Goal: Task Accomplishment & Management: Manage account settings

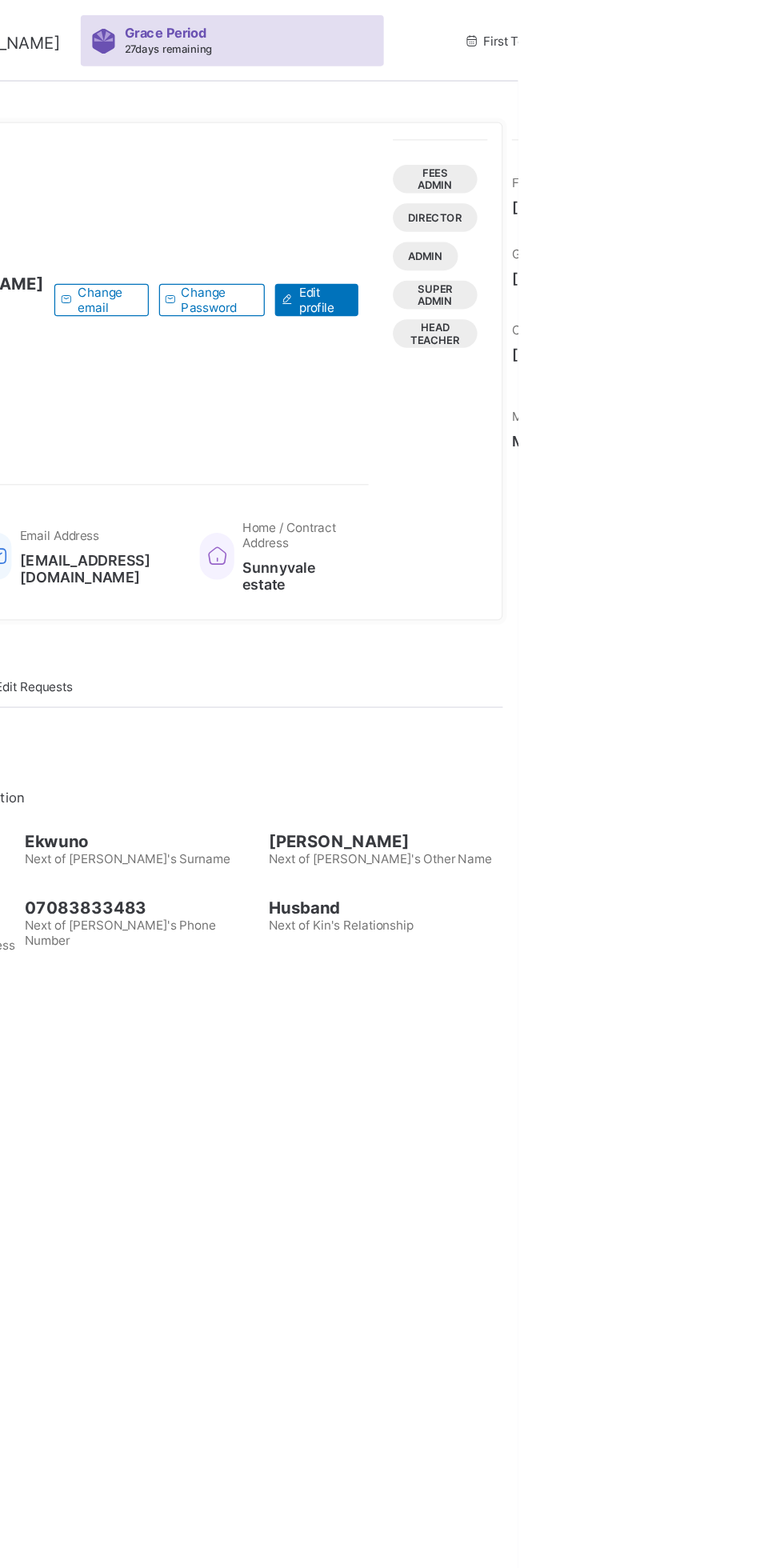
click at [749, 151] on div "Fees Admin" at bounding box center [718, 140] width 66 height 22
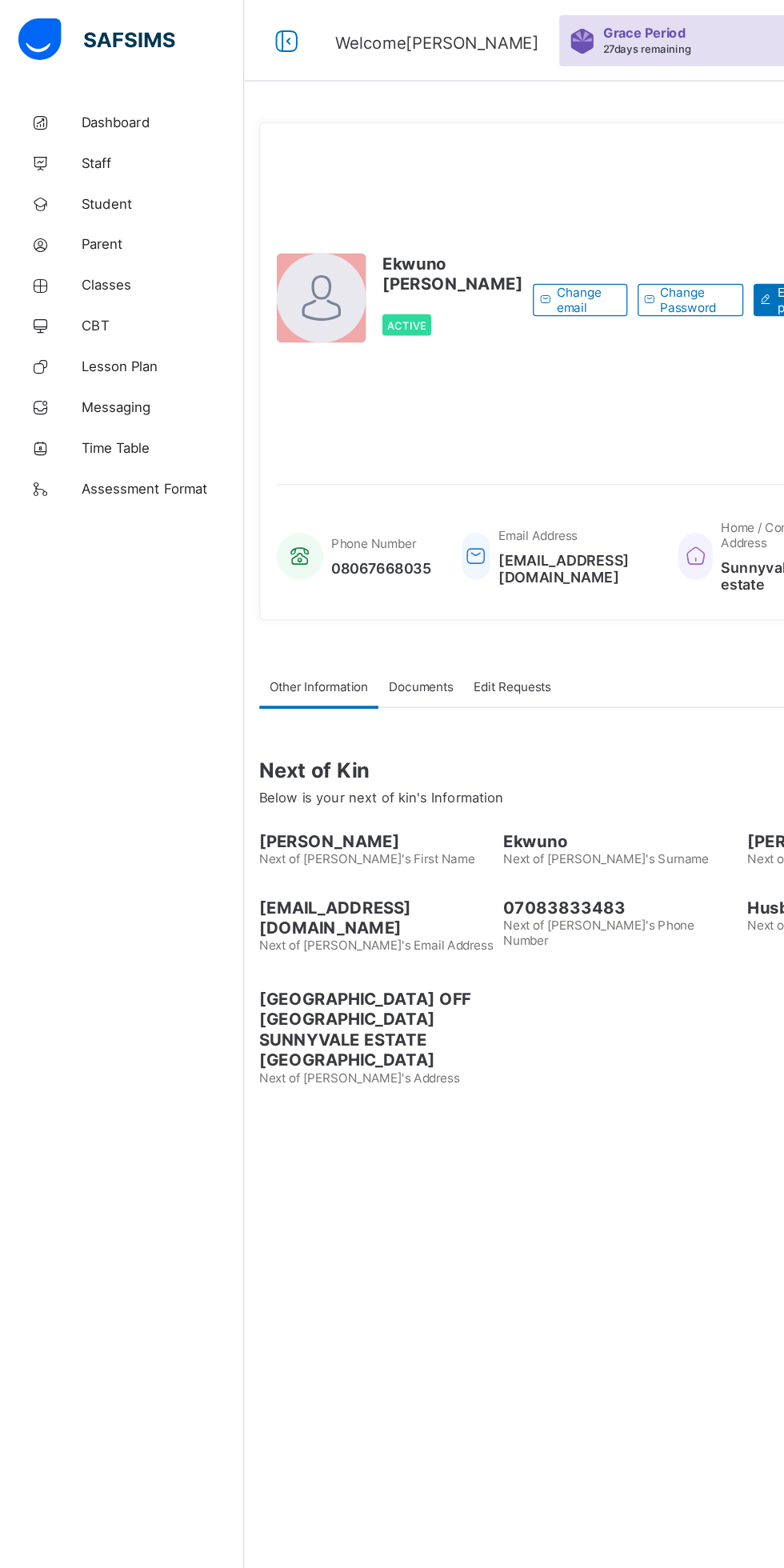
click at [34, 221] on icon at bounding box center [32, 225] width 64 height 12
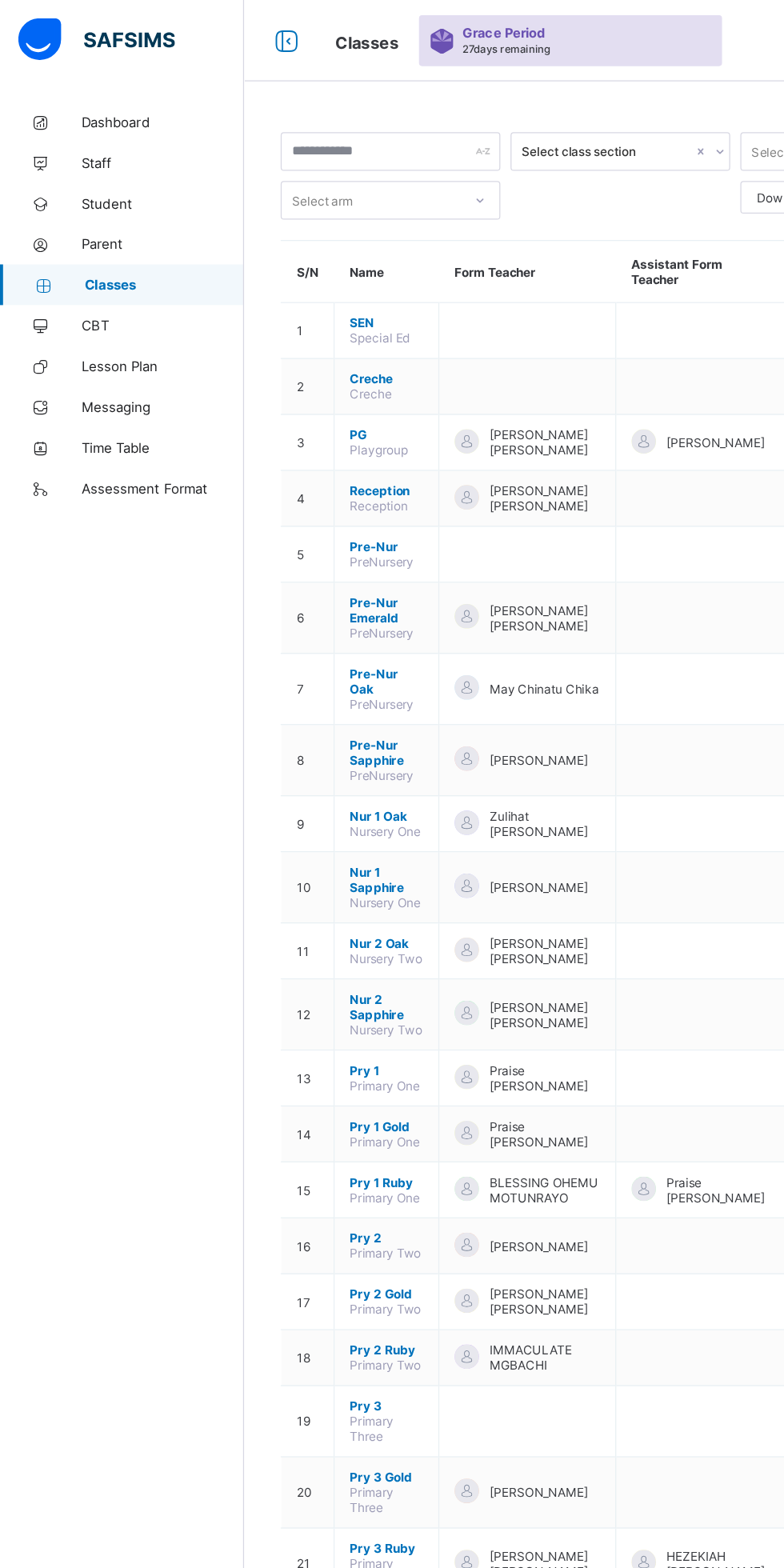
click at [72, 273] on link "Lesson Plan" at bounding box center [95, 288] width 192 height 32
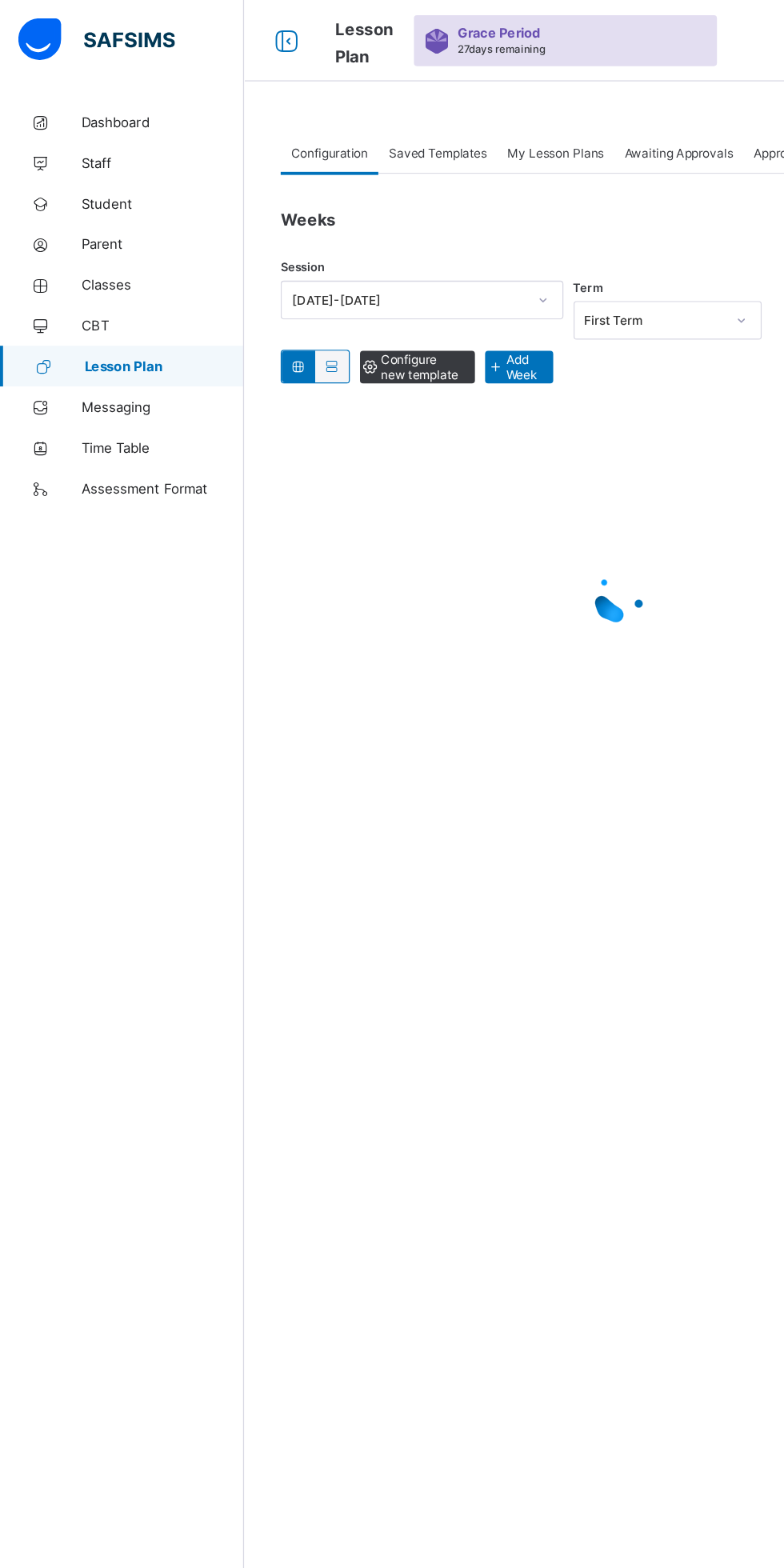
click at [74, 194] on span "Parent" at bounding box center [128, 191] width 128 height 12
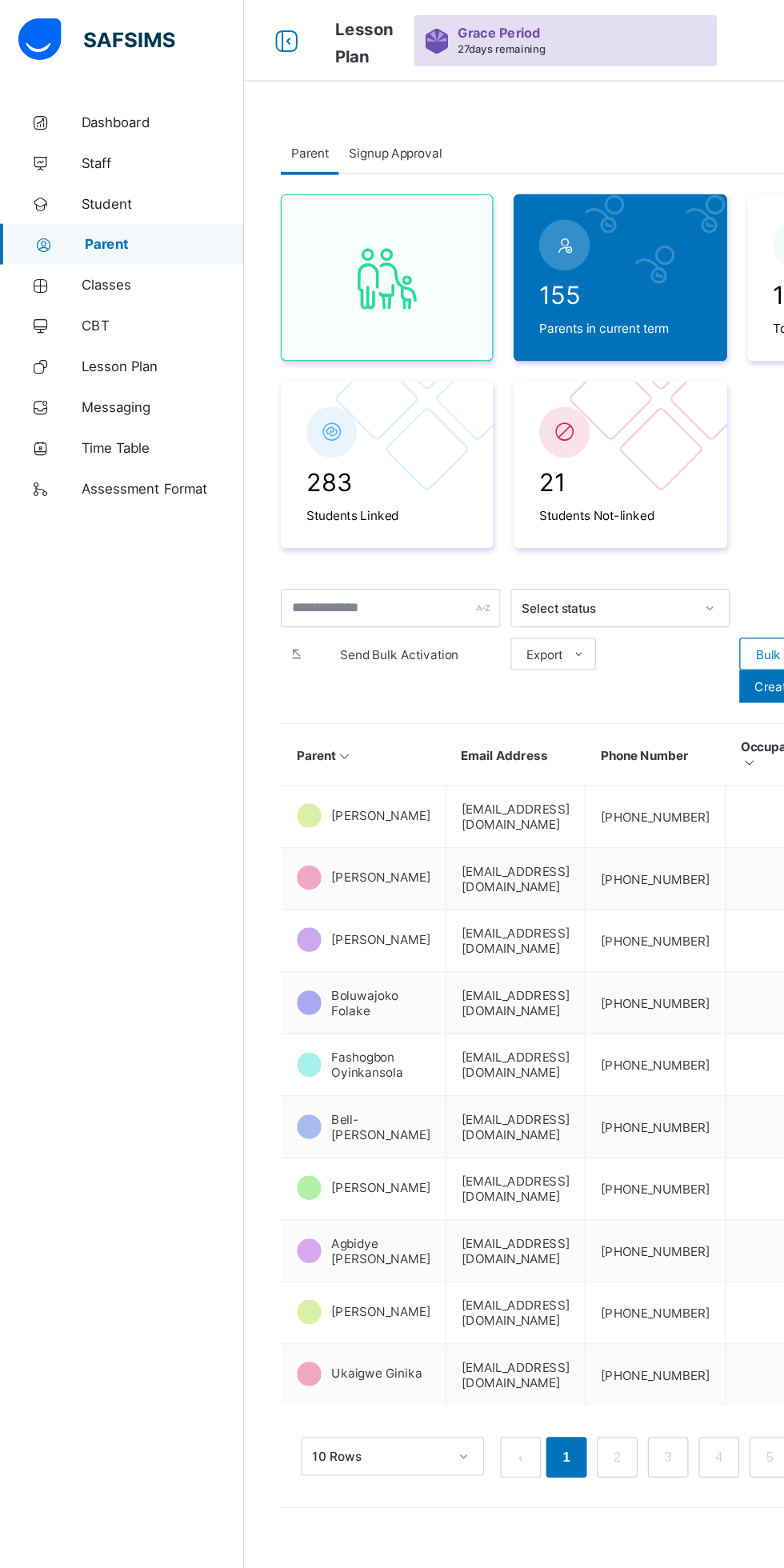
click at [65, 184] on link "Parent" at bounding box center [95, 191] width 192 height 32
click at [66, 273] on link "Lesson Plan" at bounding box center [95, 288] width 192 height 32
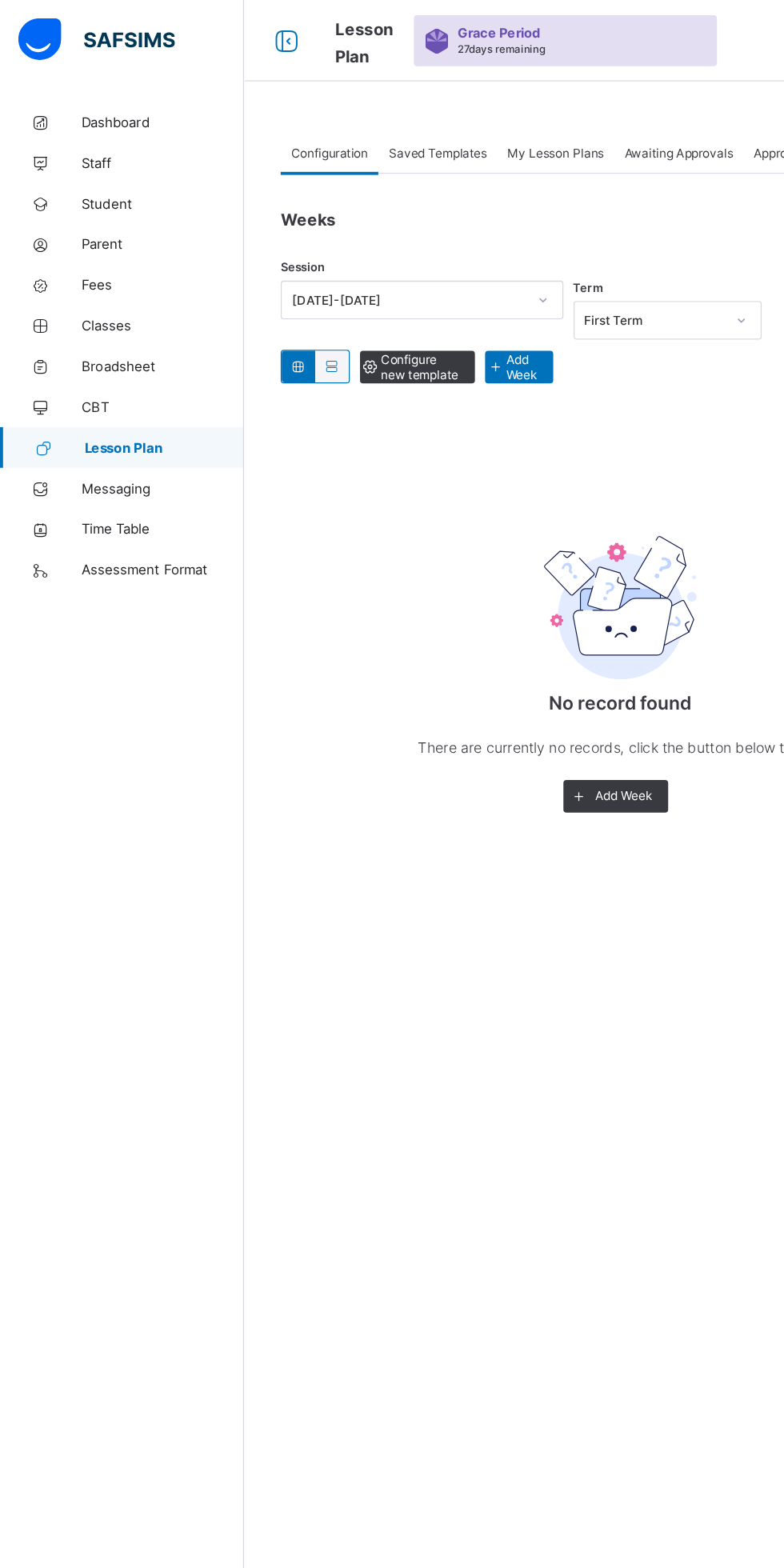
click at [81, 256] on span "Classes" at bounding box center [128, 255] width 128 height 12
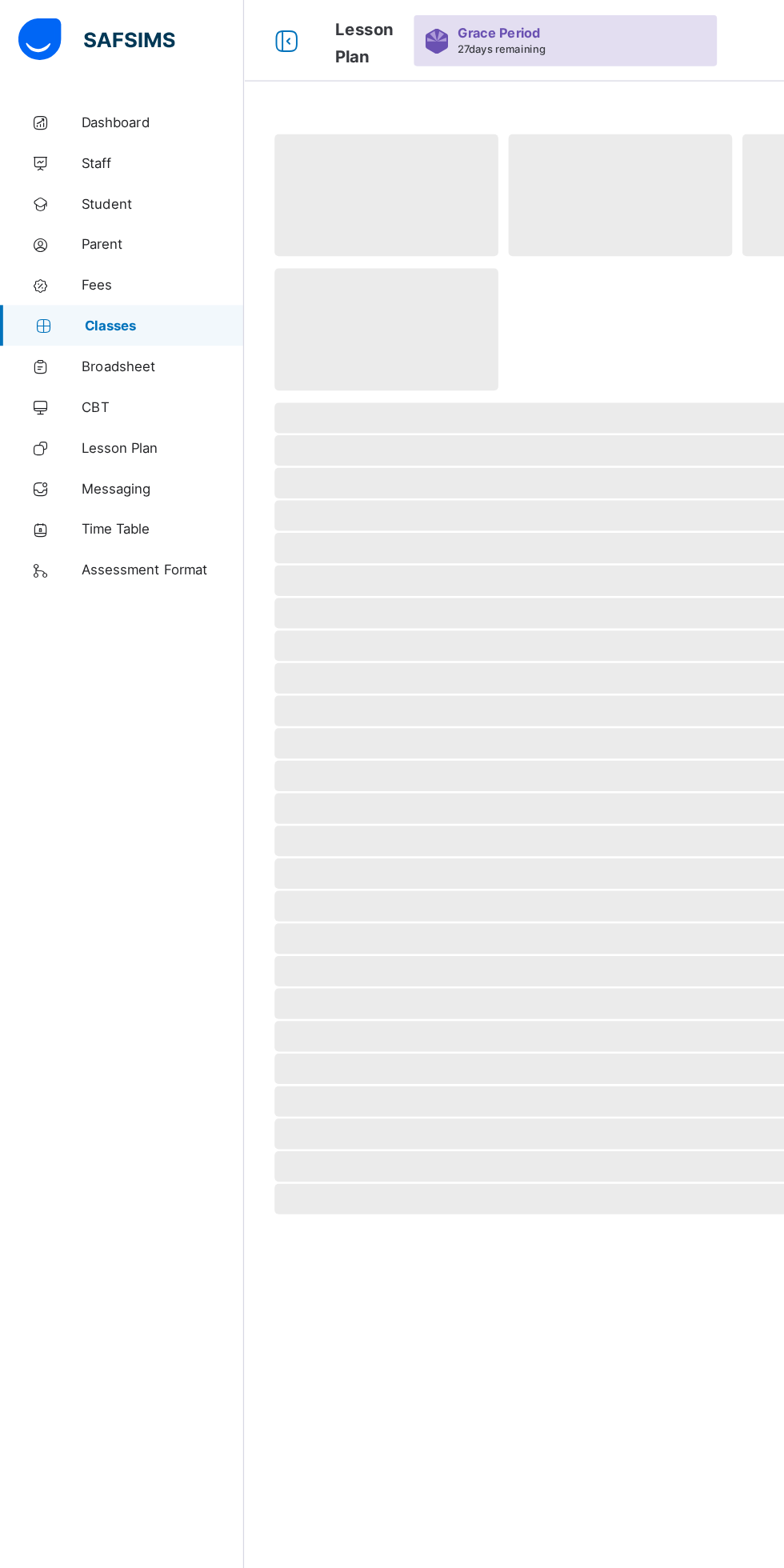
click at [83, 222] on span "Fees" at bounding box center [128, 224] width 128 height 12
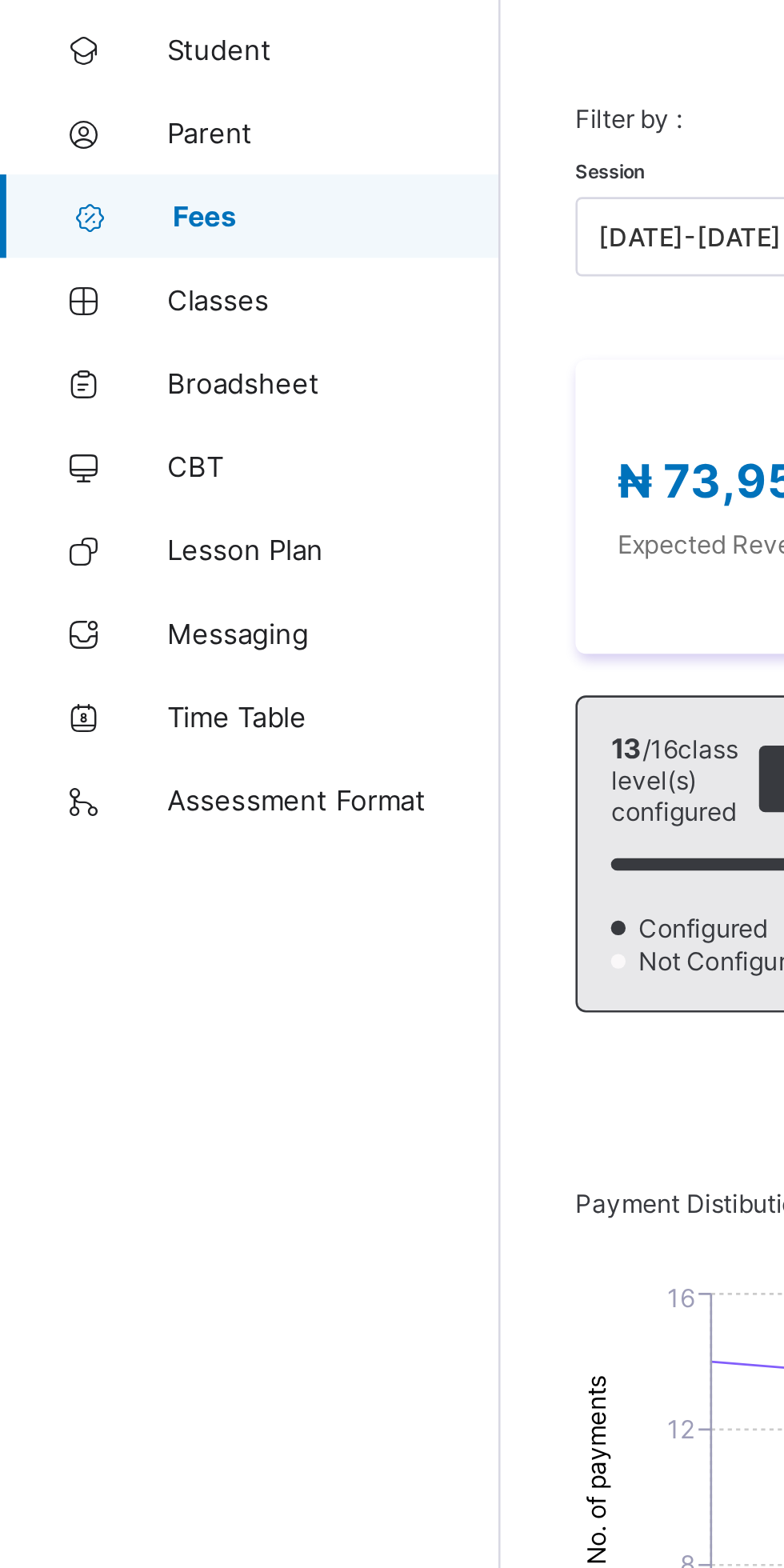
click at [128, 228] on span "Fees" at bounding box center [128, 224] width 125 height 12
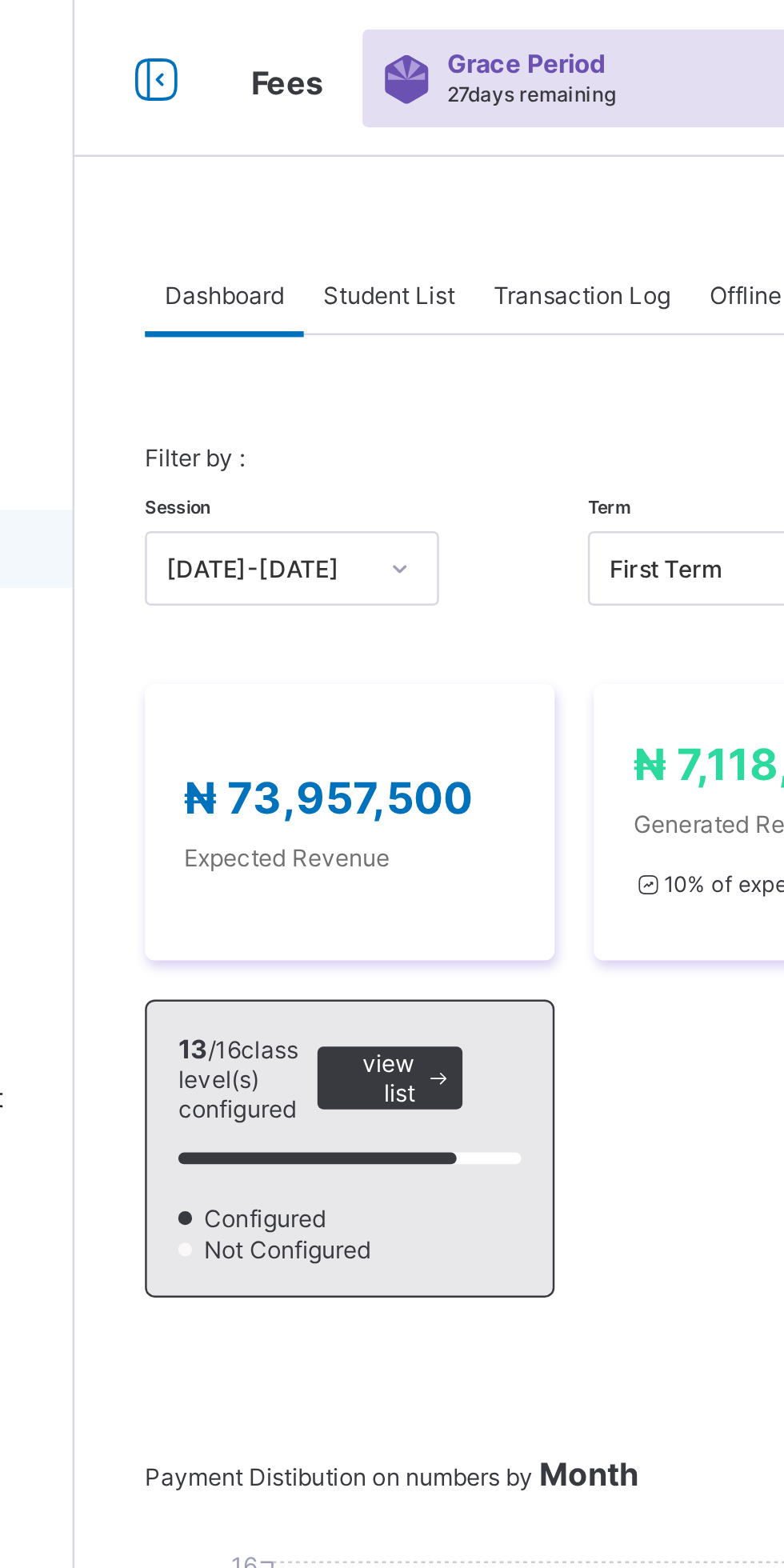
click at [312, 124] on span "Student List" at bounding box center [320, 120] width 53 height 12
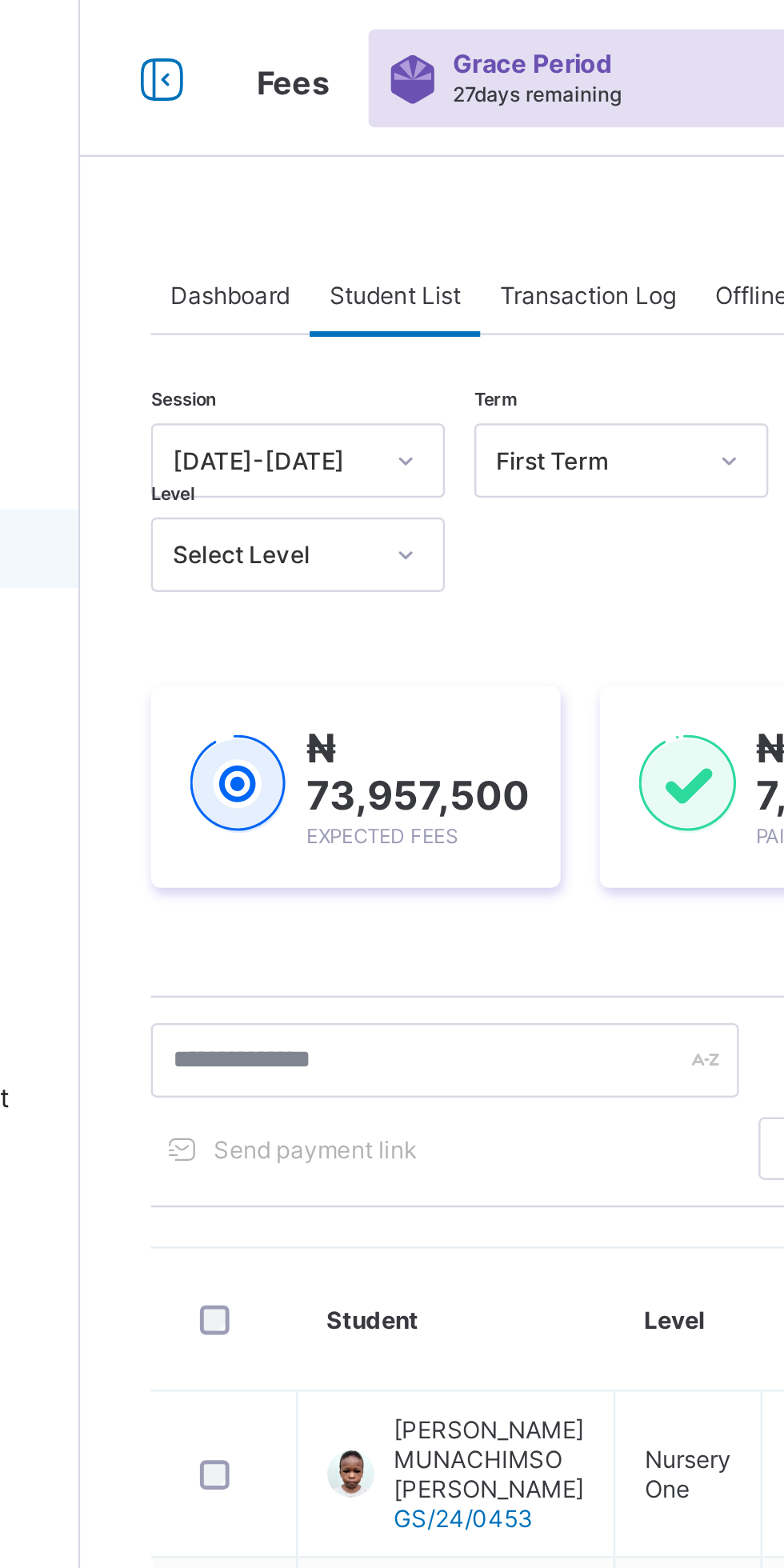
click at [325, 188] on icon at bounding box center [325, 187] width 10 height 16
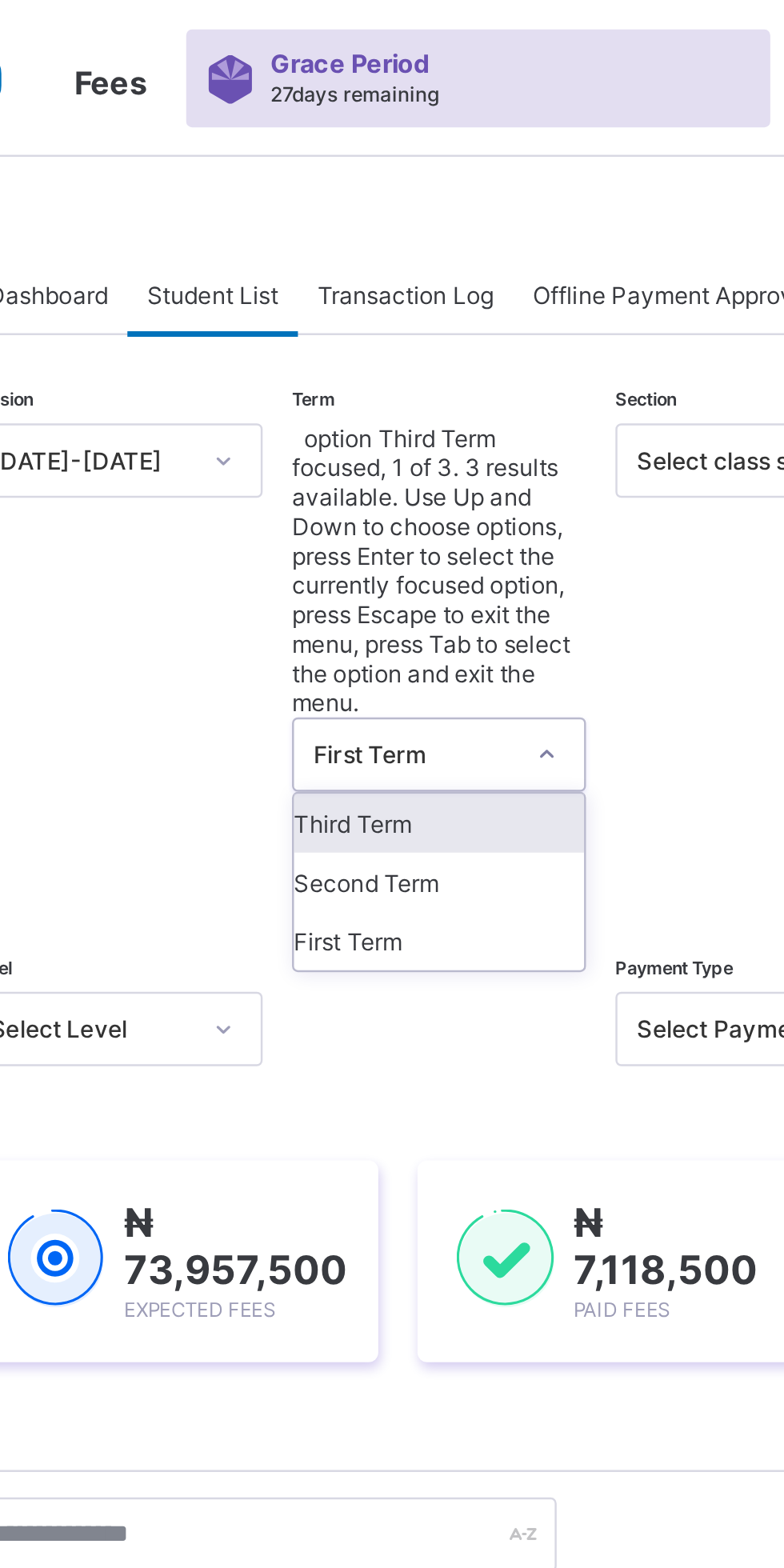
click at [452, 300] on icon at bounding box center [456, 308] width 10 height 16
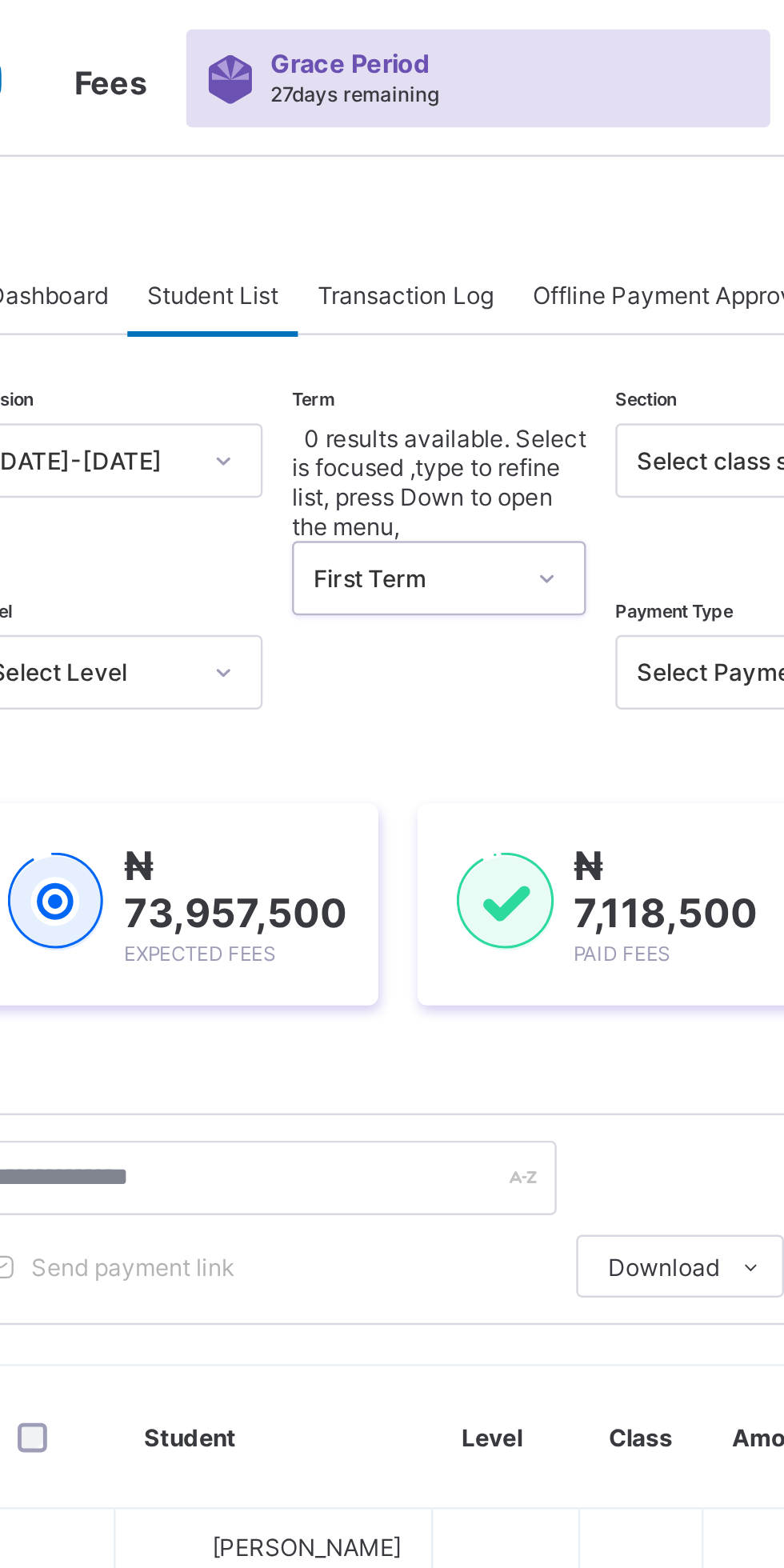
click at [459, 224] on div at bounding box center [456, 236] width 27 height 26
click at [463, 224] on div at bounding box center [456, 236] width 27 height 26
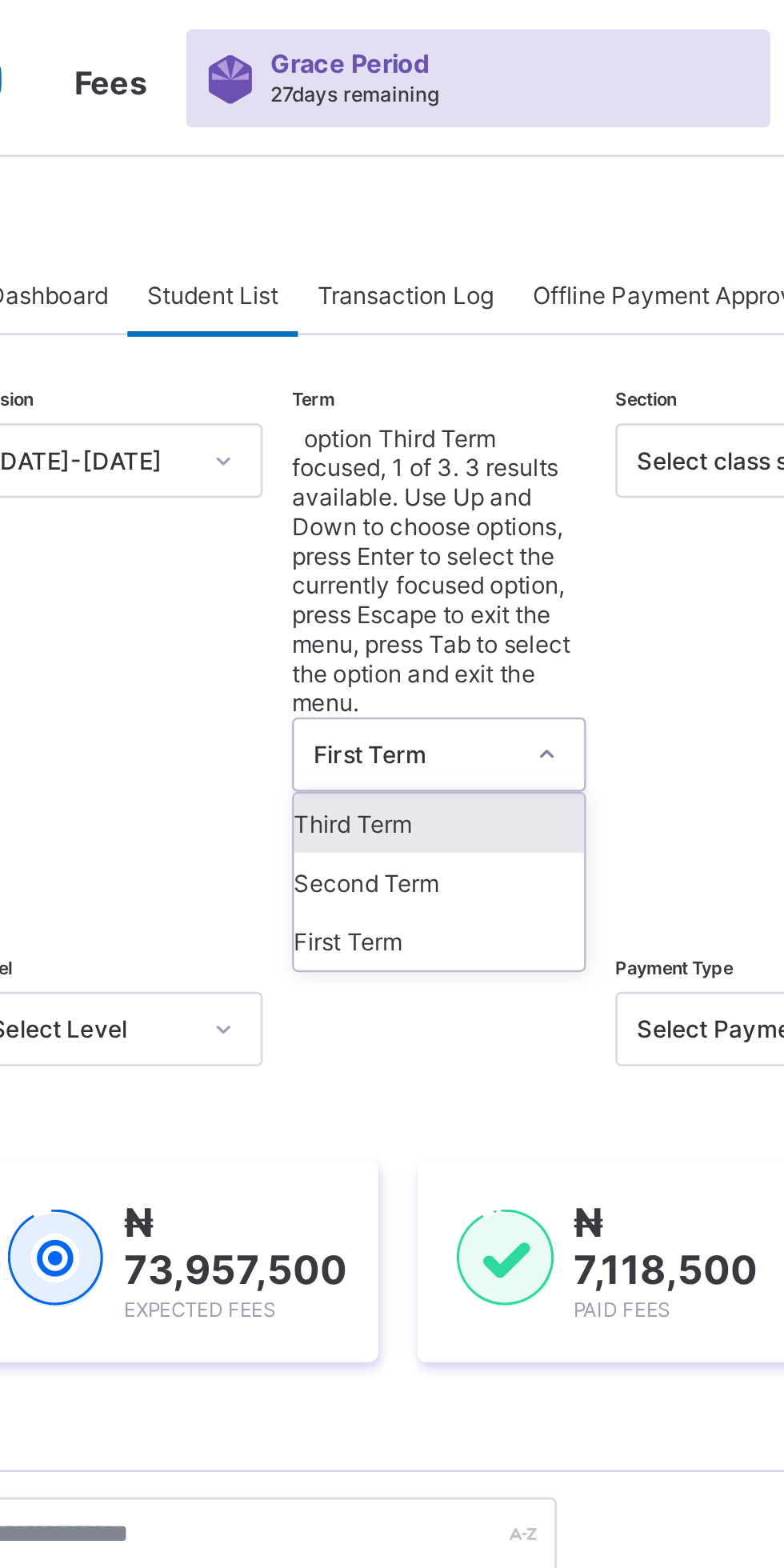
click at [453, 295] on div at bounding box center [456, 308] width 27 height 26
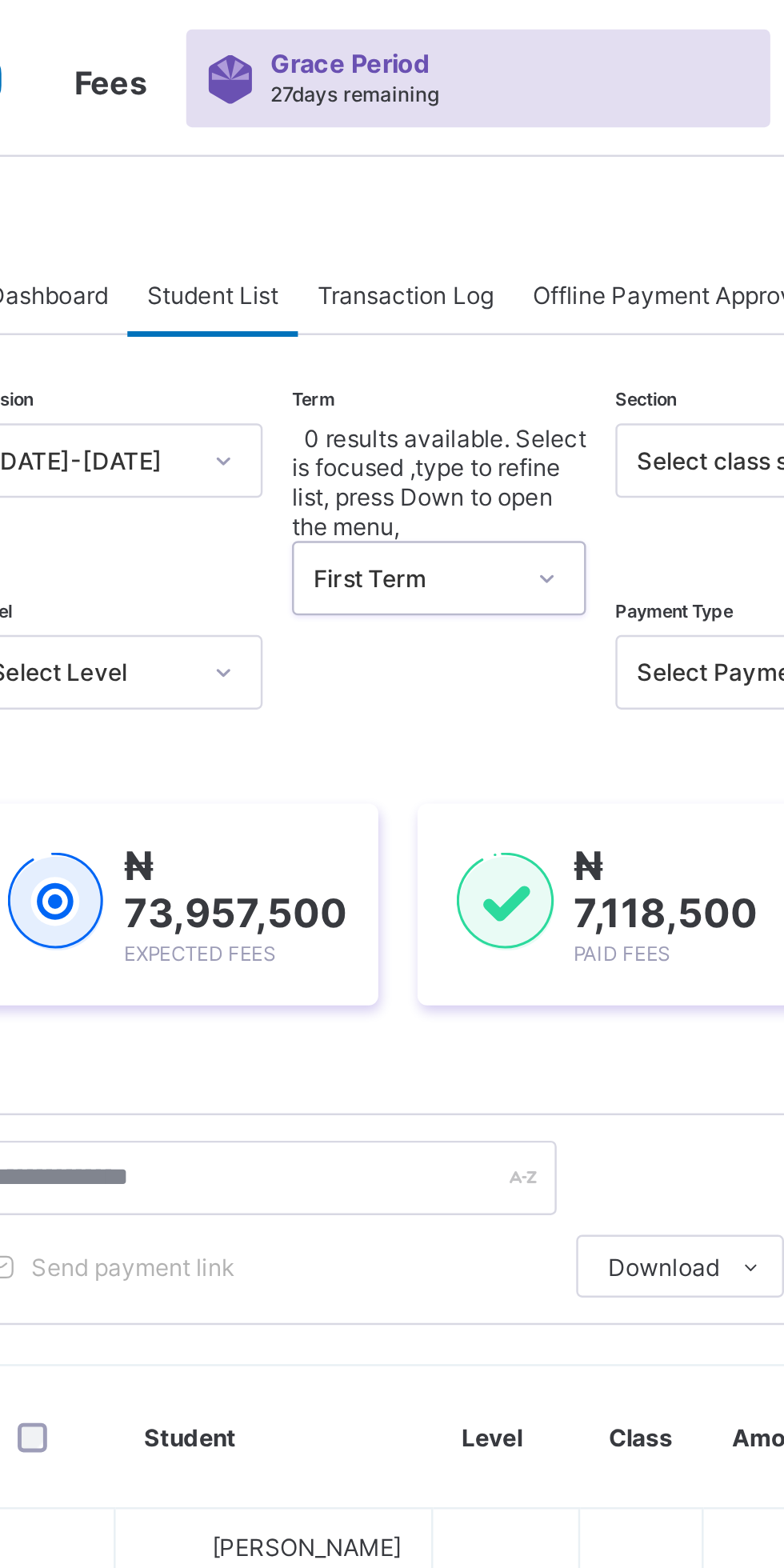
click at [456, 224] on div at bounding box center [456, 236] width 27 height 26
click at [452, 224] on div at bounding box center [456, 236] width 27 height 26
click at [392, 247] on div "Session 2025-2026 Term 0 results available. Select is focused ,type to refine l…" at bounding box center [487, 719] width 534 height 1092
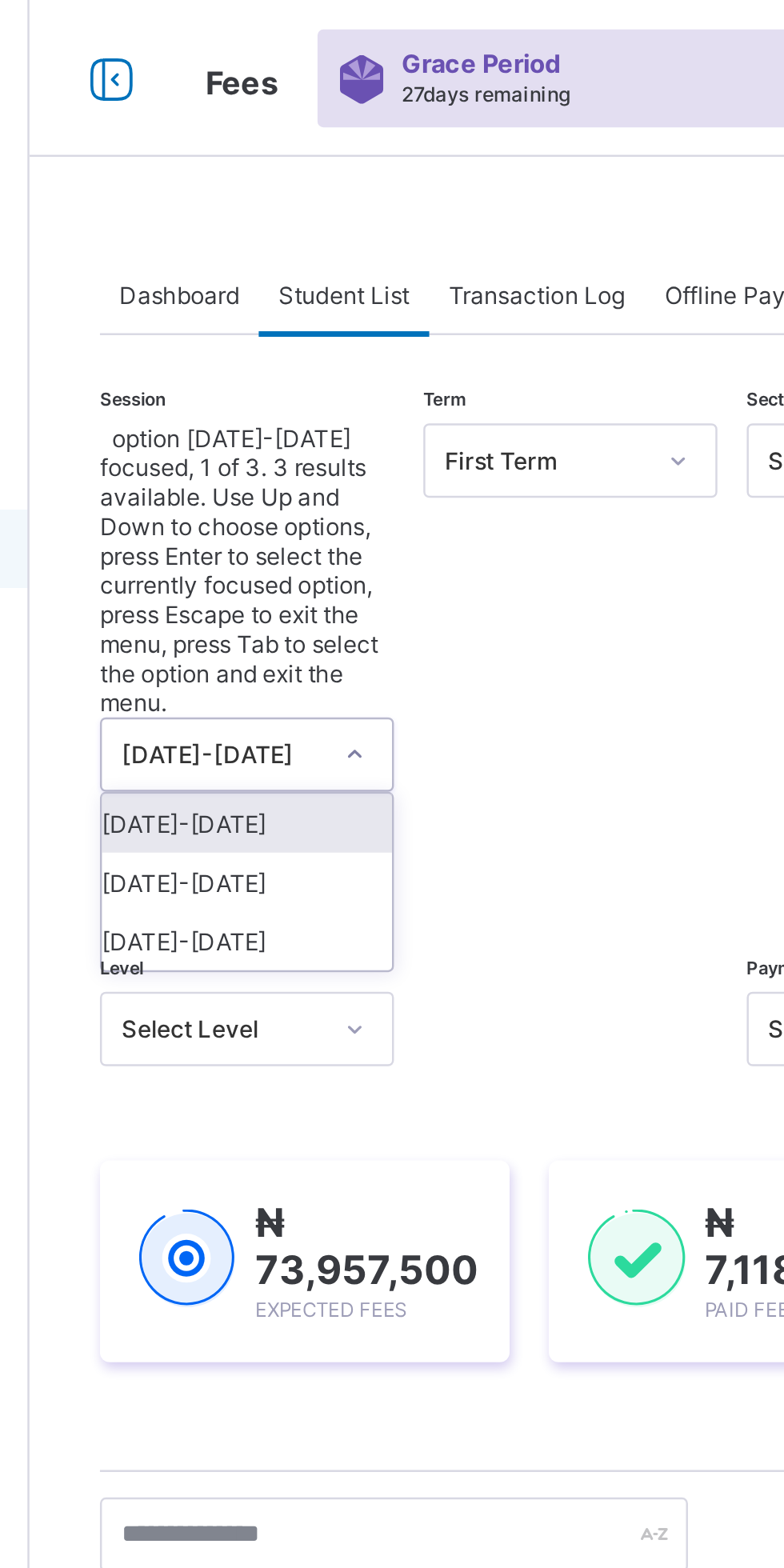
click at [320, 295] on div at bounding box center [325, 308] width 27 height 26
click at [331, 295] on div at bounding box center [325, 308] width 27 height 26
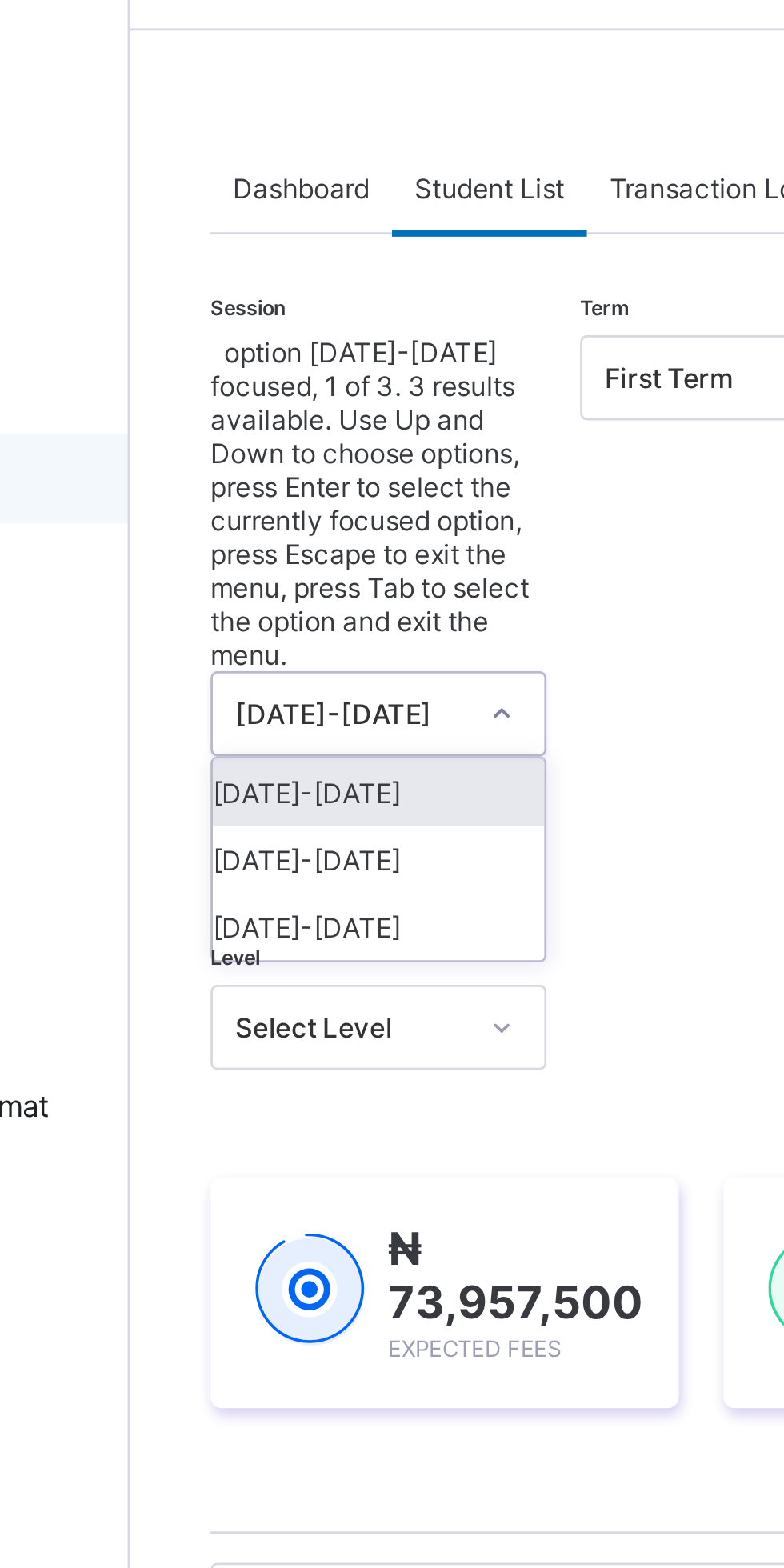
click at [294, 348] on div "[DATE]-[DATE]" at bounding box center [281, 359] width 118 height 24
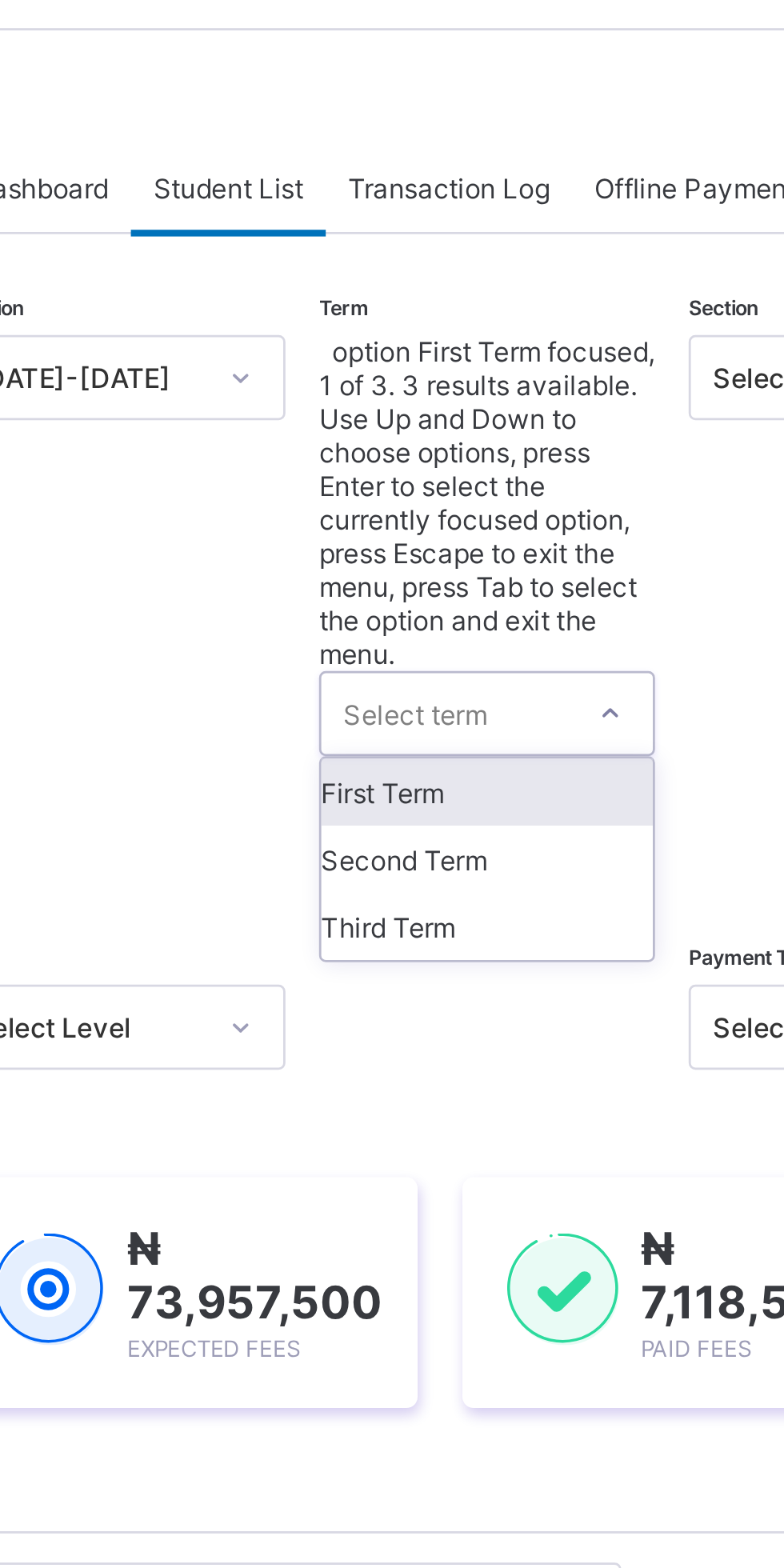
click at [393, 372] on div "Third Term" at bounding box center [413, 383] width 118 height 24
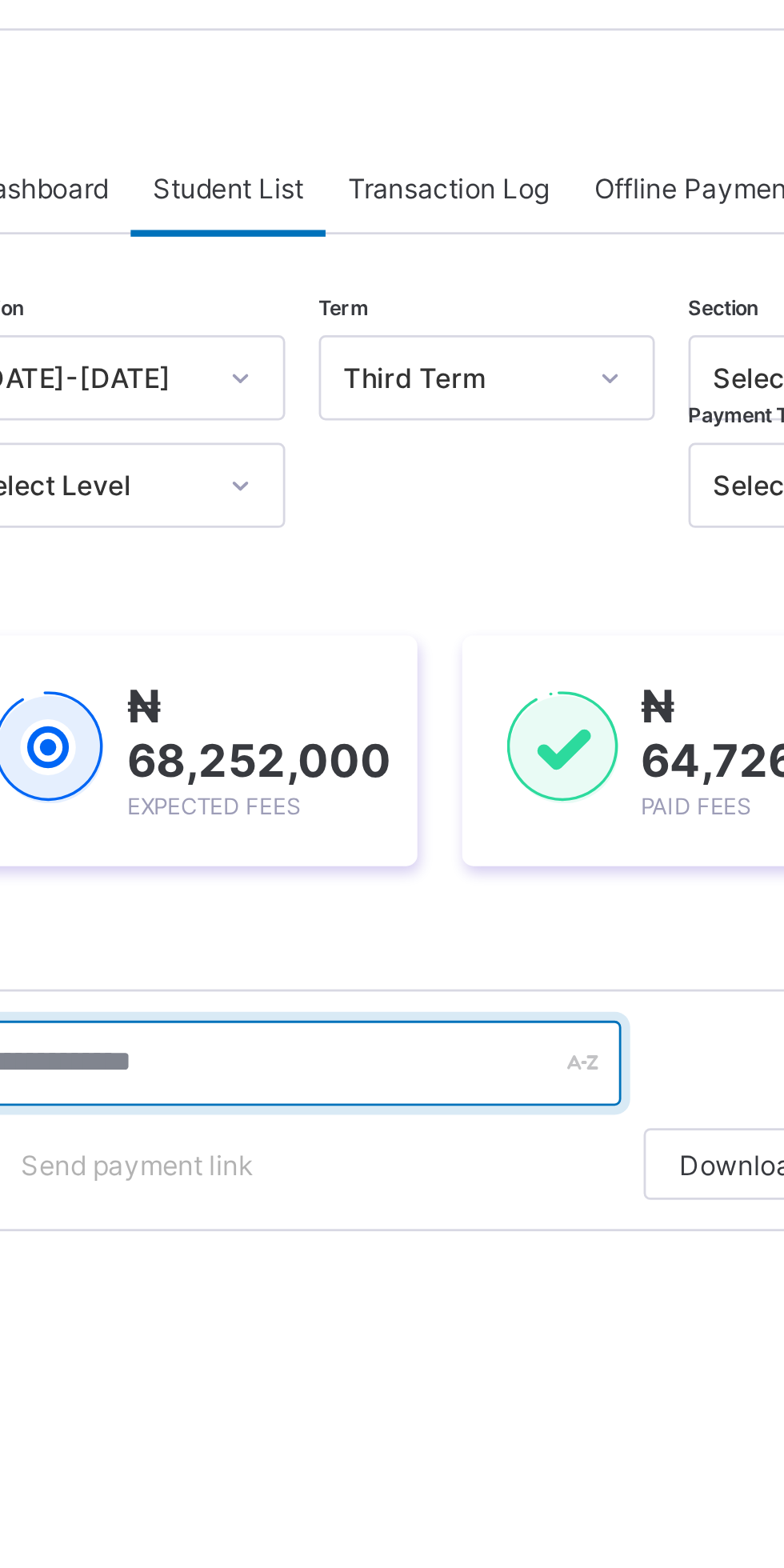
click at [328, 435] on input "text" at bounding box center [340, 433] width 240 height 31
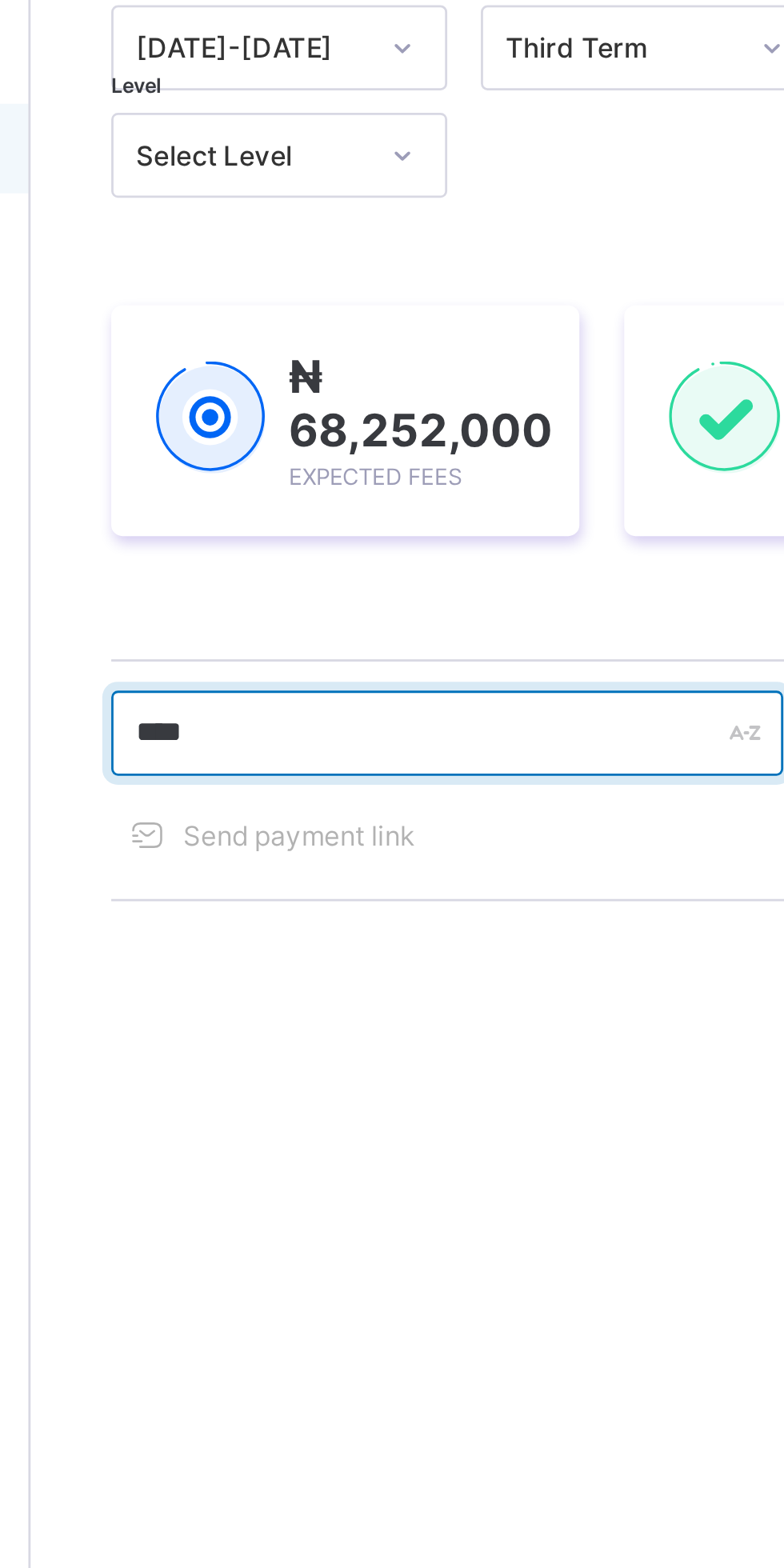
type input "********"
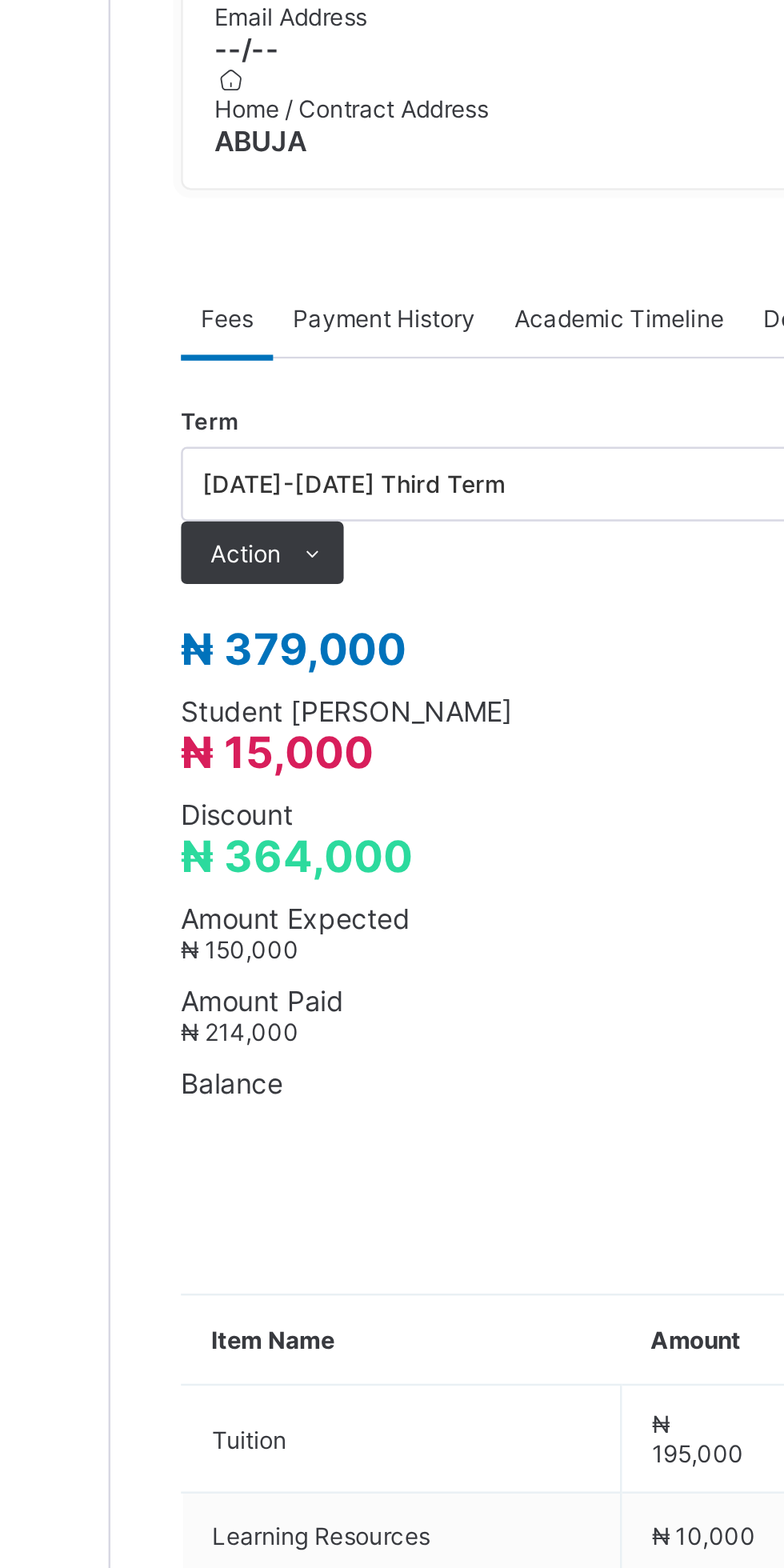
click at [253, 734] on div "Action" at bounding box center [253, 720] width 66 height 26
click at [0, 0] on li "Receive Payment" at bounding box center [0, 0] width 0 height 0
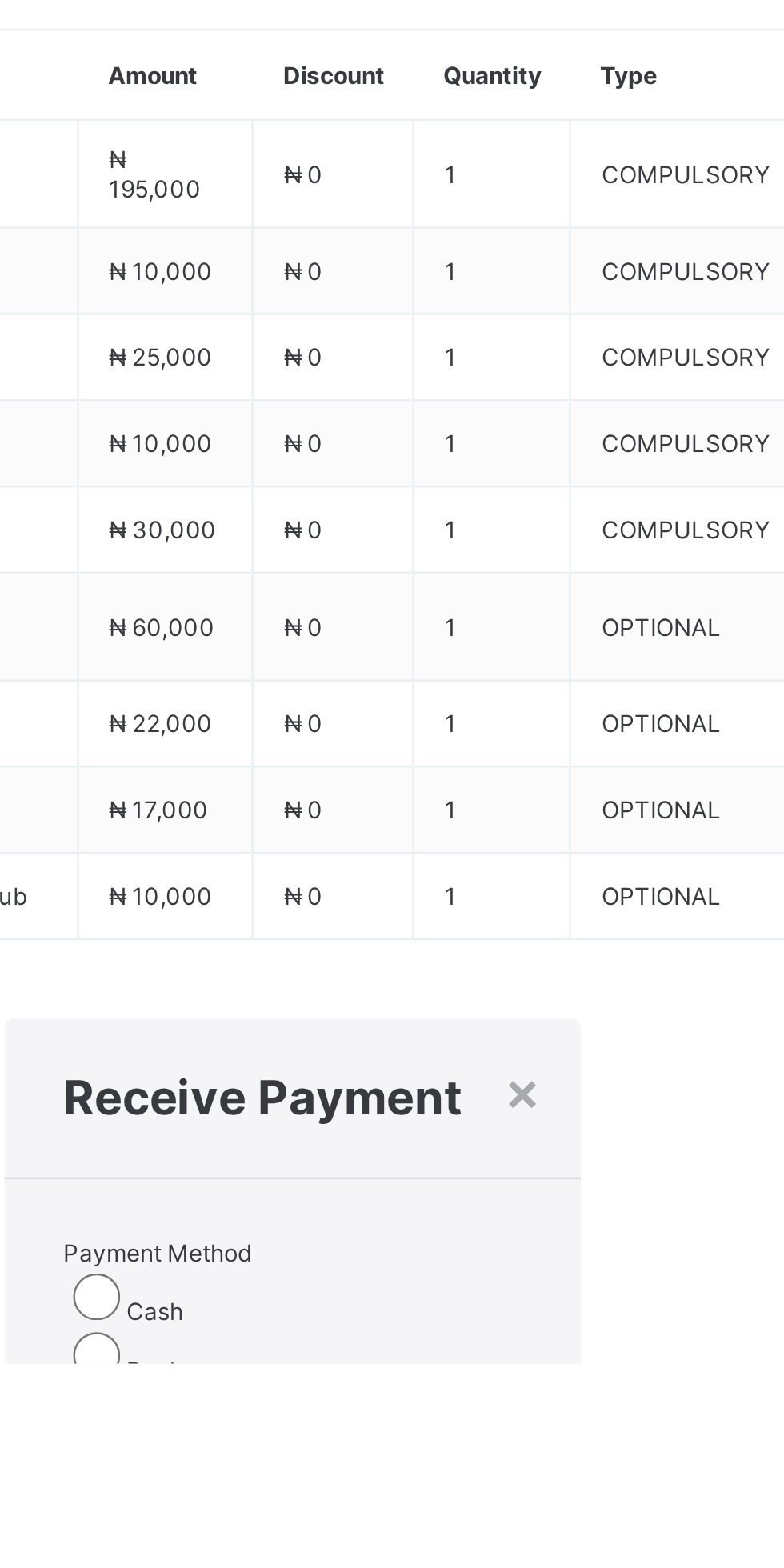
type input "*******"
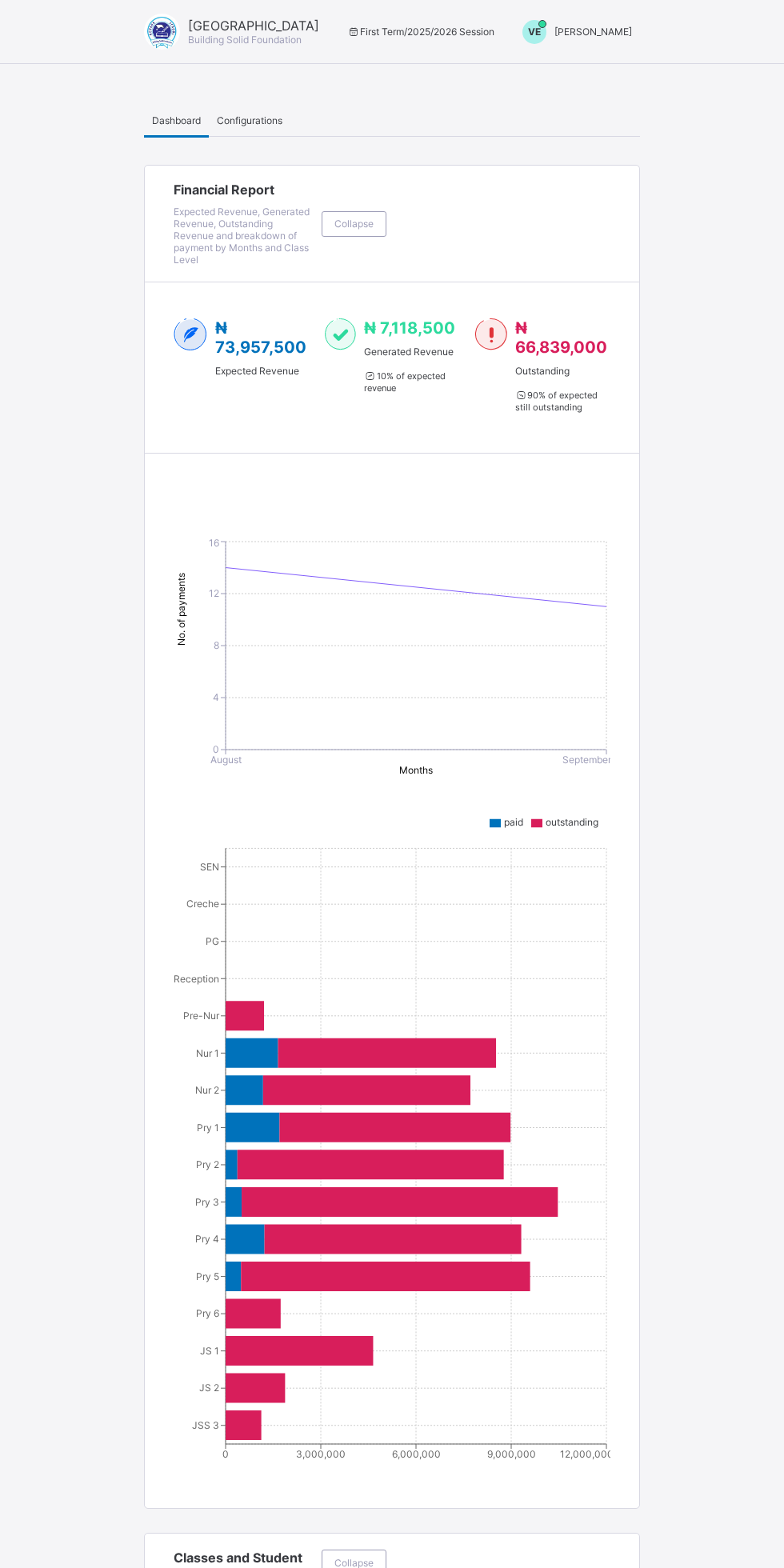
click at [599, 30] on span "[PERSON_NAME]" at bounding box center [592, 32] width 77 height 12
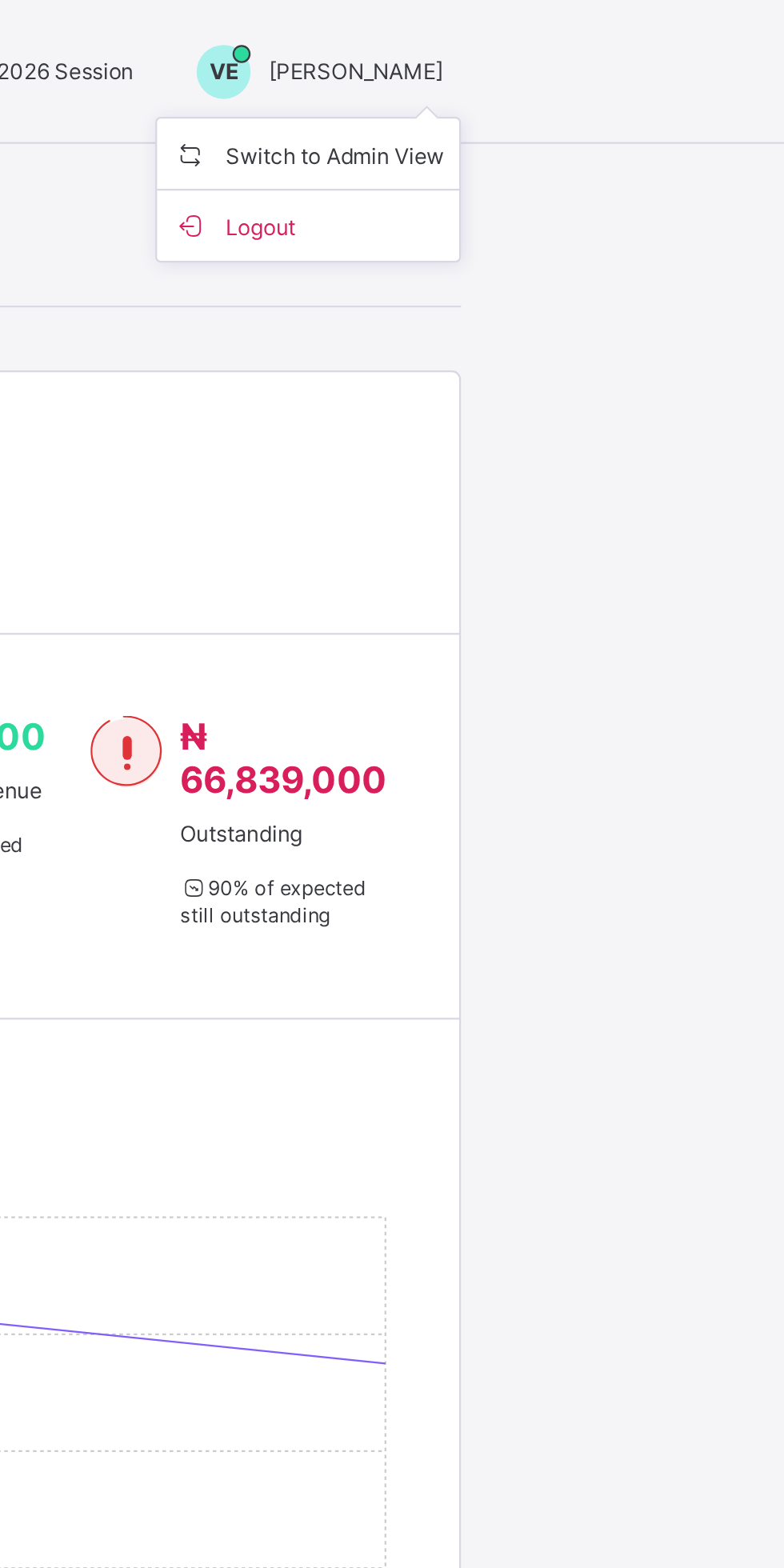
click at [609, 67] on span "Switch to Admin View" at bounding box center [571, 68] width 121 height 18
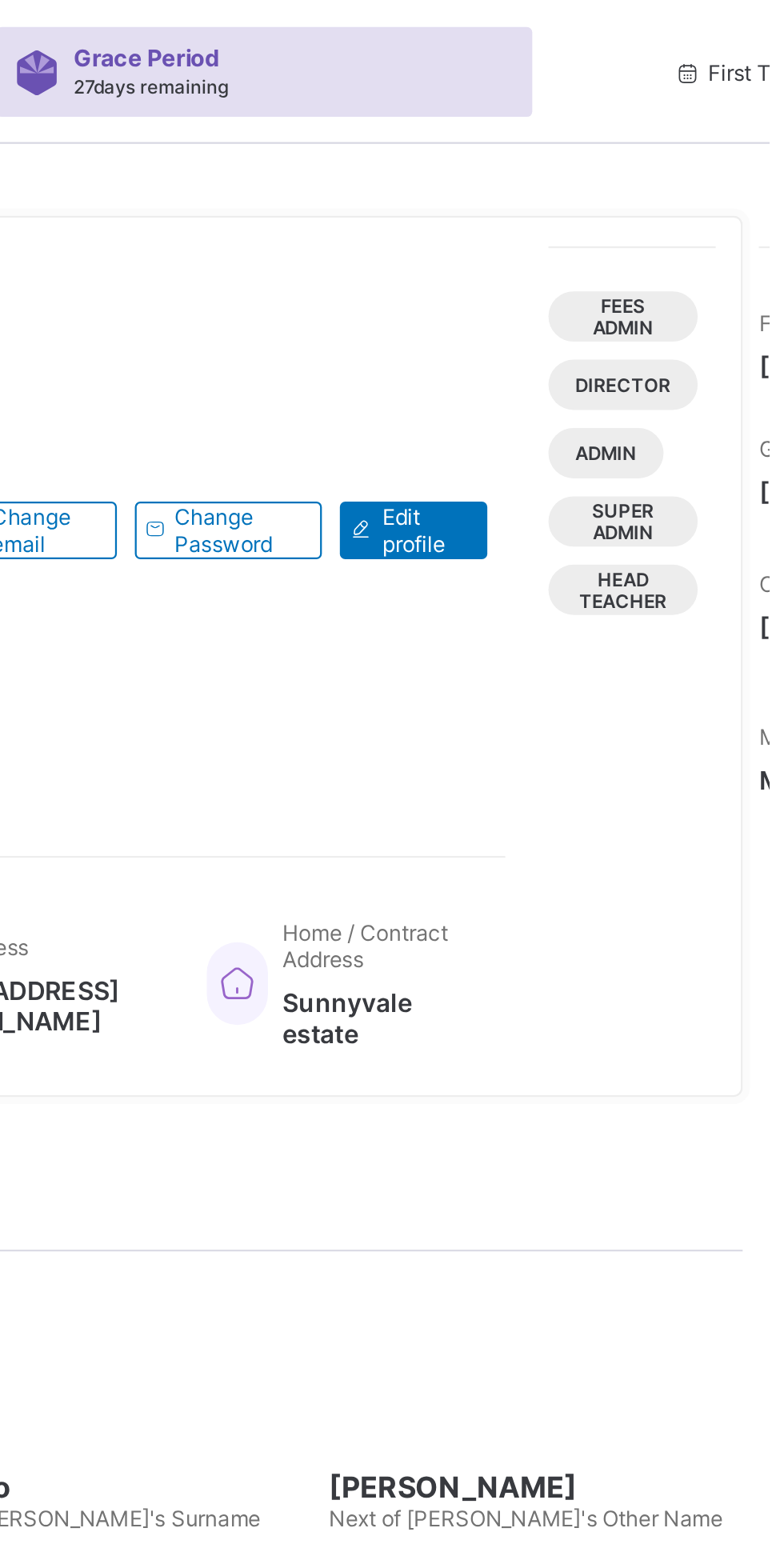
click at [740, 145] on span "Fees Admin" at bounding box center [718, 140] width 42 height 19
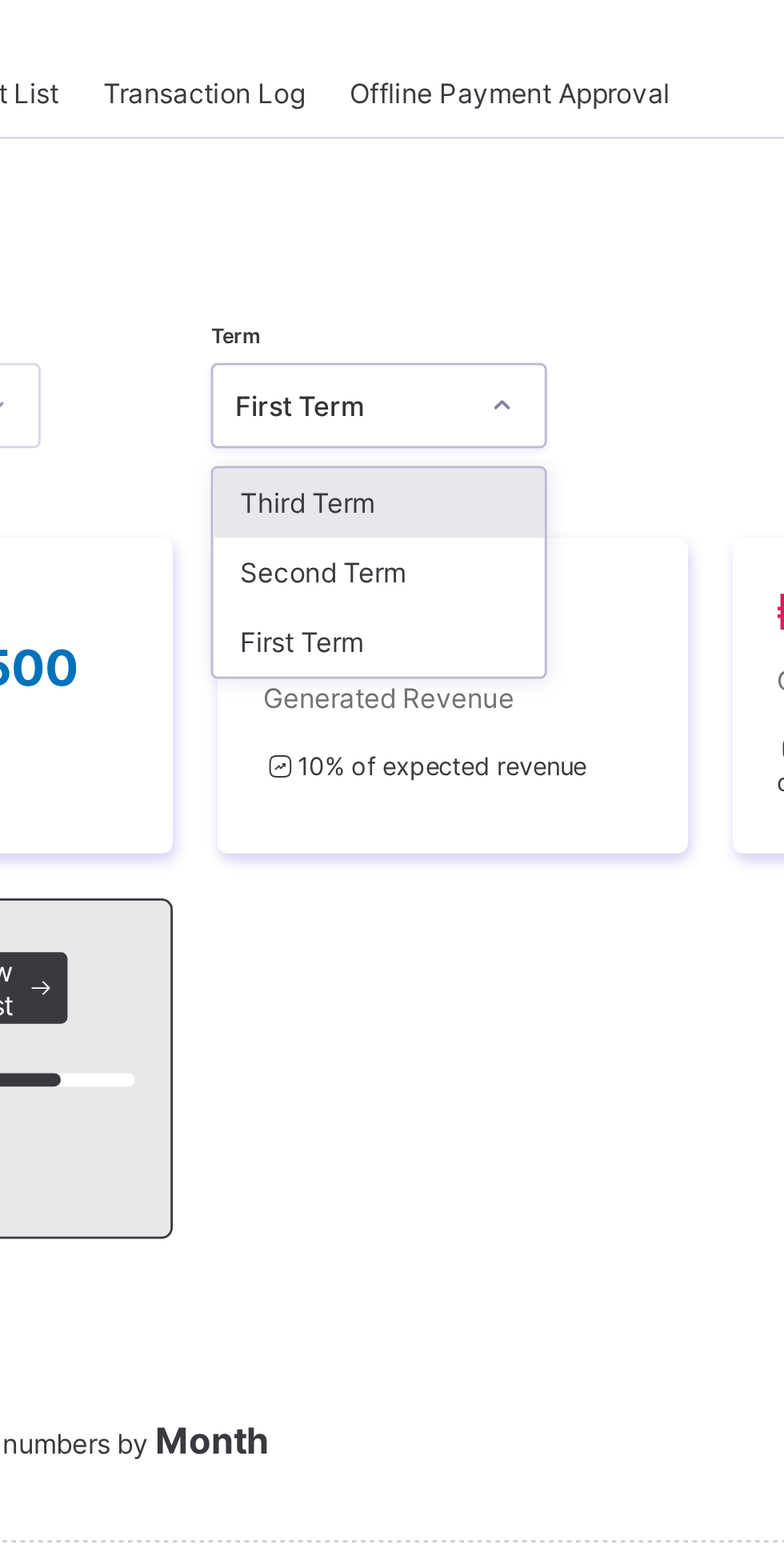
click at [472, 277] on div "Third Term" at bounding box center [461, 267] width 118 height 25
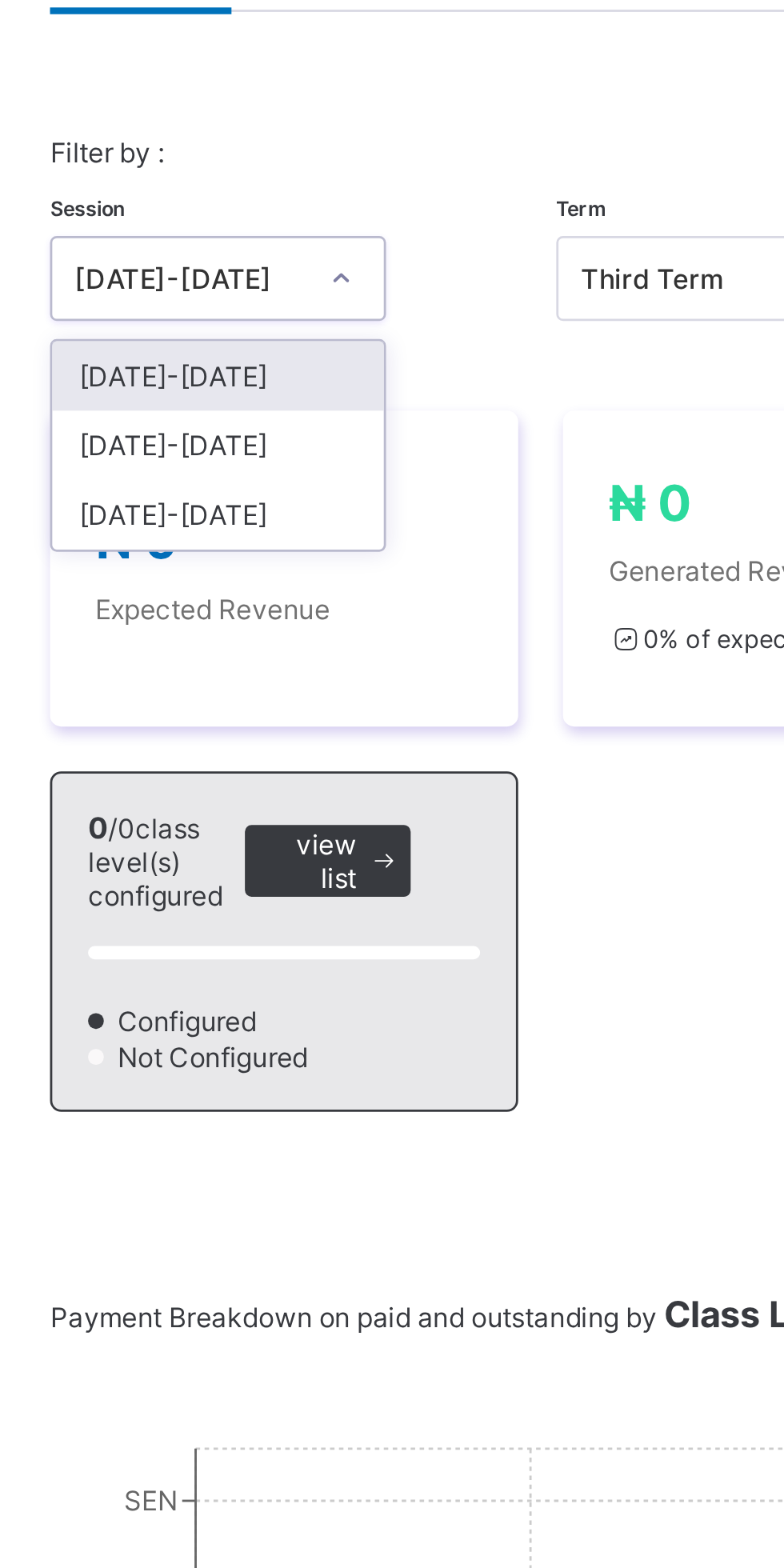
click at [299, 304] on div "[DATE]-[DATE]" at bounding box center [281, 291] width 118 height 25
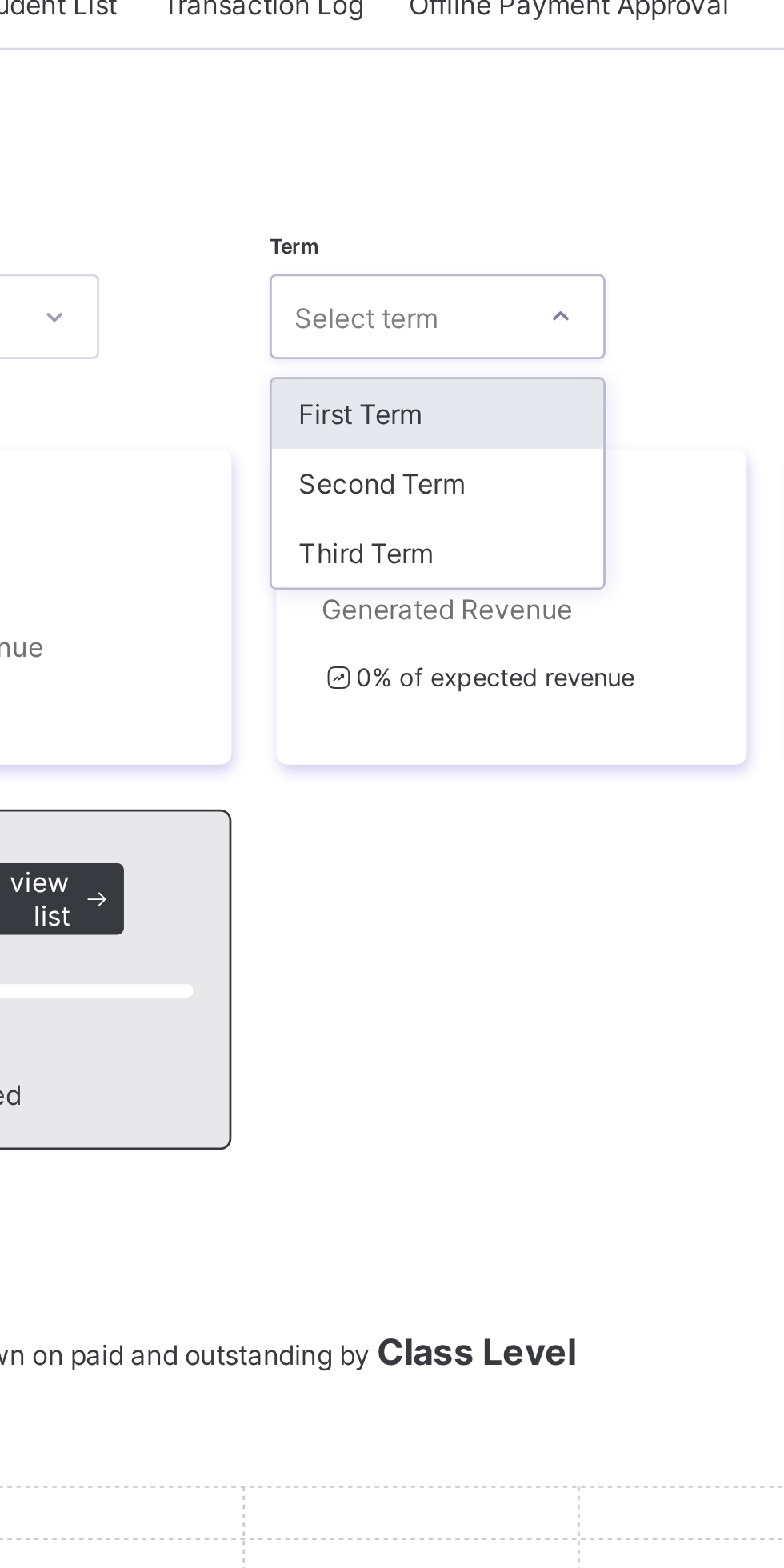
click at [456, 327] on div "Third Term" at bounding box center [461, 316] width 118 height 25
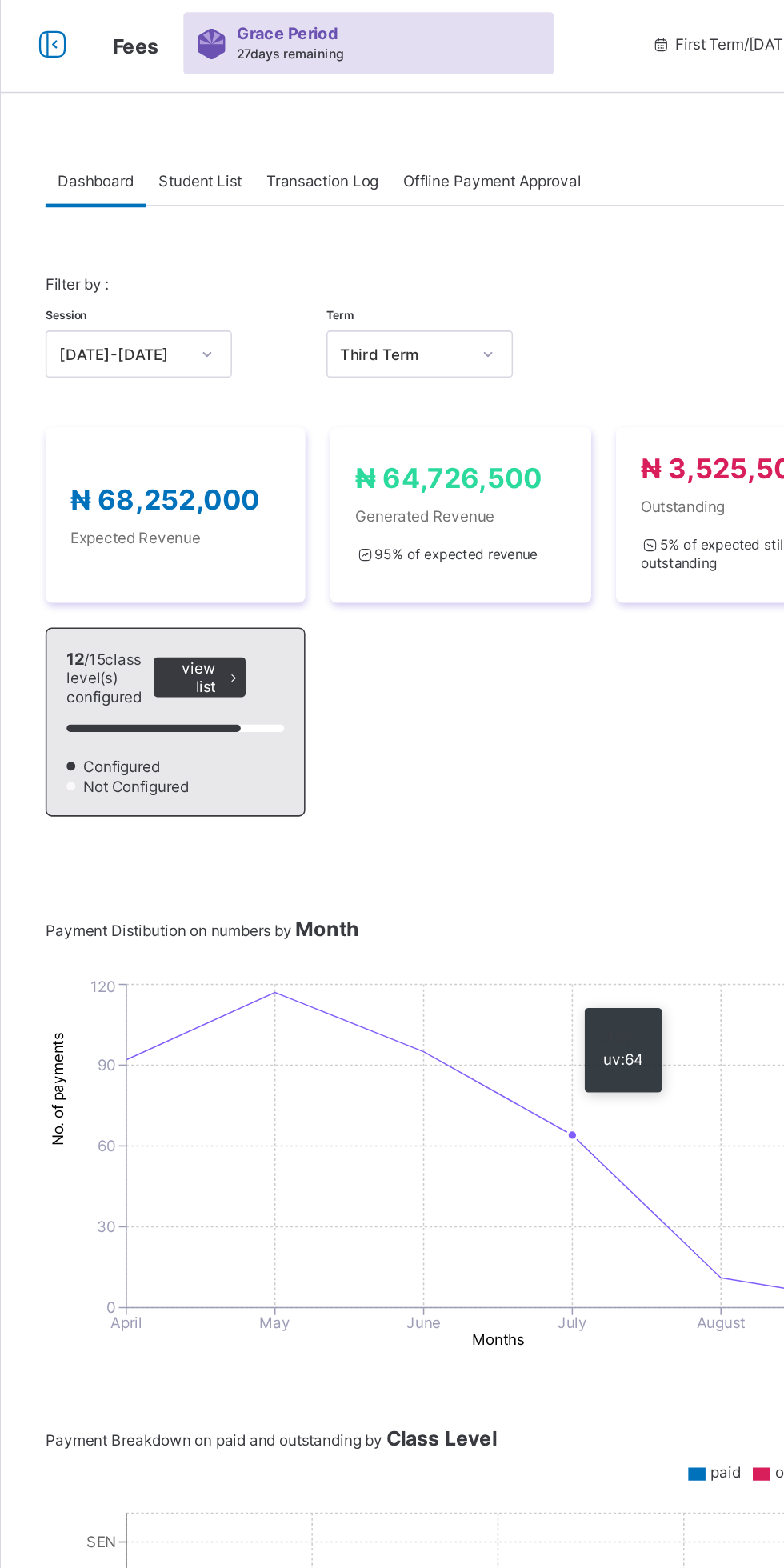
click at [325, 122] on span "Student List" at bounding box center [320, 120] width 53 height 12
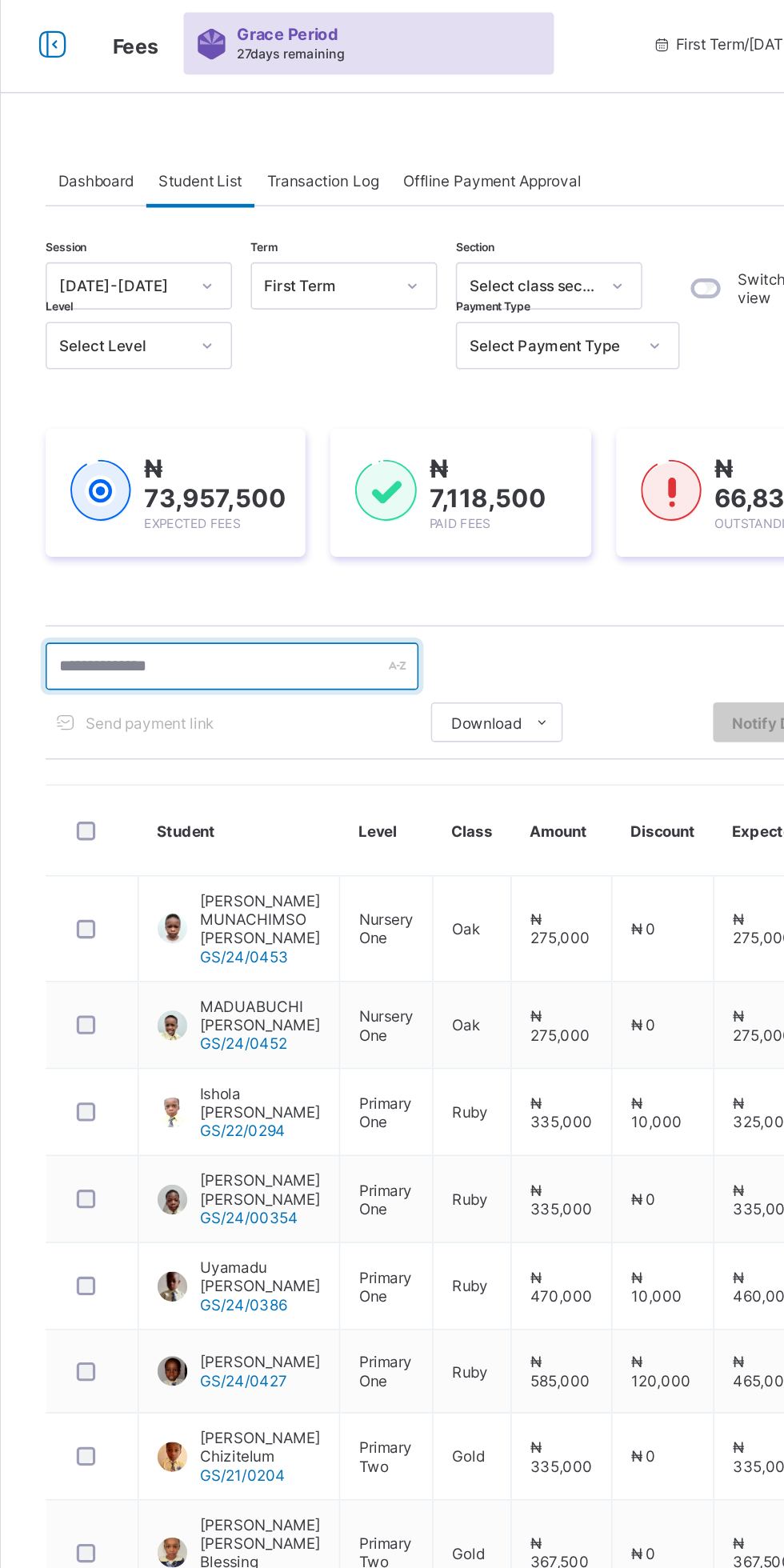
click at [426, 438] on input "text" at bounding box center [340, 433] width 240 height 31
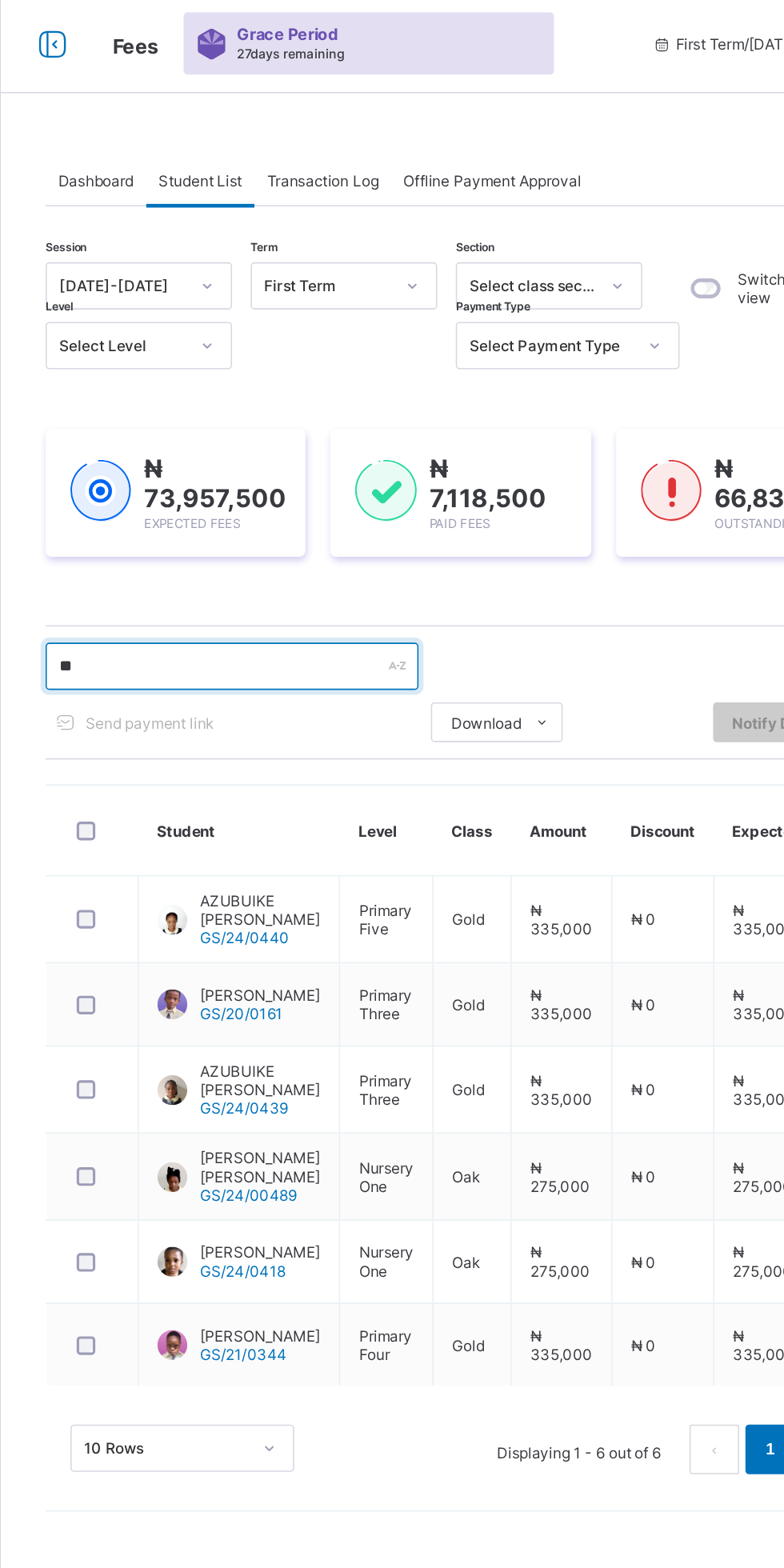
type input "********"
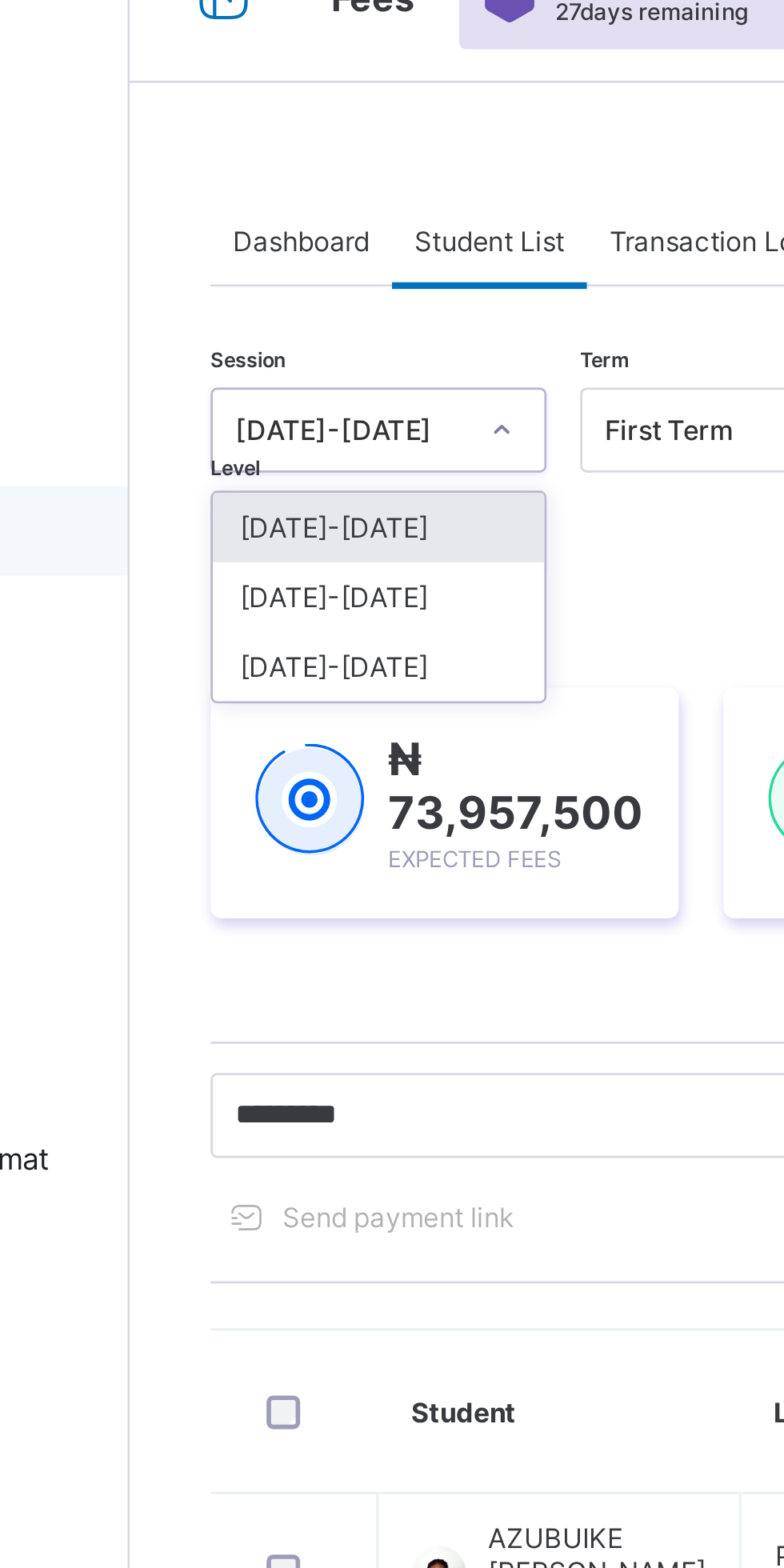
click at [279, 257] on div "[DATE]-[DATE]" at bounding box center [281, 247] width 118 height 25
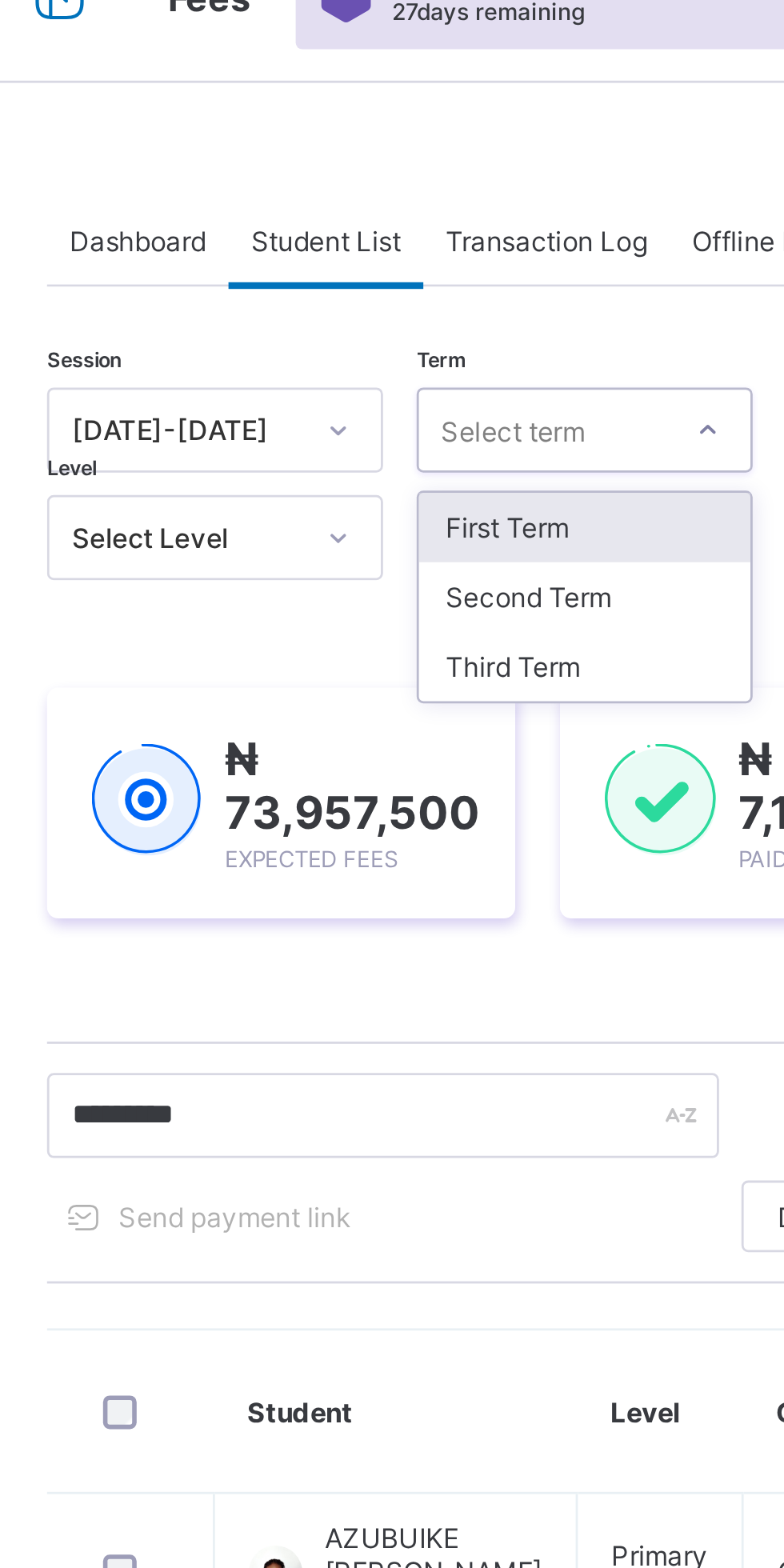
click at [400, 274] on div "Third Term" at bounding box center [413, 272] width 118 height 25
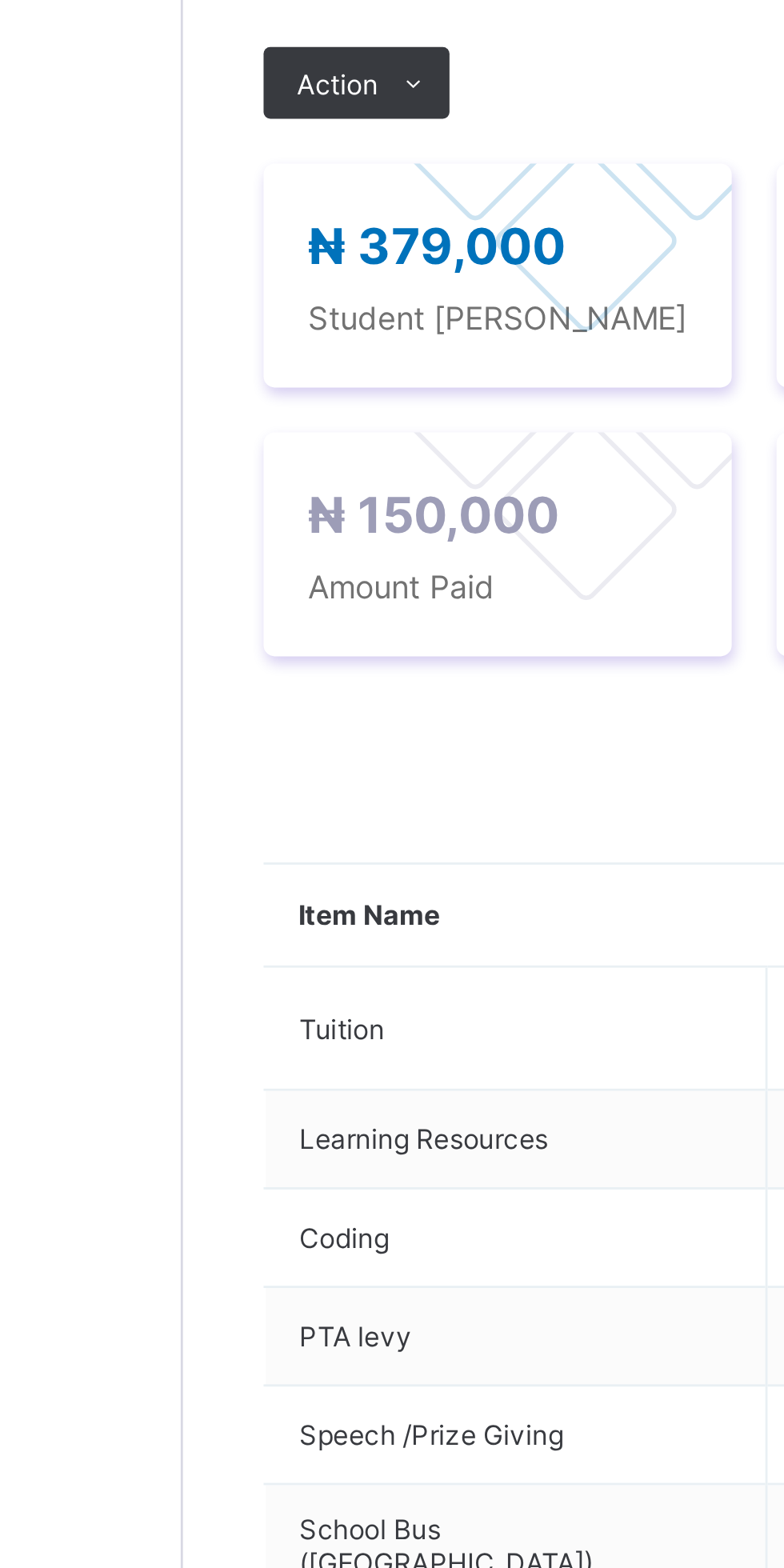
click at [0, 0] on ul "Receive Payment Manage Discount Send Email Reminder" at bounding box center [0, 0] width 0 height 0
click at [0, 0] on li "Receive Payment" at bounding box center [0, 0] width 0 height 0
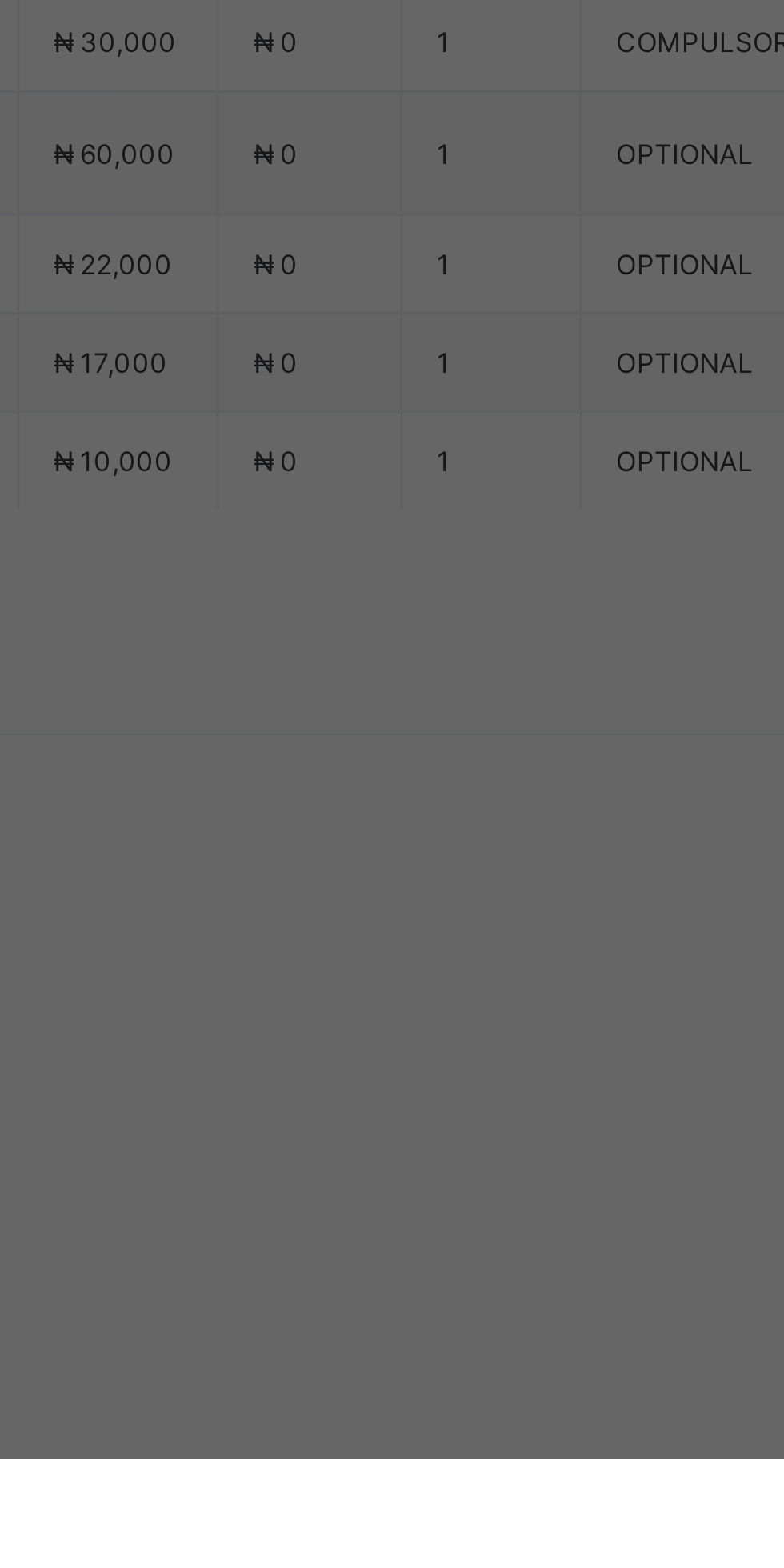
click at [354, 888] on div "First City Monument Bank (FCMB) - [GEOGRAPHIC_DATA]" at bounding box center [327, 863] width 55 height 49
click at [420, 835] on div at bounding box center [391, 818] width 56 height 33
type input "**********"
click at [400, 901] on input "date" at bounding box center [349, 884] width 101 height 33
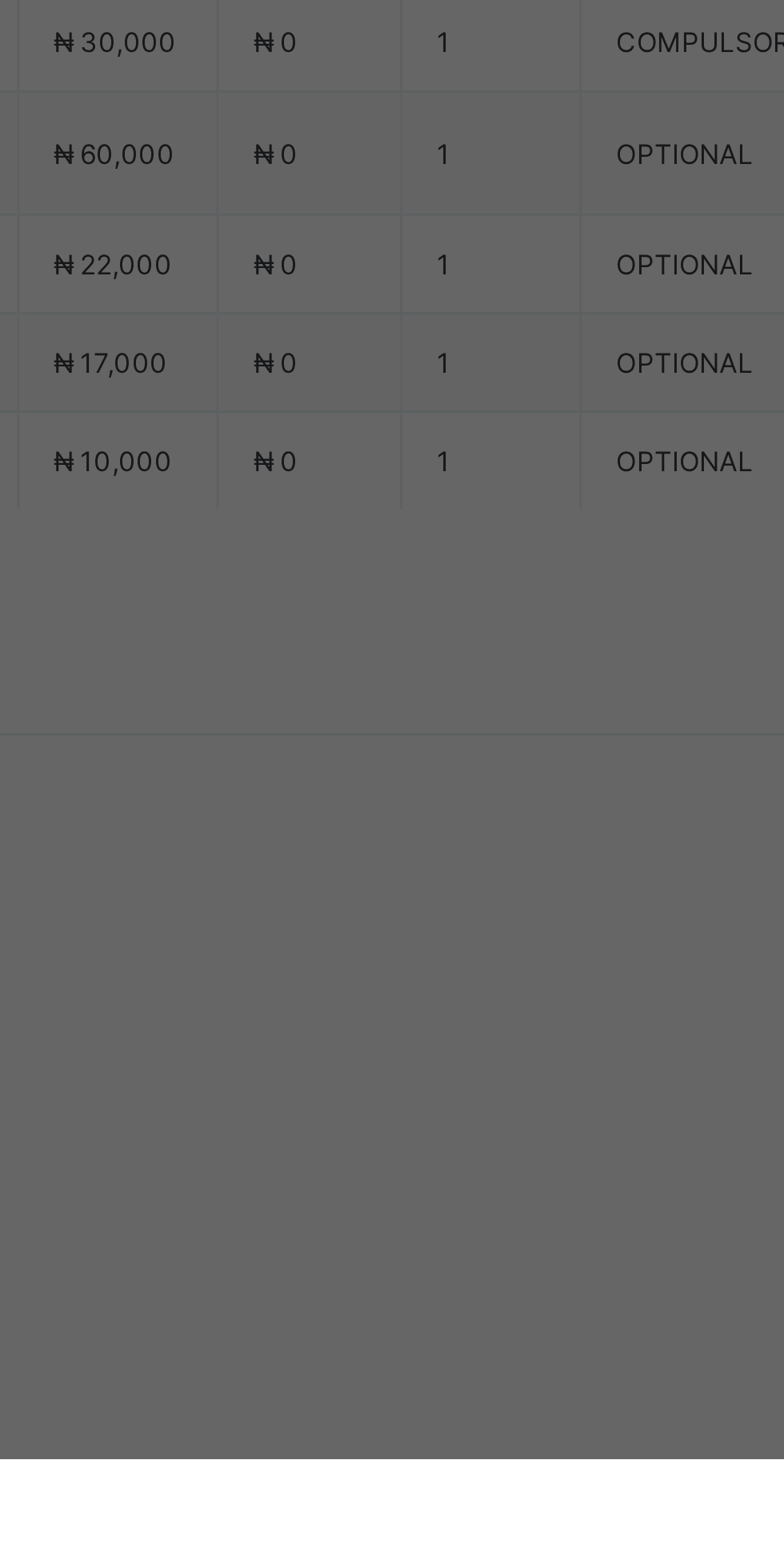
scroll to position [0, 0]
type input "**********"
click at [442, 909] on input "currency" at bounding box center [425, 891] width 34 height 33
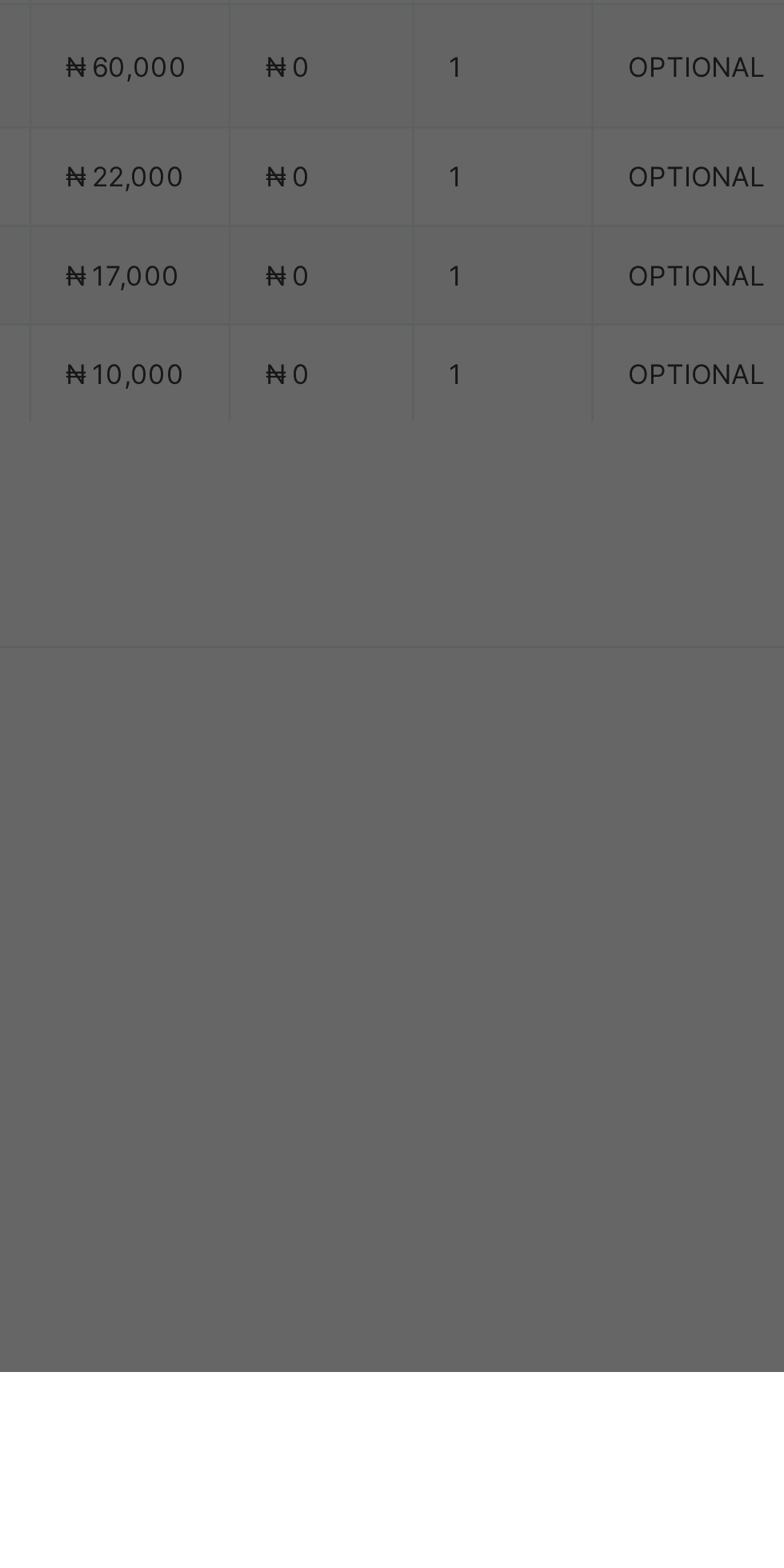
scroll to position [0, 29]
type input "*********"
click at [474, 964] on span "Save" at bounding box center [436, 957] width 72 height 12
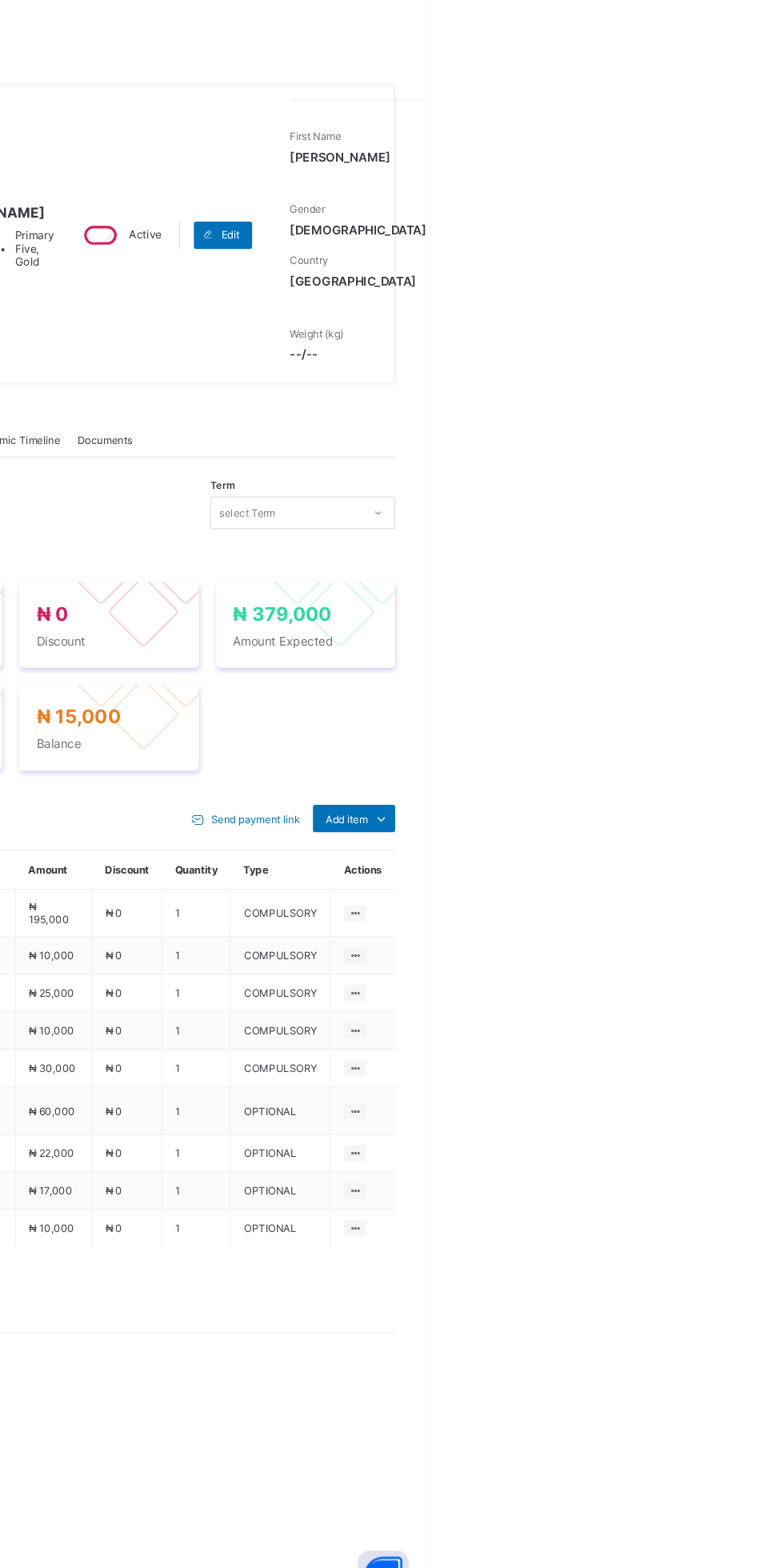
scroll to position [0, 0]
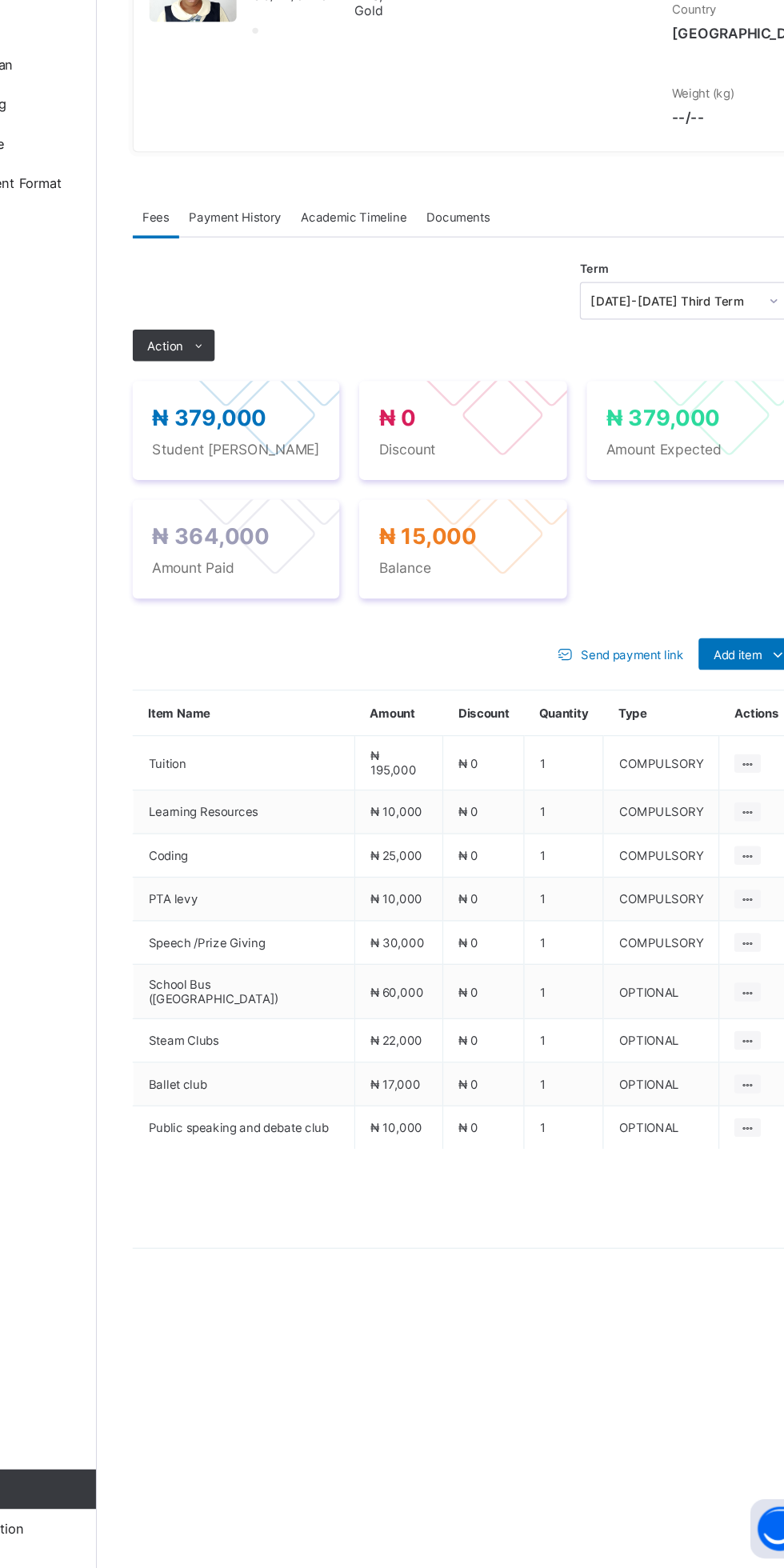
click at [293, 631] on div at bounding box center [296, 596] width 68 height 68
click at [263, 592] on span at bounding box center [274, 579] width 26 height 26
click at [320, 482] on span "Payment History" at bounding box center [304, 475] width 74 height 12
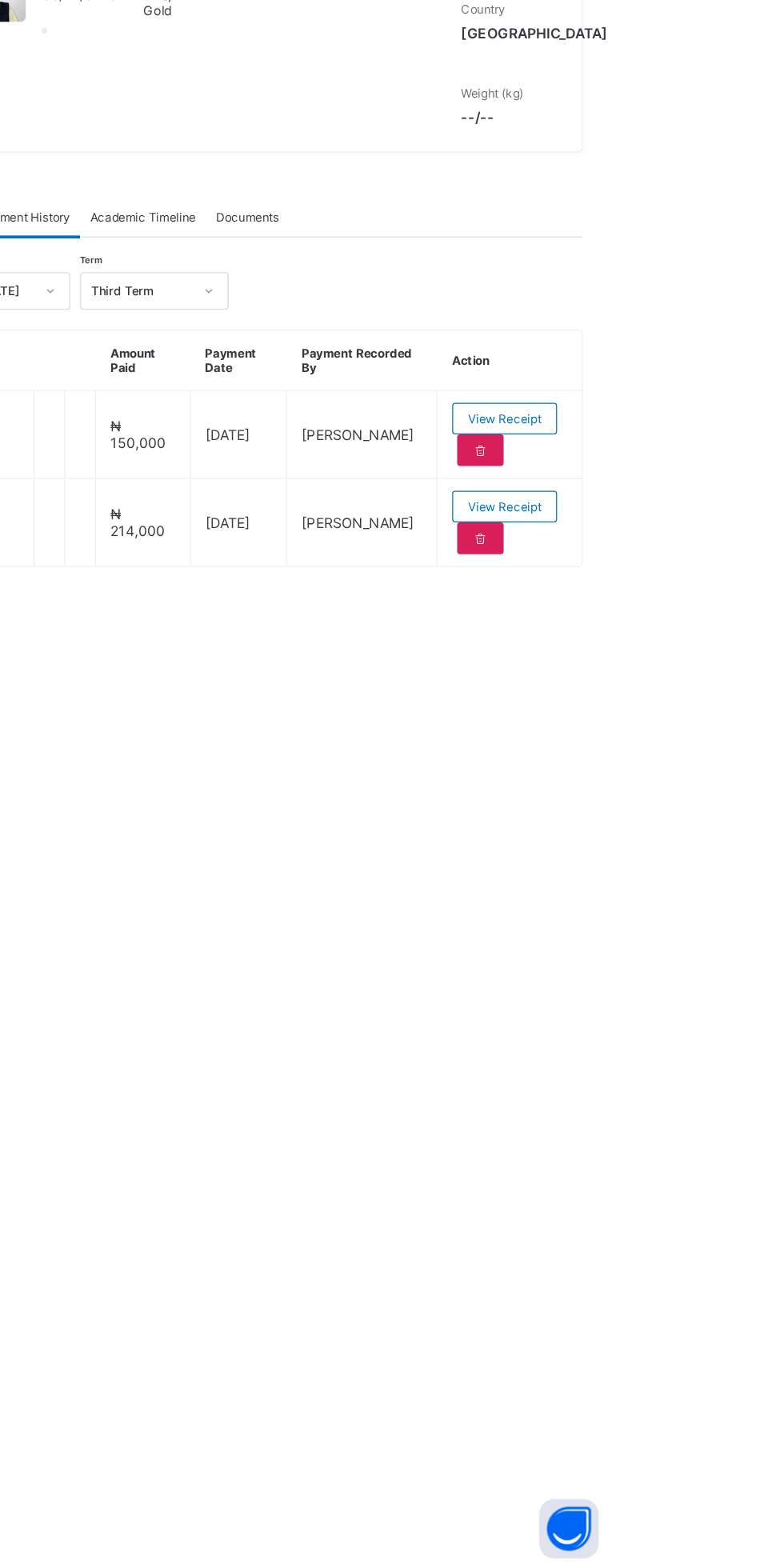
click at [670, 741] on icon at bounding box center [672, 736] width 13 height 12
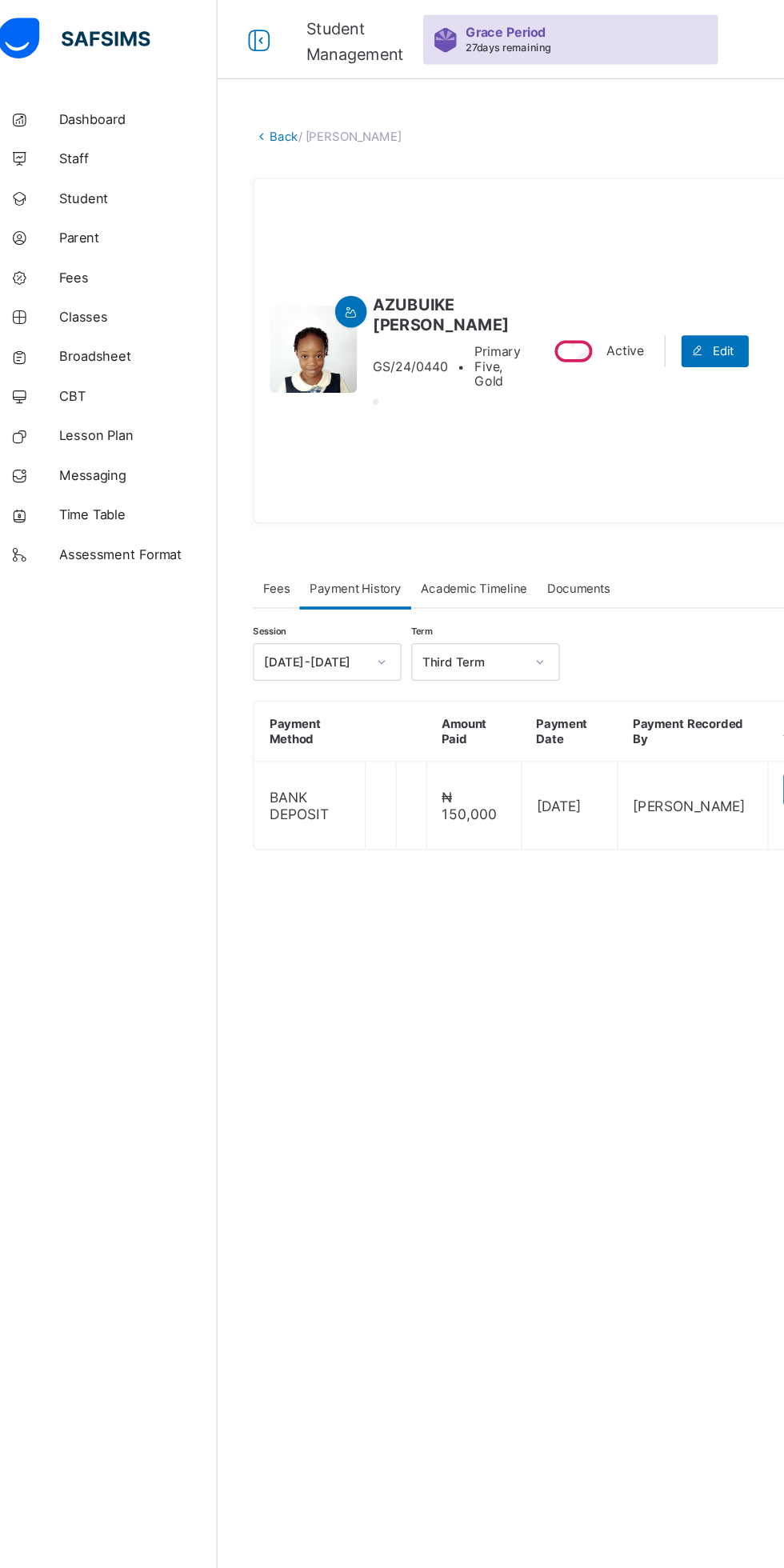
click at [241, 482] on span "Fees" at bounding box center [239, 475] width 22 height 12
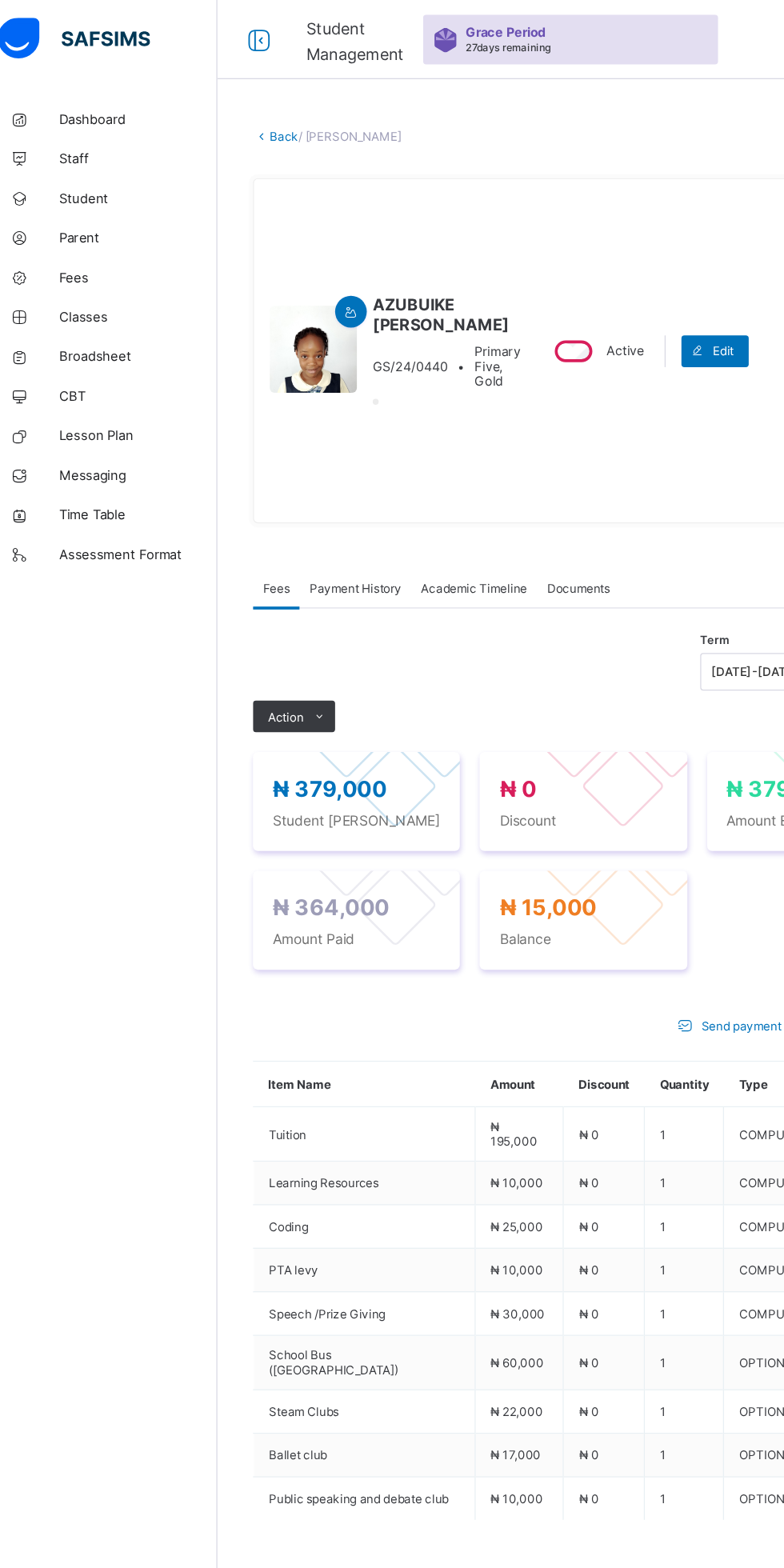
click at [292, 482] on span "Payment History" at bounding box center [304, 475] width 74 height 12
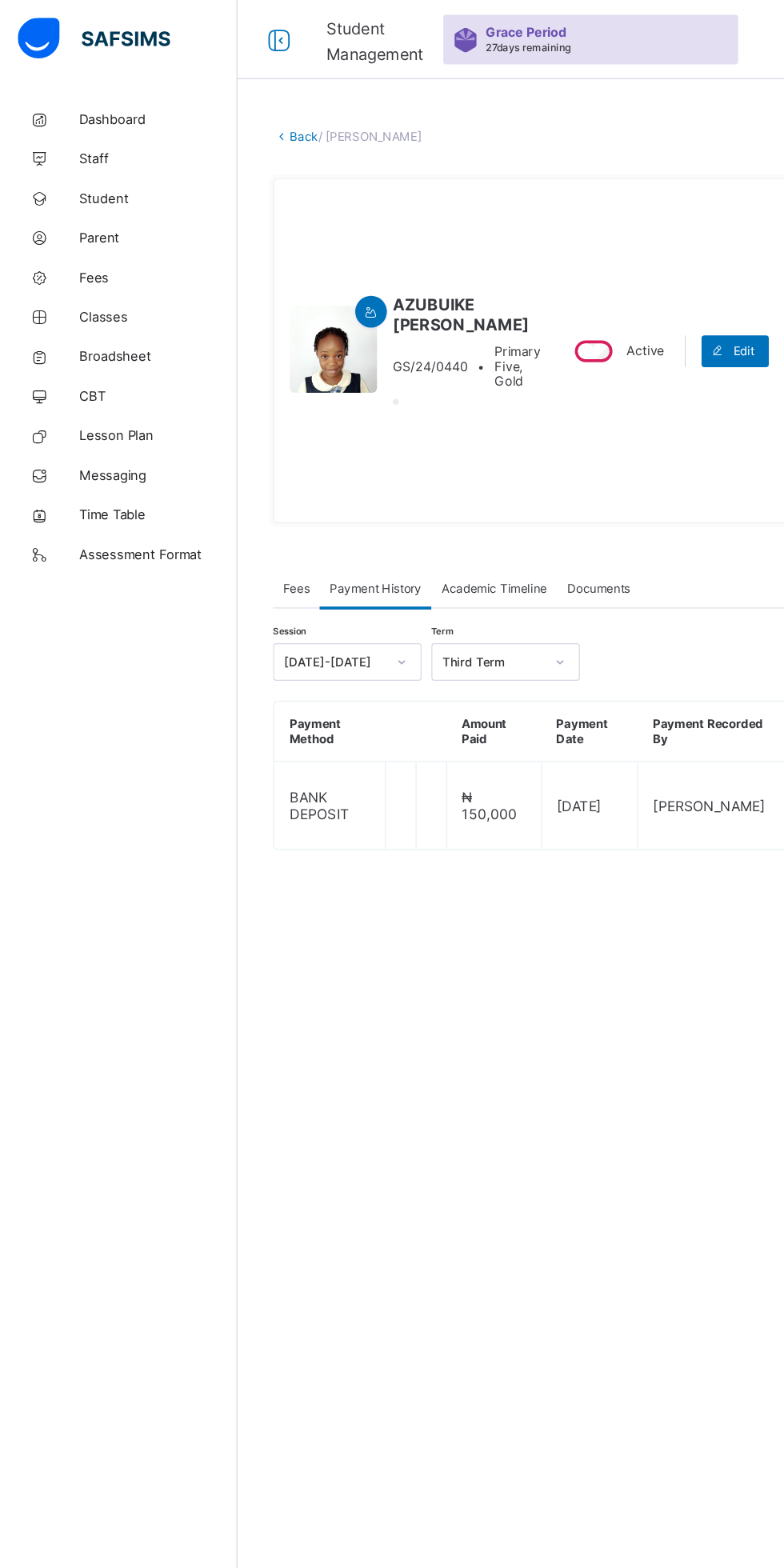
click at [239, 482] on span "Fees" at bounding box center [239, 475] width 22 height 12
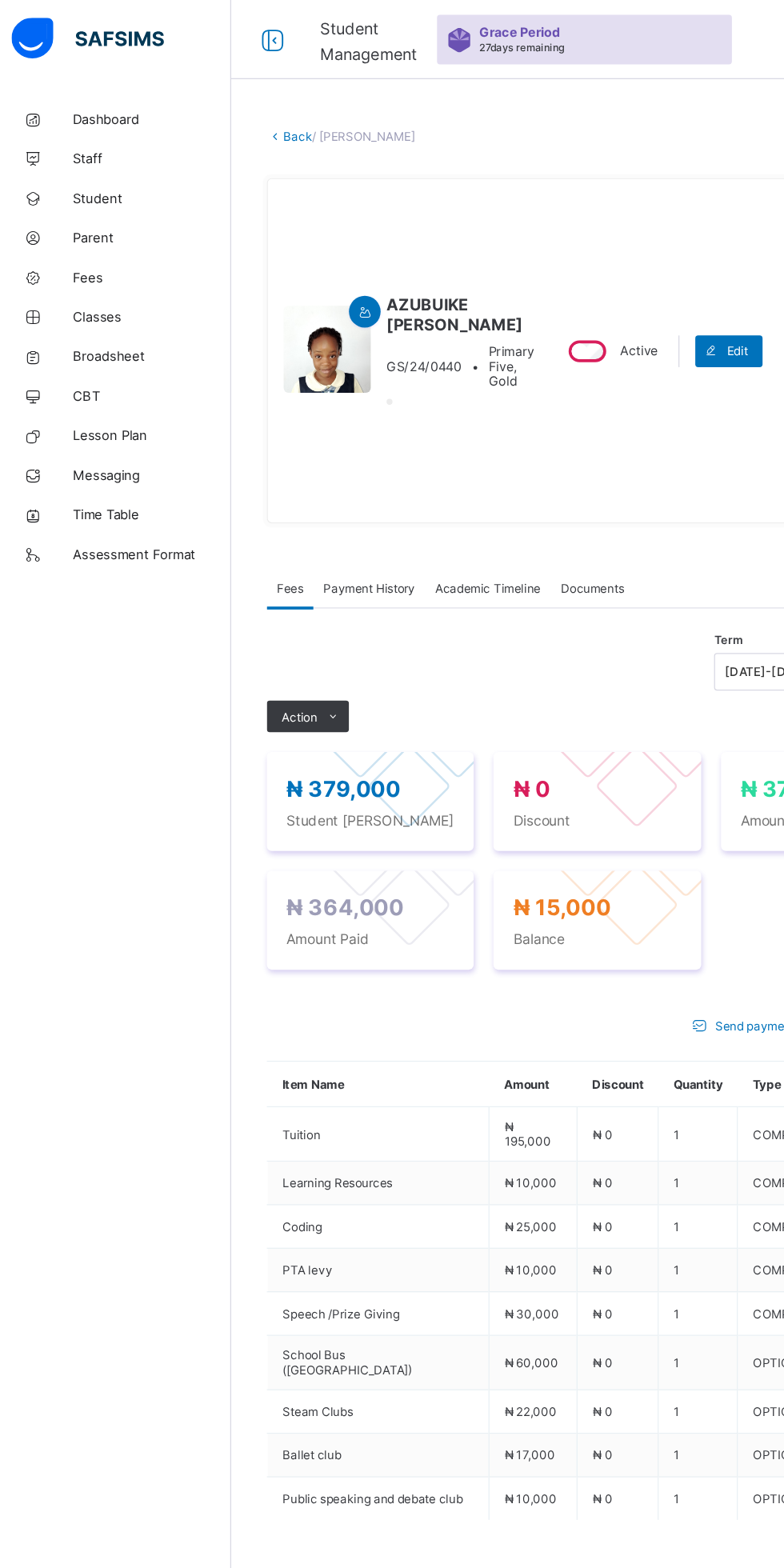
click at [239, 111] on link "Back" at bounding box center [245, 110] width 23 height 12
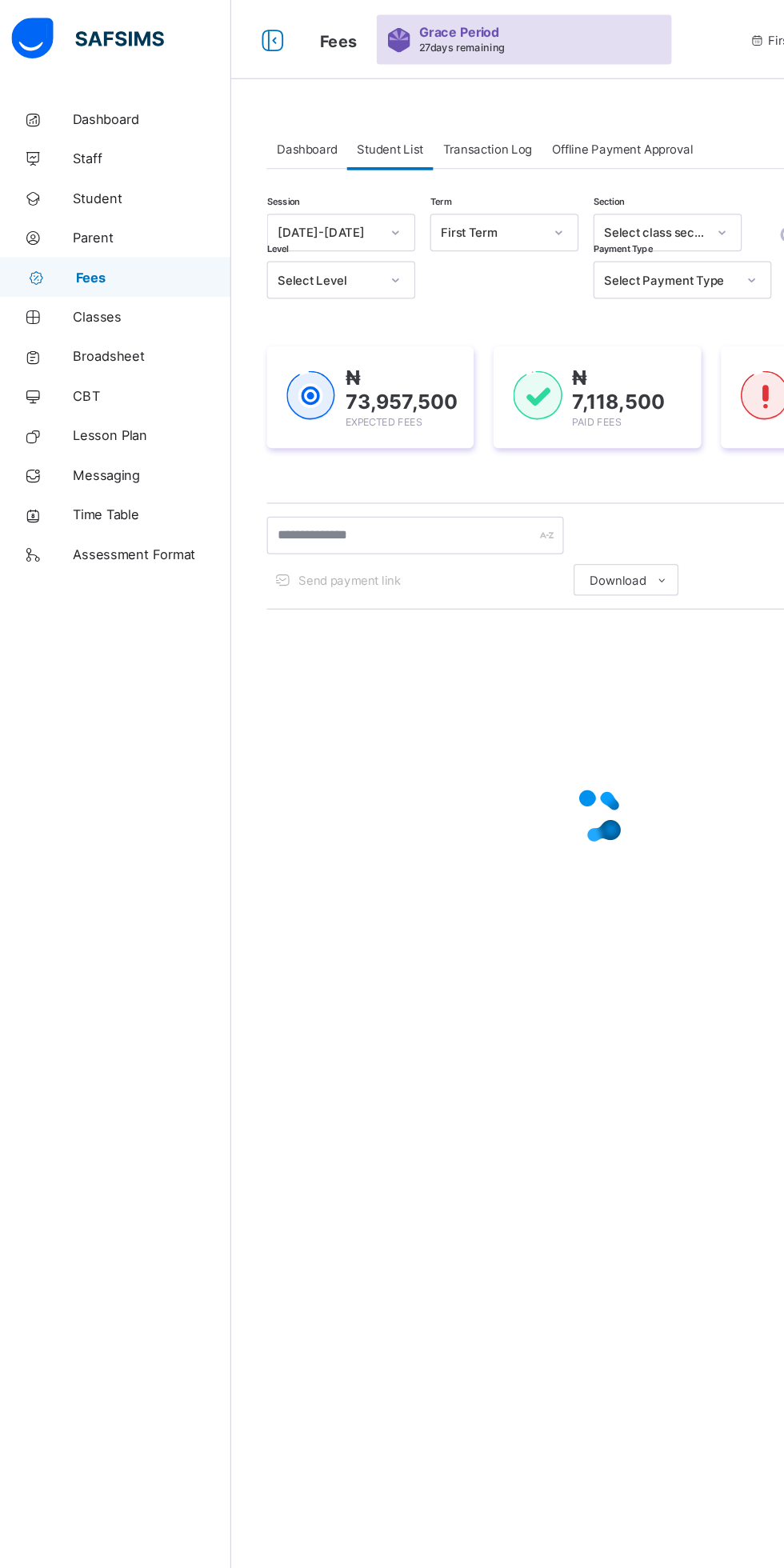
click at [328, 182] on icon at bounding box center [325, 187] width 10 height 16
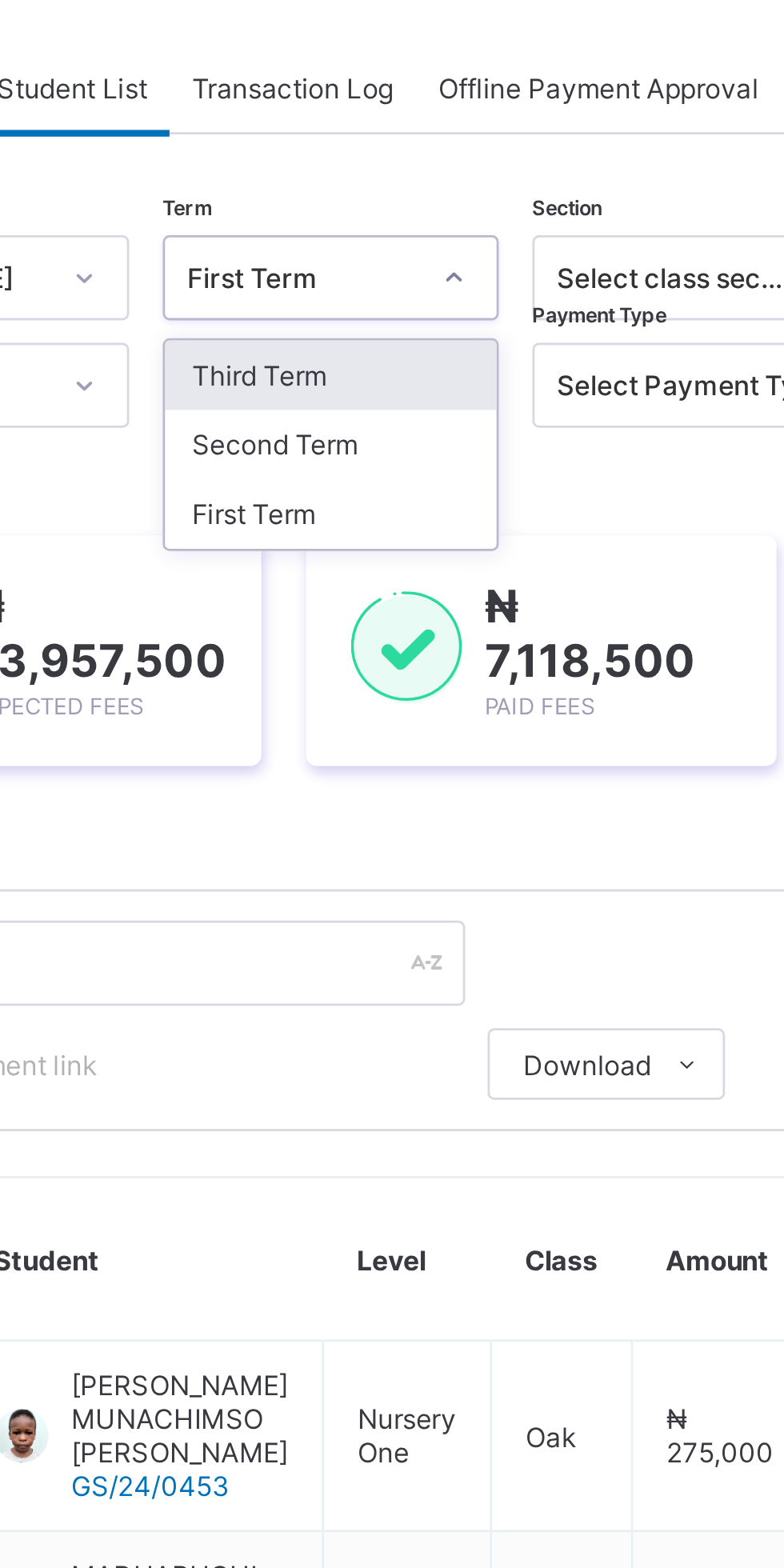
click at [421, 213] on div "Third Term" at bounding box center [413, 223] width 118 height 25
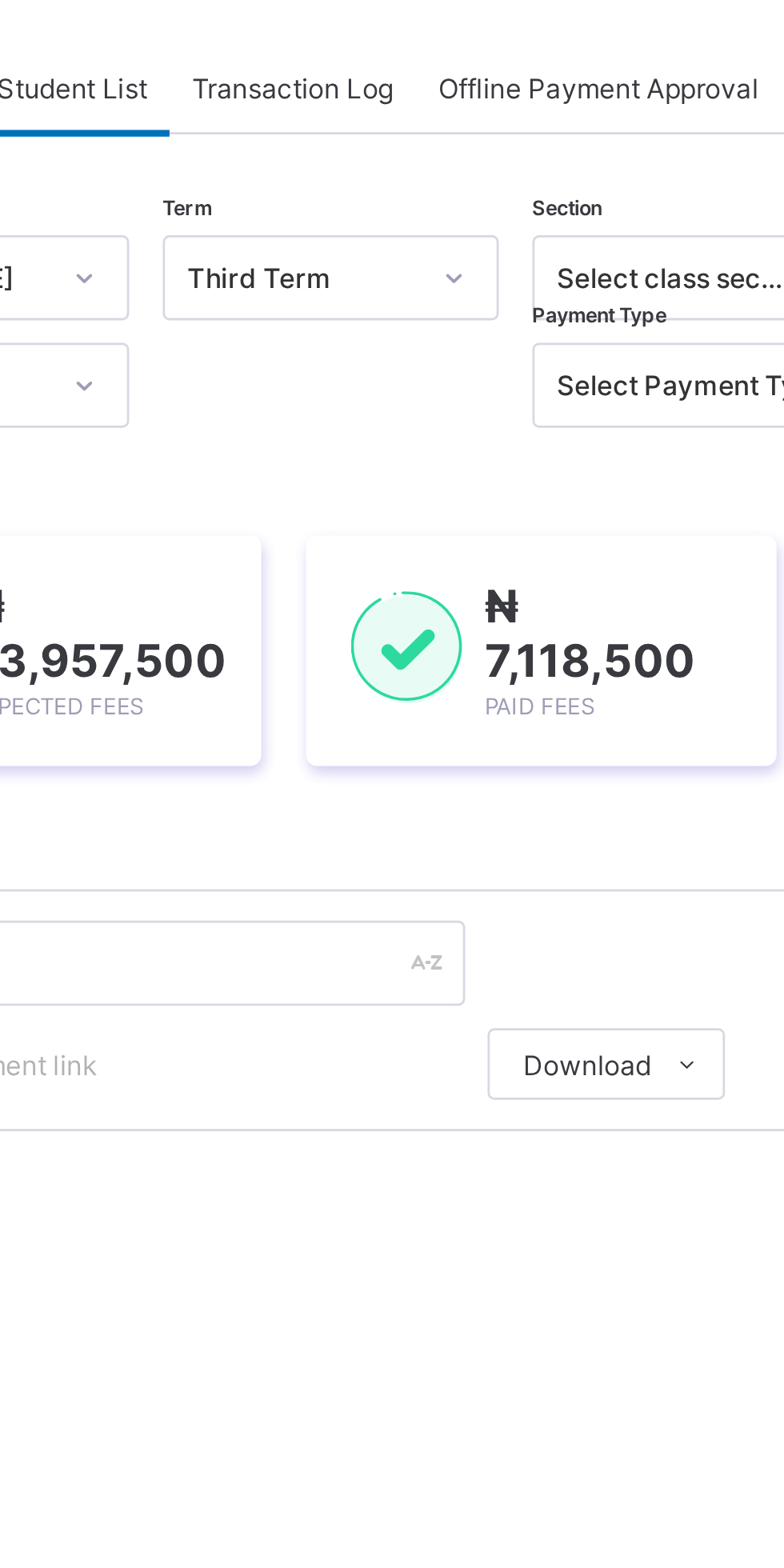
click at [413, 224] on div at bounding box center [414, 226] width 124 height 31
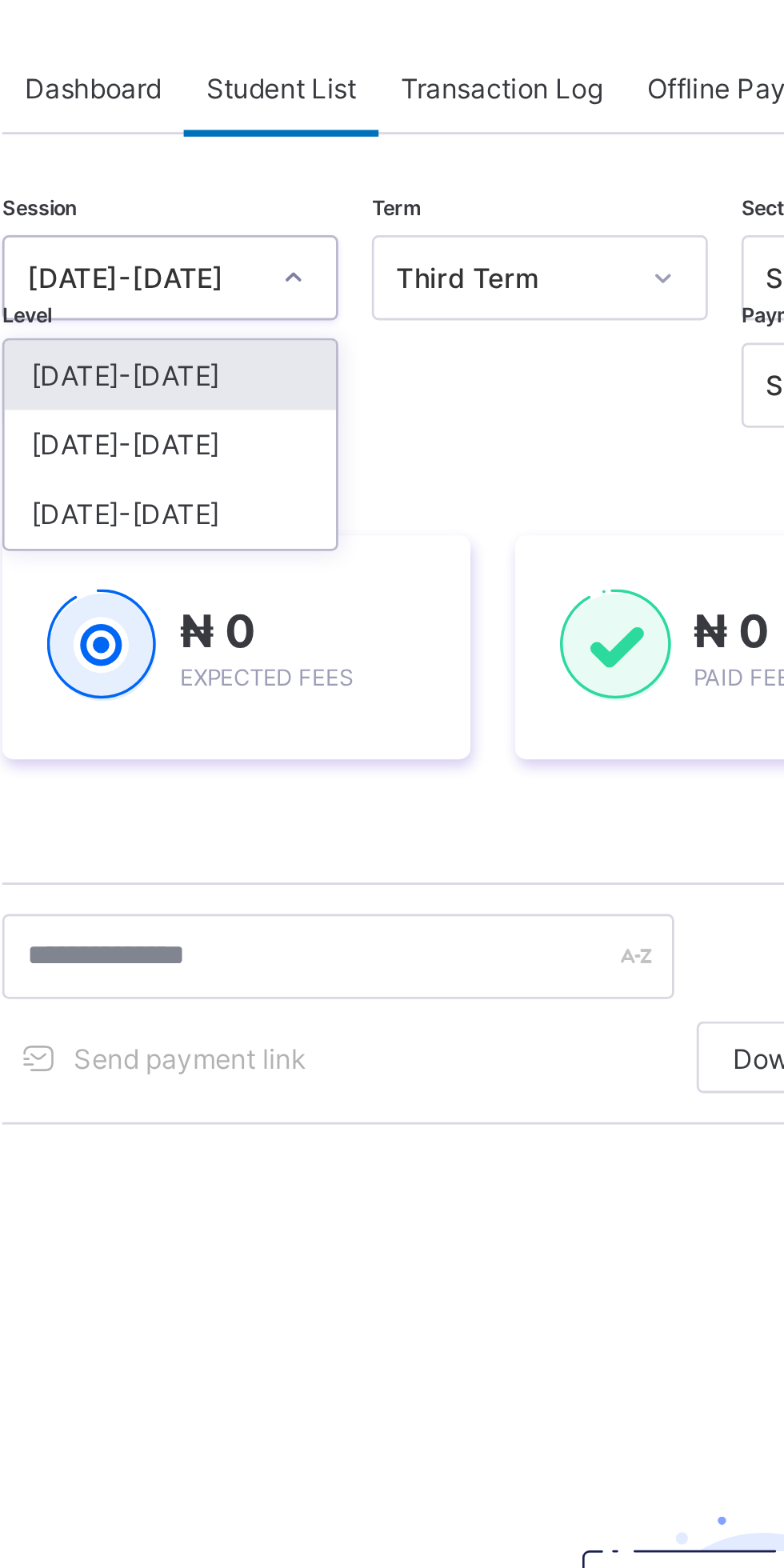
click at [294, 248] on div "[DATE]-[DATE]" at bounding box center [281, 247] width 118 height 25
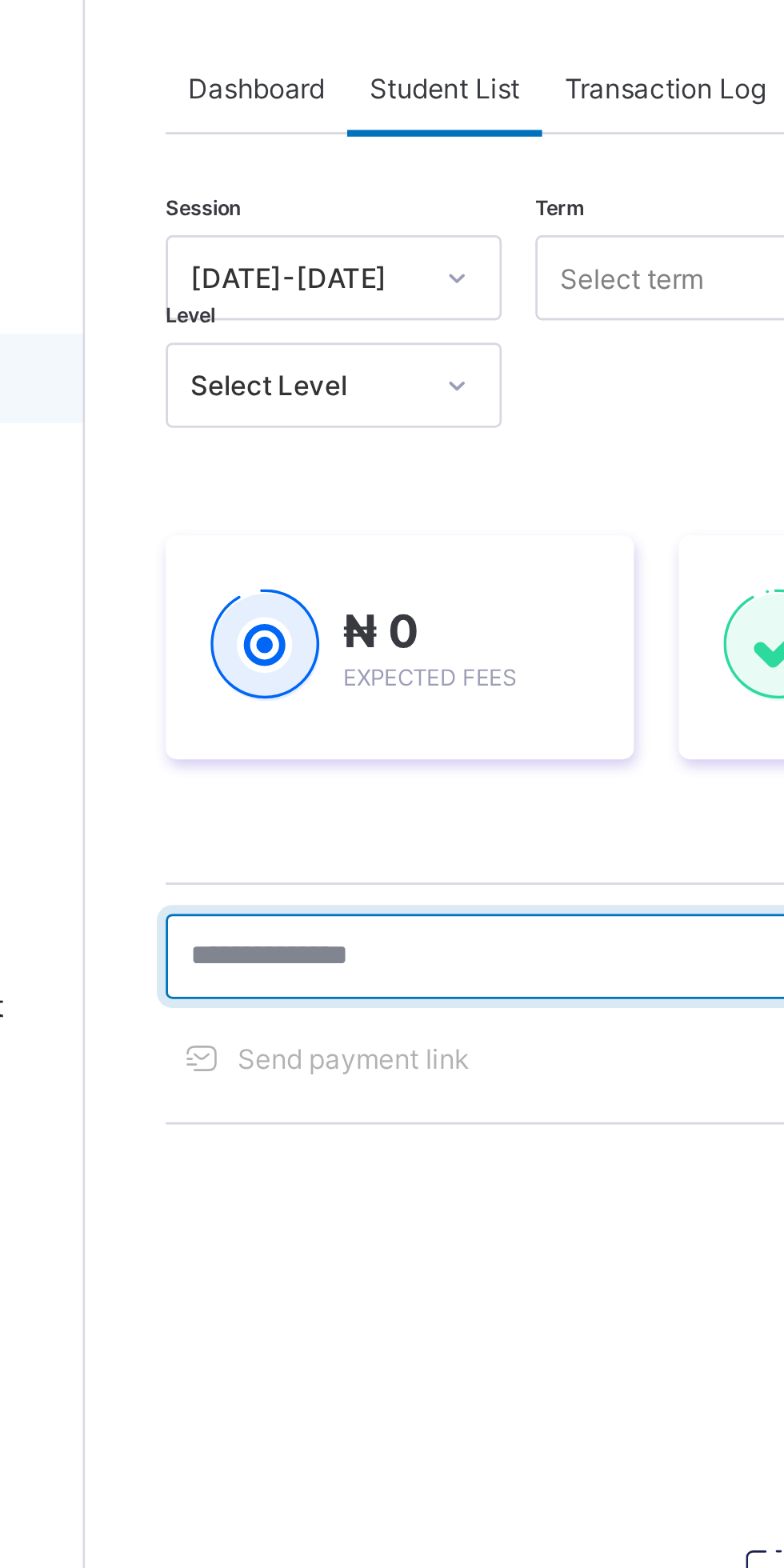
click at [291, 434] on input "text" at bounding box center [340, 431] width 240 height 31
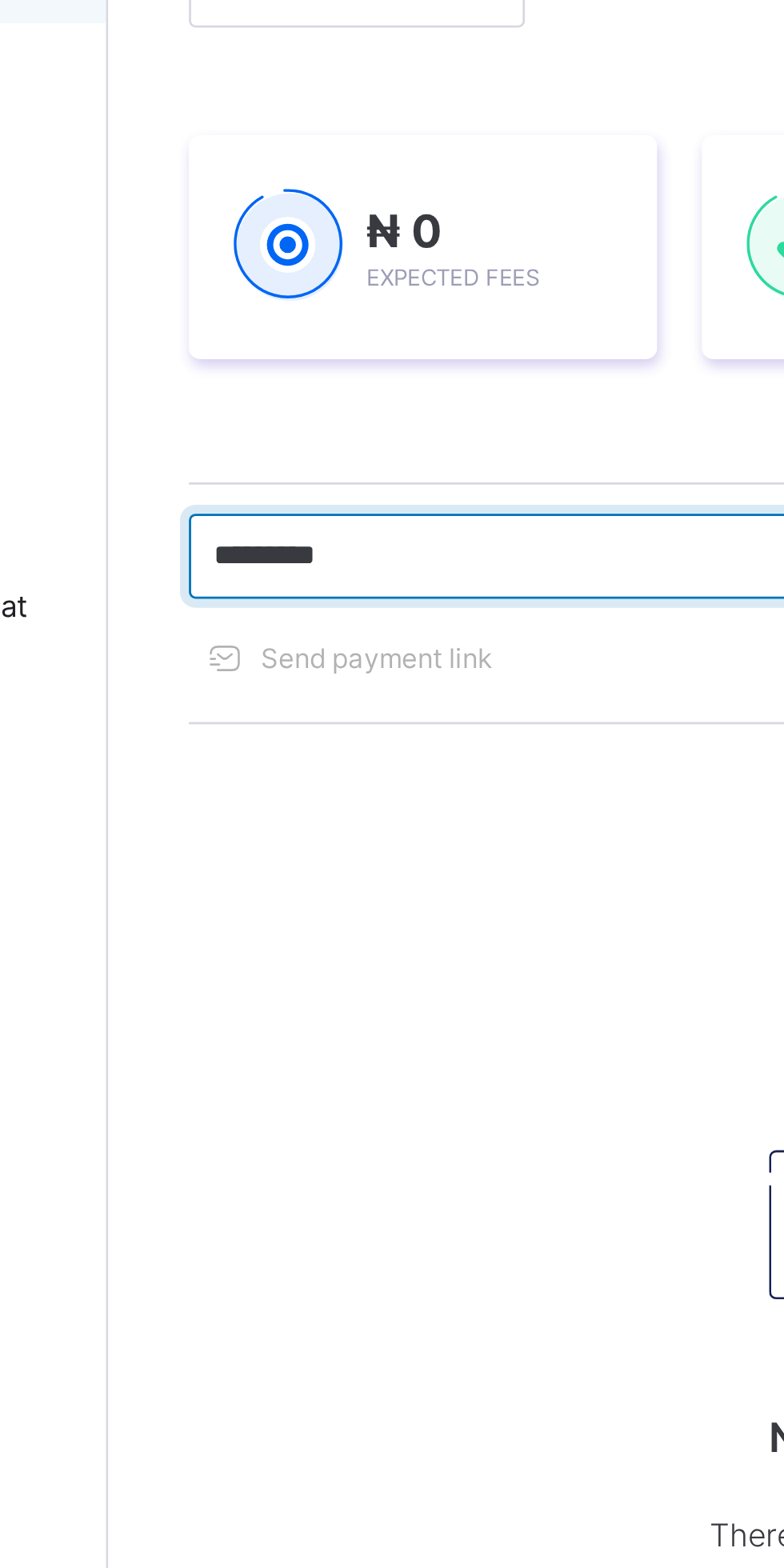
click at [315, 434] on input "********" at bounding box center [340, 431] width 240 height 31
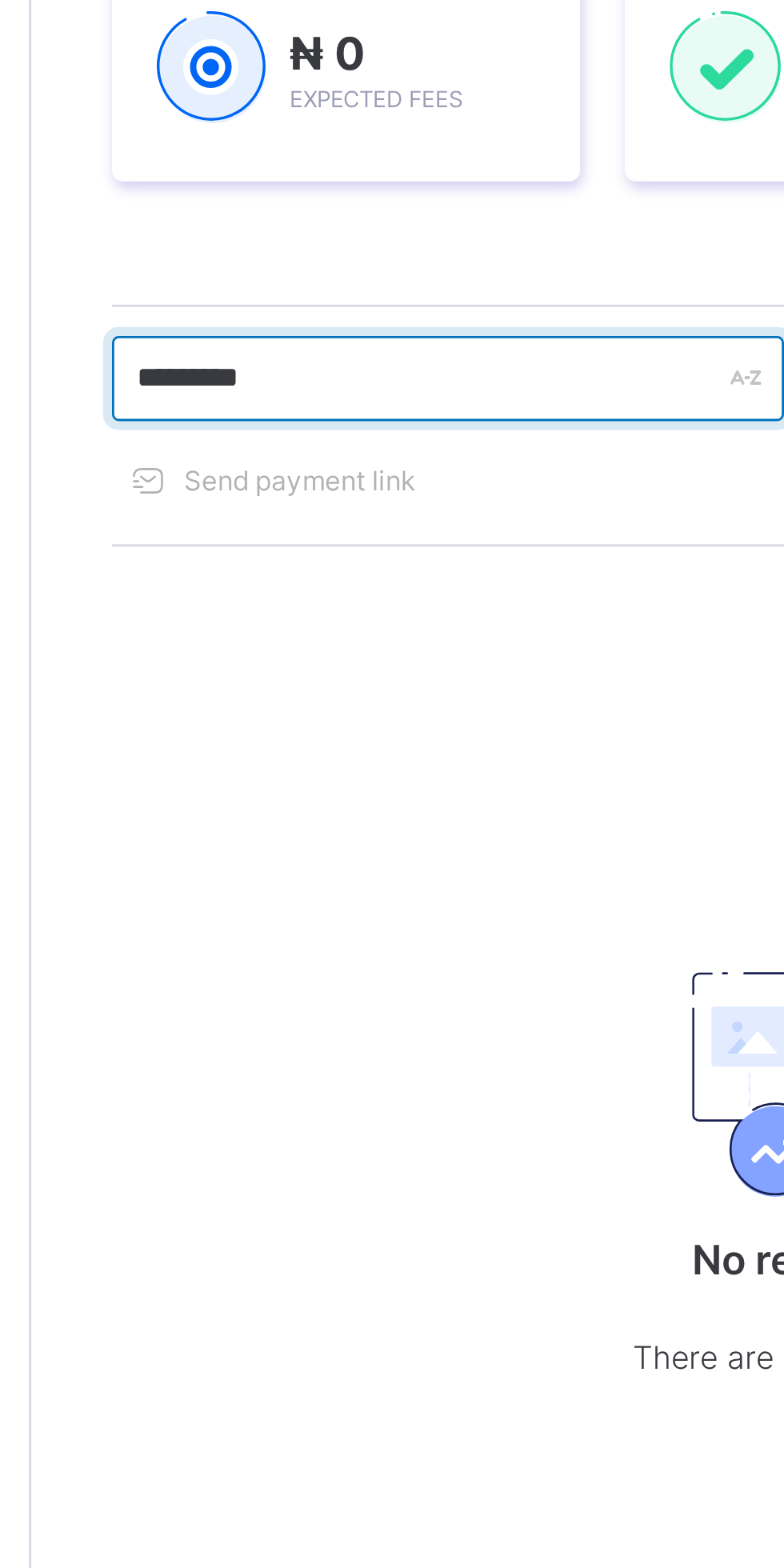
type input "********"
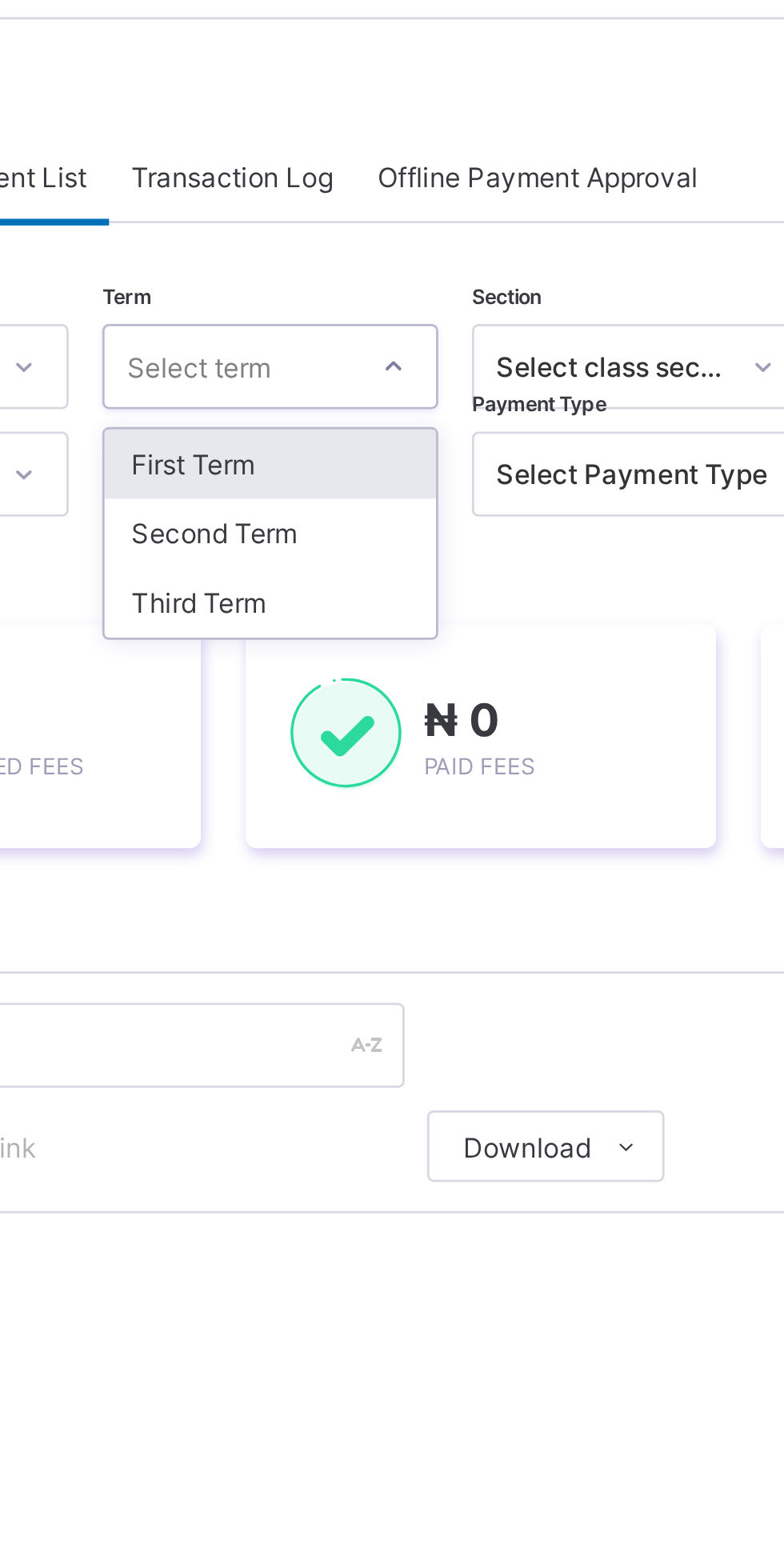
click at [404, 275] on div "Third Term" at bounding box center [413, 272] width 118 height 25
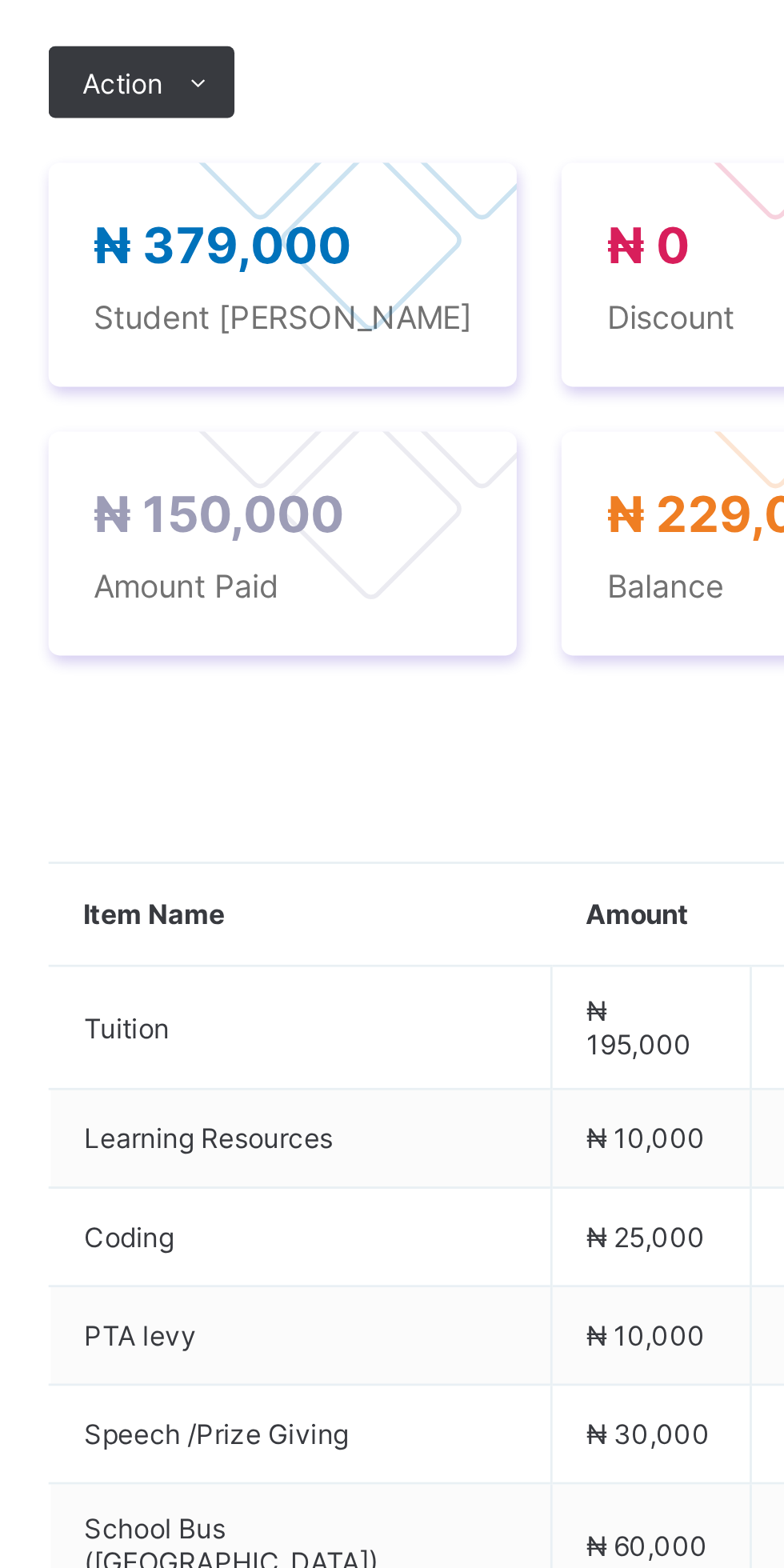
click at [253, 586] on span "Action" at bounding box center [247, 579] width 29 height 12
click at [0, 0] on li "Receive Payment" at bounding box center [0, 0] width 0 height 0
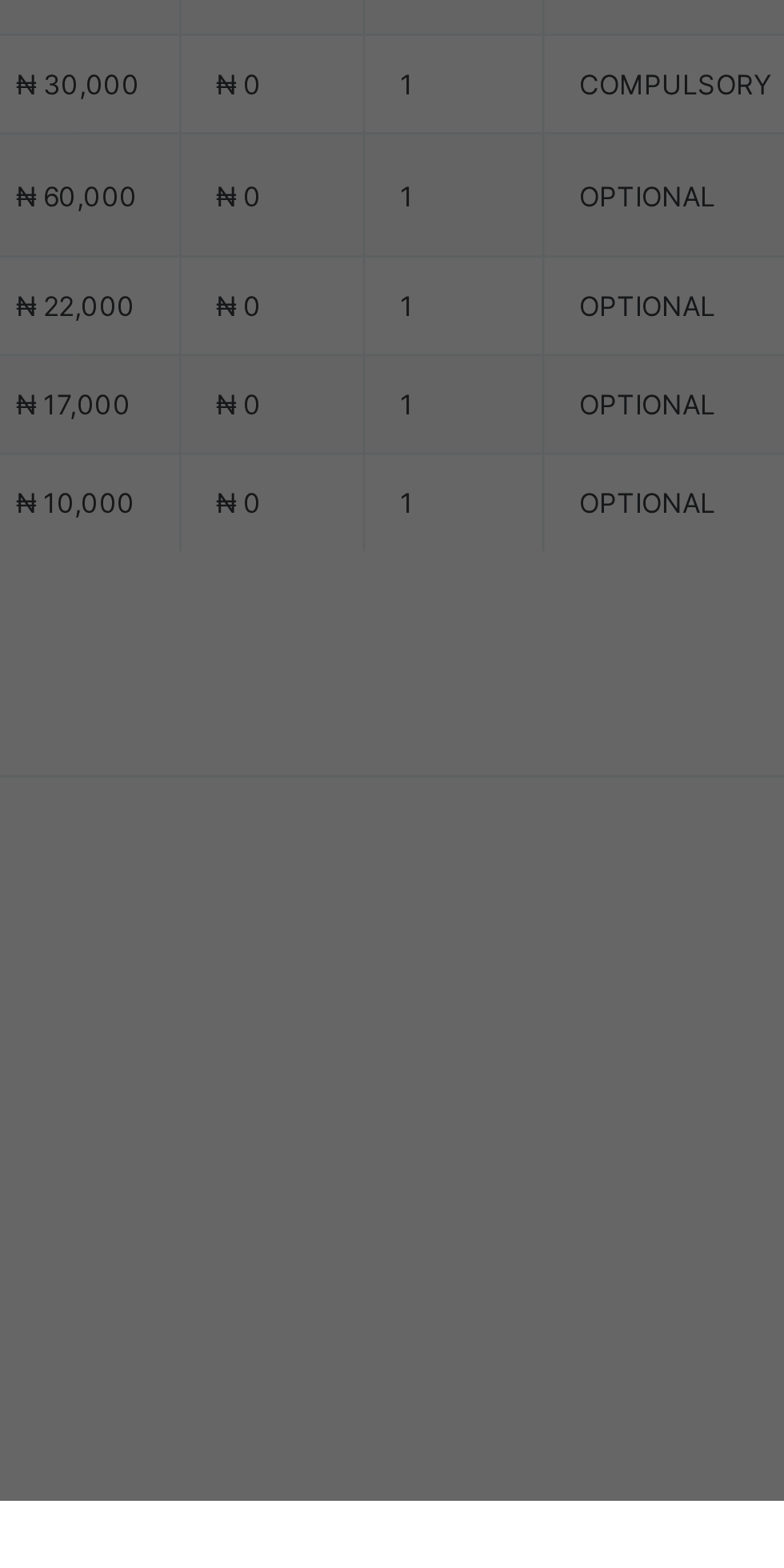
click at [354, 888] on div "First City Monument Bank (FCMB) - [GEOGRAPHIC_DATA]" at bounding box center [327, 863] width 55 height 49
click at [420, 835] on input "text" at bounding box center [391, 818] width 56 height 33
type input "**********"
click at [400, 901] on input "date" at bounding box center [349, 884] width 101 height 33
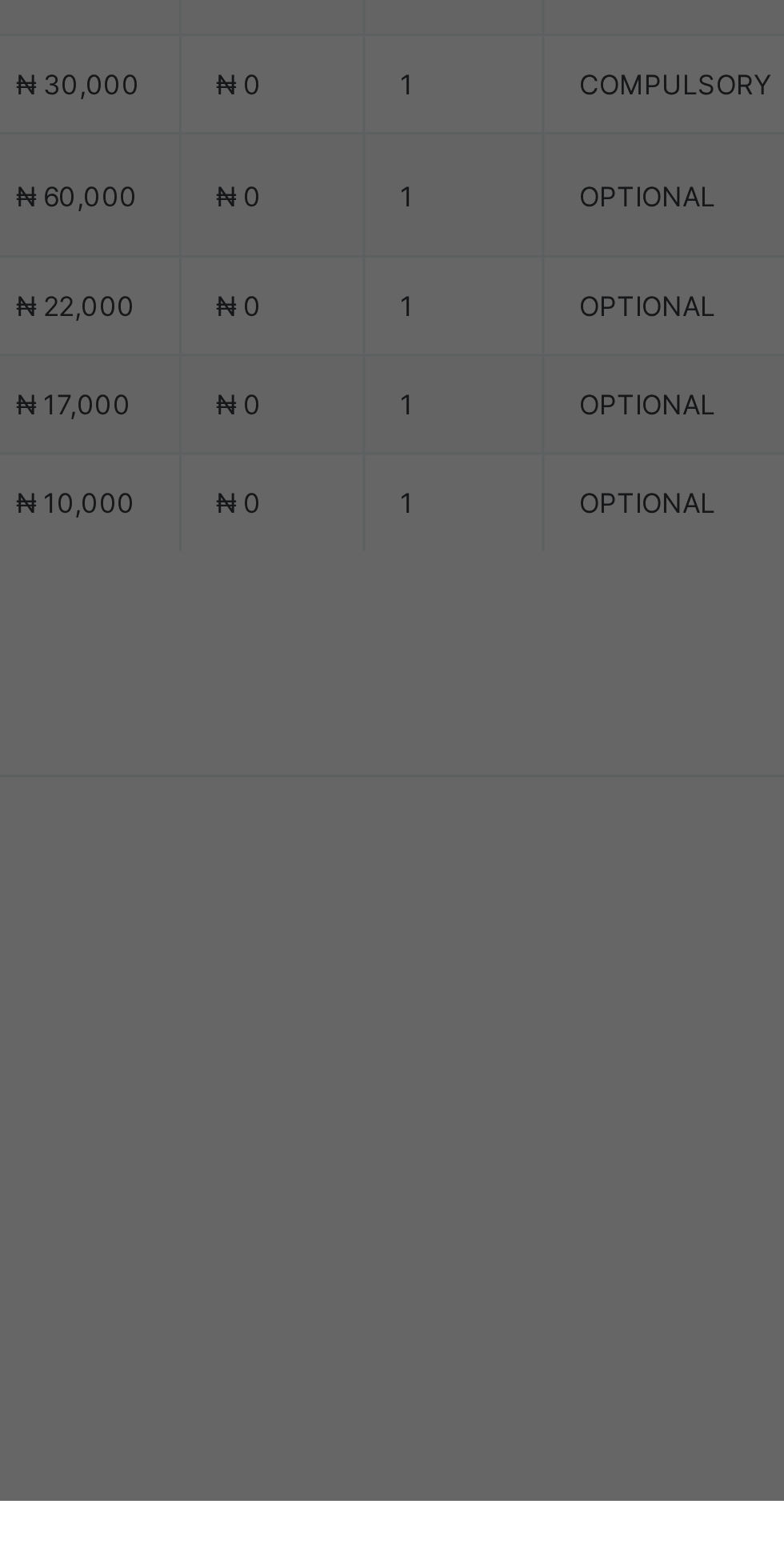
scroll to position [0, 0]
type input "**********"
click at [442, 909] on input "currency" at bounding box center [425, 891] width 34 height 33
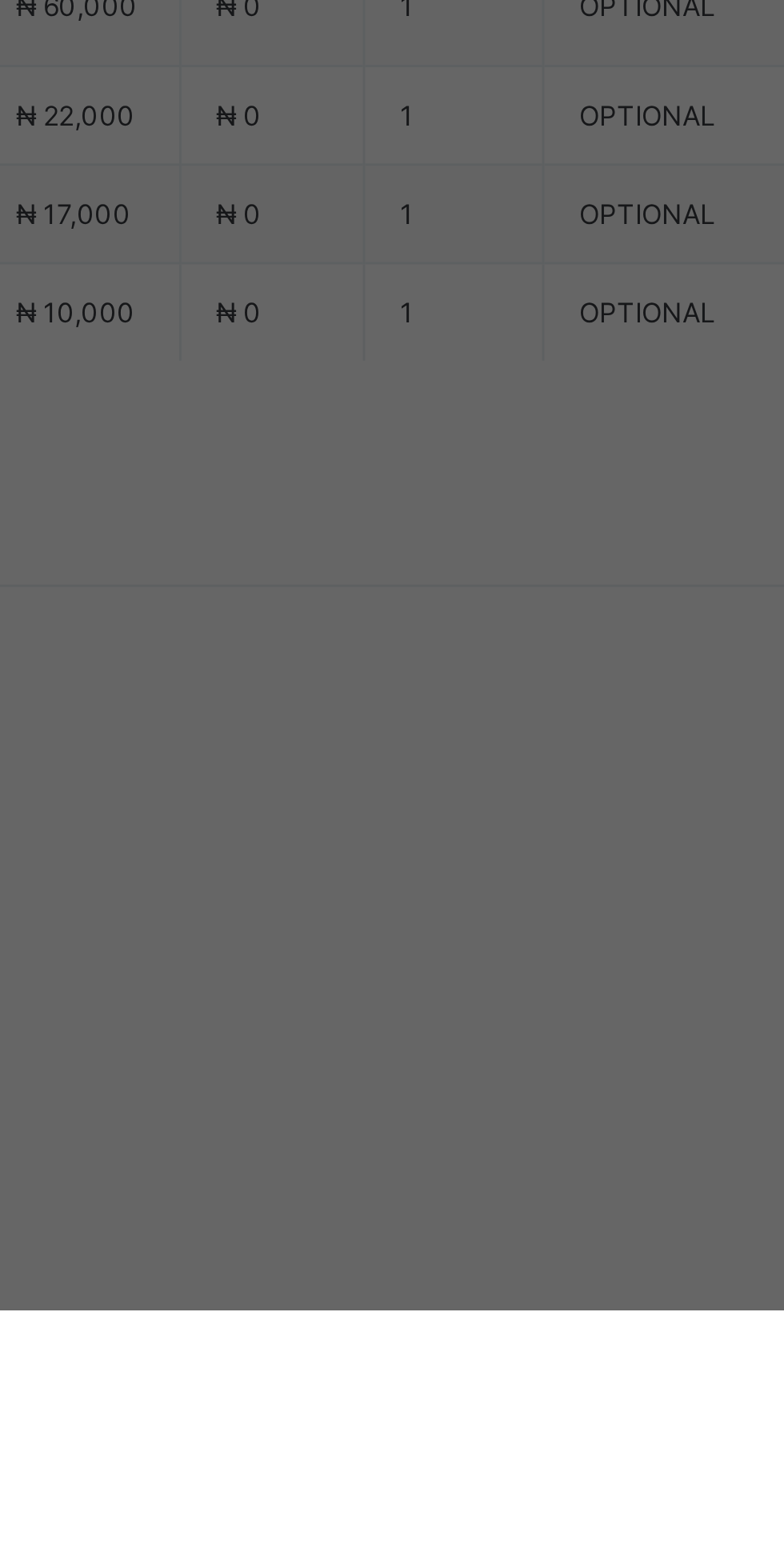
type input "*********"
click at [485, 971] on div "Save" at bounding box center [437, 957] width 95 height 26
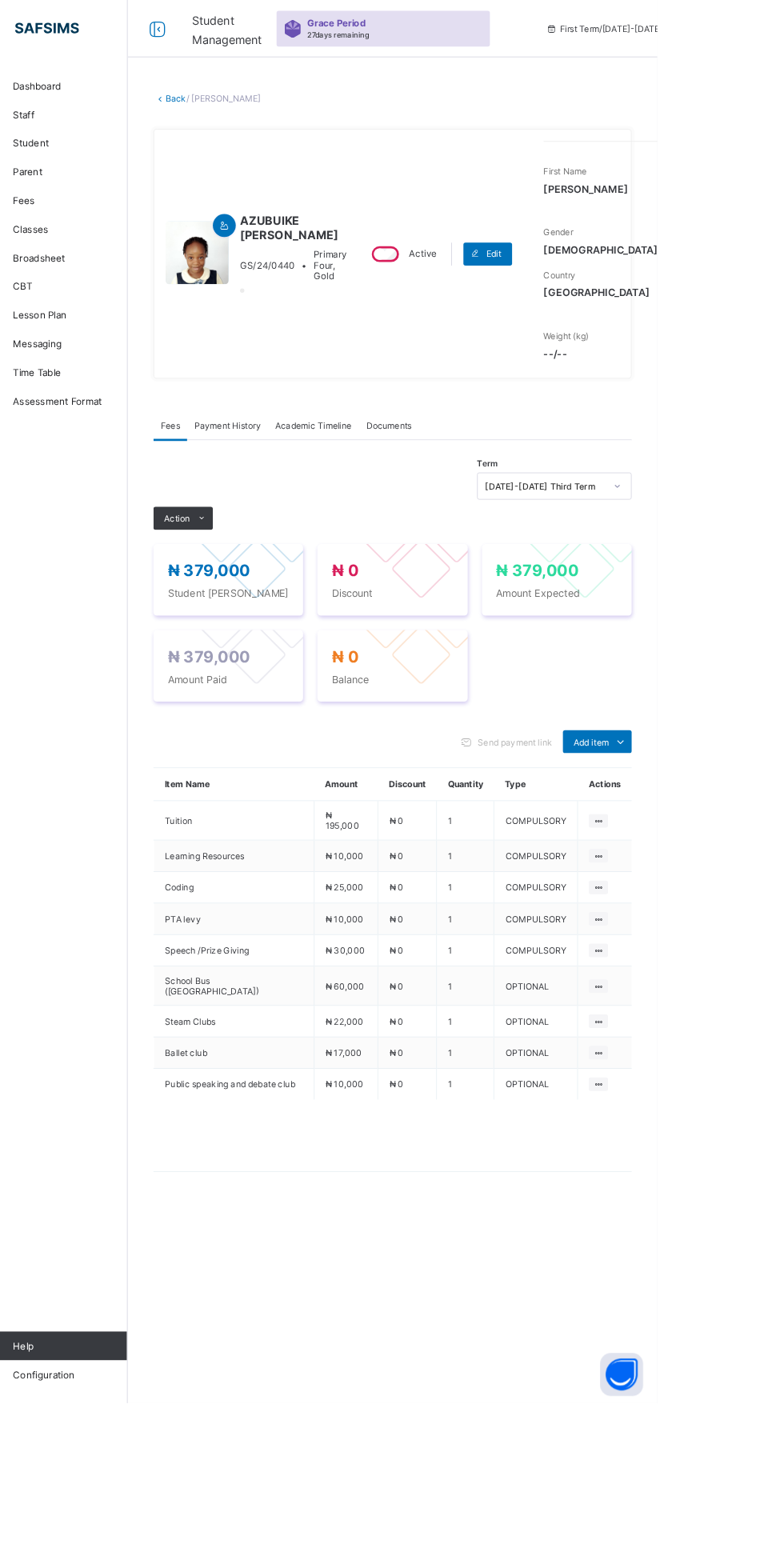
click at [246, 111] on link "Back" at bounding box center [245, 110] width 23 height 12
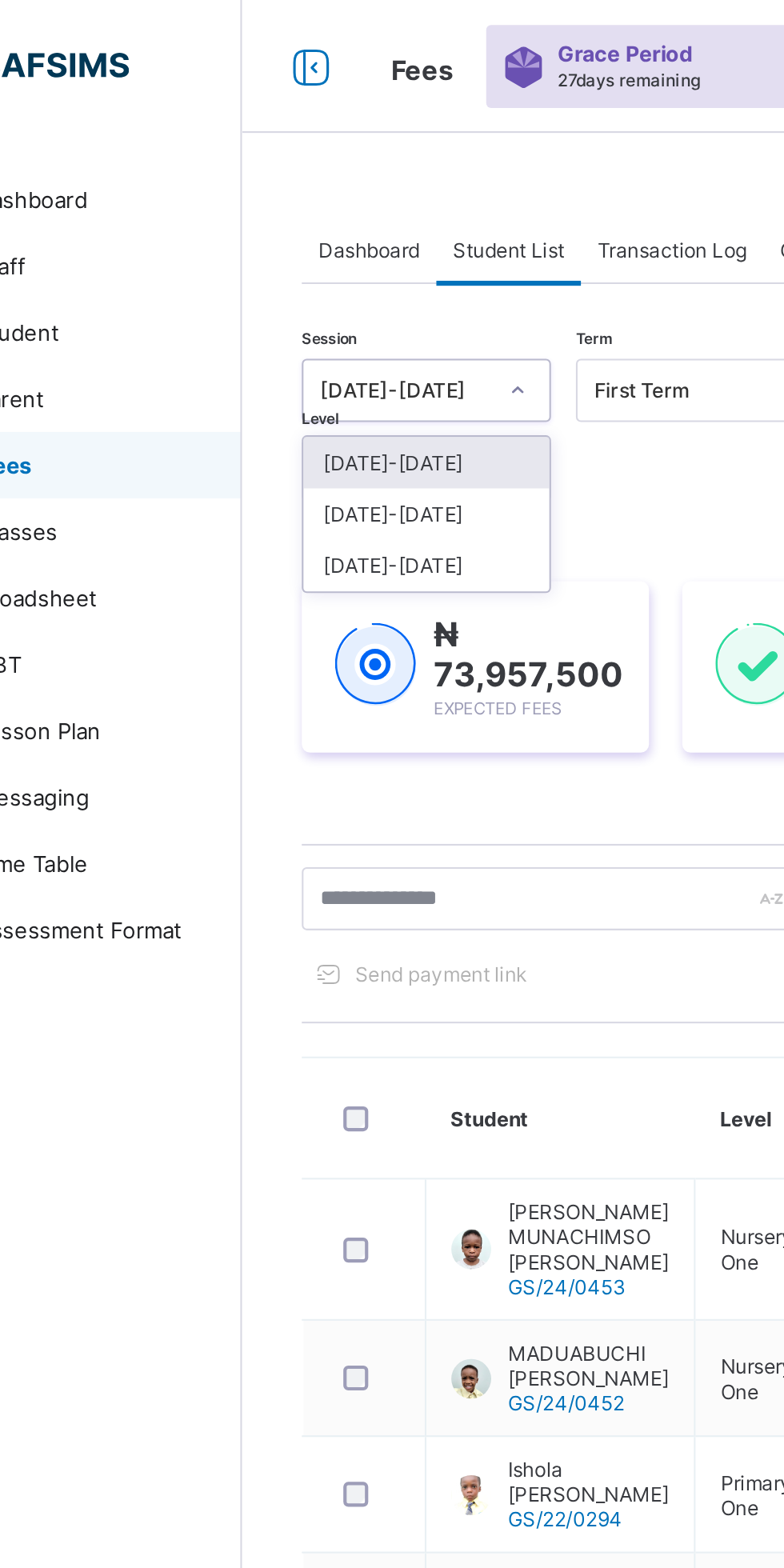
click at [286, 244] on div "[DATE]-[DATE]" at bounding box center [281, 247] width 118 height 25
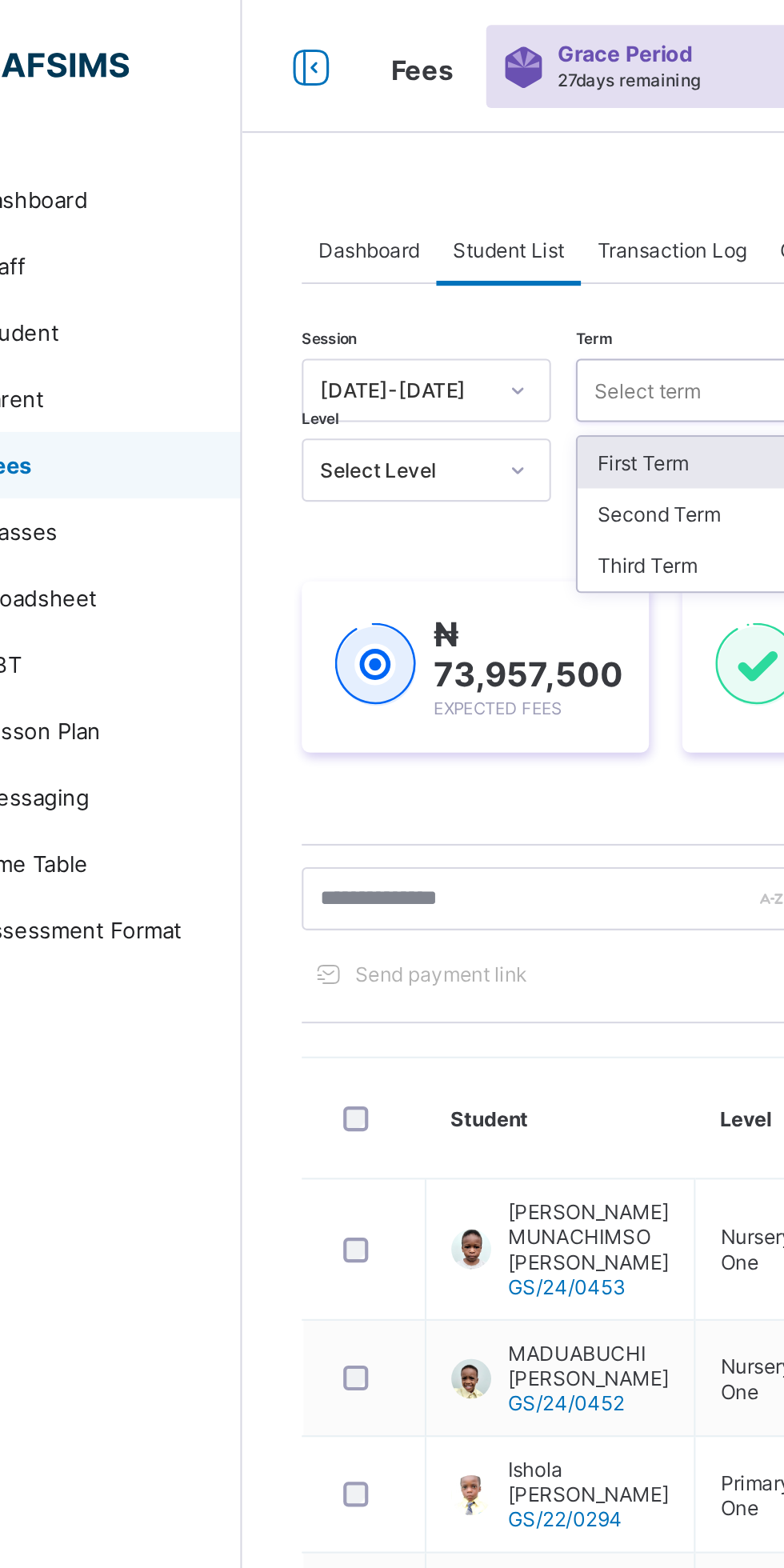
click at [385, 276] on div "Third Term" at bounding box center [413, 272] width 118 height 25
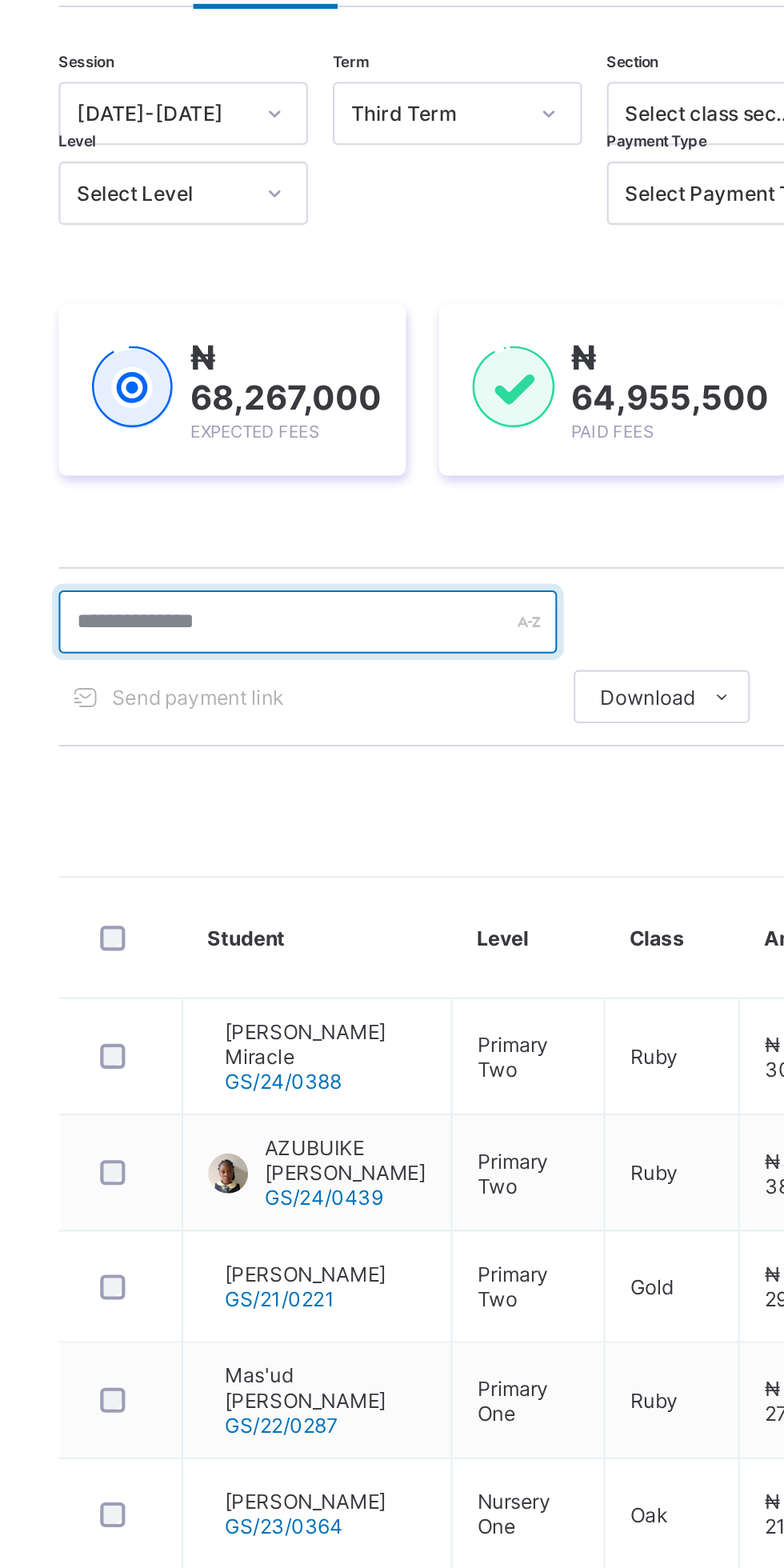
click at [359, 439] on input "text" at bounding box center [340, 433] width 240 height 31
click at [311, 437] on input "text" at bounding box center [340, 433] width 240 height 31
click at [251, 426] on input "text" at bounding box center [340, 433] width 240 height 31
click at [292, 433] on input "text" at bounding box center [340, 433] width 240 height 31
click at [333, 435] on input "text" at bounding box center [340, 433] width 240 height 31
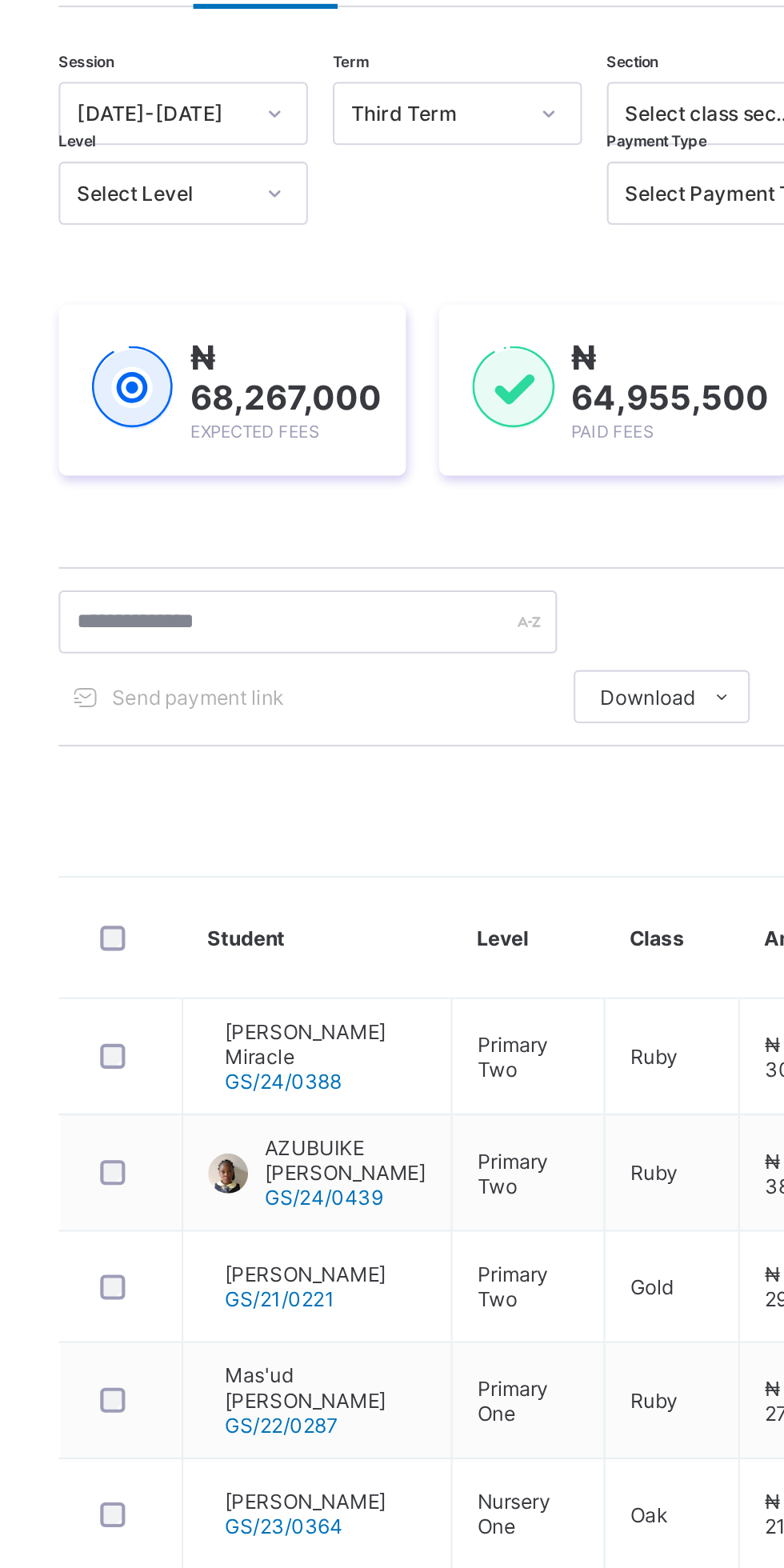
click at [248, 476] on div "Send payment link" at bounding box center [281, 468] width 120 height 26
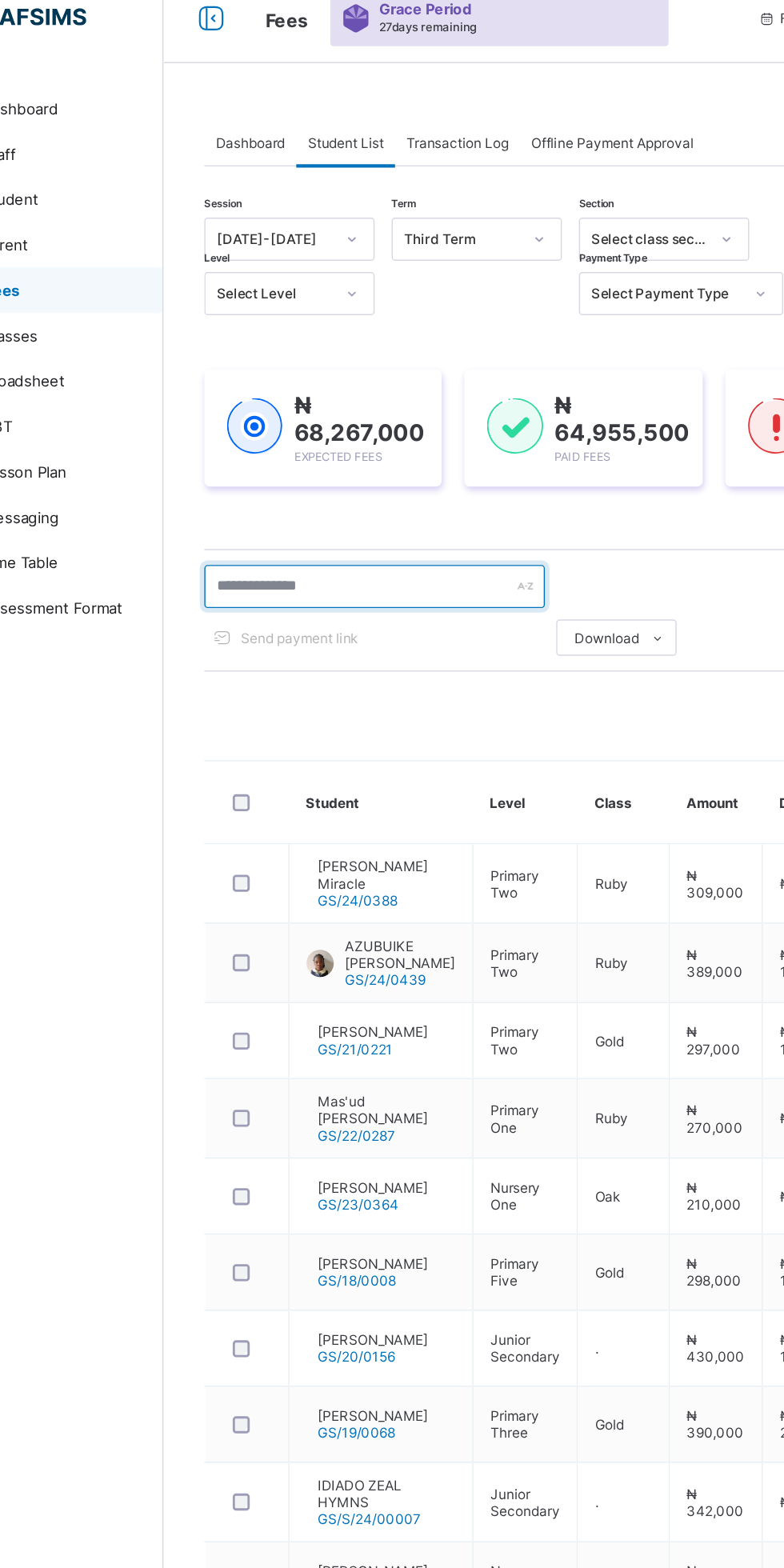
click at [317, 432] on input "text" at bounding box center [340, 433] width 240 height 31
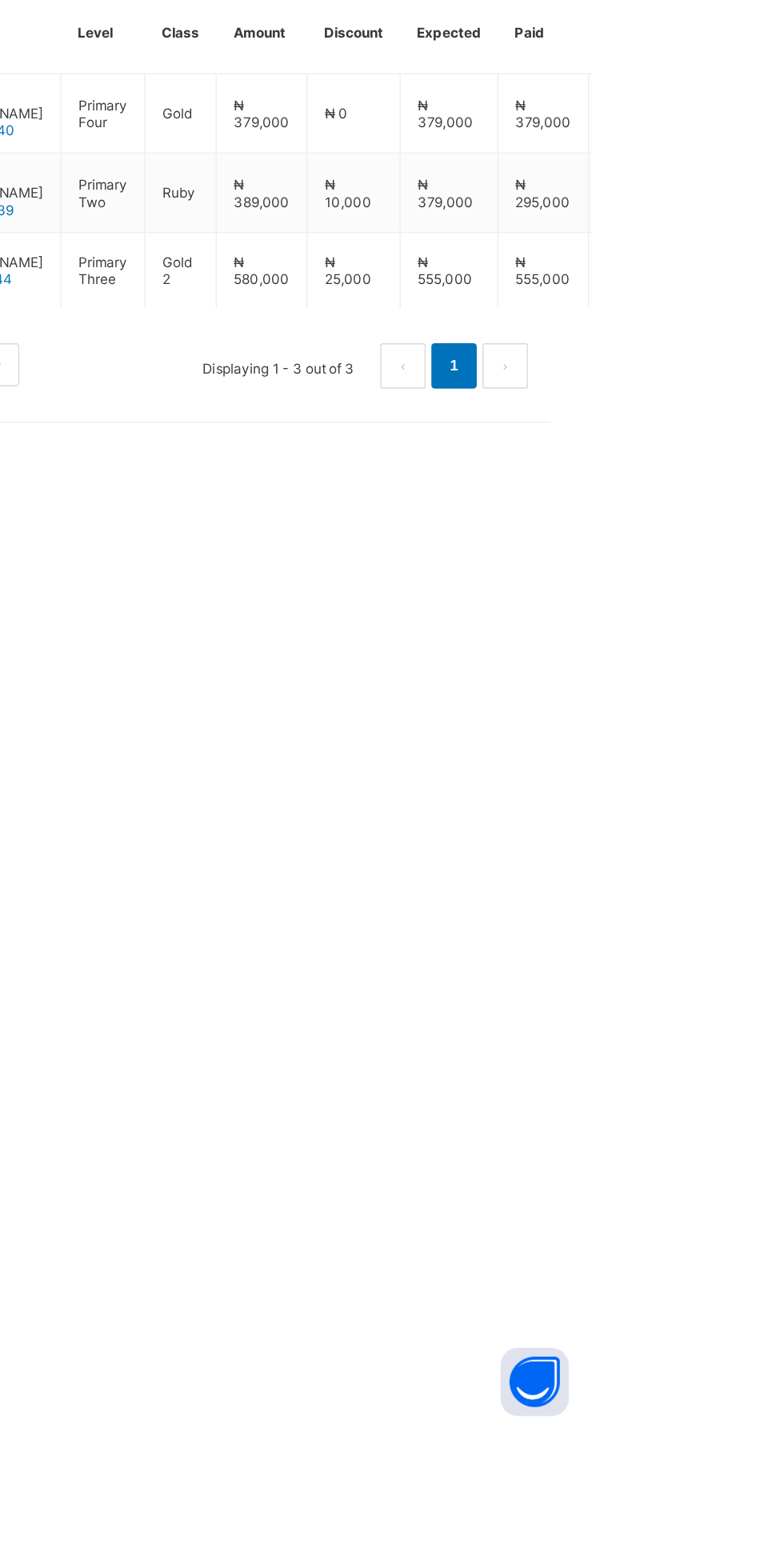
type input "********"
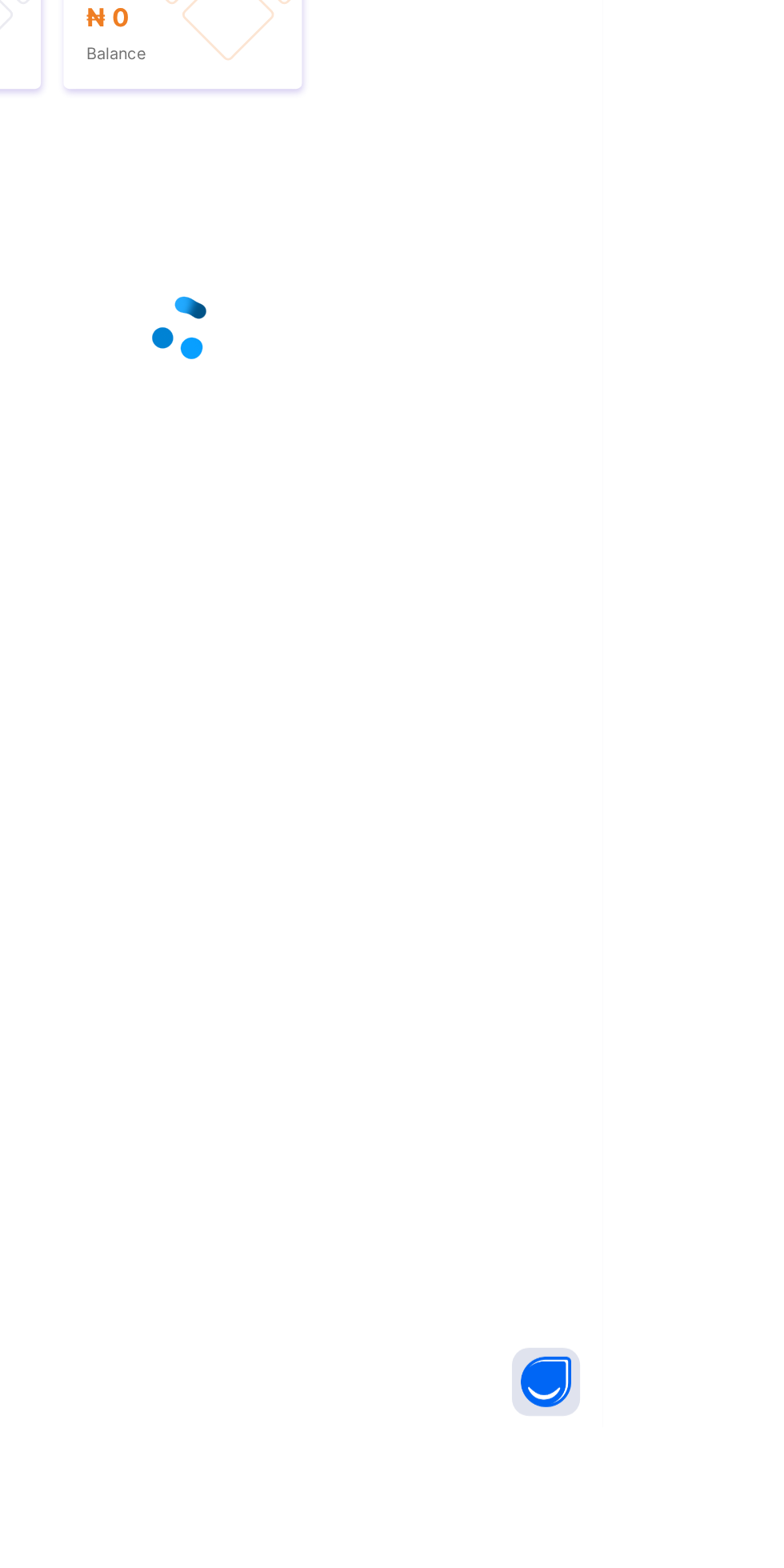
click at [783, 711] on html "Student Management Grace Period 27 days remaining First Term / [DATE]-[DATE] [P…" at bounding box center [392, 784] width 784 height 1568
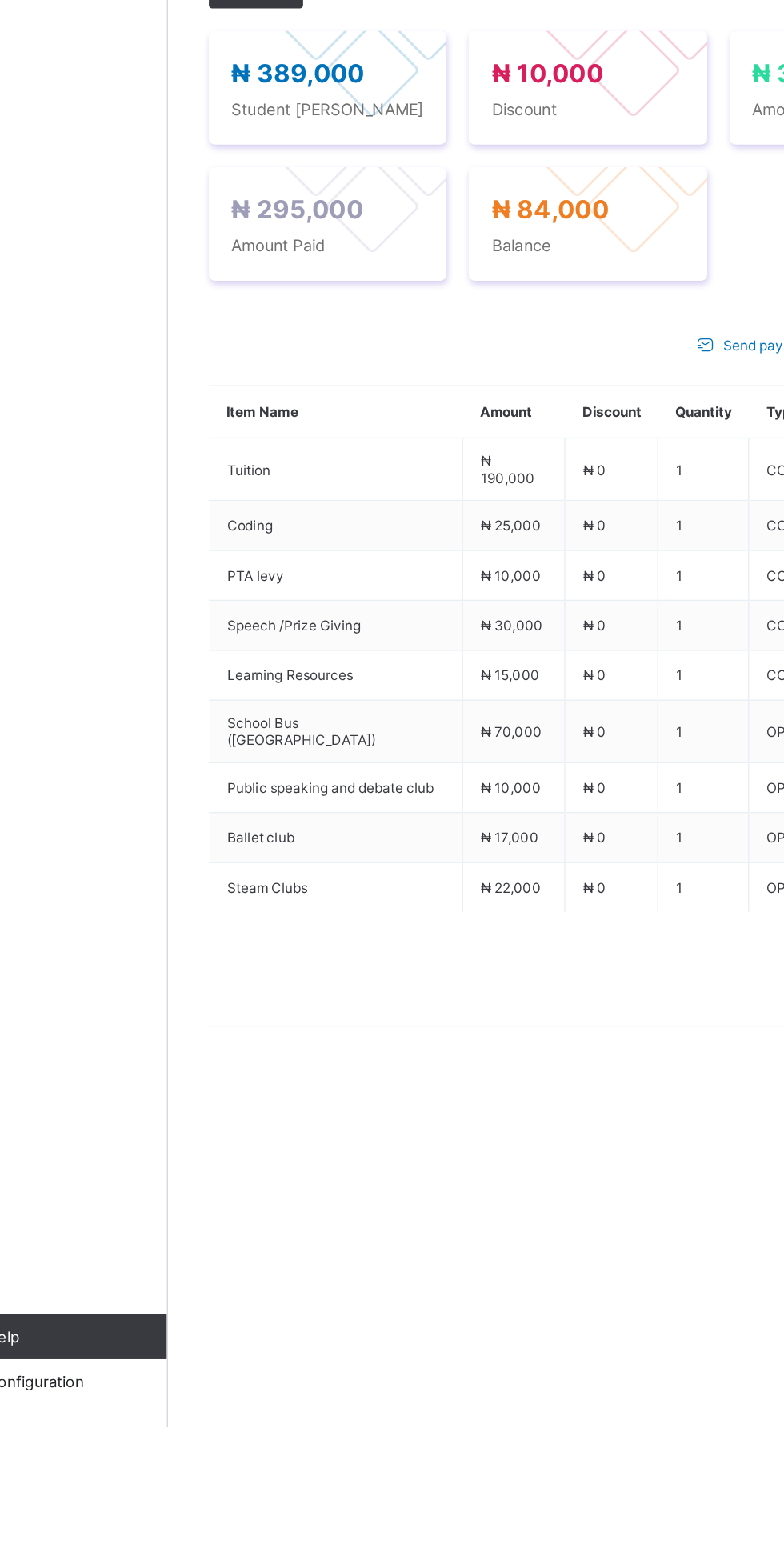
click at [259, 568] on div "Action" at bounding box center [253, 555] width 66 height 26
click at [0, 0] on li "Receive Payment" at bounding box center [0, 0] width 0 height 0
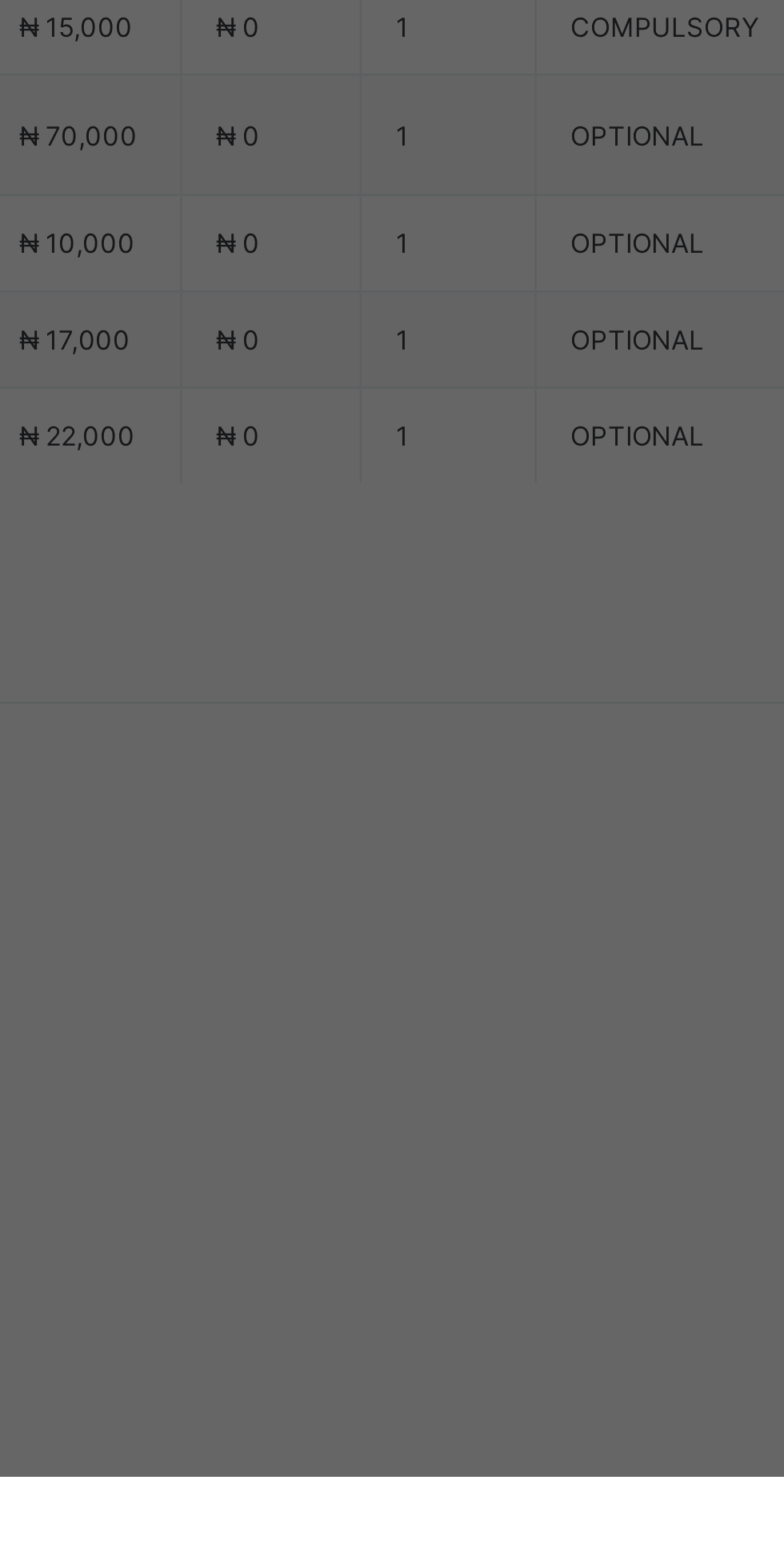
click at [354, 888] on div "First City Monument Bank (FCMB) - [GEOGRAPHIC_DATA]" at bounding box center [327, 863] width 55 height 49
click at [420, 835] on input "text" at bounding box center [391, 818] width 56 height 33
type input "*********"
click at [400, 901] on input "date" at bounding box center [349, 884] width 101 height 33
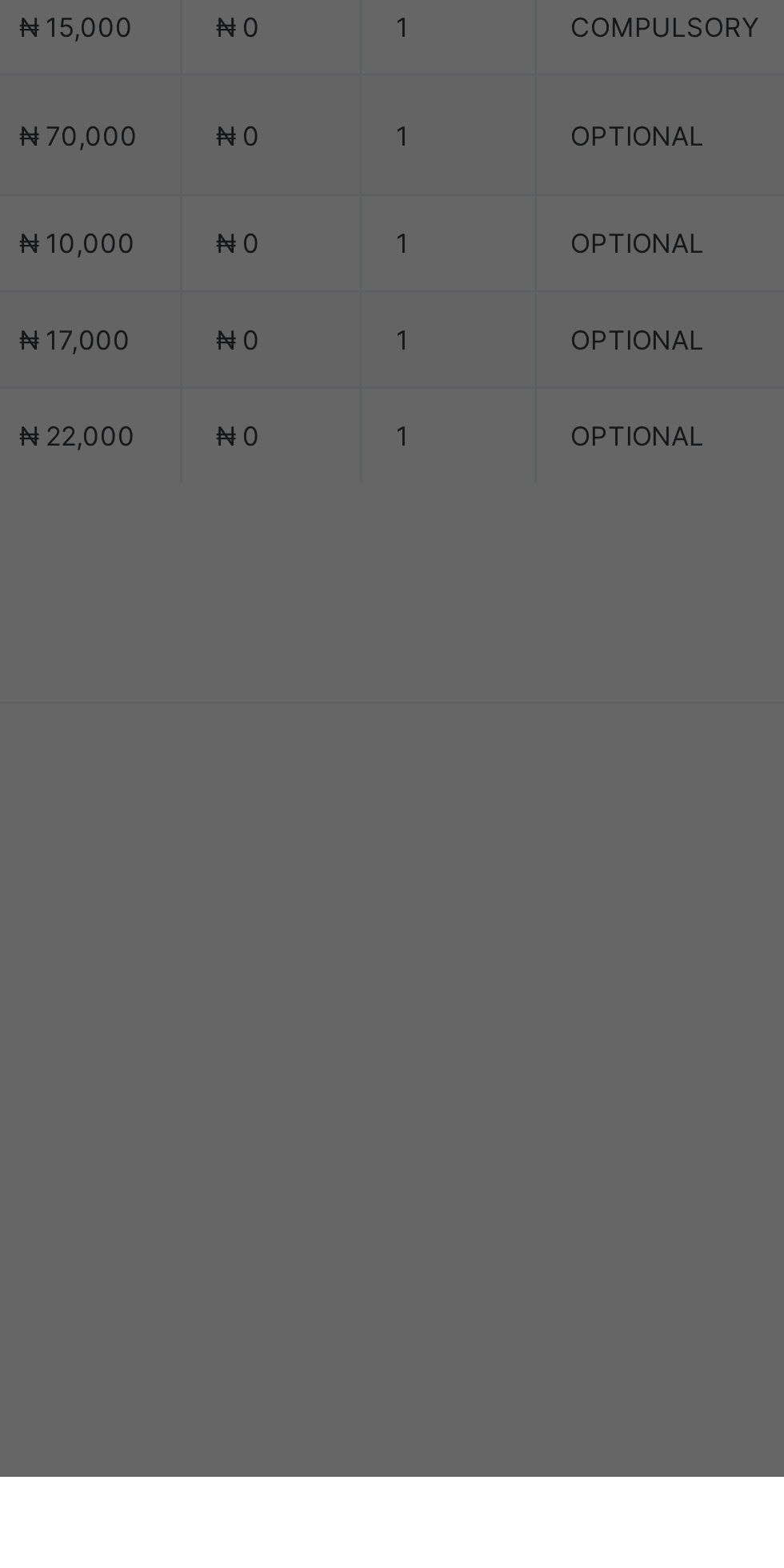
scroll to position [0, 0]
type input "**********"
click at [442, 909] on input "currency" at bounding box center [425, 891] width 34 height 33
type input "********"
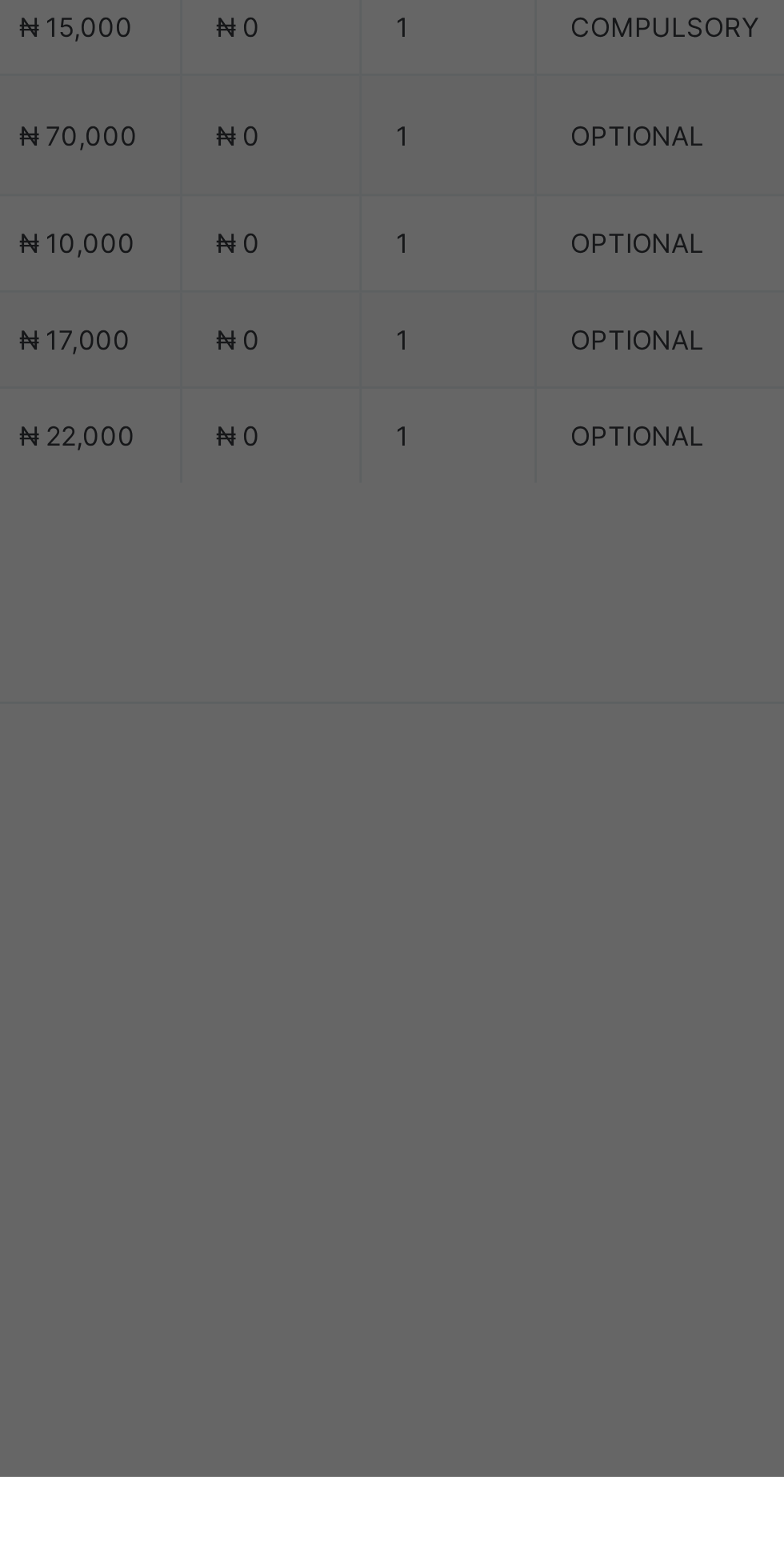
click at [474, 964] on span "Save" at bounding box center [436, 957] width 72 height 12
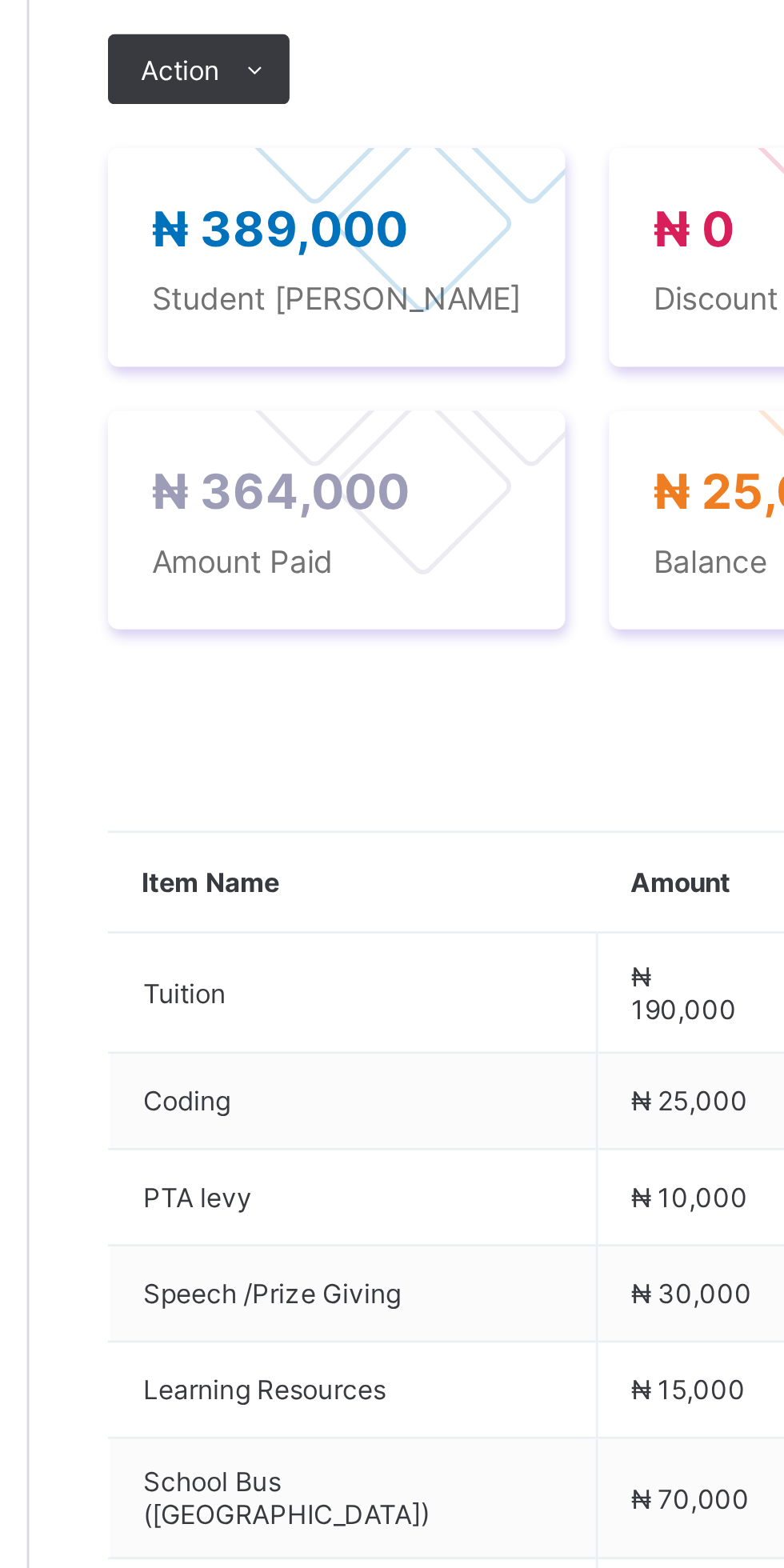
click at [312, 467] on div "Payment History" at bounding box center [303, 450] width 91 height 32
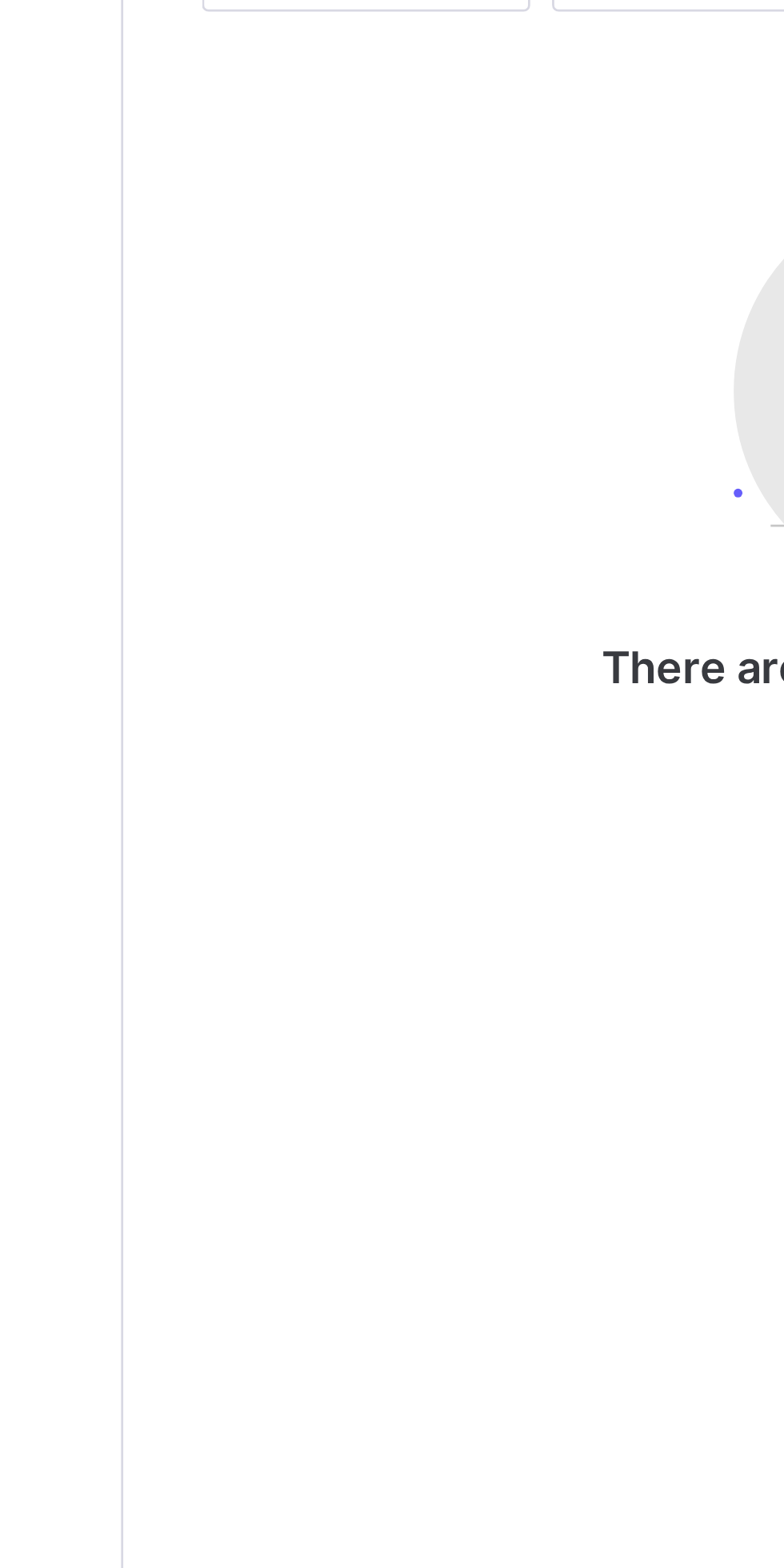
click at [292, 458] on span "Payment History" at bounding box center [304, 451] width 74 height 12
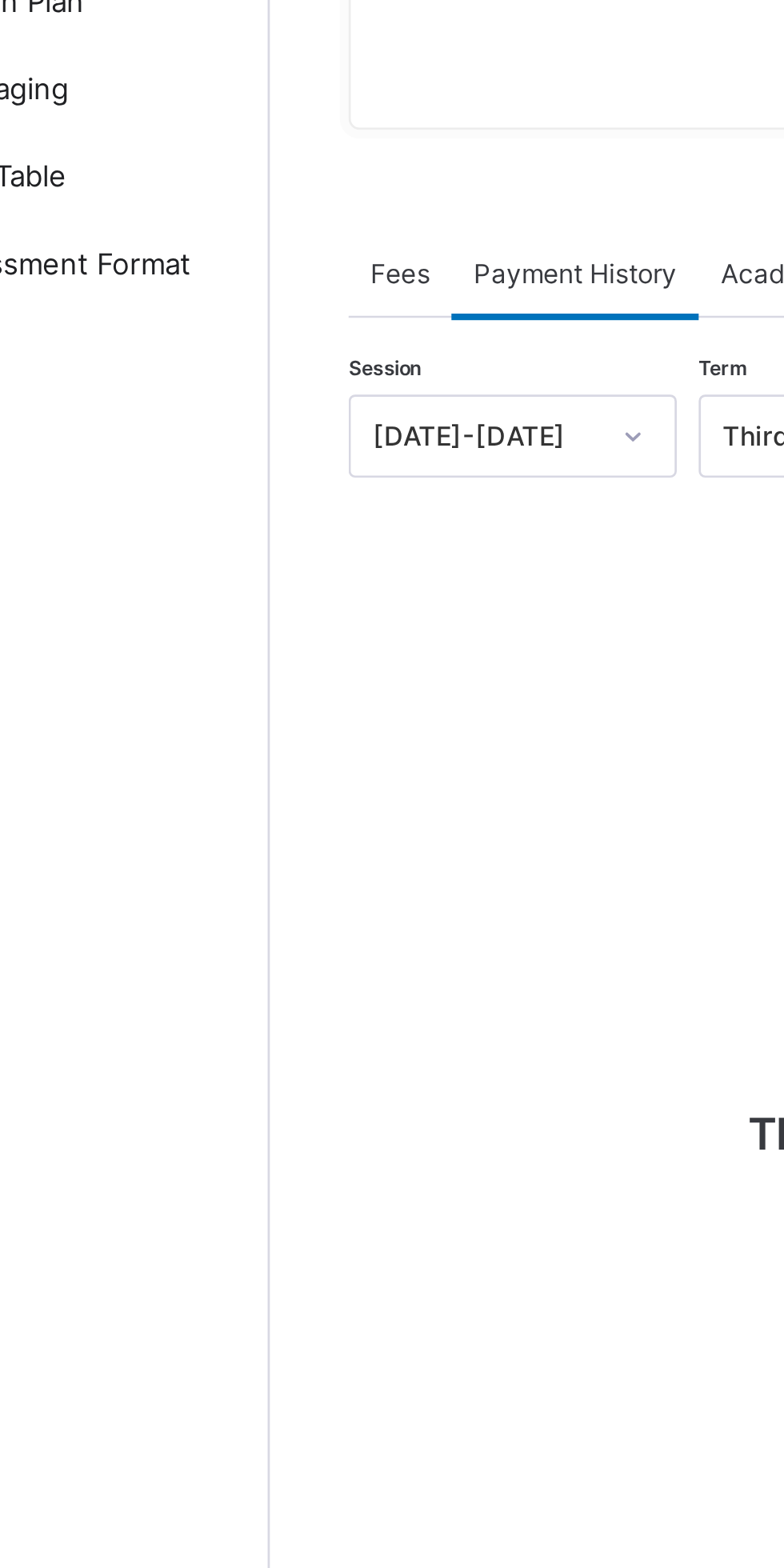
click at [306, 467] on div "Payment History" at bounding box center [303, 450] width 91 height 32
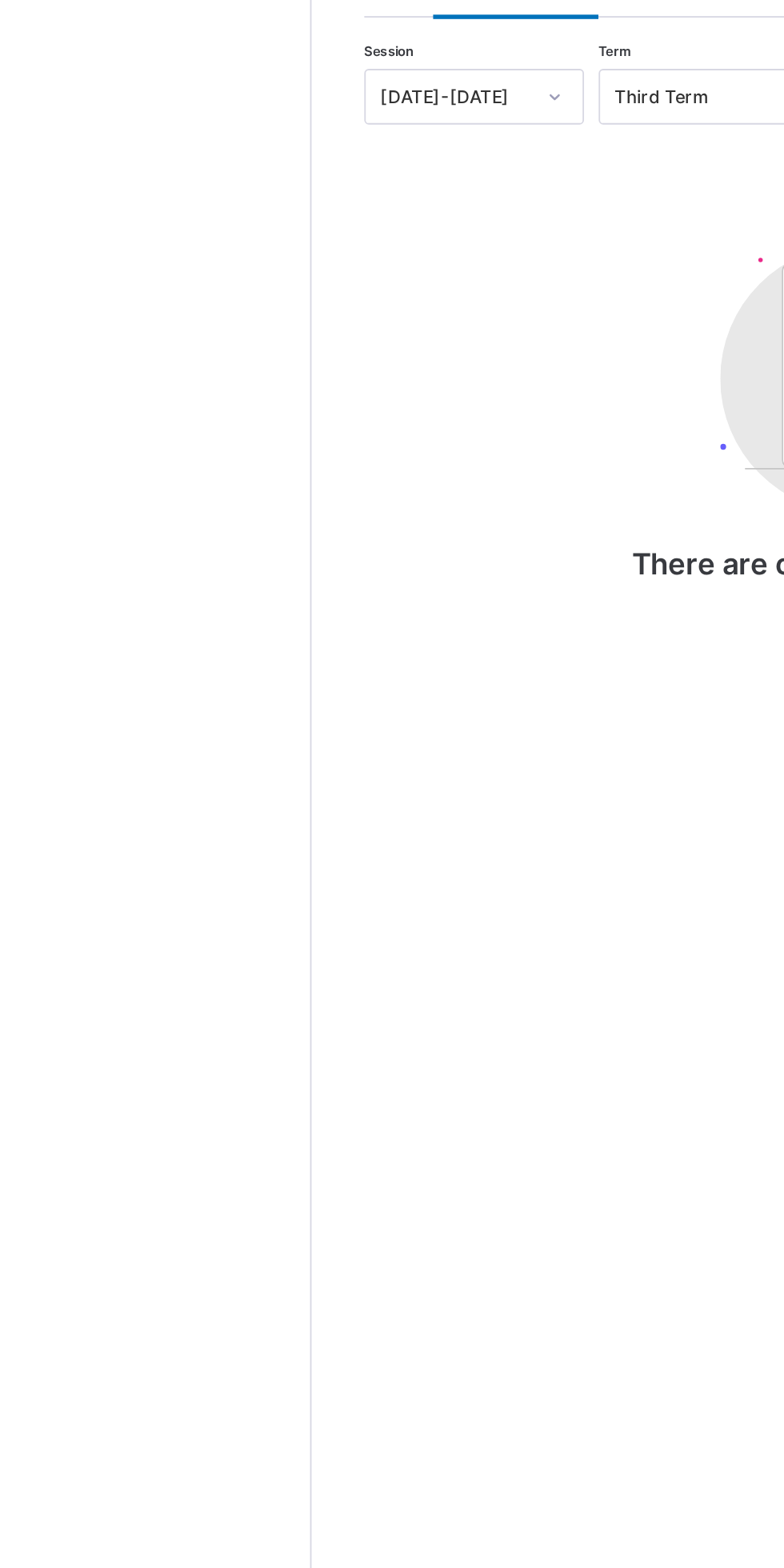
click at [233, 467] on div "Fees" at bounding box center [239, 450] width 37 height 32
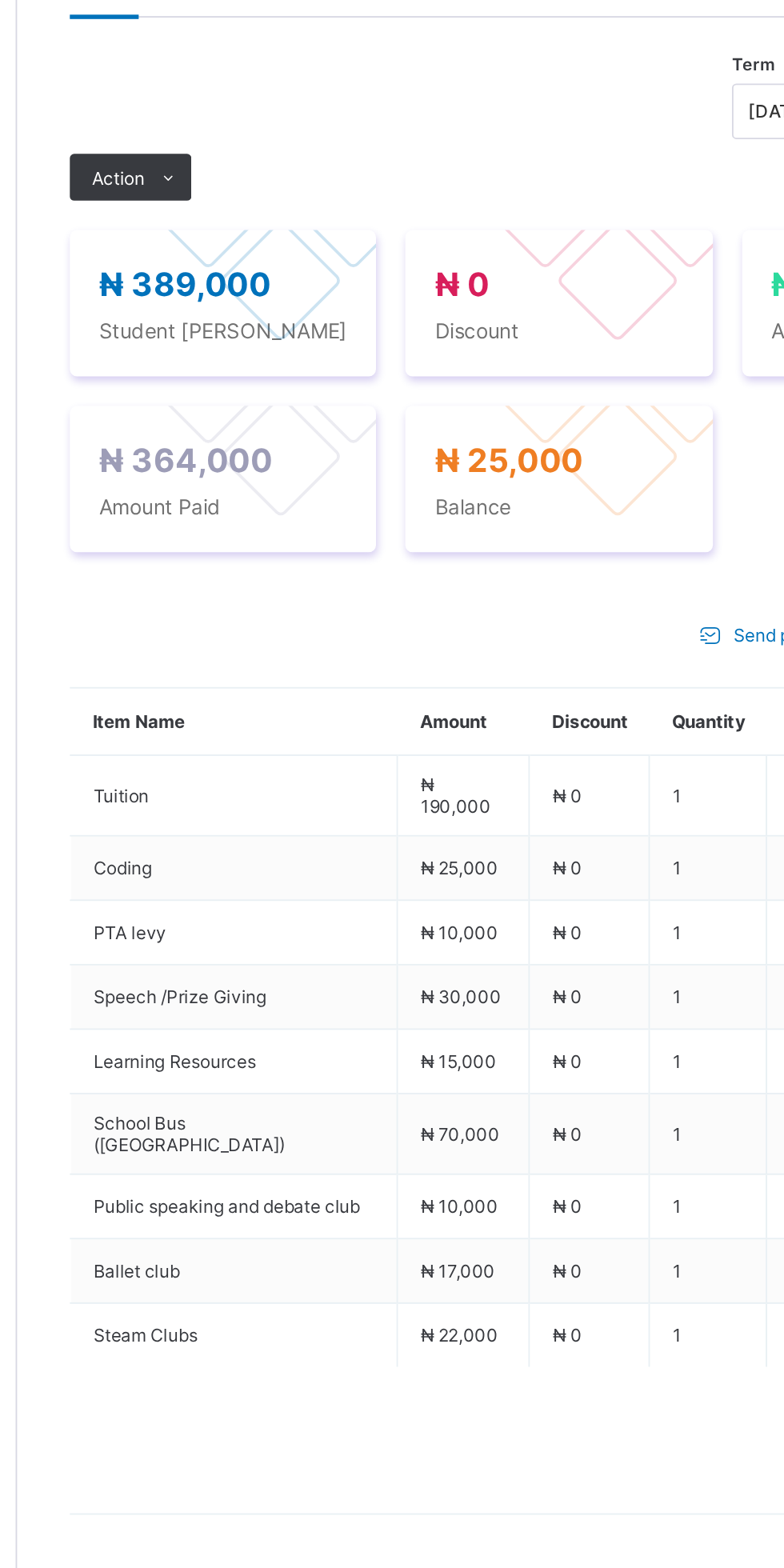
click at [330, 467] on div "Payment History" at bounding box center [303, 450] width 91 height 32
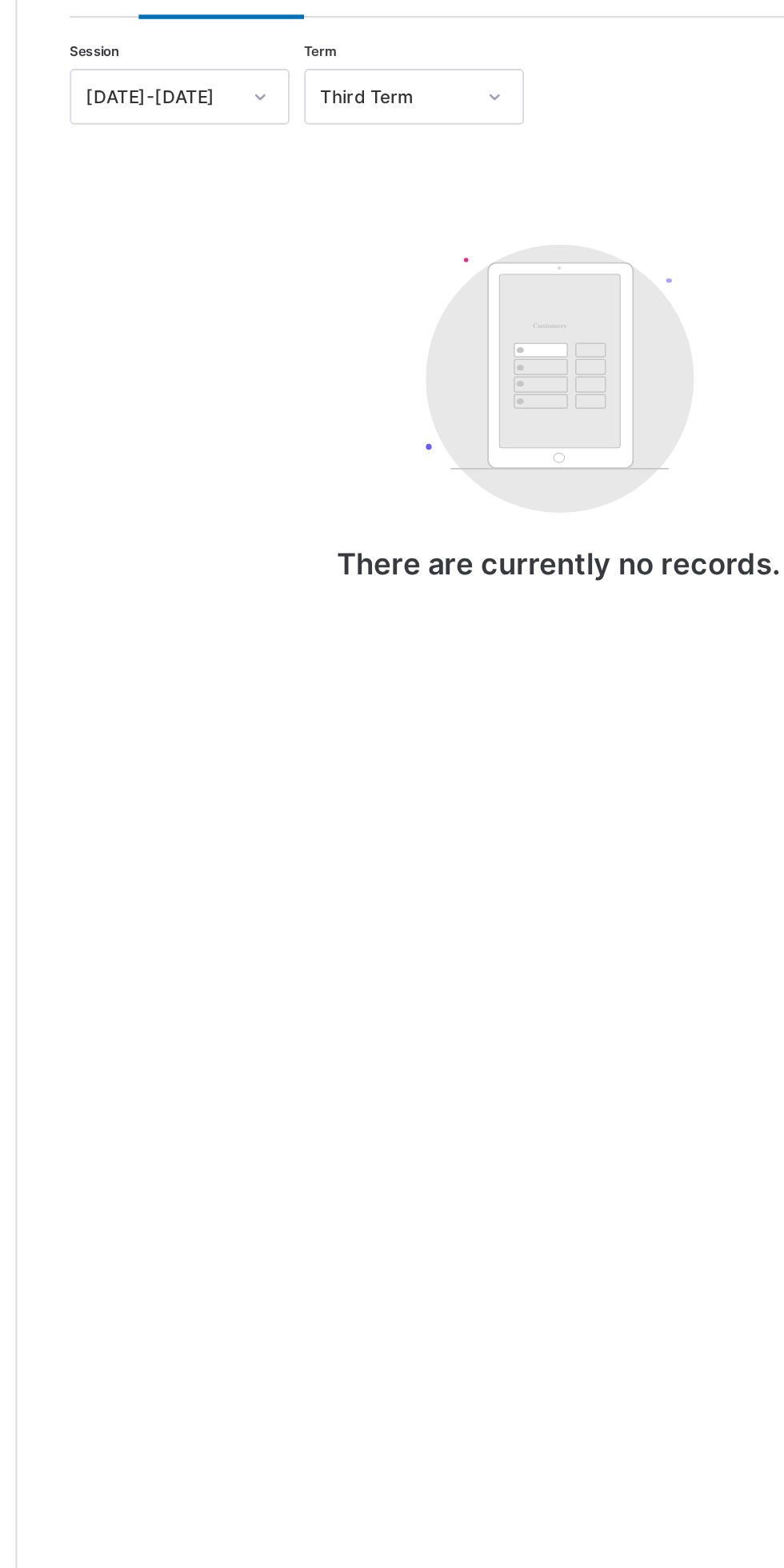
click at [423, 467] on div "Academic Timeline" at bounding box center [399, 450] width 101 height 32
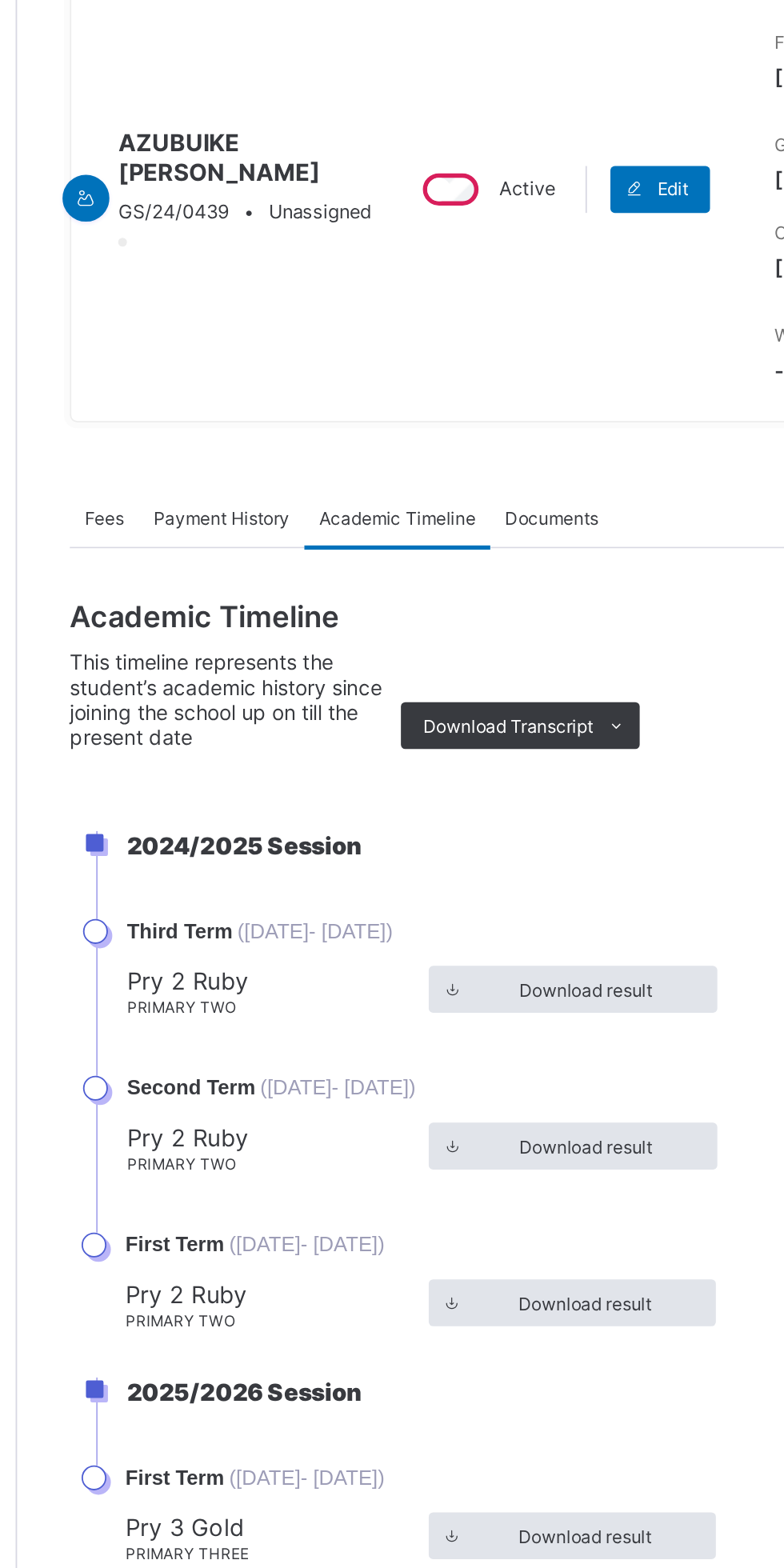
click at [308, 467] on div "Payment History" at bounding box center [303, 450] width 91 height 32
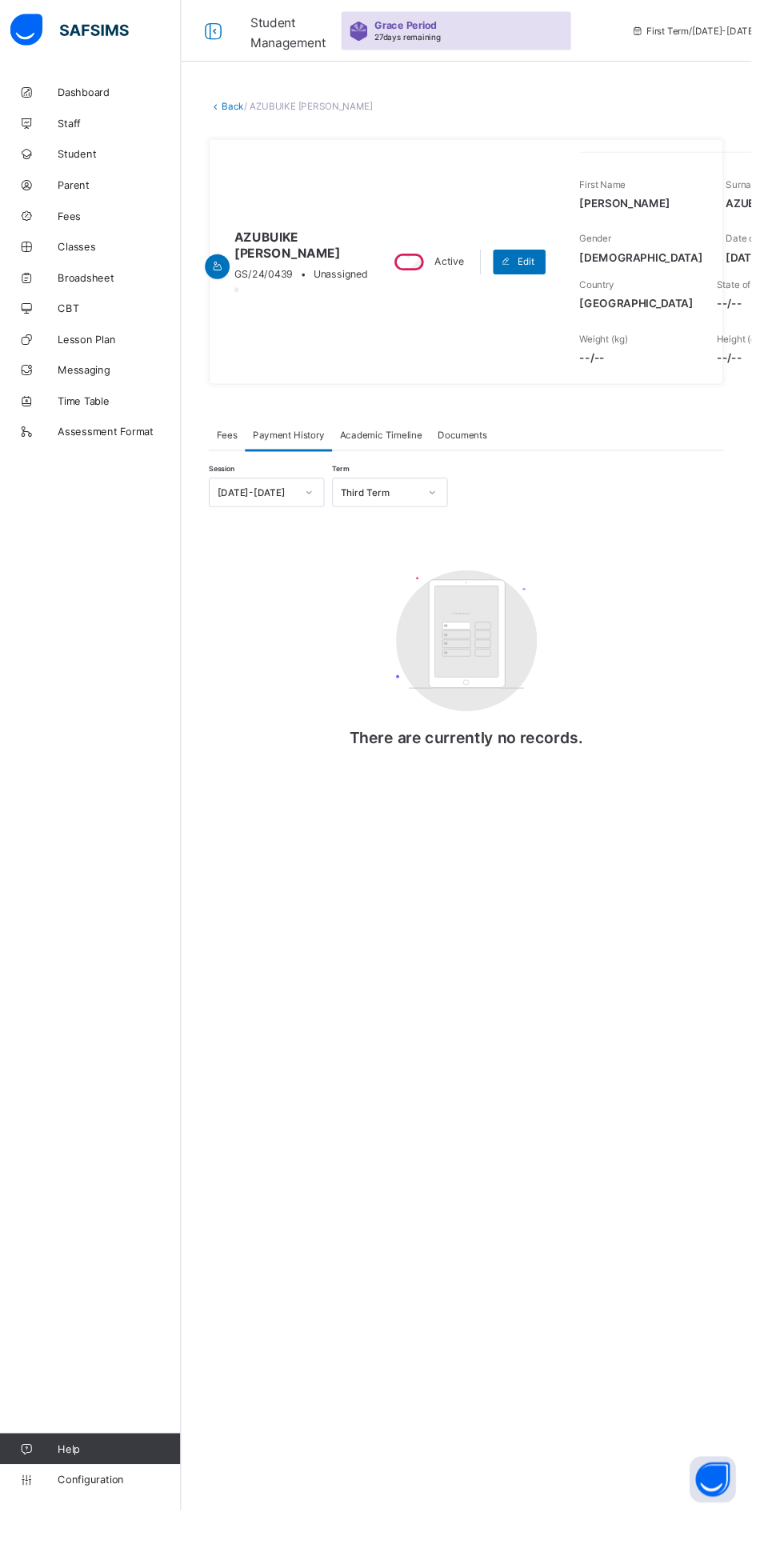
click at [283, 458] on span "Payment History" at bounding box center [304, 451] width 74 height 12
click at [283, 1123] on div "× Delete Document This action would delete the document with name: from the sys…" at bounding box center [488, 784] width 592 height 1568
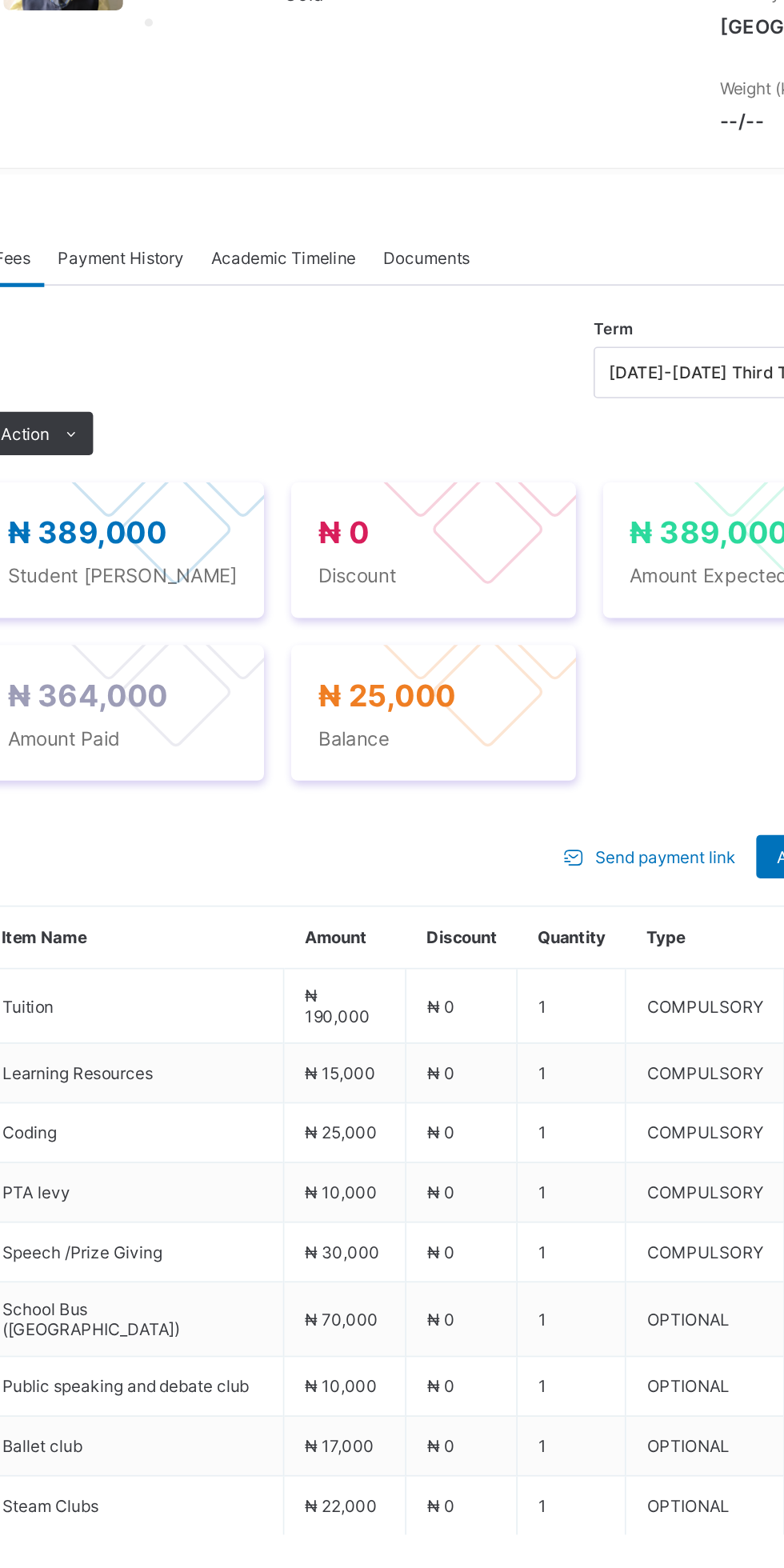
click at [317, 458] on span "Payment History" at bounding box center [304, 451] width 74 height 12
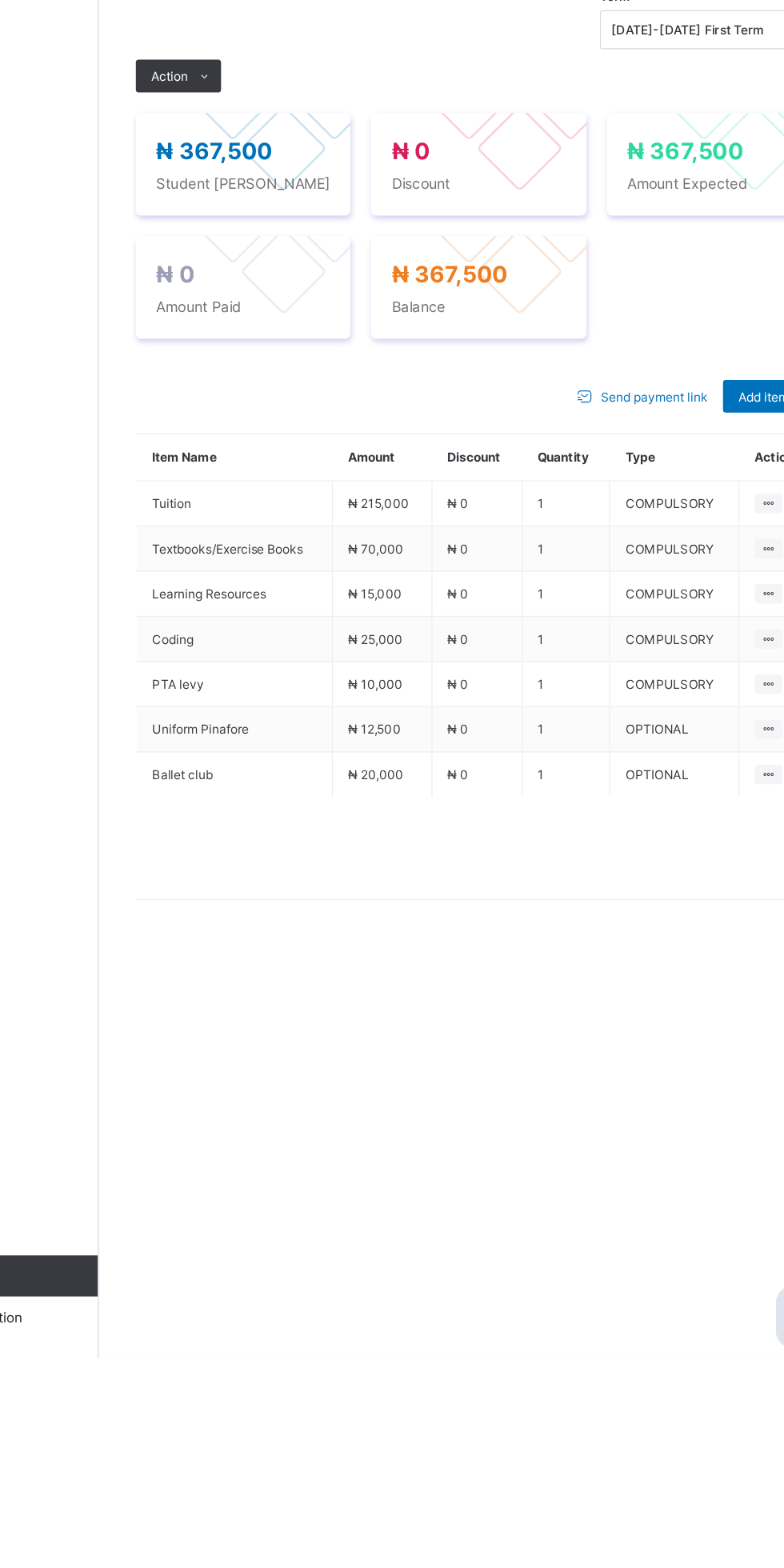
click at [0, 0] on ul "Receive Payment Manage Discount Send Email Reminder" at bounding box center [0, 0] width 0 height 0
click at [0, 0] on li "Manage Discount" at bounding box center [0, 0] width 0 height 0
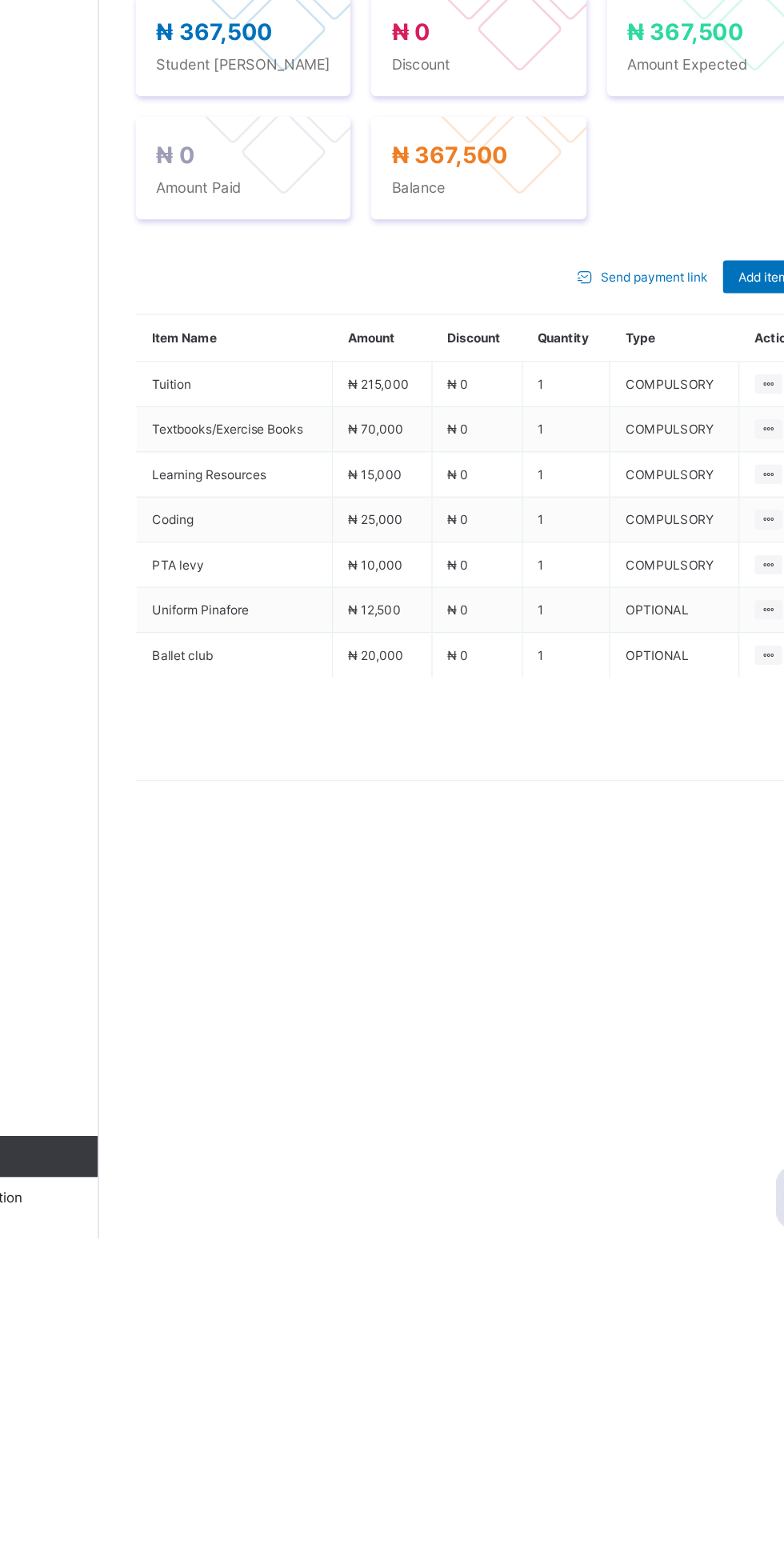
click at [0, 0] on li "Receive Payment" at bounding box center [0, 0] width 0 height 0
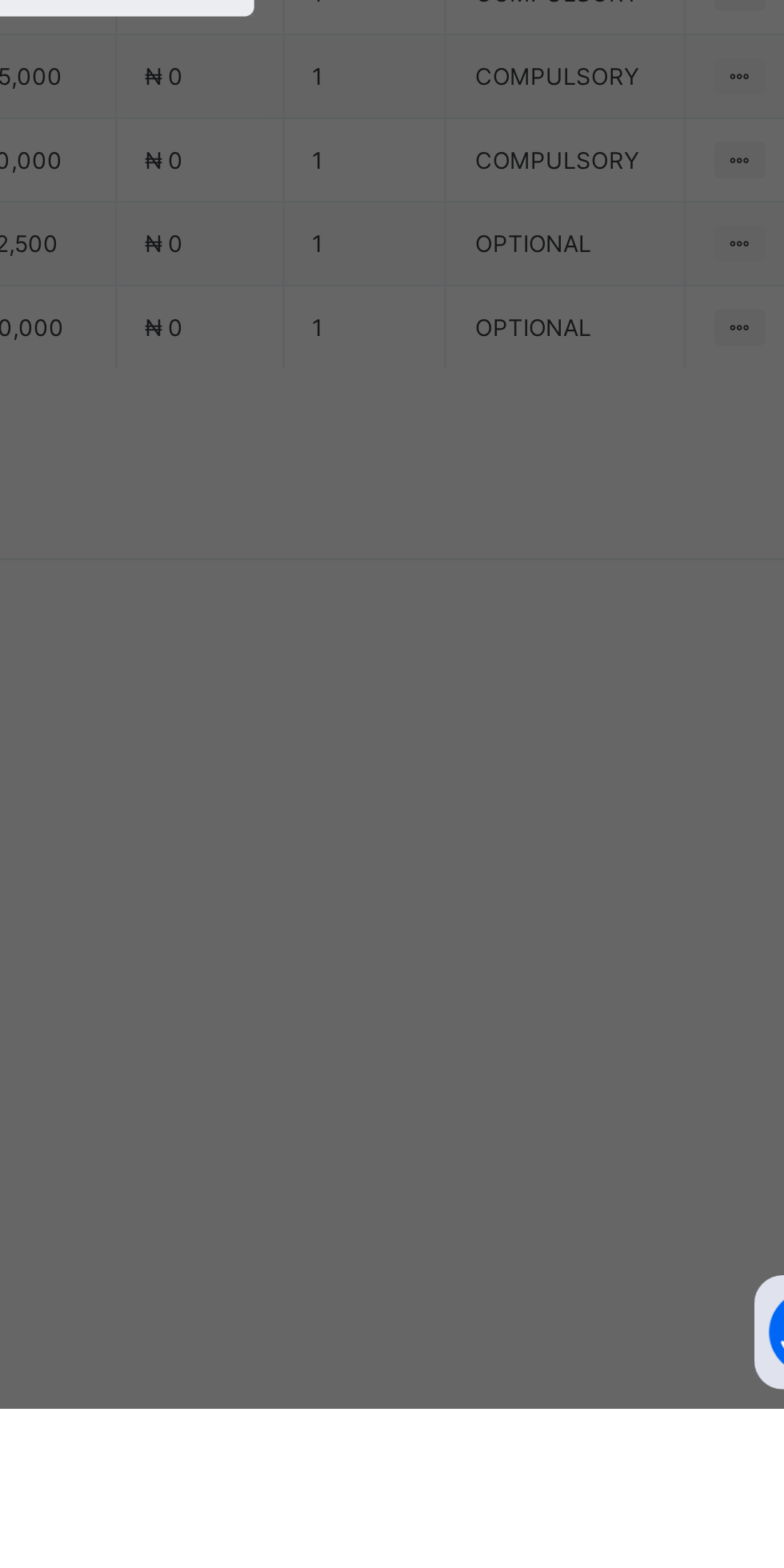
click at [354, 888] on div "First City Monument Bank (FCMB) - [GEOGRAPHIC_DATA]" at bounding box center [327, 863] width 55 height 49
click at [420, 835] on input "text" at bounding box center [391, 818] width 56 height 33
type input "**********"
click at [400, 901] on input "date" at bounding box center [349, 884] width 101 height 33
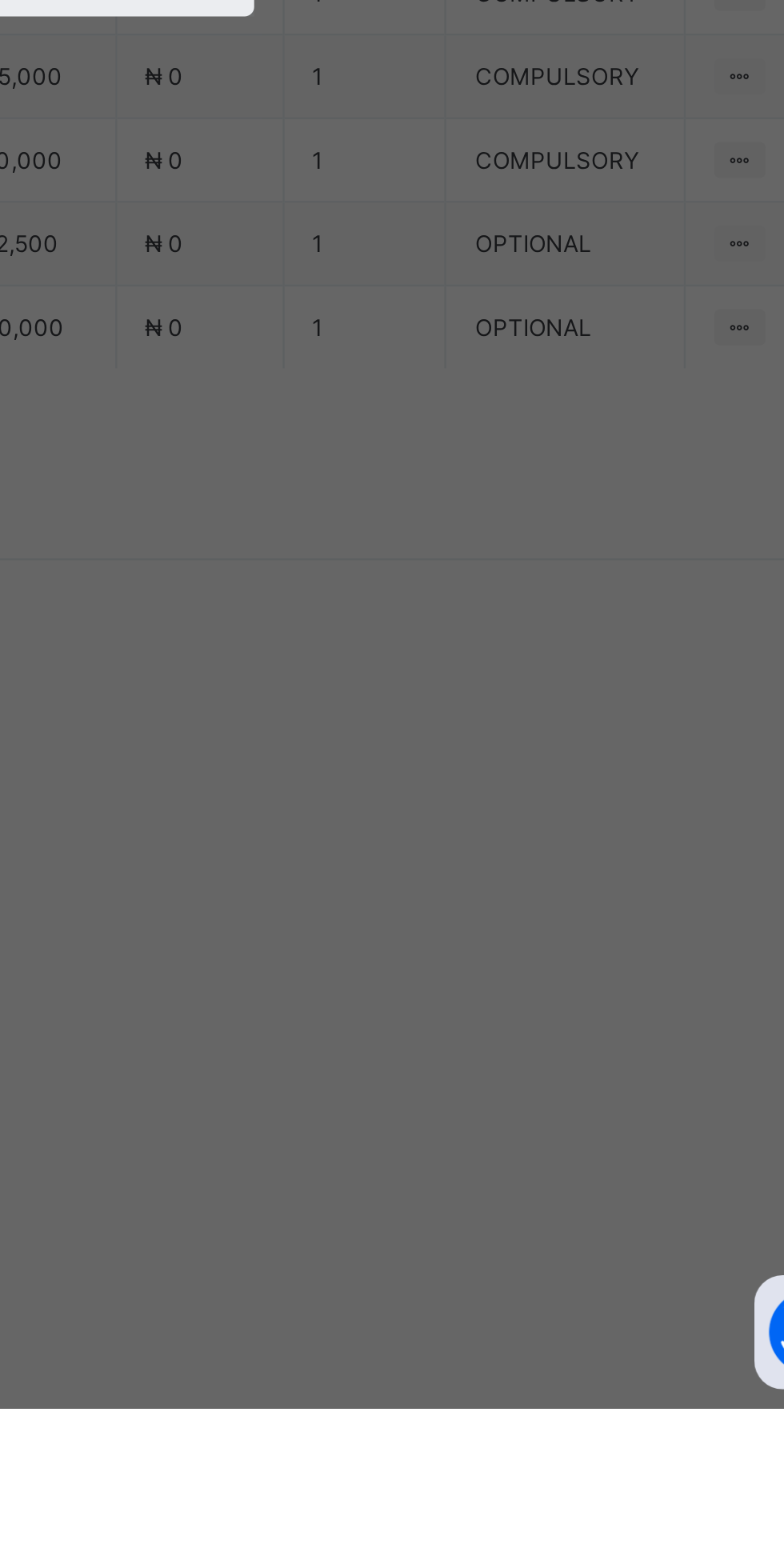
scroll to position [0, 0]
type input "**********"
click at [442, 909] on input "currency" at bounding box center [425, 891] width 34 height 33
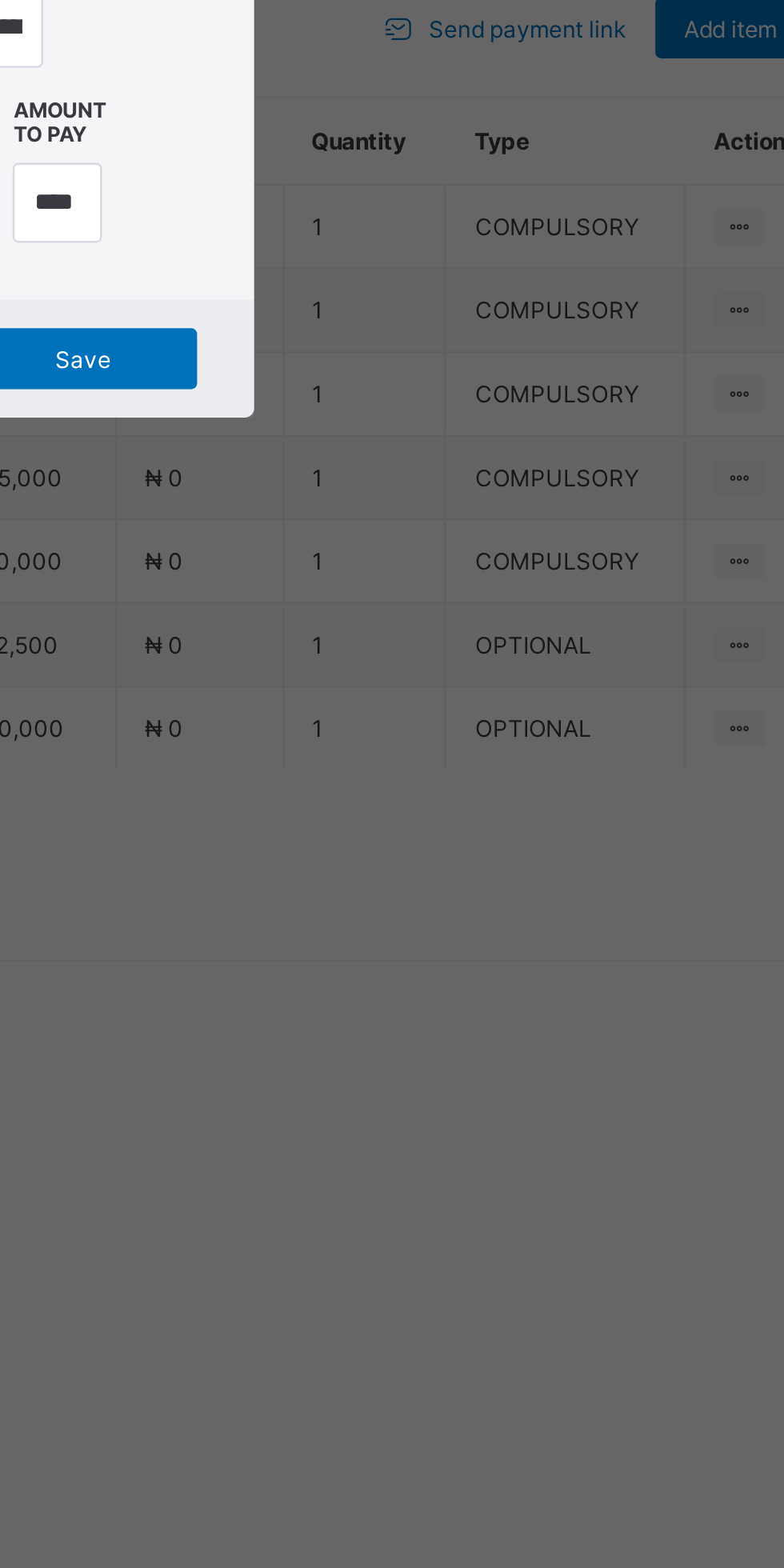
click at [462, 889] on div "**********" at bounding box center [392, 784] width 784 height 1568
click at [445, 909] on input "currency" at bounding box center [426, 891] width 37 height 33
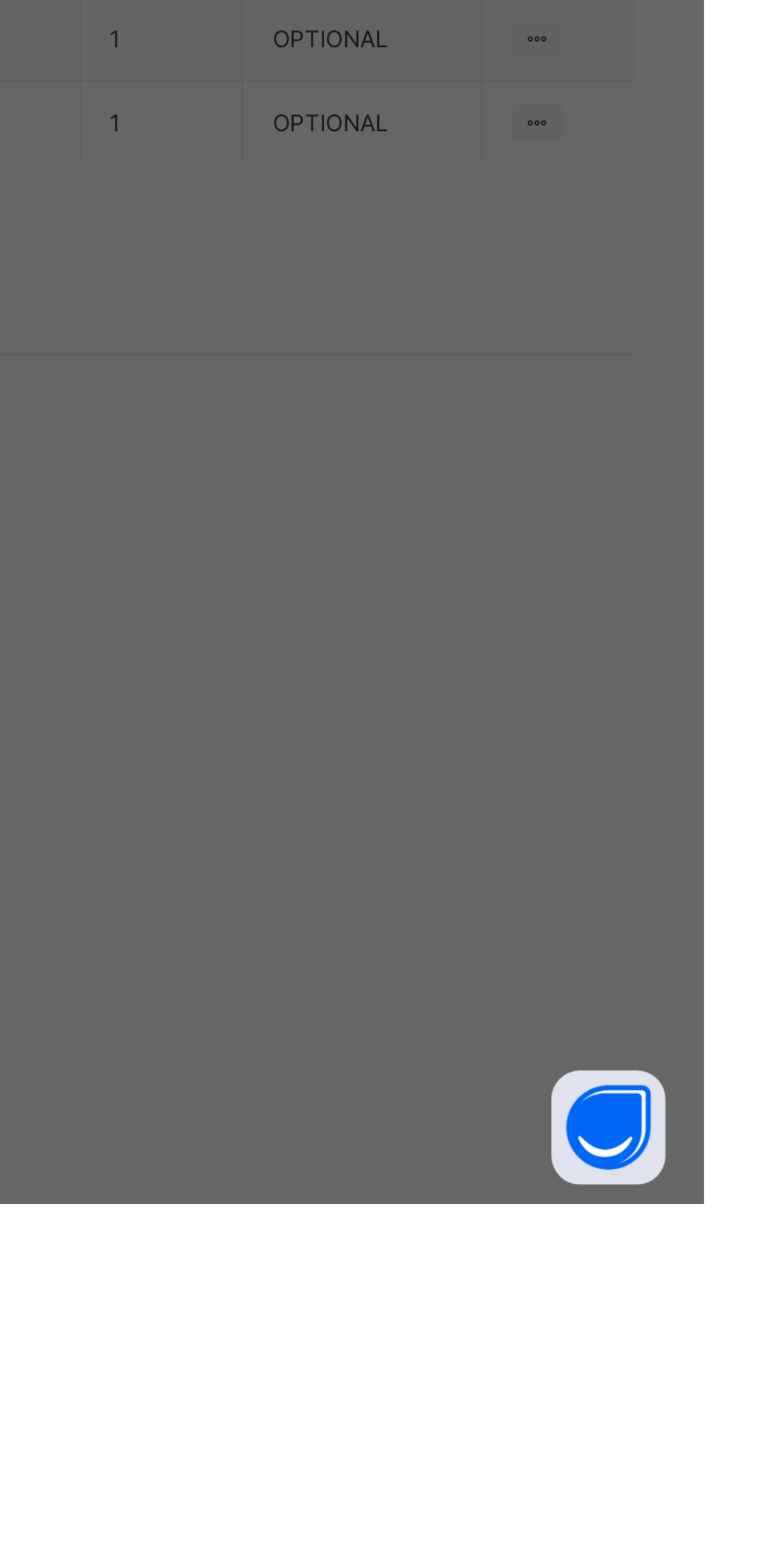
click at [445, 909] on input "currency" at bounding box center [426, 891] width 37 height 33
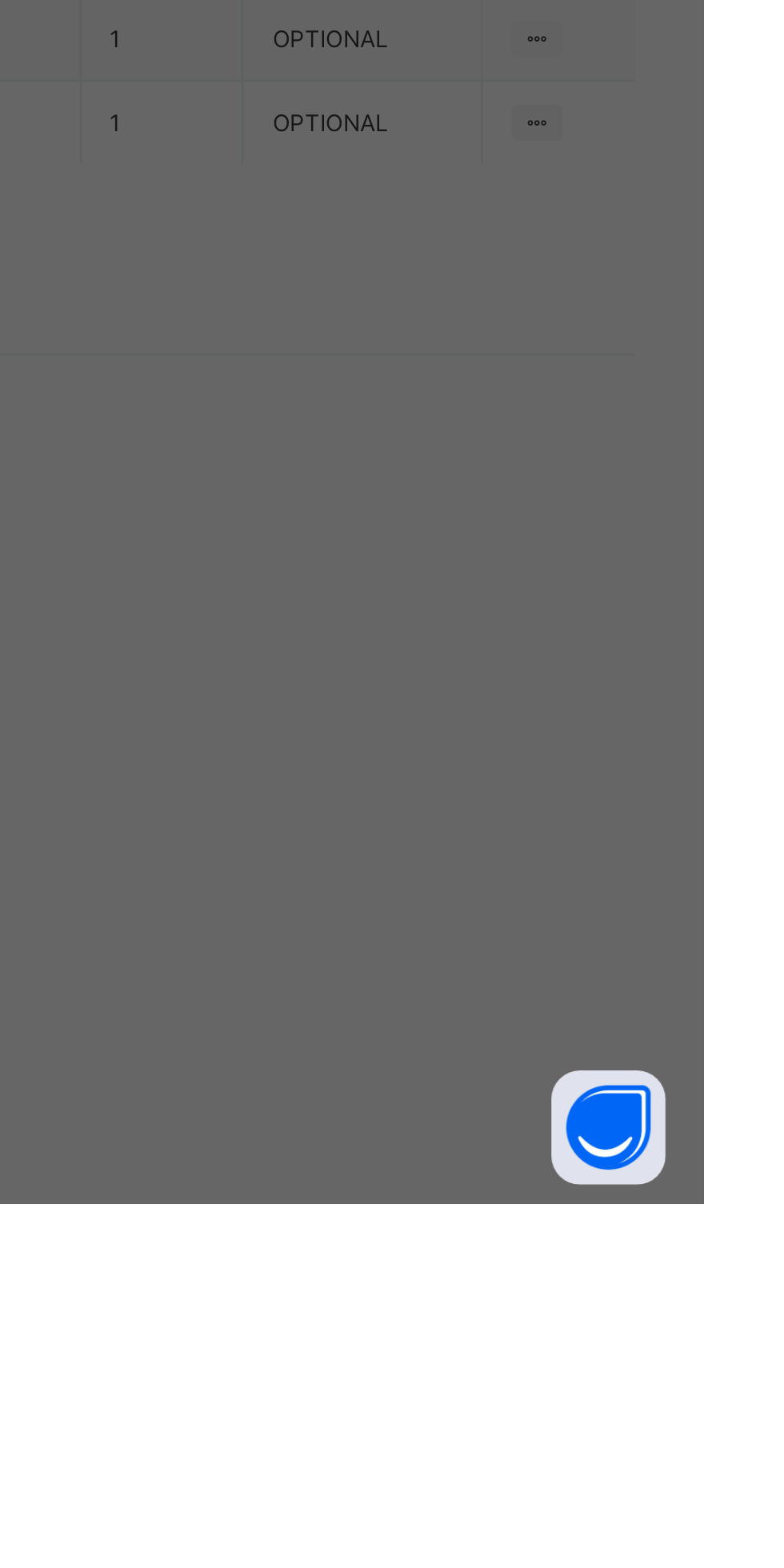
scroll to position [0, 37]
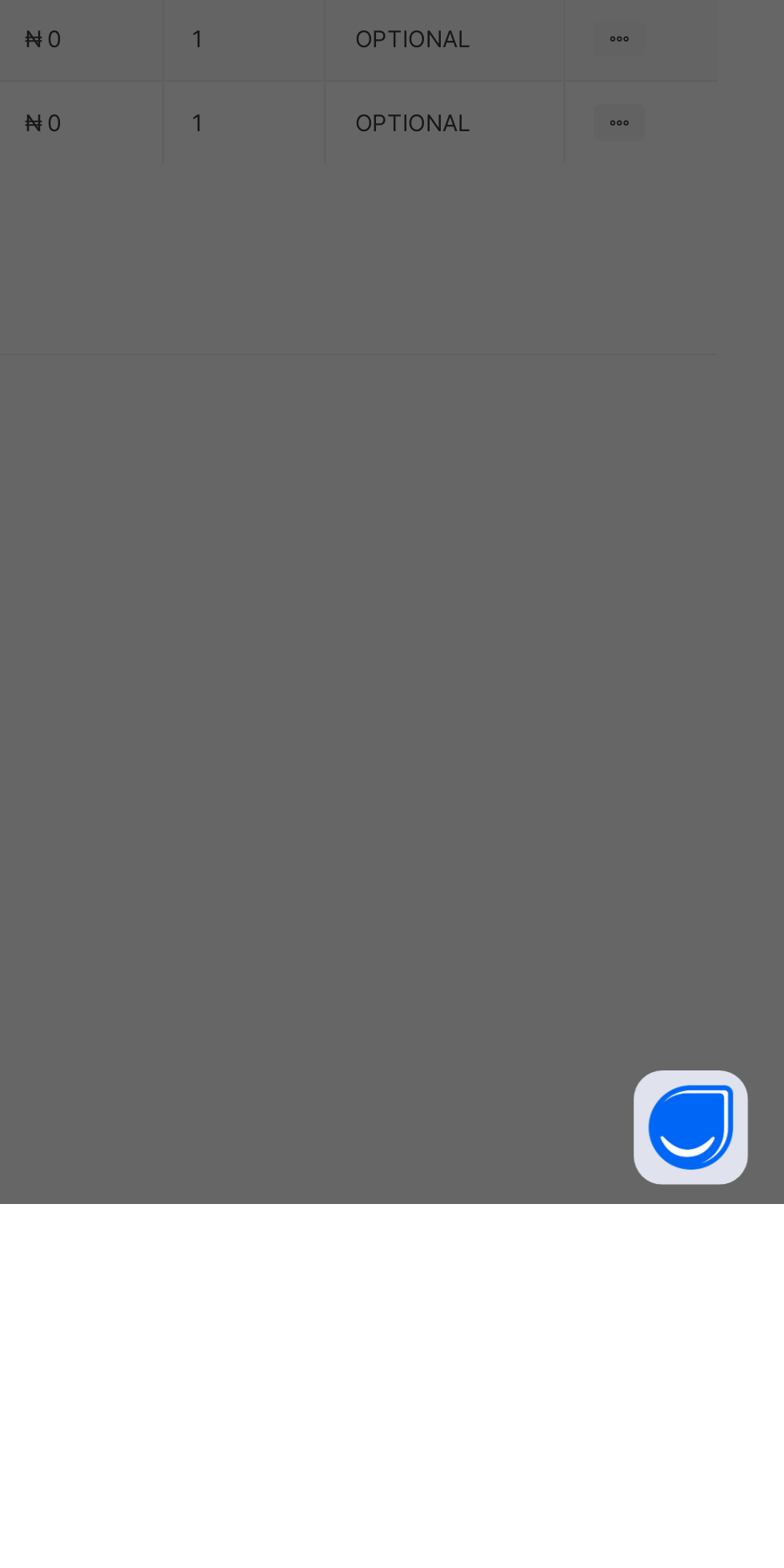
type input "**********"
click at [474, 964] on span "Save" at bounding box center [436, 957] width 72 height 12
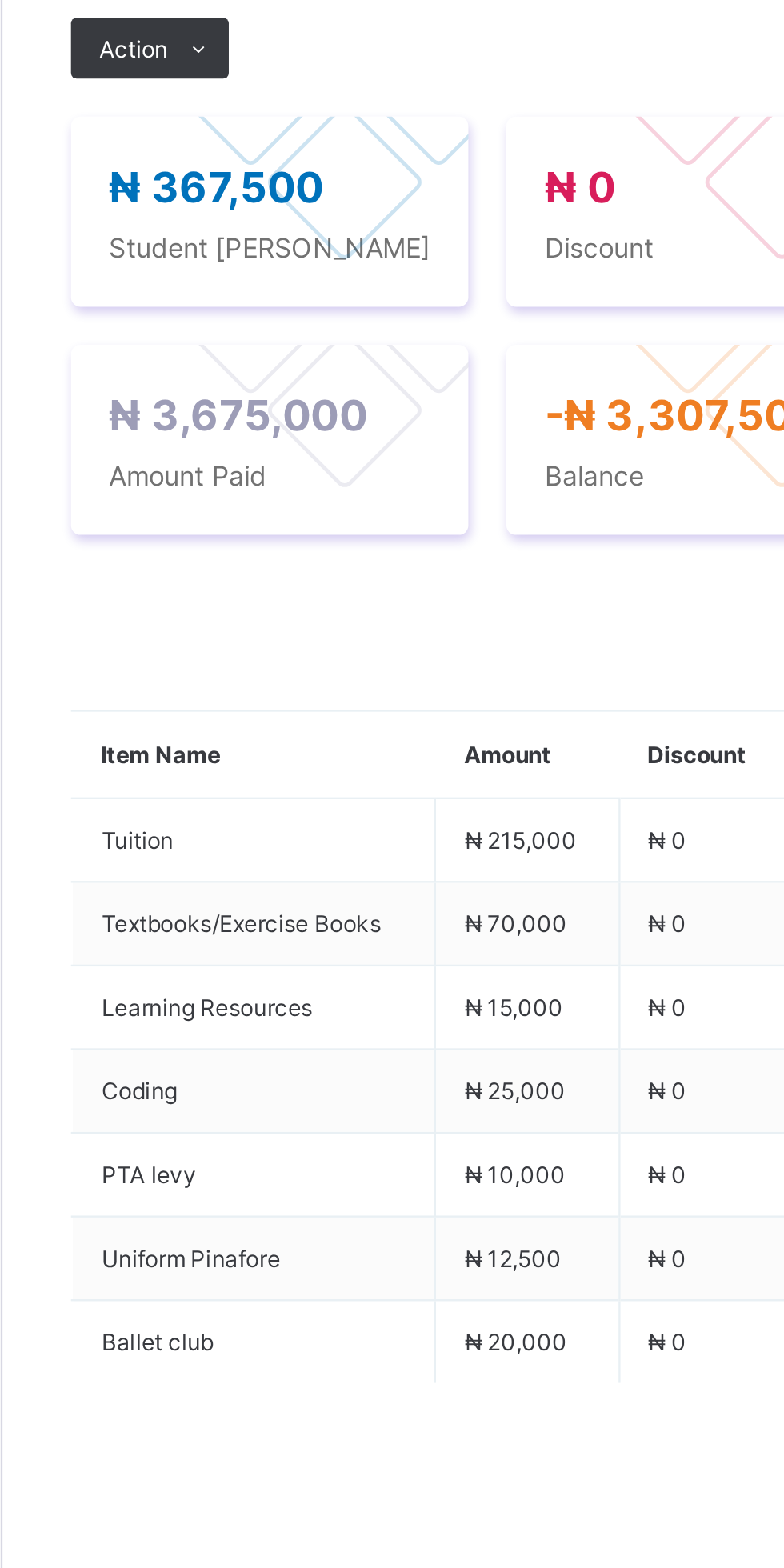
click at [298, 481] on div "Payment History" at bounding box center [303, 464] width 91 height 32
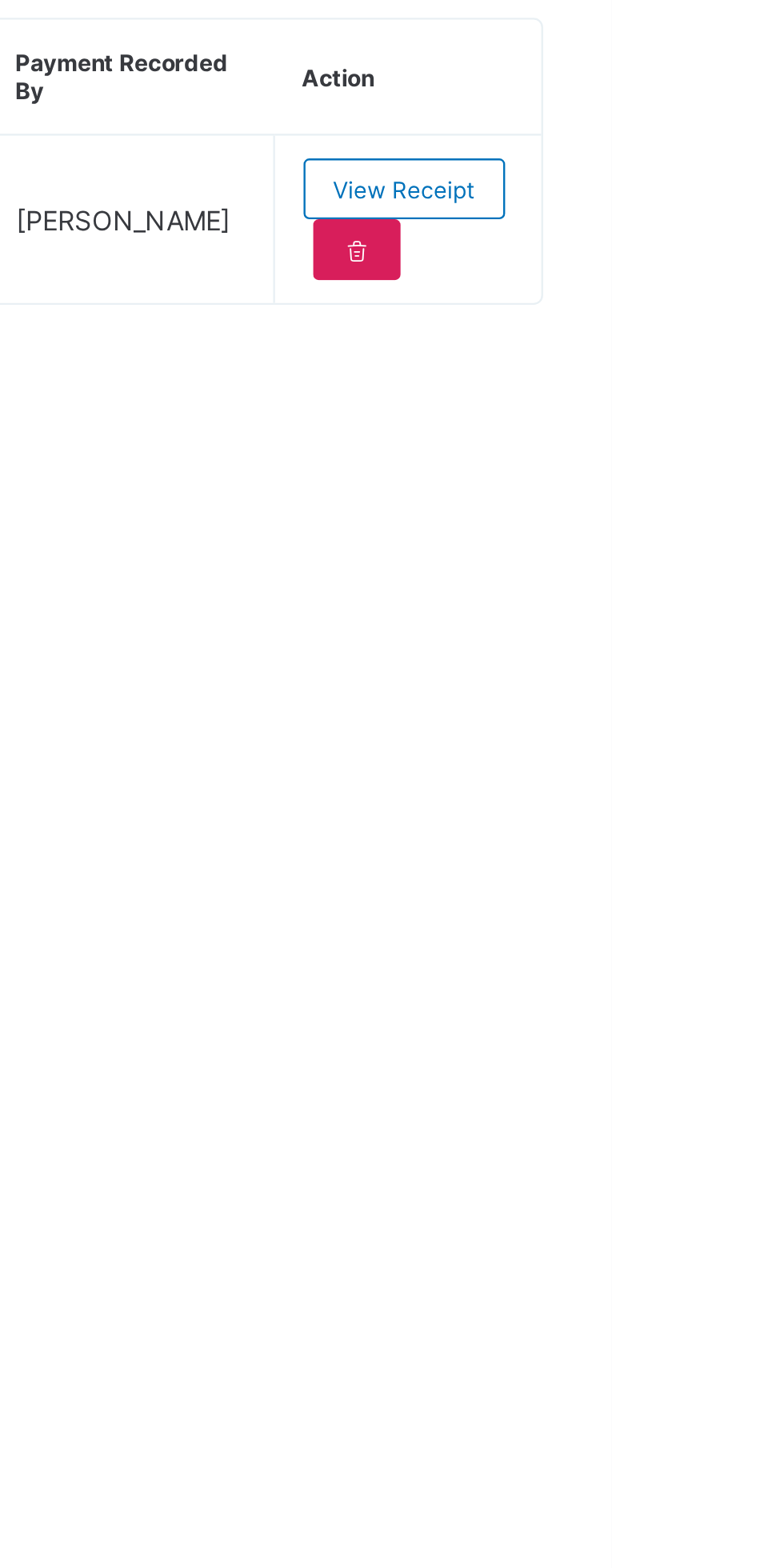
click at [715, 634] on span "View Receipt" at bounding box center [696, 628] width 59 height 12
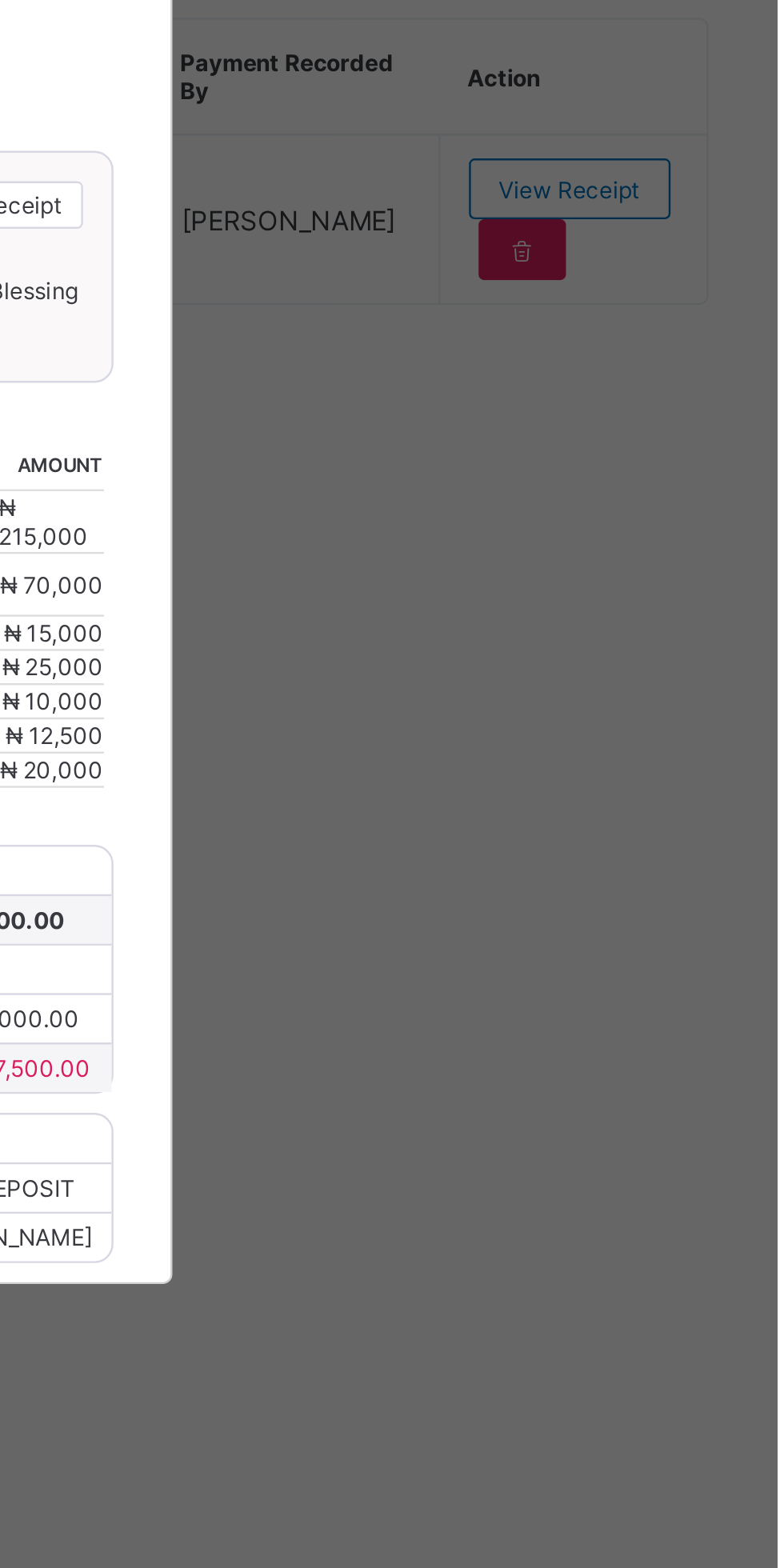
click at [514, 523] on div "×" at bounding box center [506, 508] width 15 height 27
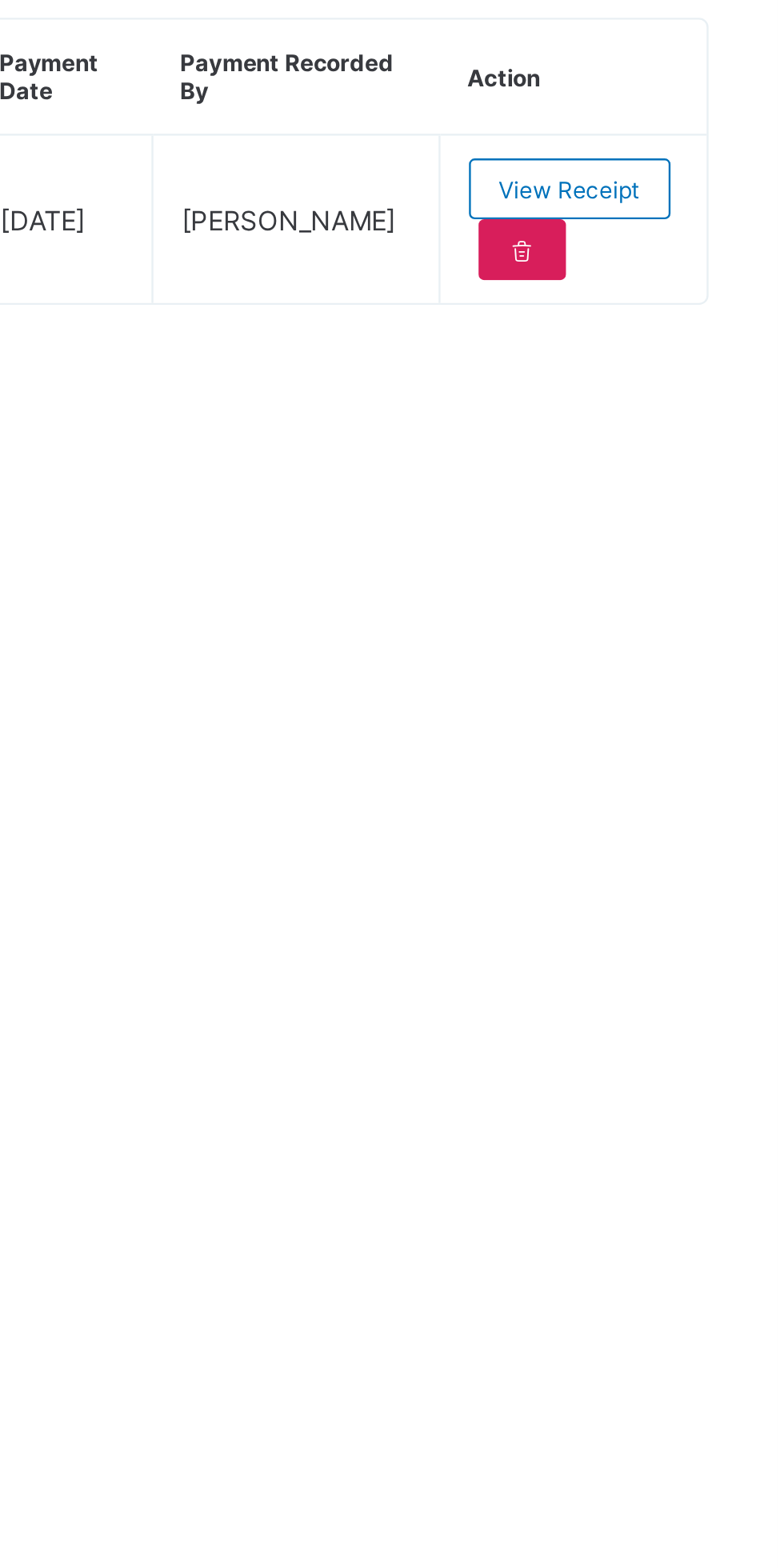
click at [672, 660] on icon at bounding box center [677, 654] width 13 height 12
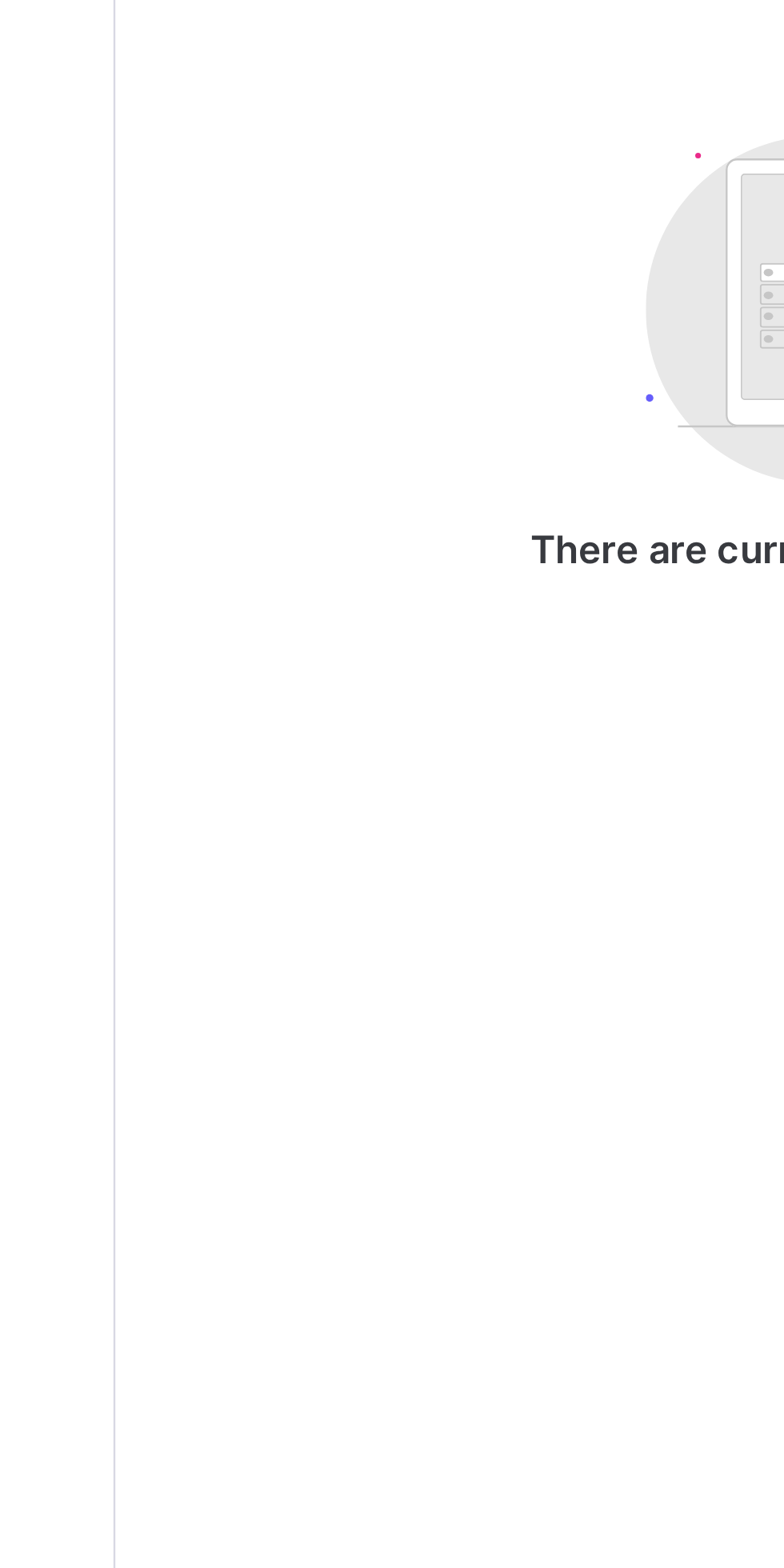
click at [246, 471] on span "Fees" at bounding box center [239, 465] width 22 height 12
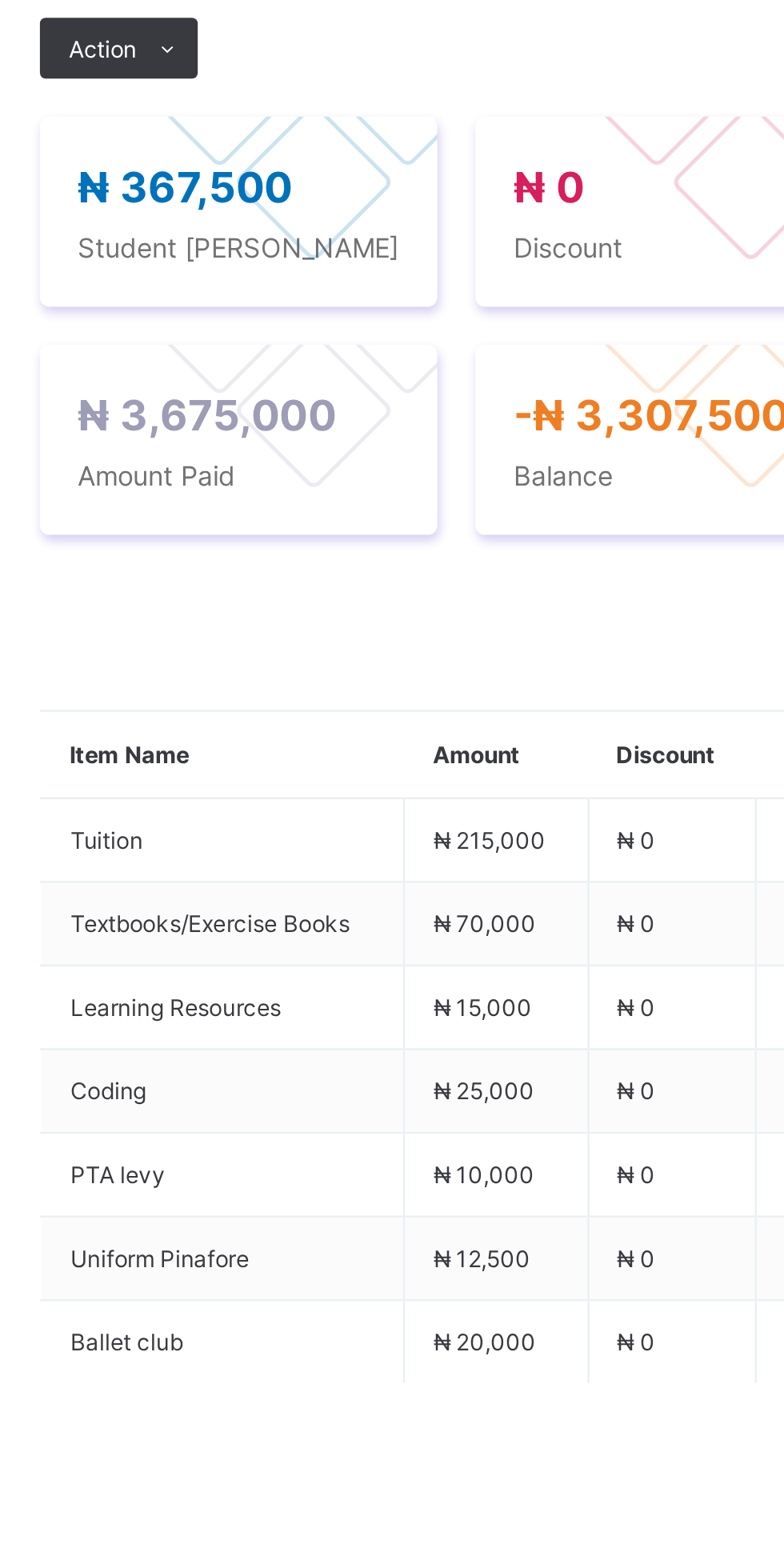
click at [270, 574] on icon at bounding box center [274, 569] width 12 height 11
click at [0, 0] on li "Receive Payment" at bounding box center [0, 0] width 0 height 0
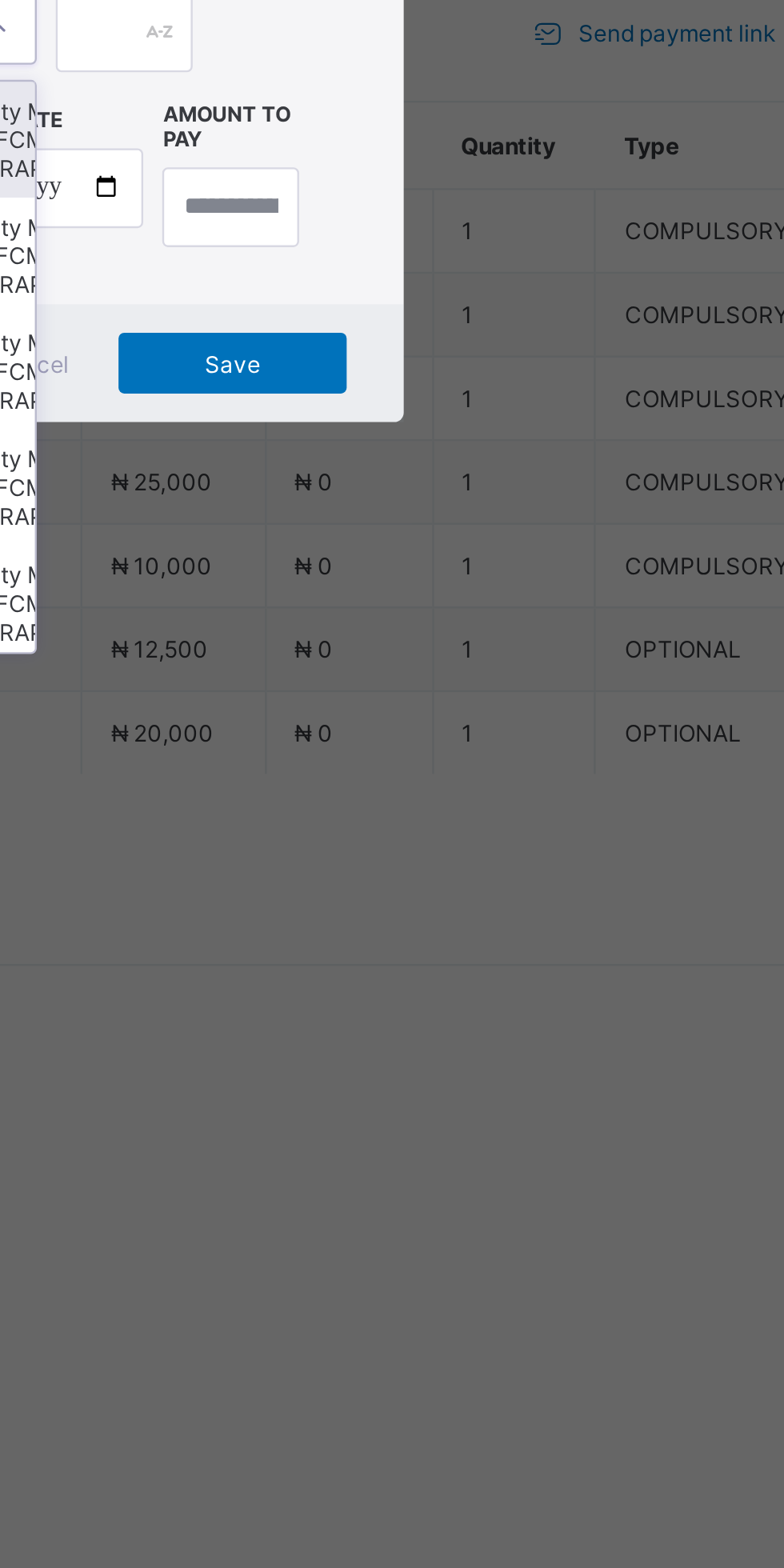
click at [336, 832] on div "Select bank" at bounding box center [322, 817] width 29 height 31
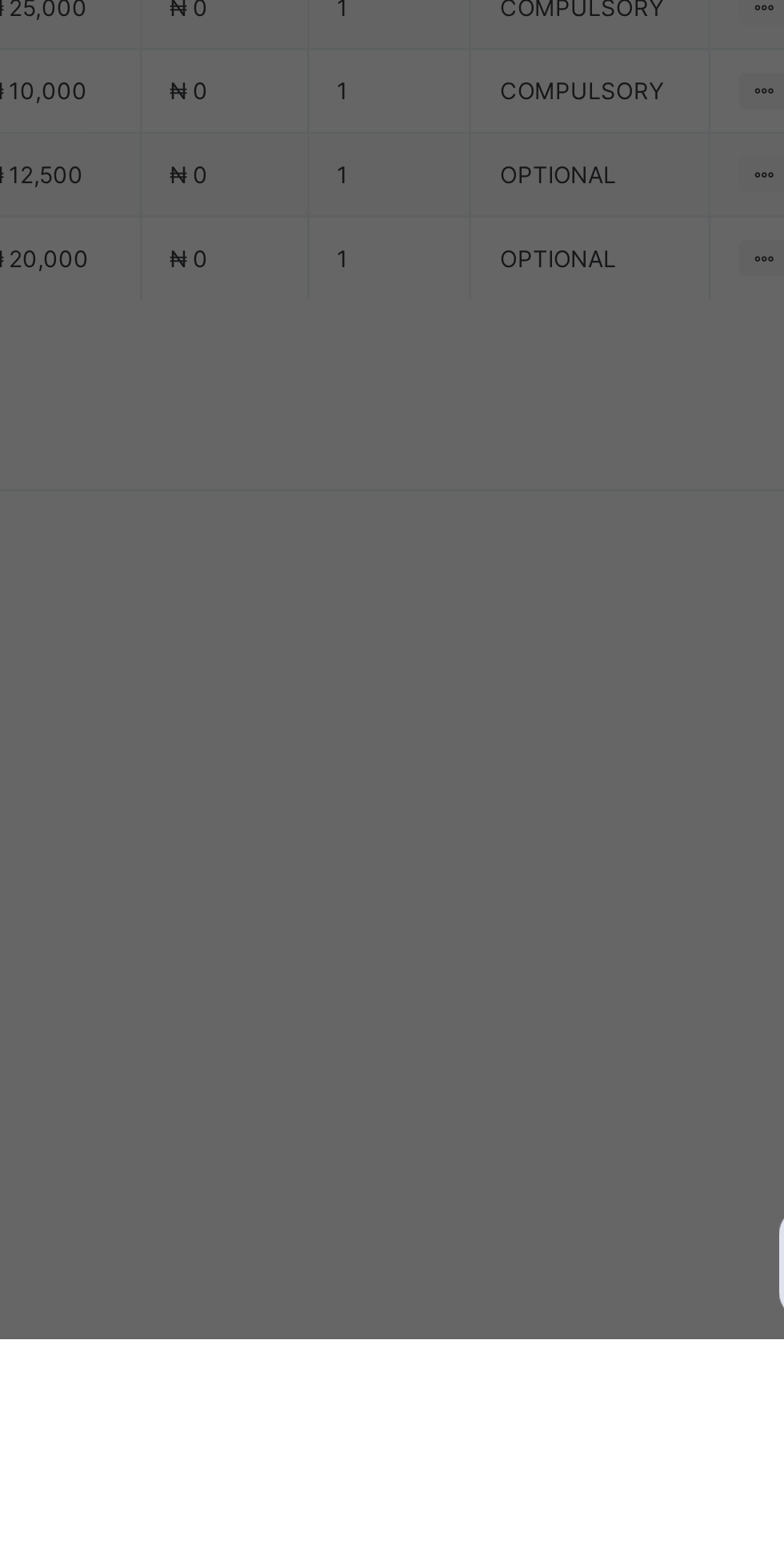
click at [354, 888] on div "First City Monument Bank (FCMB) - [GEOGRAPHIC_DATA]" at bounding box center [327, 863] width 55 height 49
click at [420, 835] on input "text" at bounding box center [391, 818] width 56 height 33
type input "*******"
click at [400, 901] on input "date" at bounding box center [349, 884] width 101 height 33
type input "**********"
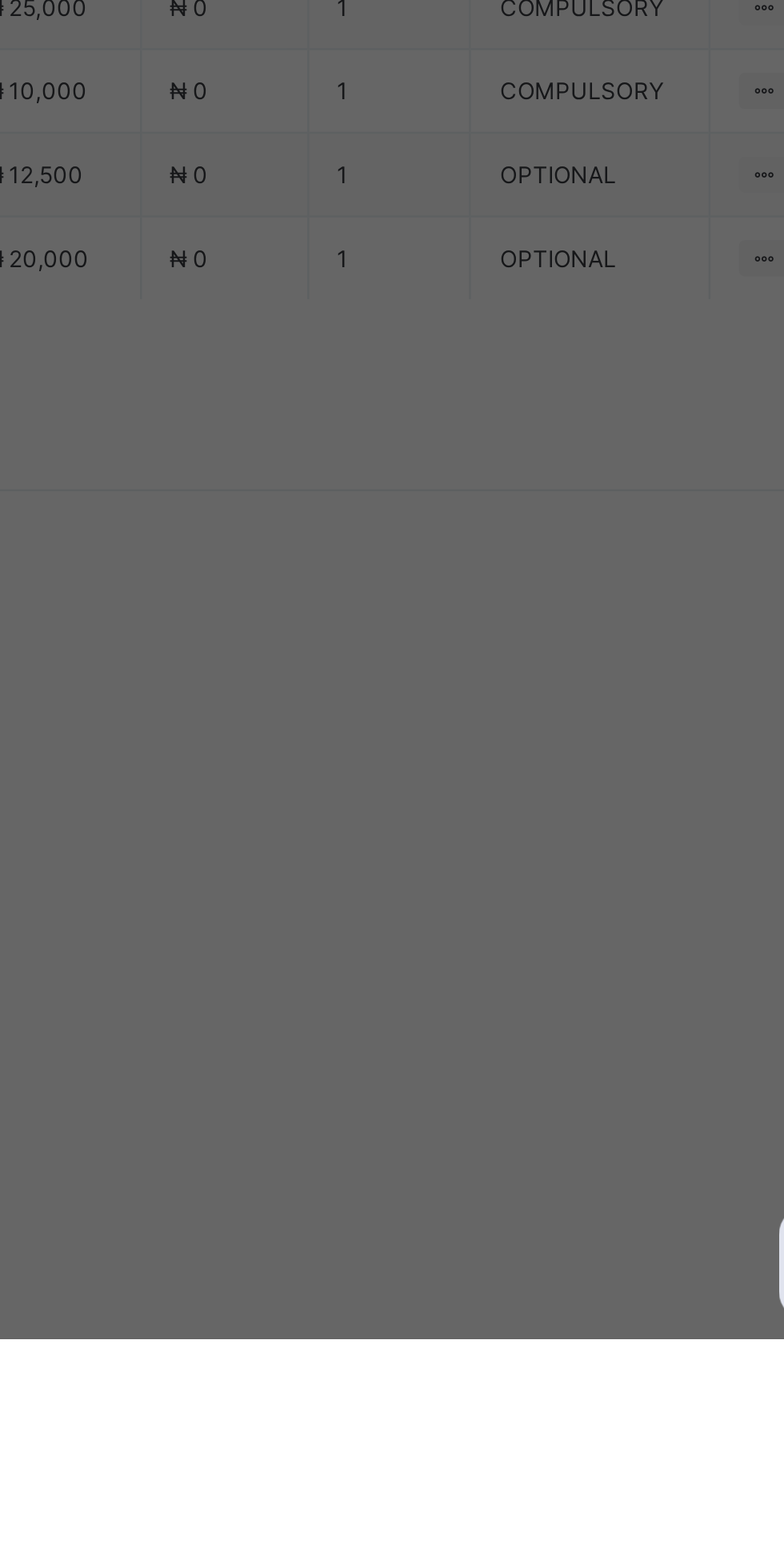
click at [445, 909] on input "currency" at bounding box center [426, 891] width 37 height 33
type input "*********"
click at [474, 964] on span "Save" at bounding box center [436, 957] width 72 height 12
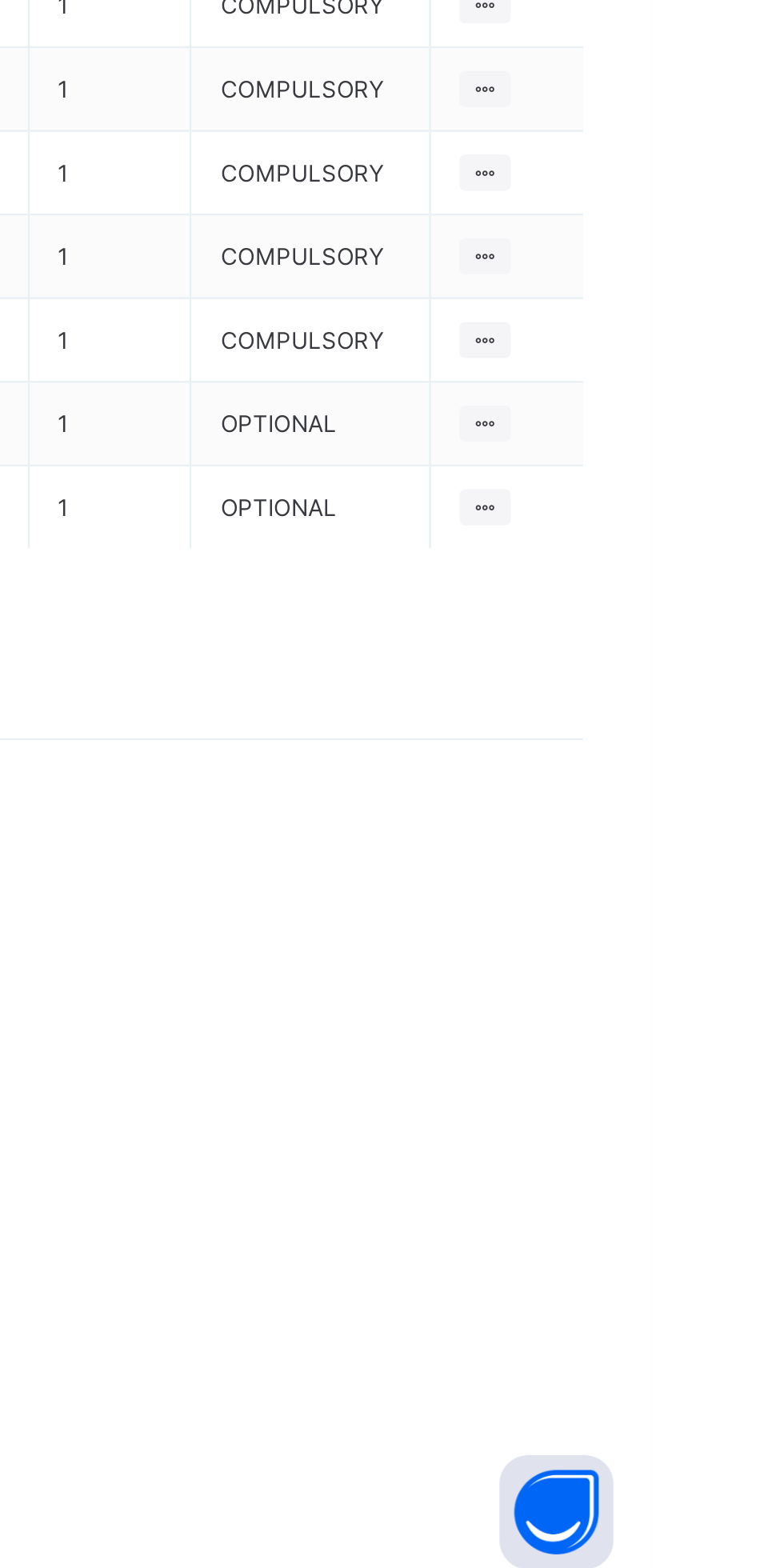
click at [724, 825] on span "Add item" at bounding box center [710, 819] width 39 height 12
click at [0, 0] on div "Optional items" at bounding box center [0, 0] width 0 height 0
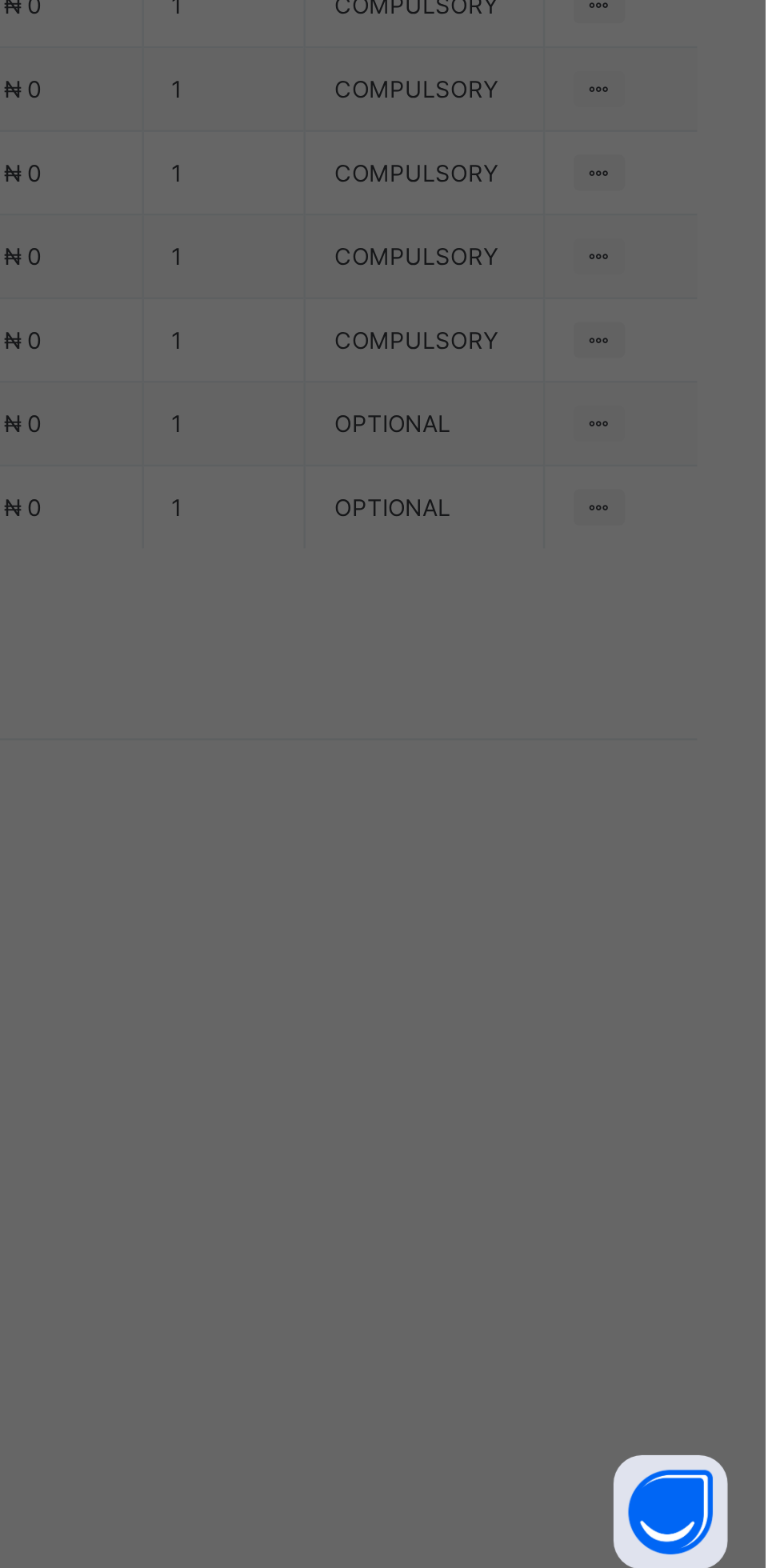
click at [533, 734] on div "×" at bounding box center [525, 720] width 15 height 27
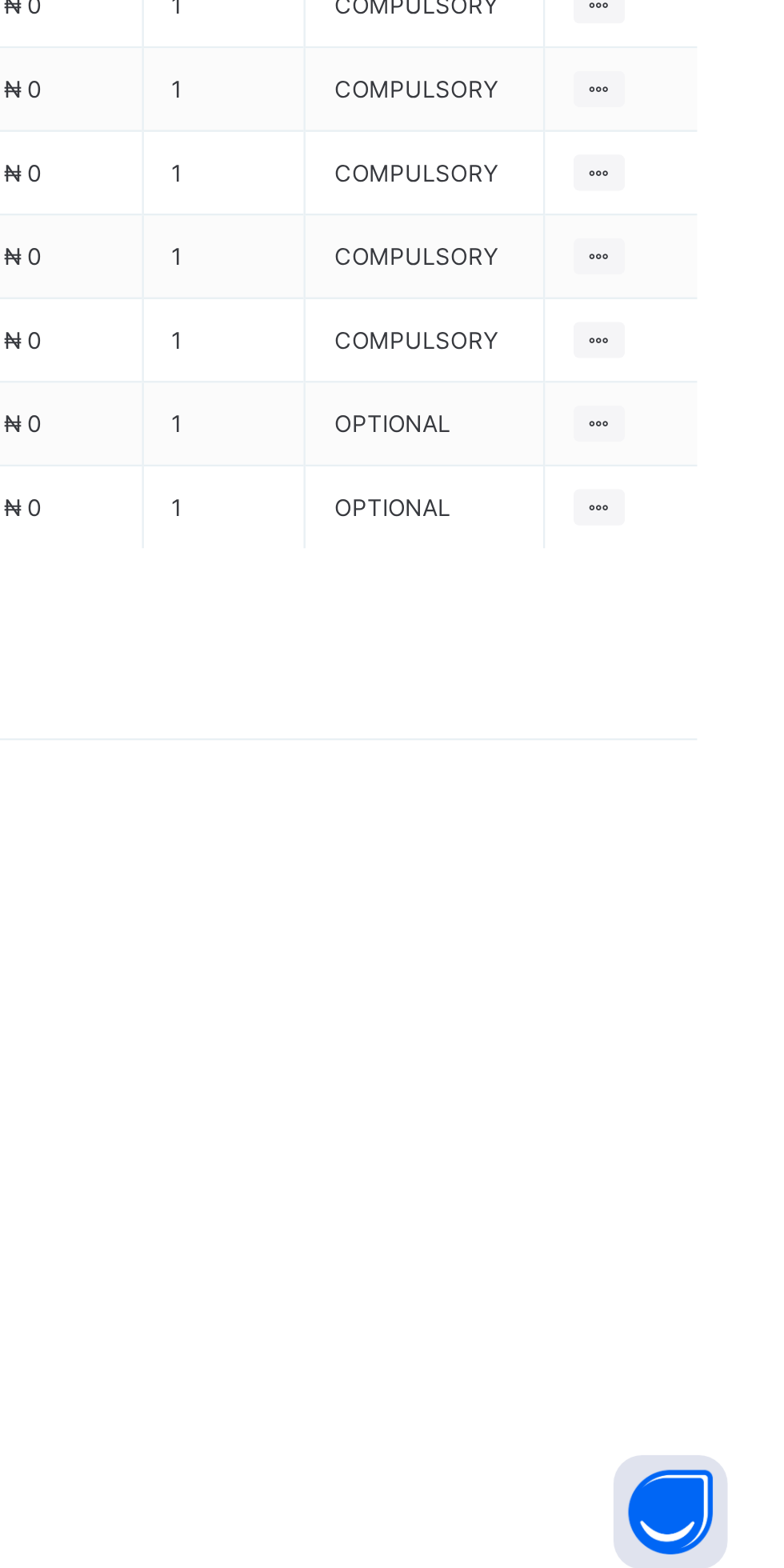
click at [725, 825] on span "Add item" at bounding box center [710, 819] width 39 height 12
click at [0, 0] on div "Optional items" at bounding box center [0, 0] width 0 height 0
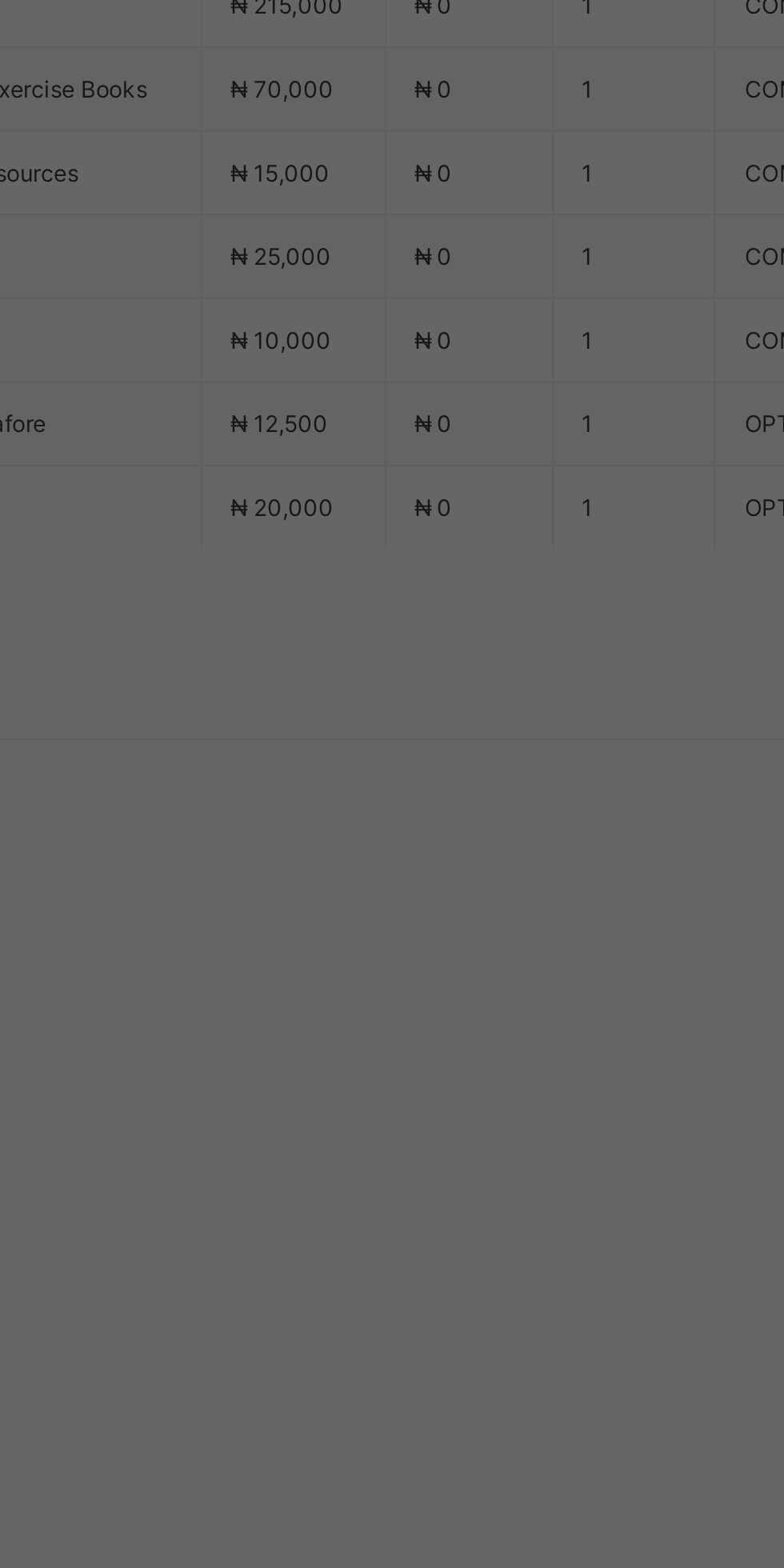
type input "****"
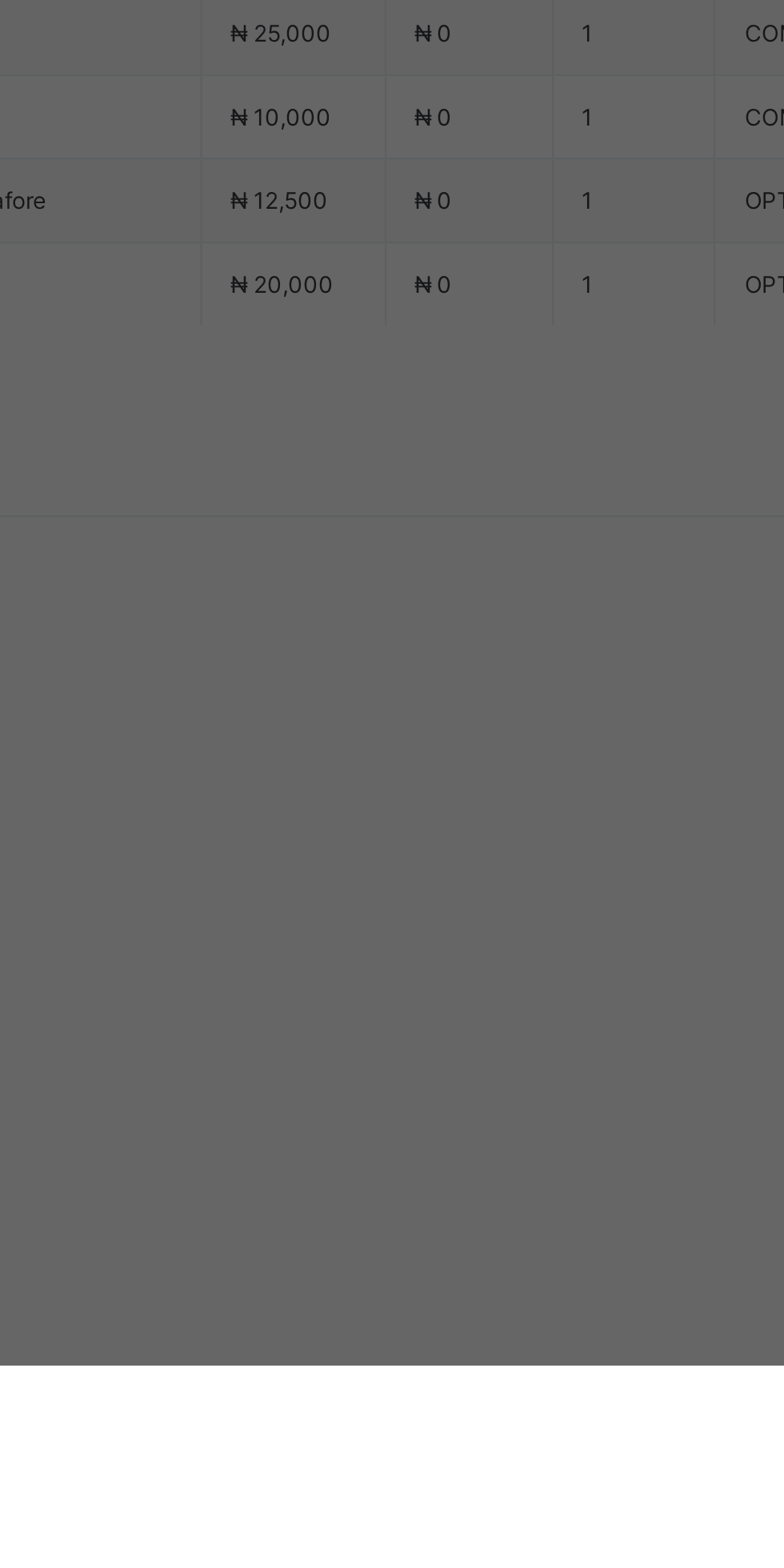
click at [523, 838] on div "Young Readers Club" at bounding box center [392, 826] width 264 height 25
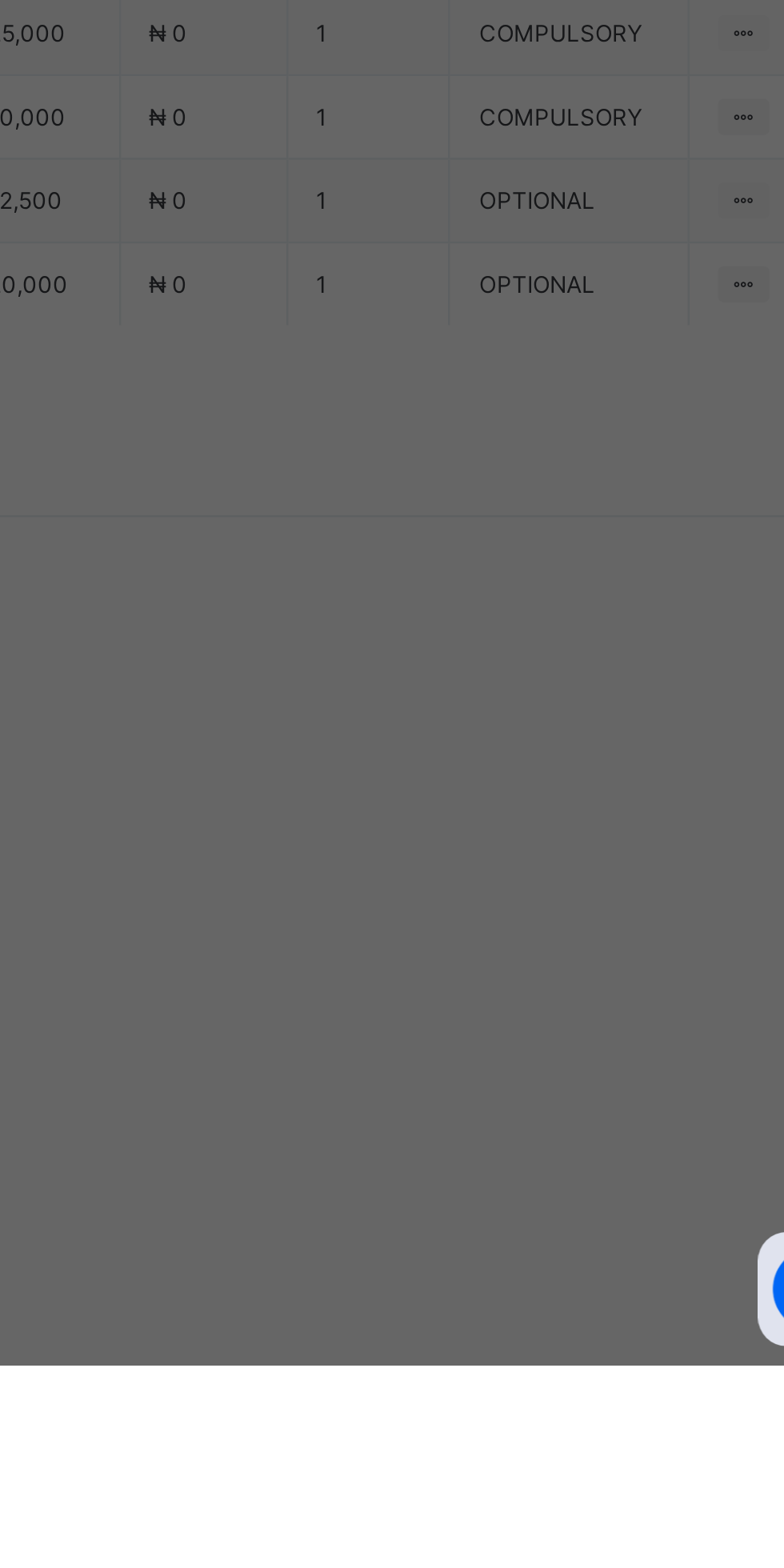
click at [524, 936] on div "Save" at bounding box center [477, 924] width 95 height 26
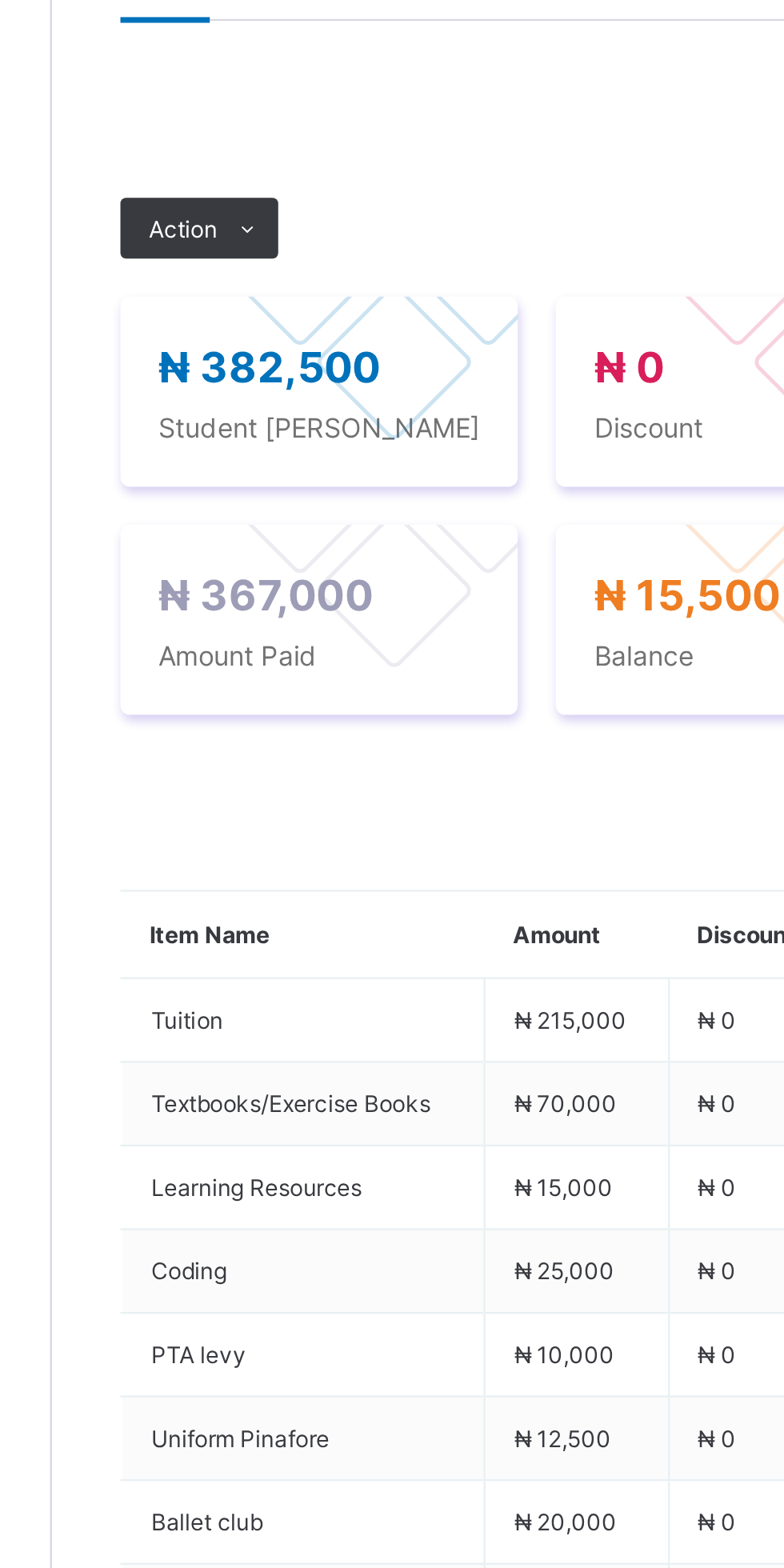
click at [302, 481] on div "Payment History" at bounding box center [303, 464] width 91 height 32
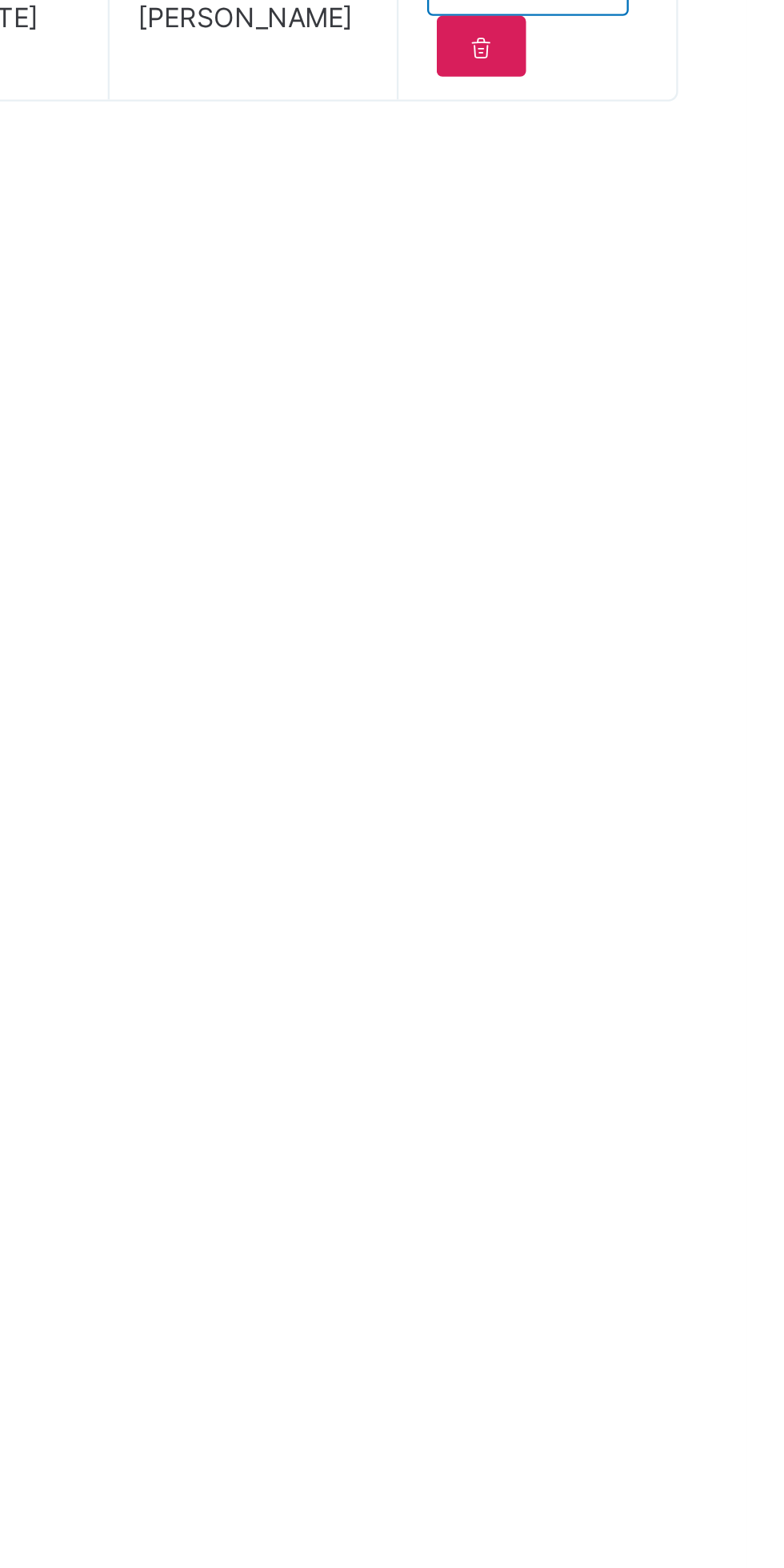
click at [676, 660] on icon at bounding box center [672, 654] width 13 height 12
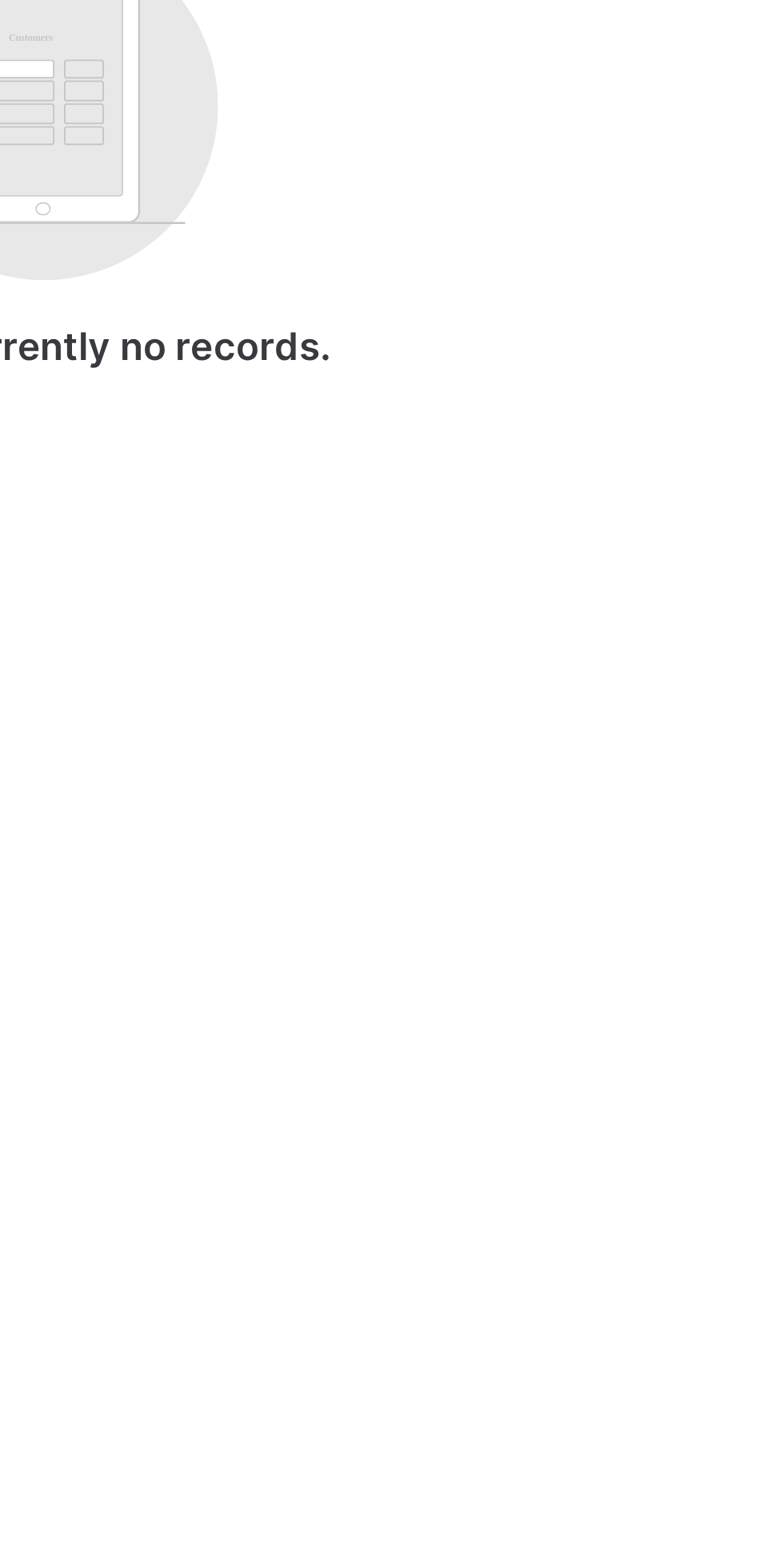
click at [473, 399] on div "Active Edit" at bounding box center [535, 278] width 184 height 242
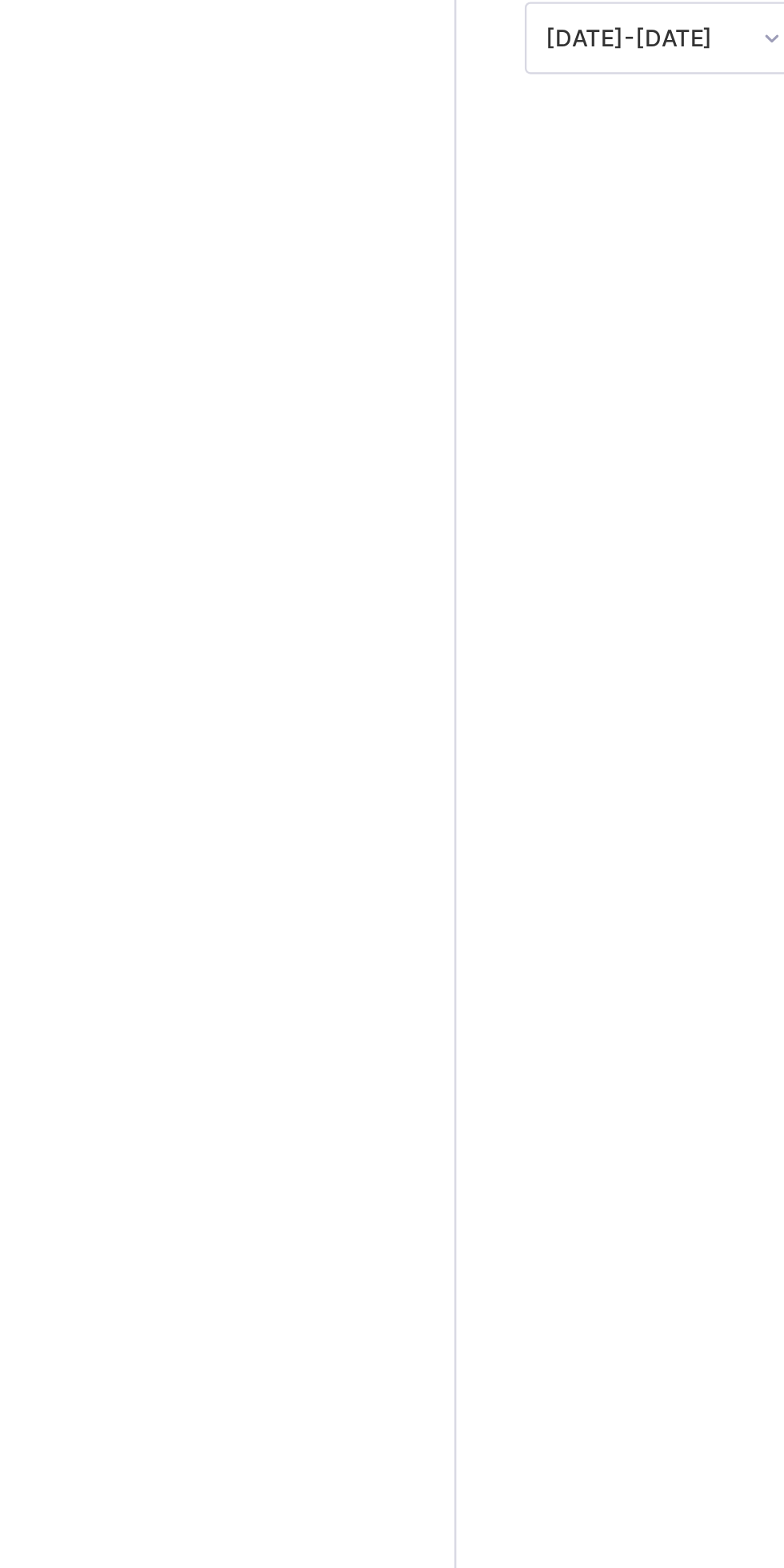
click at [239, 471] on span "Fees" at bounding box center [239, 465] width 22 height 12
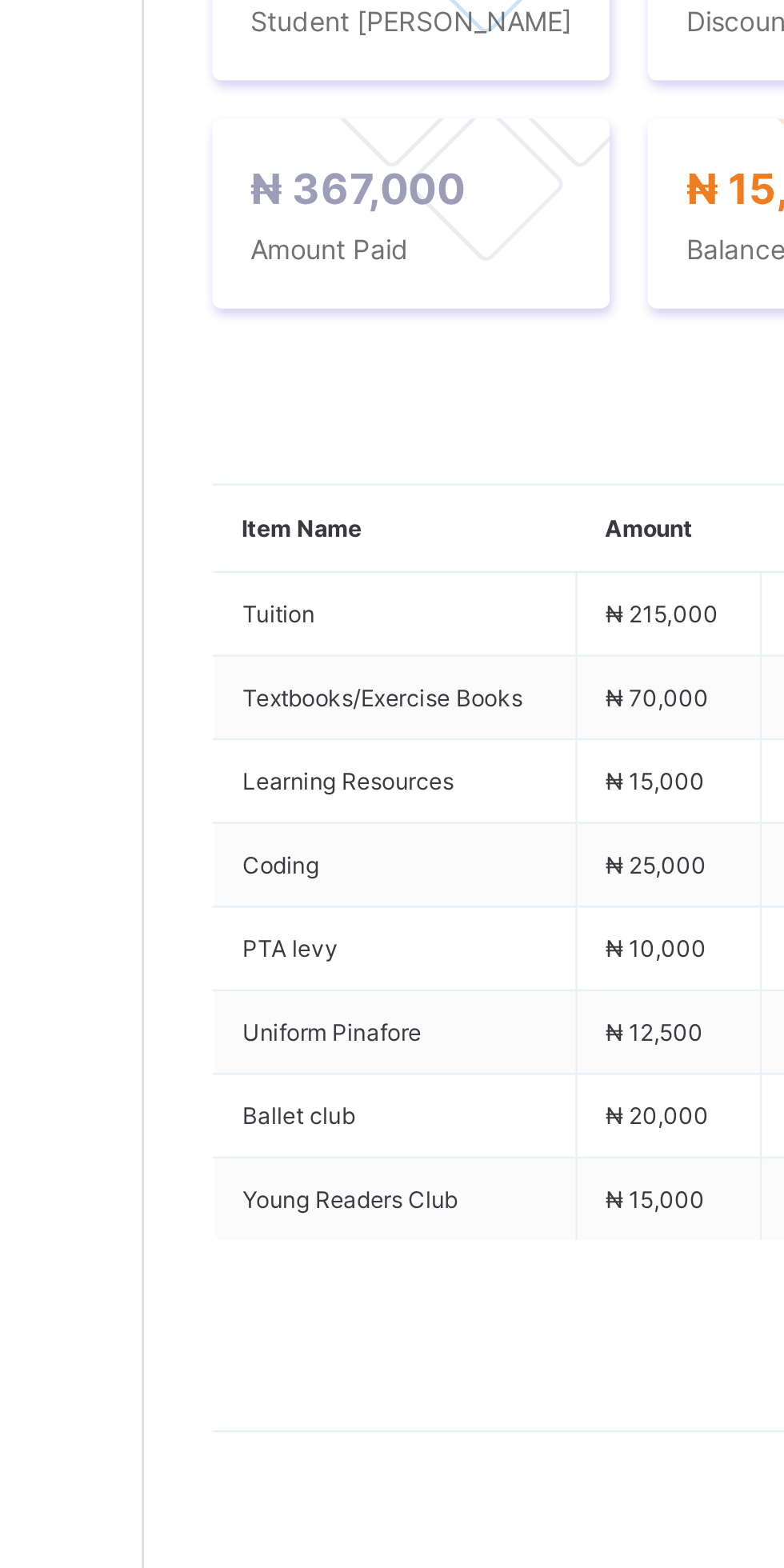
click at [0, 0] on ul "Receive Payment Manage Discount Send Email Reminder" at bounding box center [0, 0] width 0 height 0
click at [0, 0] on li "Receive Payment" at bounding box center [0, 0] width 0 height 0
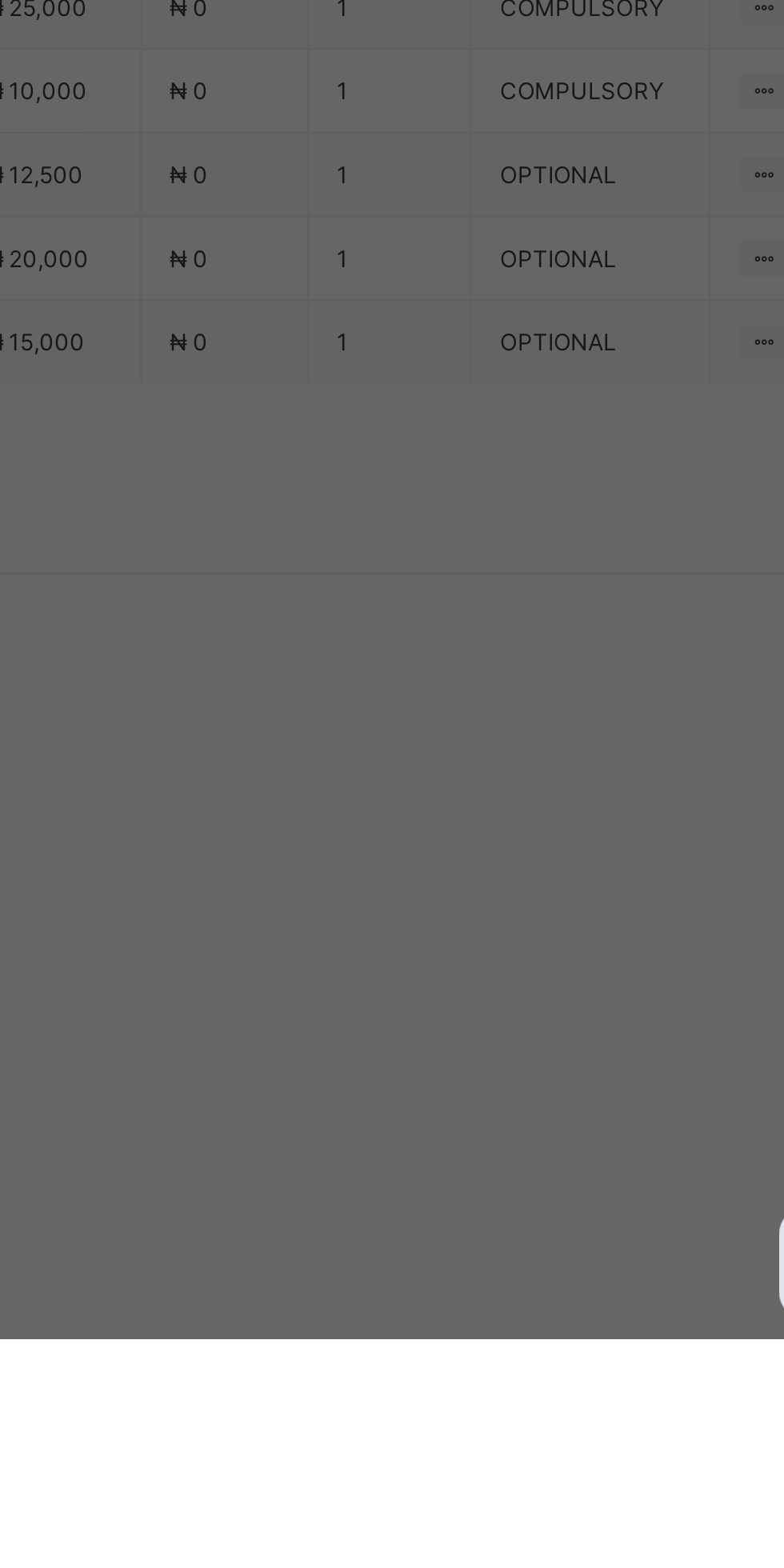
click at [354, 888] on div "First City Monument Bank (FCMB) - [GEOGRAPHIC_DATA]" at bounding box center [327, 863] width 55 height 49
click at [420, 835] on input "text" at bounding box center [391, 818] width 56 height 33
type input "******"
click at [400, 901] on input "date" at bounding box center [349, 884] width 101 height 33
type input "**********"
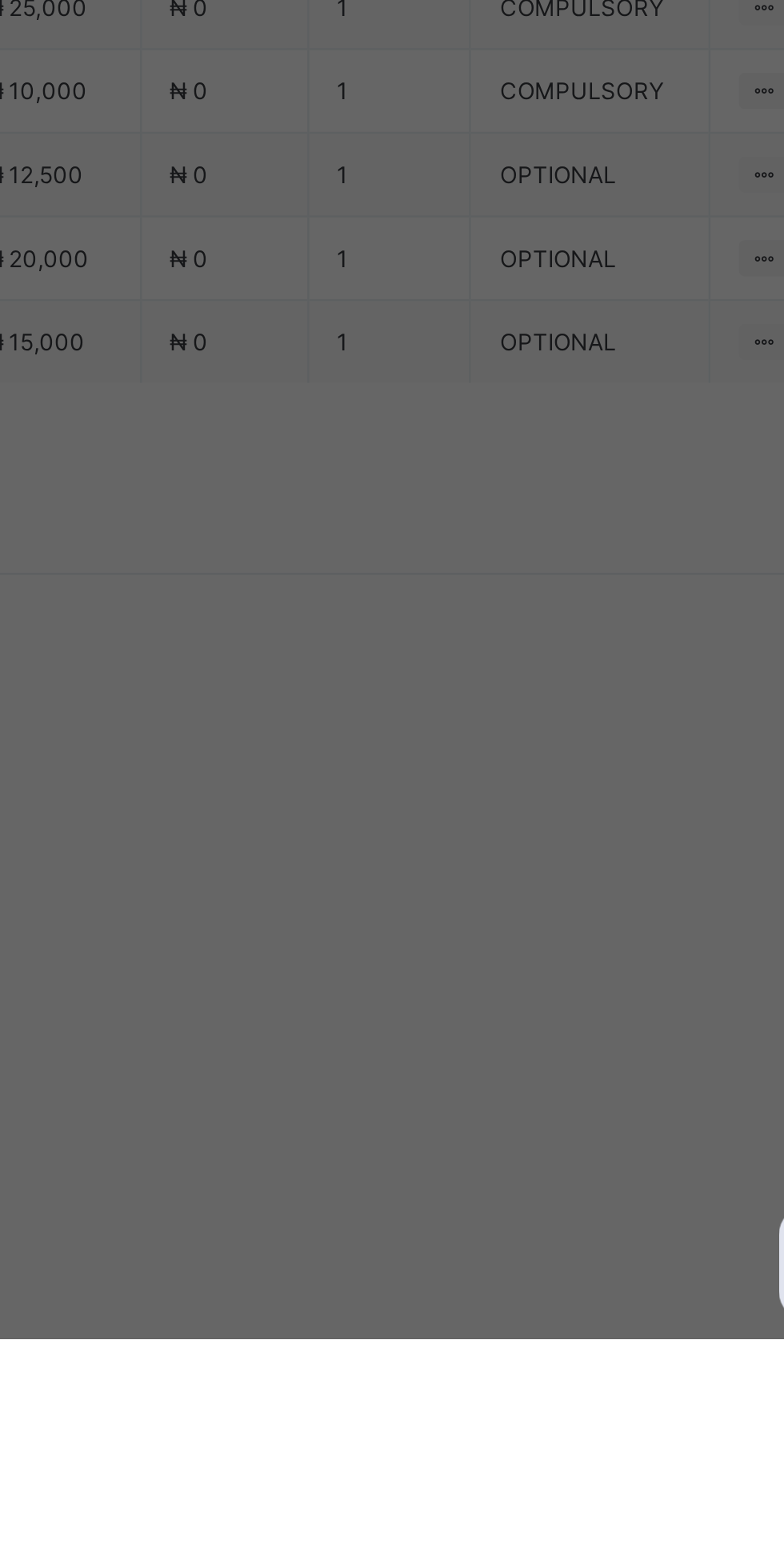
click at [445, 909] on input "currency" at bounding box center [426, 891] width 37 height 33
type input "*********"
click at [474, 964] on span "Save" at bounding box center [436, 957] width 72 height 12
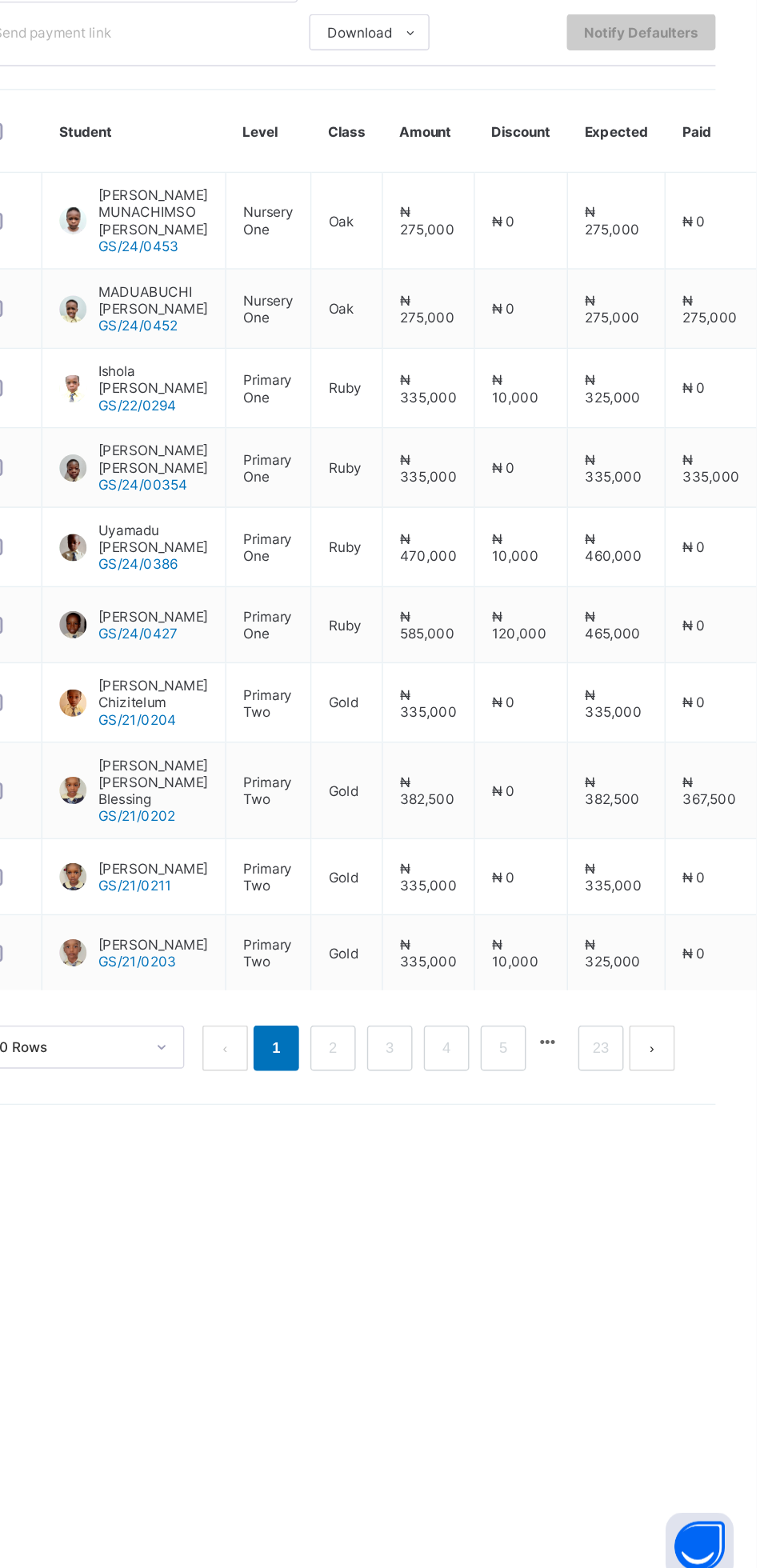
click at [485, 1195] on link "2" at bounding box center [485, 1185] width 15 height 21
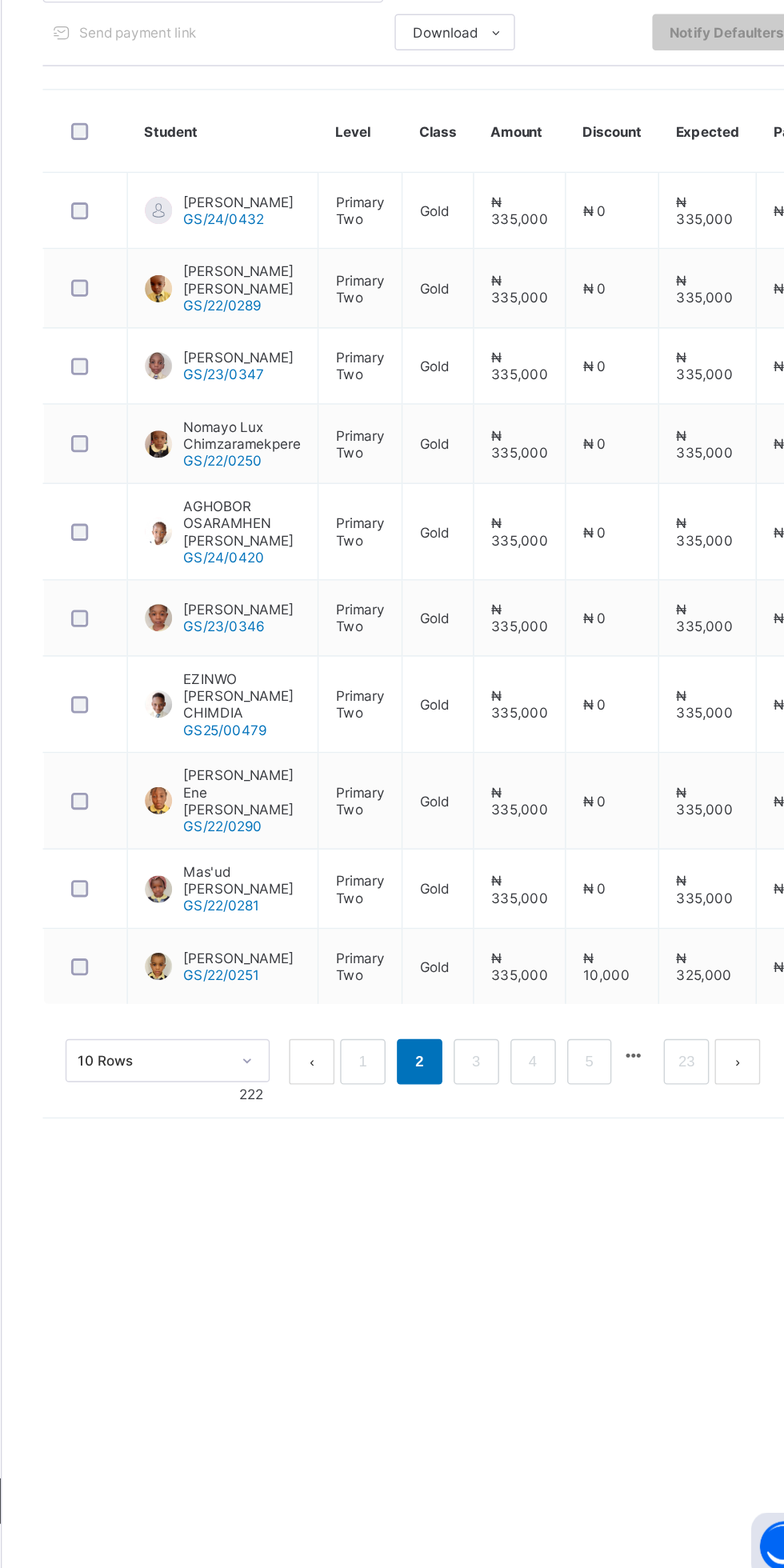
click at [526, 1203] on link "3" at bounding box center [526, 1194] width 15 height 21
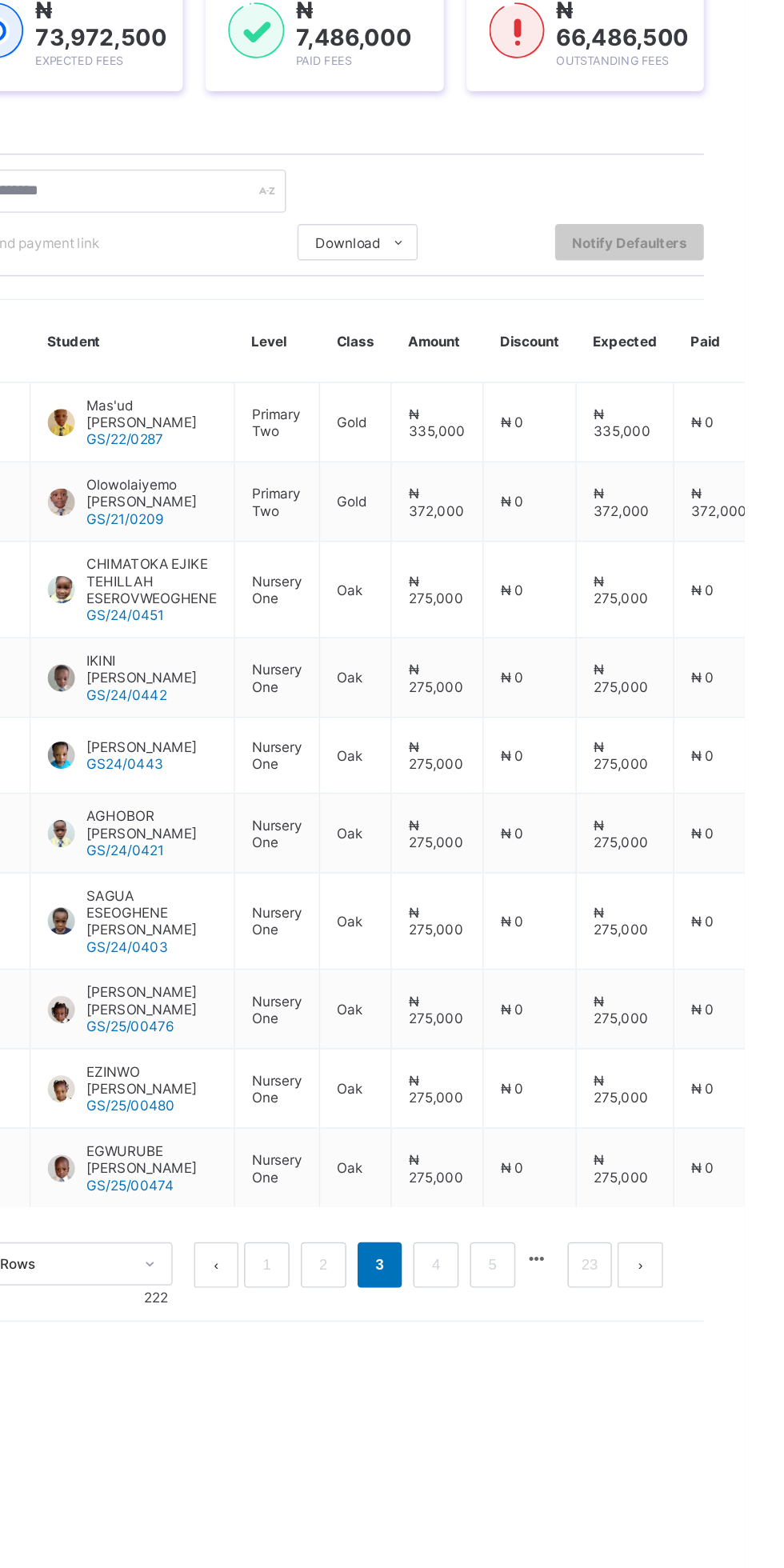
click at [566, 1196] on link "4" at bounding box center [566, 1190] width 15 height 21
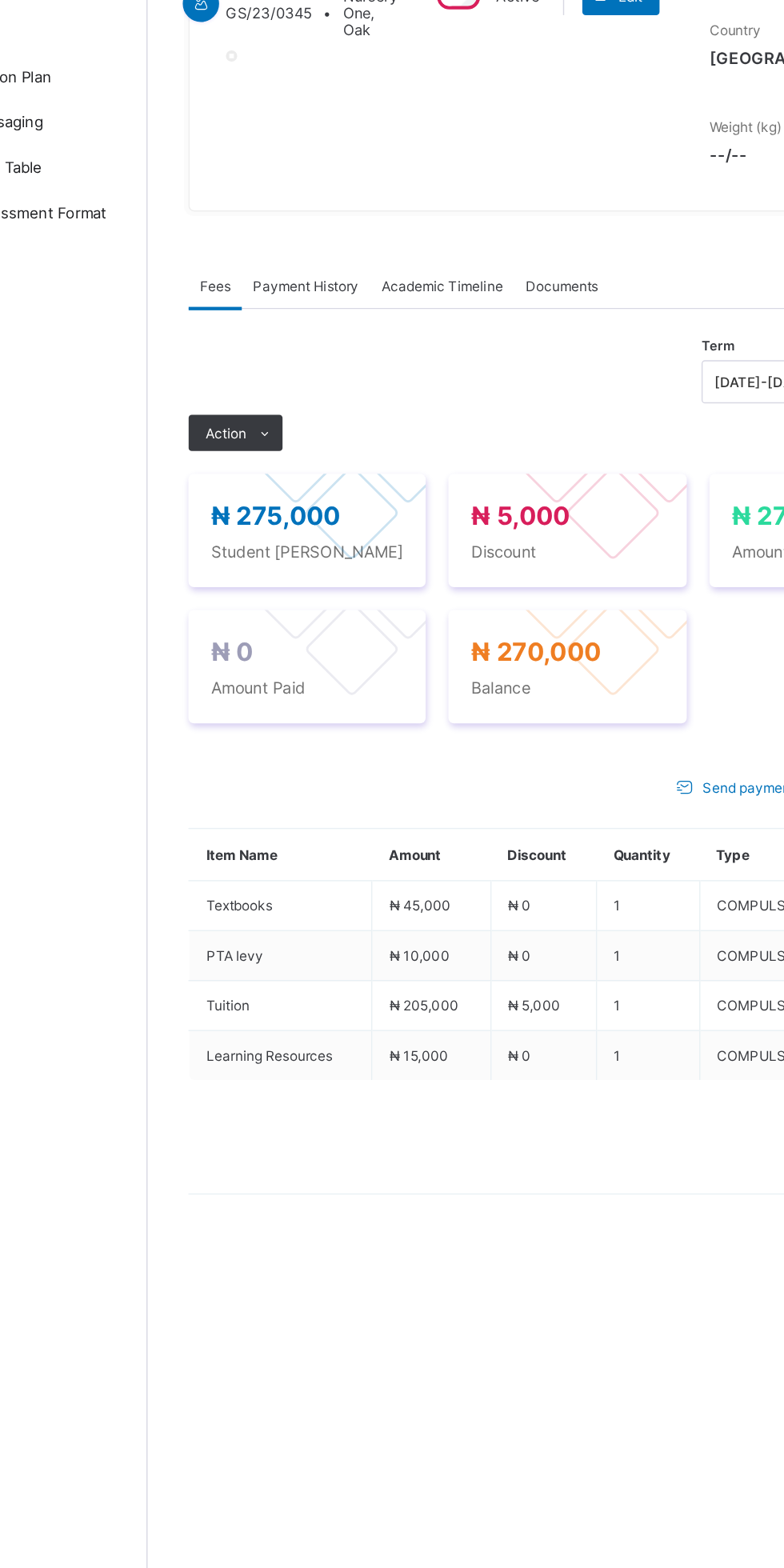
click at [255, 610] on span "Action" at bounding box center [247, 603] width 29 height 12
click at [0, 0] on li "Receive Payment" at bounding box center [0, 0] width 0 height 0
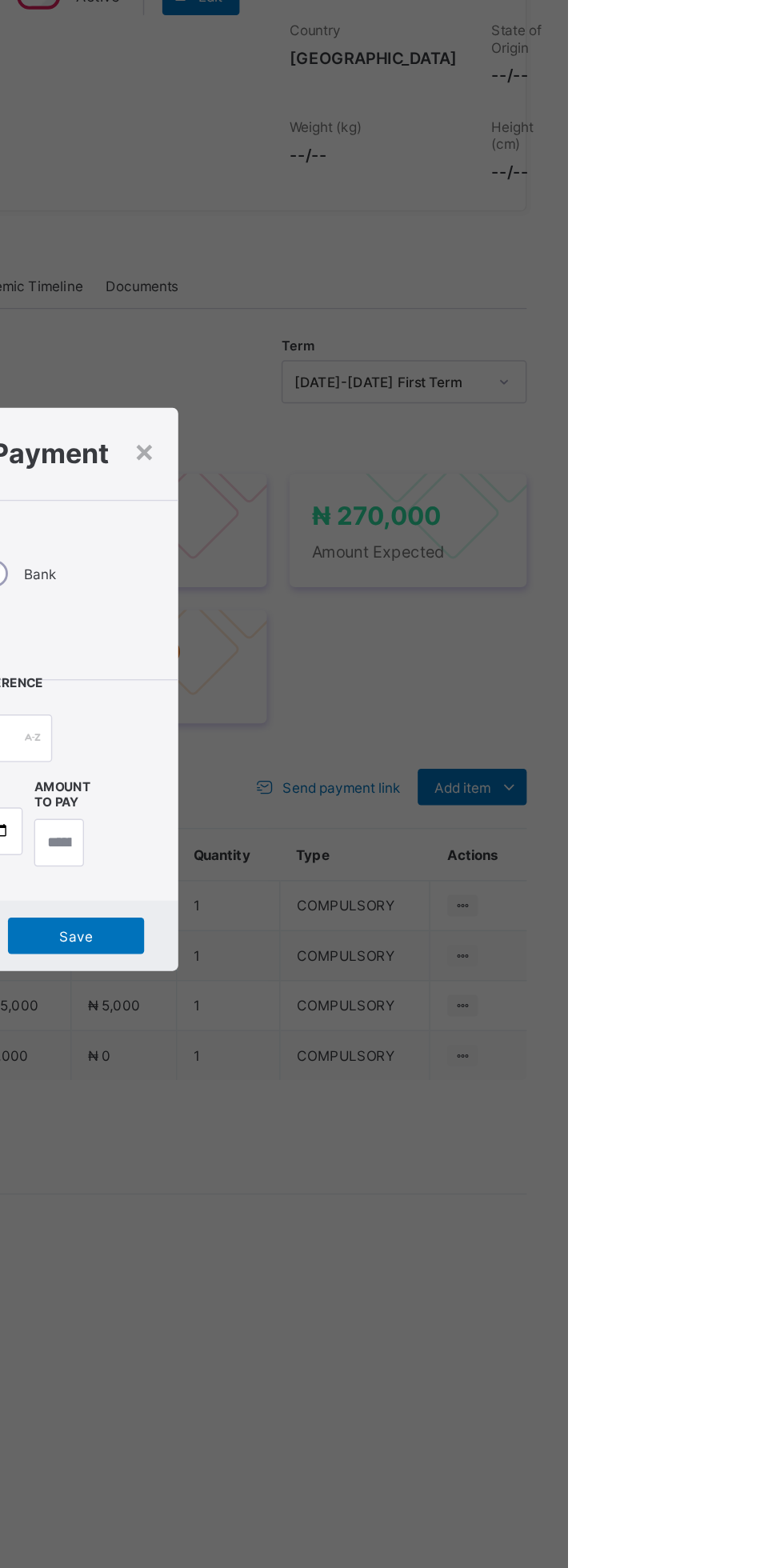
click at [359, 709] on label "Cash" at bounding box center [348, 702] width 23 height 12
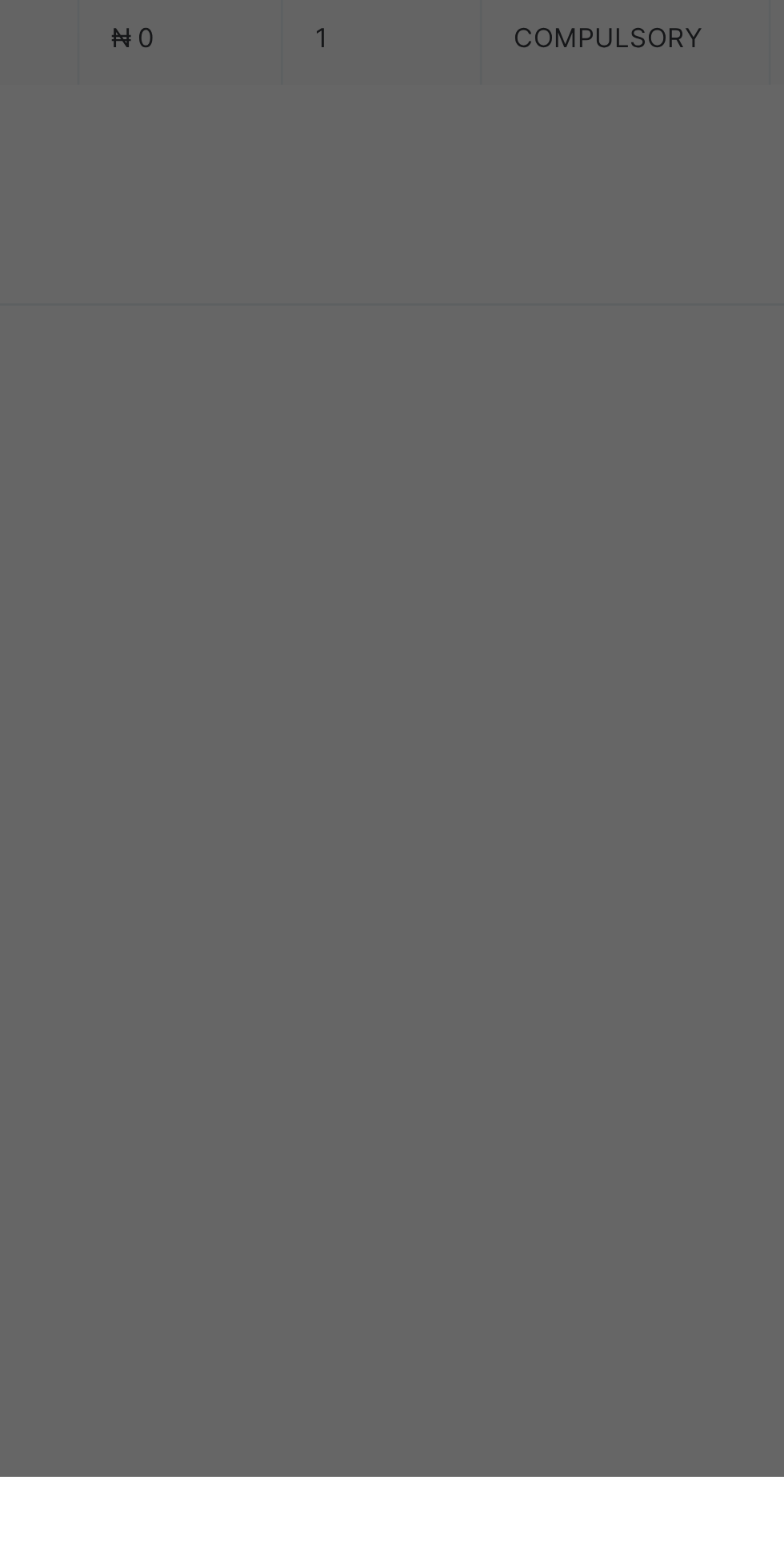
click at [354, 888] on div "First City Monument Bank (FCMB) - [GEOGRAPHIC_DATA]" at bounding box center [327, 863] width 55 height 49
click at [420, 835] on input "text" at bounding box center [391, 818] width 56 height 33
type input "*****"
click at [400, 901] on input "date" at bounding box center [349, 884] width 101 height 33
type input "**********"
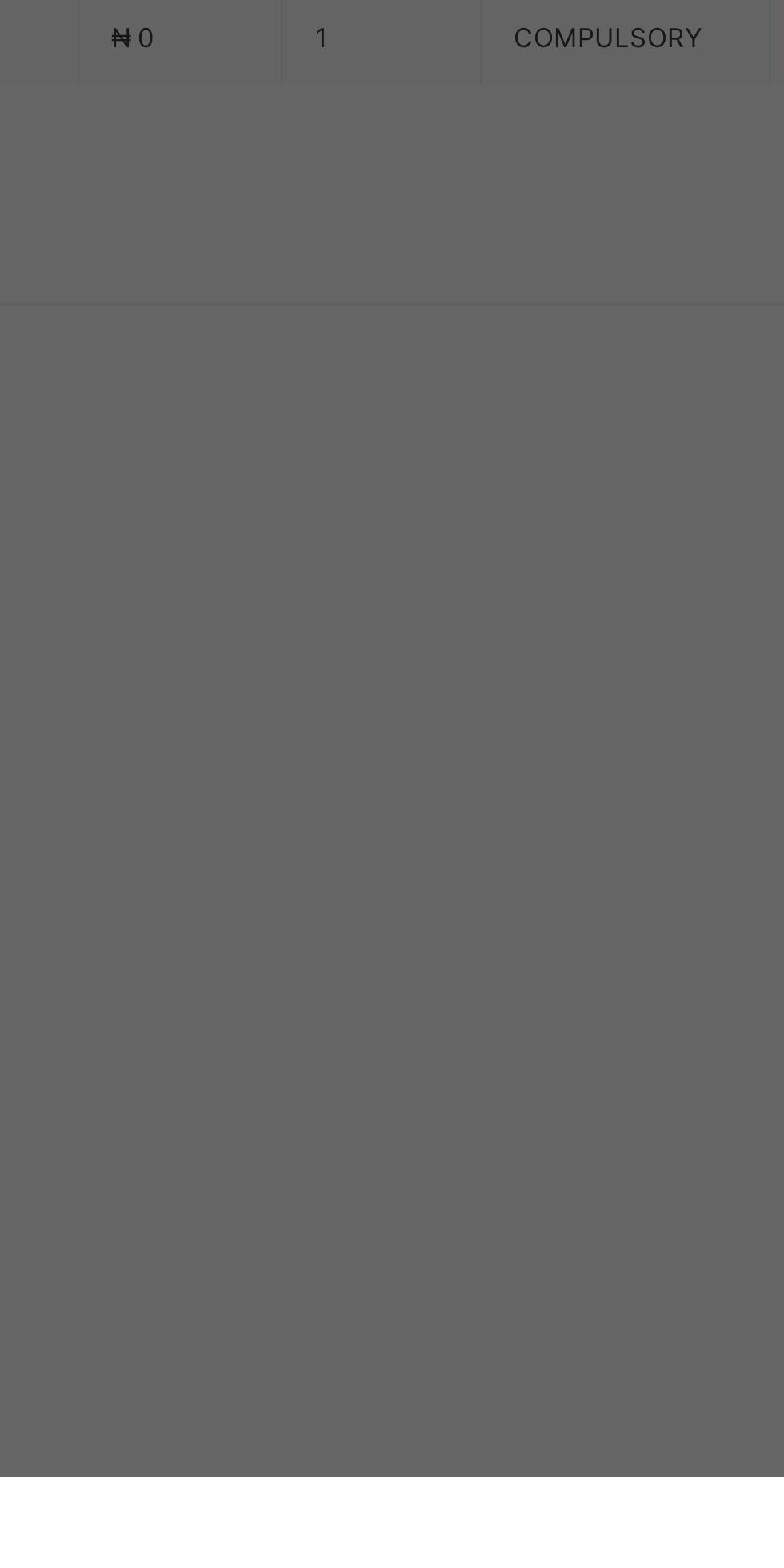
click at [442, 909] on input "currency" at bounding box center [425, 891] width 34 height 33
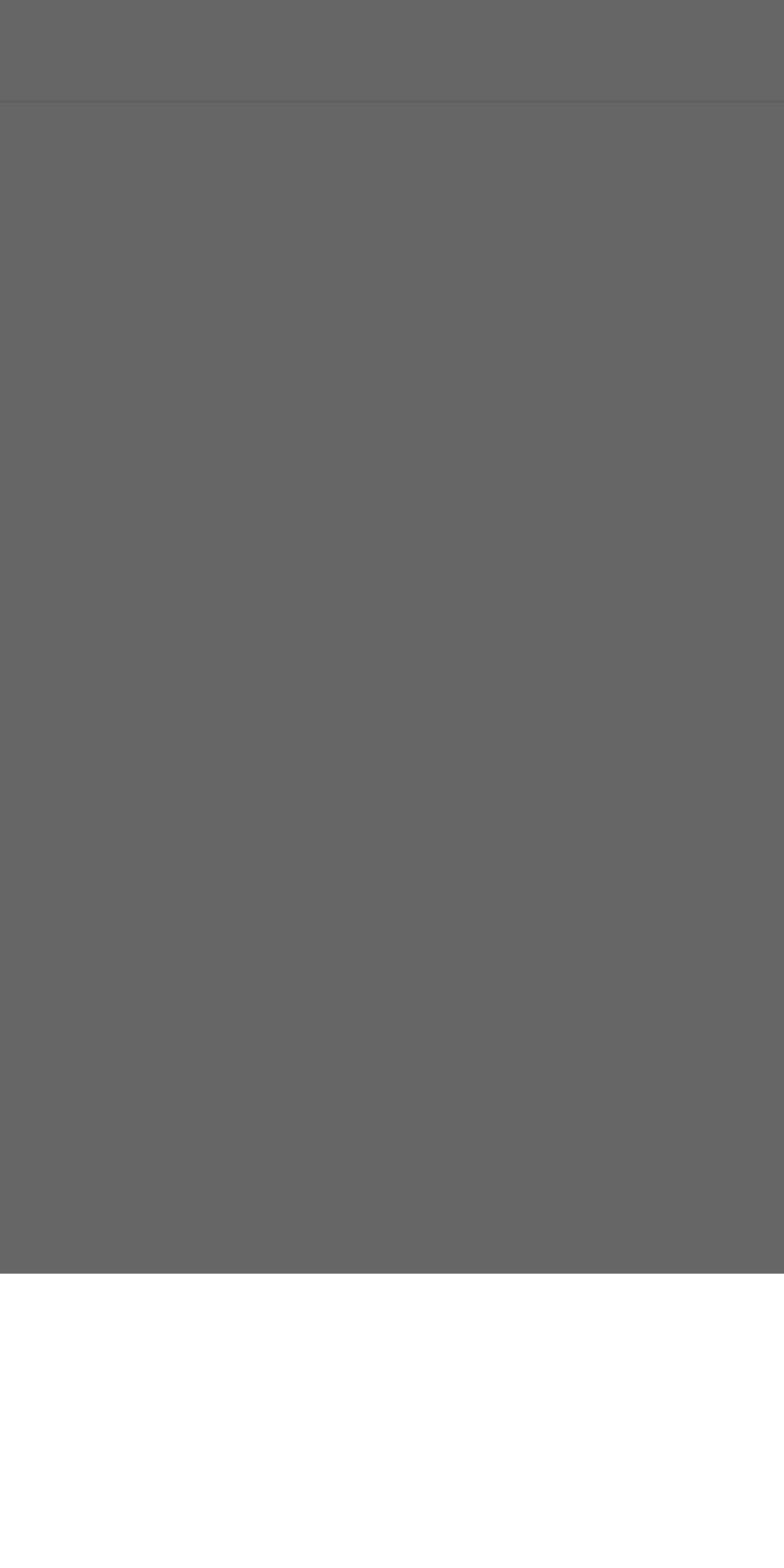
type input "*********"
click at [485, 971] on div "Save" at bounding box center [437, 957] width 95 height 26
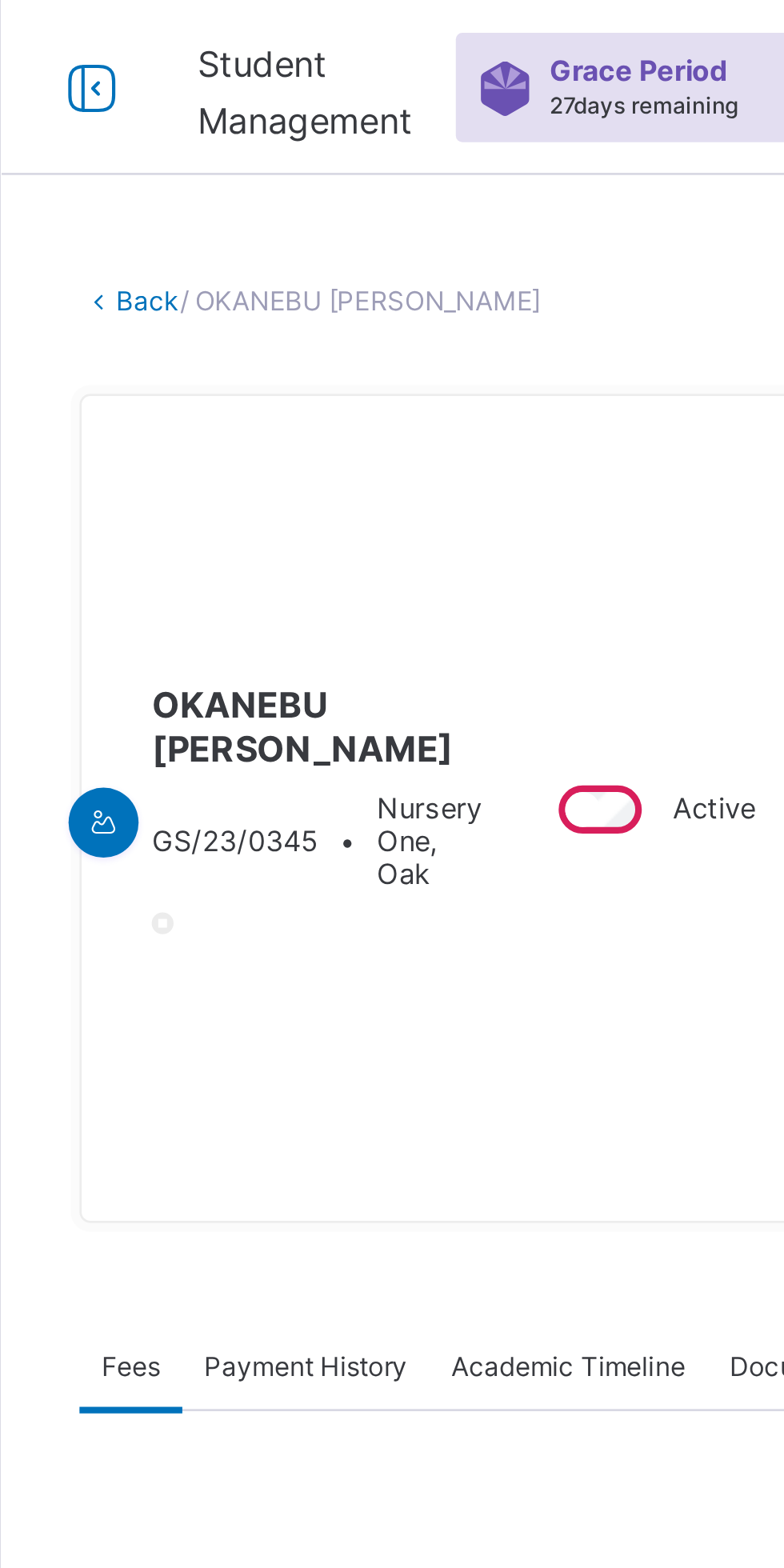
click at [240, 116] on link "Back" at bounding box center [245, 110] width 23 height 12
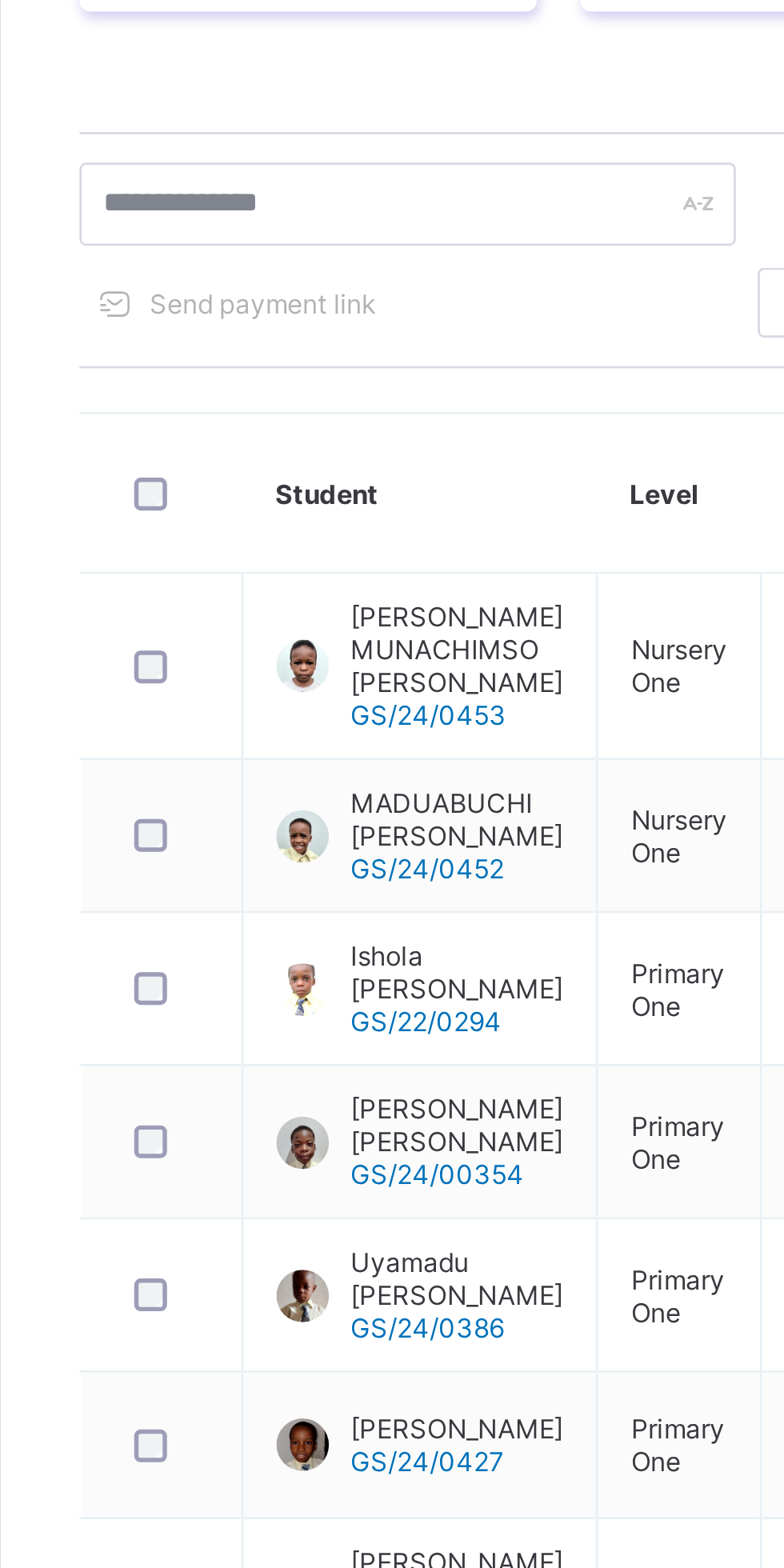
click at [485, 1195] on link "2" at bounding box center [485, 1185] width 15 height 21
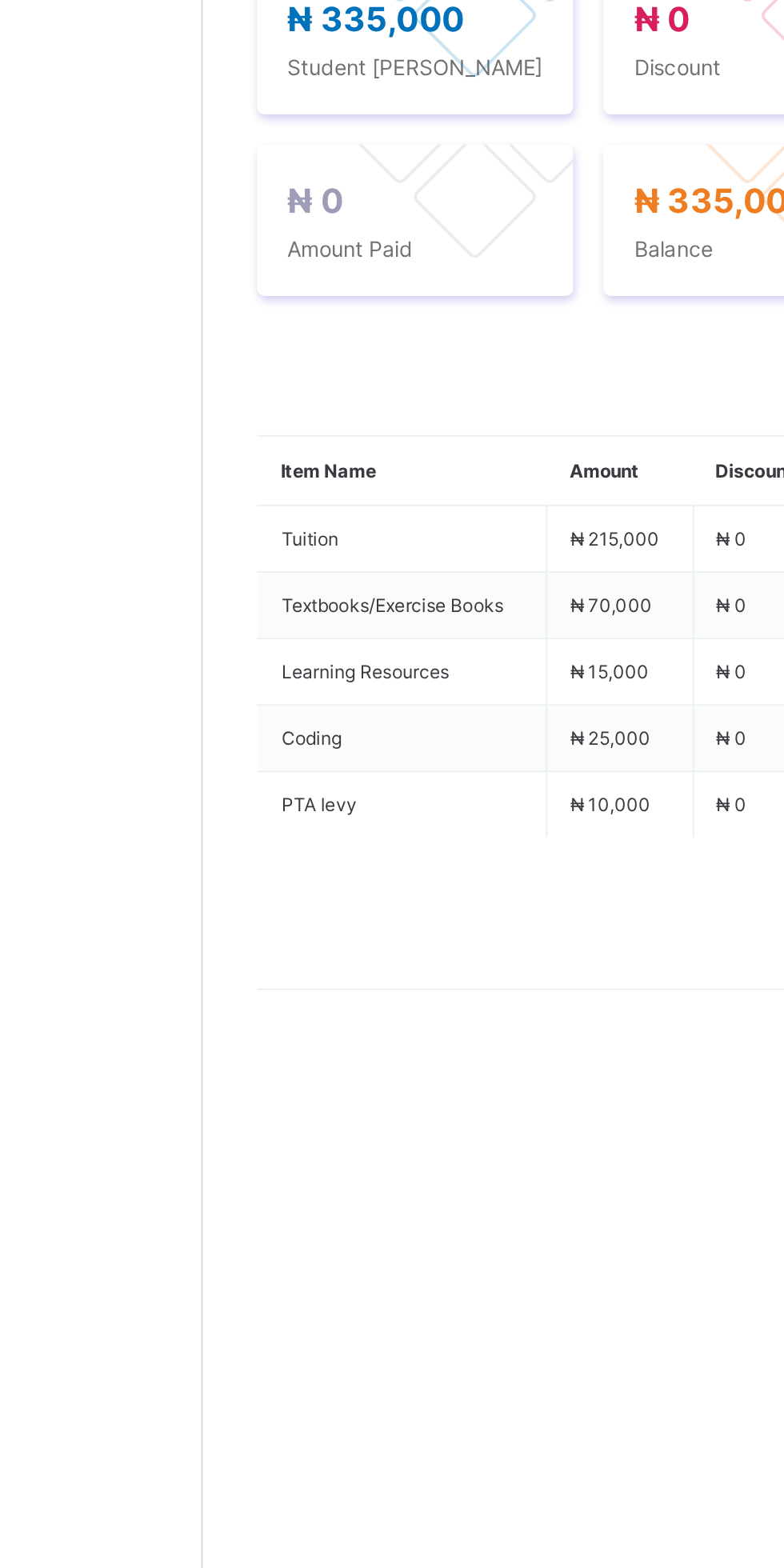
click at [0, 0] on ul "Receive Payment Manage Discount Send Email Reminder" at bounding box center [0, 0] width 0 height 0
click at [0, 0] on li "Receive Payment" at bounding box center [0, 0] width 0 height 0
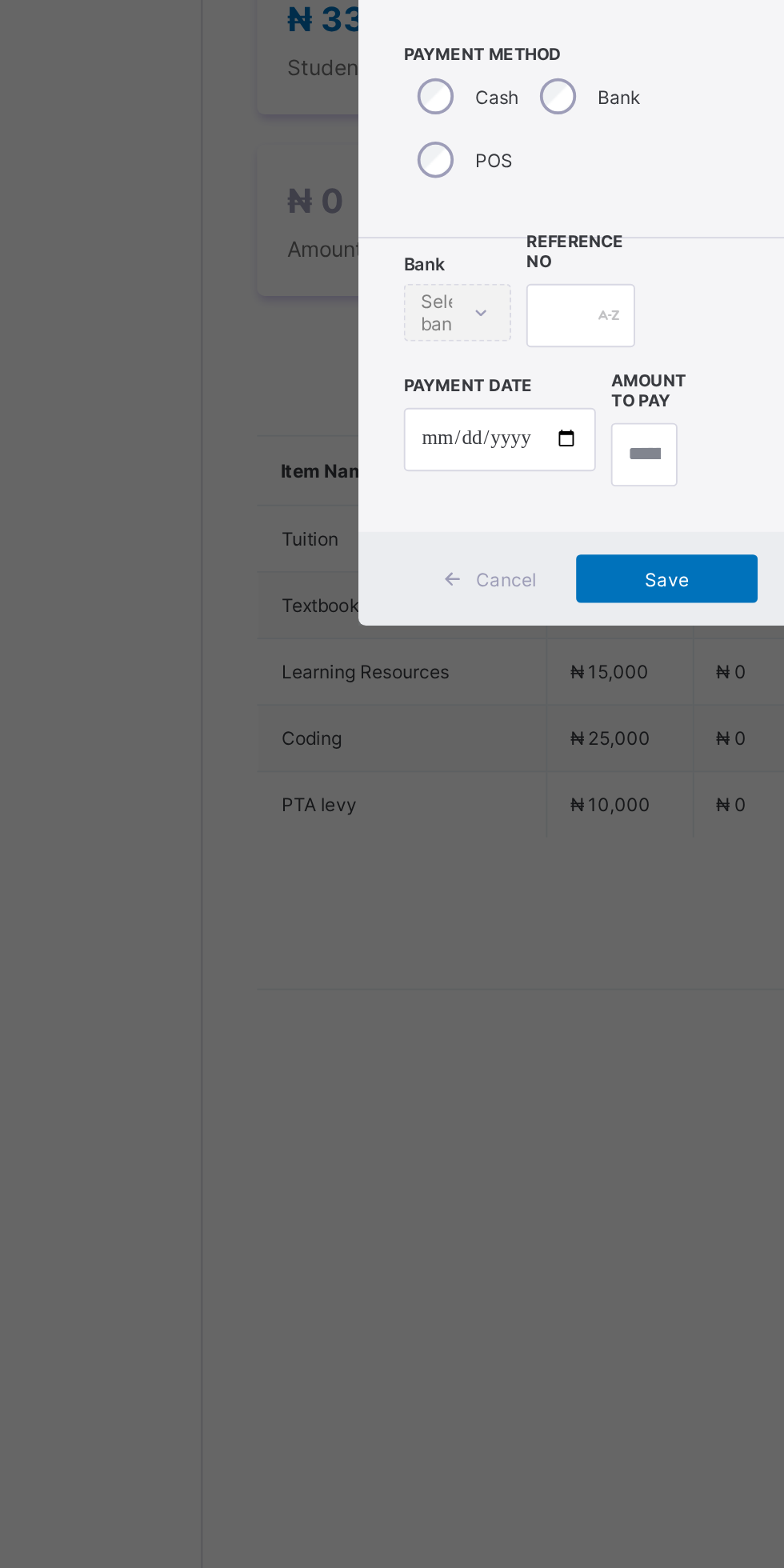
click at [356, 923] on div "× Receive Payment Payment Method Cash Bank POS Bank Select bank Reference No Pa…" at bounding box center [392, 784] width 784 height 1568
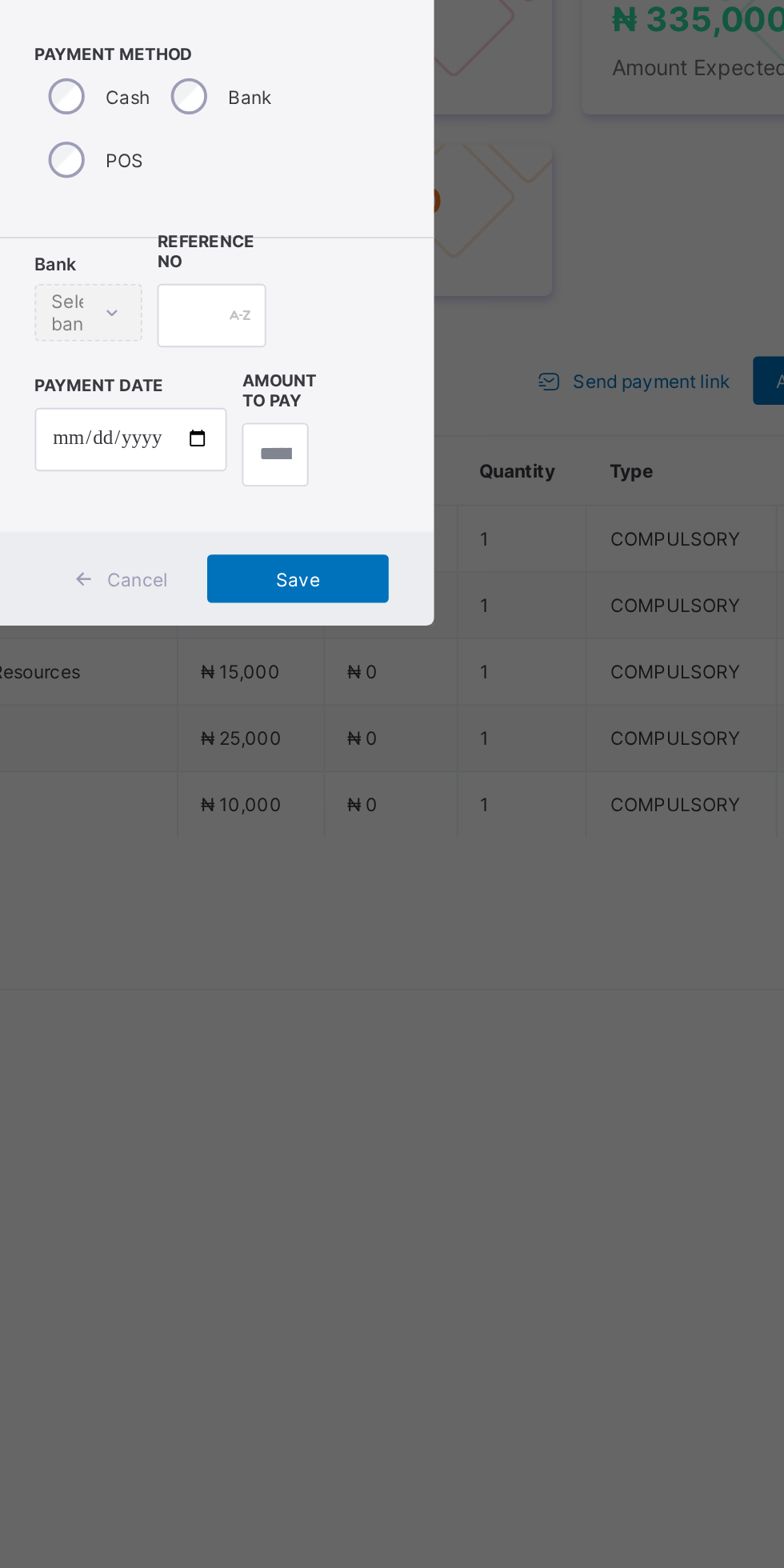
click at [494, 629] on div "×" at bounding box center [486, 615] width 15 height 27
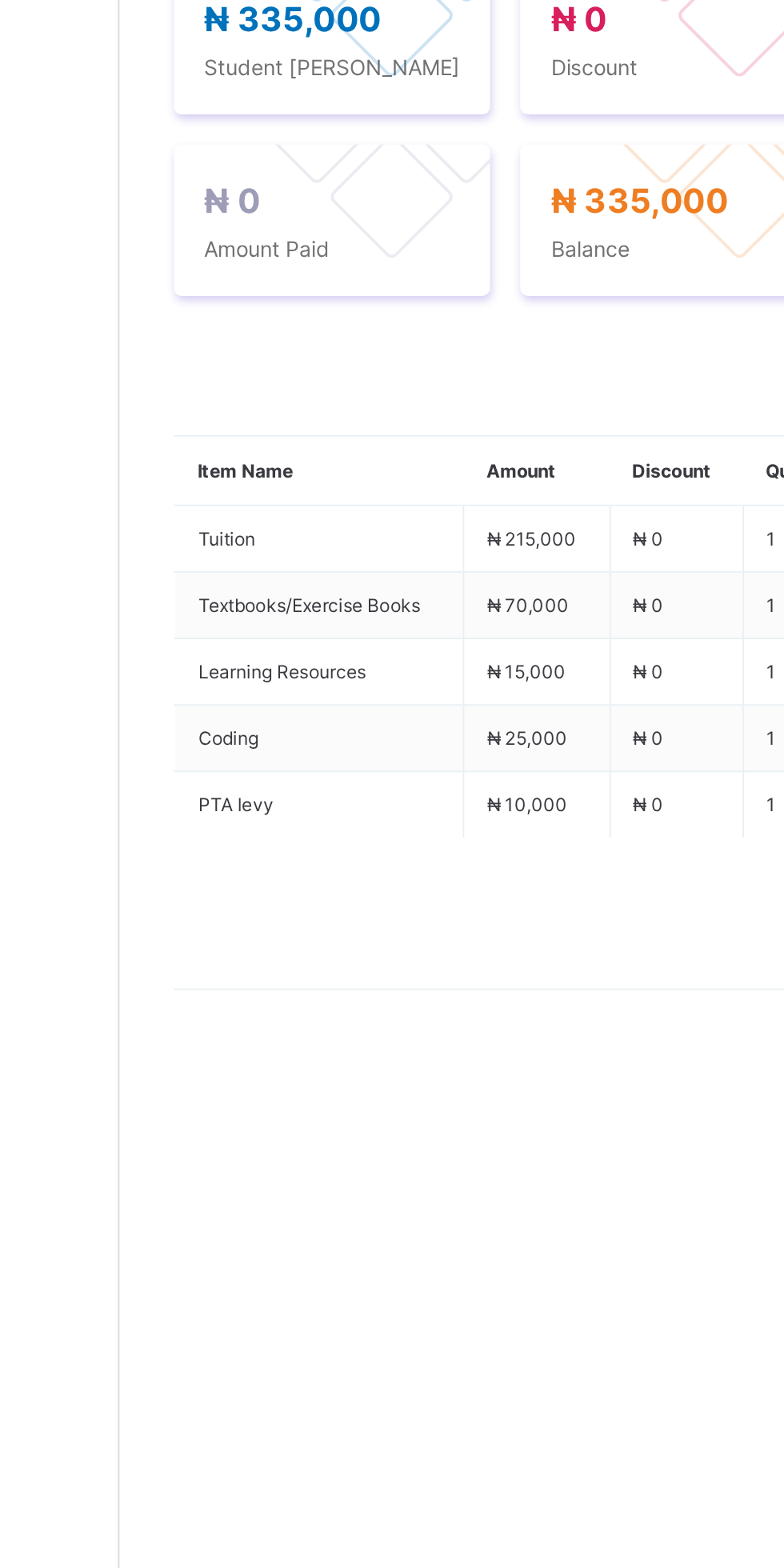
click at [274, 609] on icon at bounding box center [274, 603] width 12 height 11
click at [0, 0] on button "Manage Discount" at bounding box center [0, 0] width 0 height 0
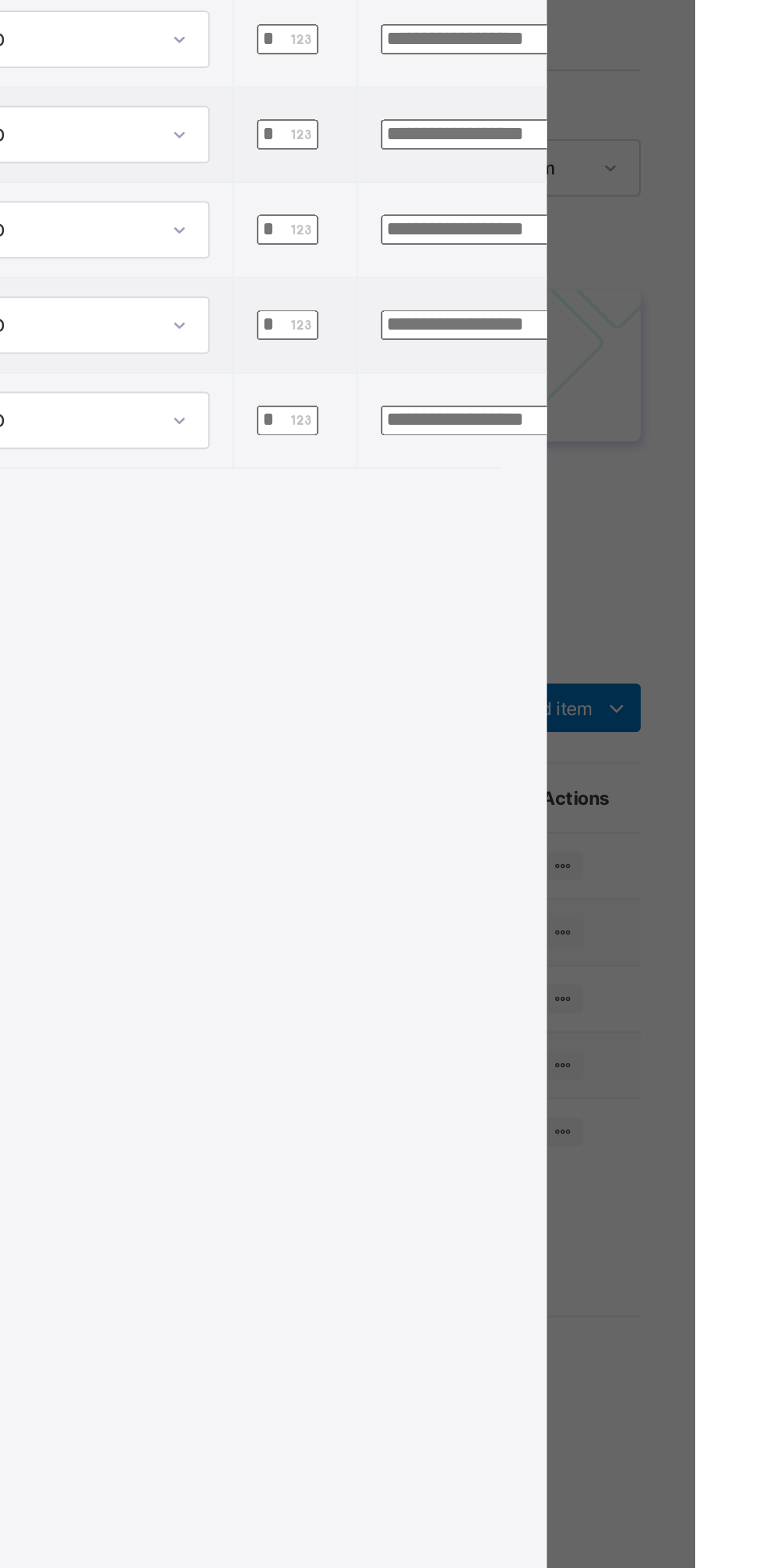
click at [584, 507] on input "*" at bounding box center [568, 499] width 32 height 16
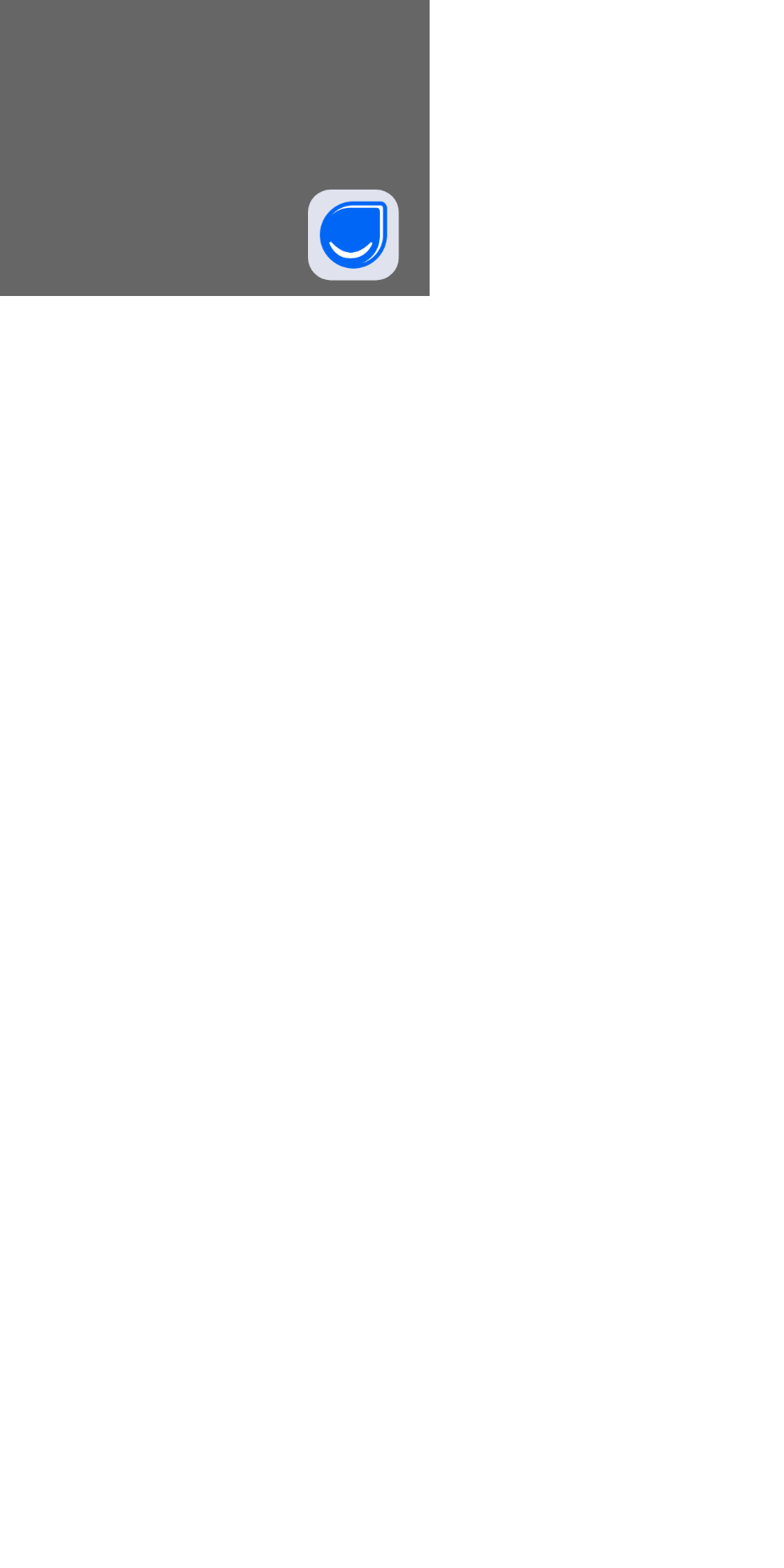
type input "*****"
click at [681, 1364] on div "Save" at bounding box center [633, 1350] width 95 height 26
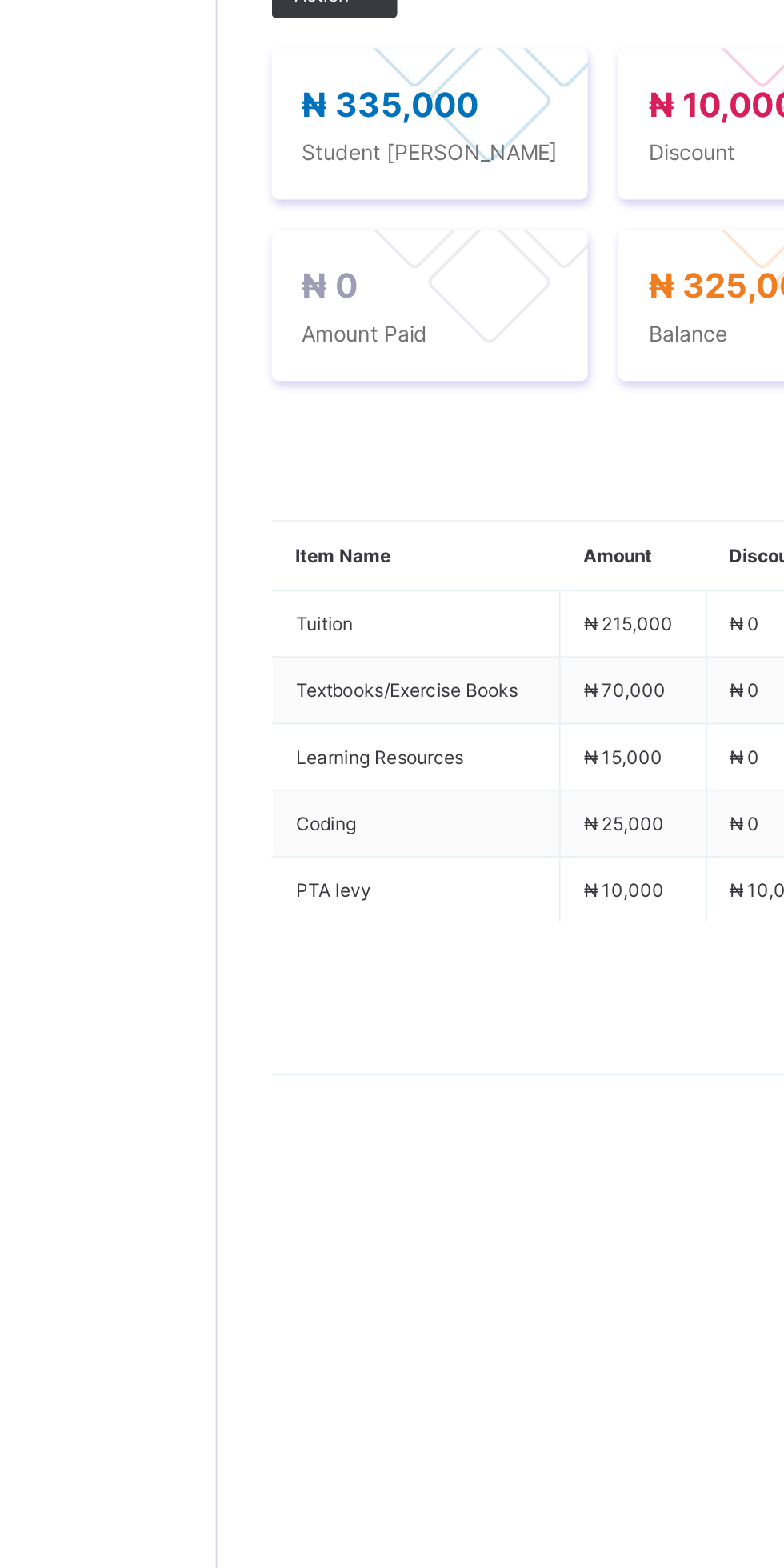
click at [274, 609] on icon at bounding box center [274, 603] width 12 height 11
click at [0, 0] on li "Receive Payment" at bounding box center [0, 0] width 0 height 0
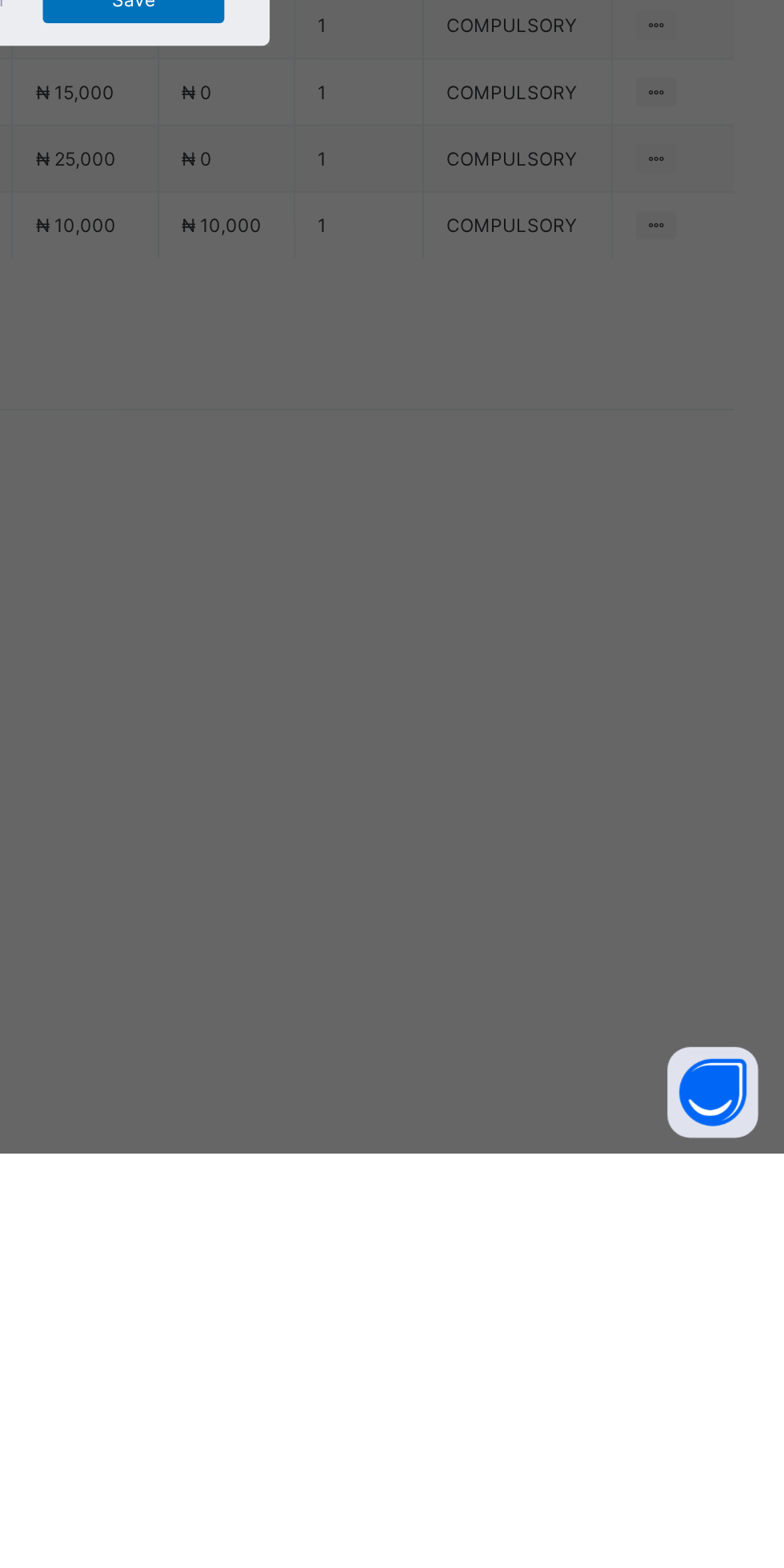
click at [354, 888] on div "First City Monument Bank (FCMB) - [GEOGRAPHIC_DATA]" at bounding box center [327, 863] width 55 height 49
click at [420, 835] on input "text" at bounding box center [391, 818] width 56 height 33
type input "*******"
click at [400, 901] on input "date" at bounding box center [349, 884] width 101 height 33
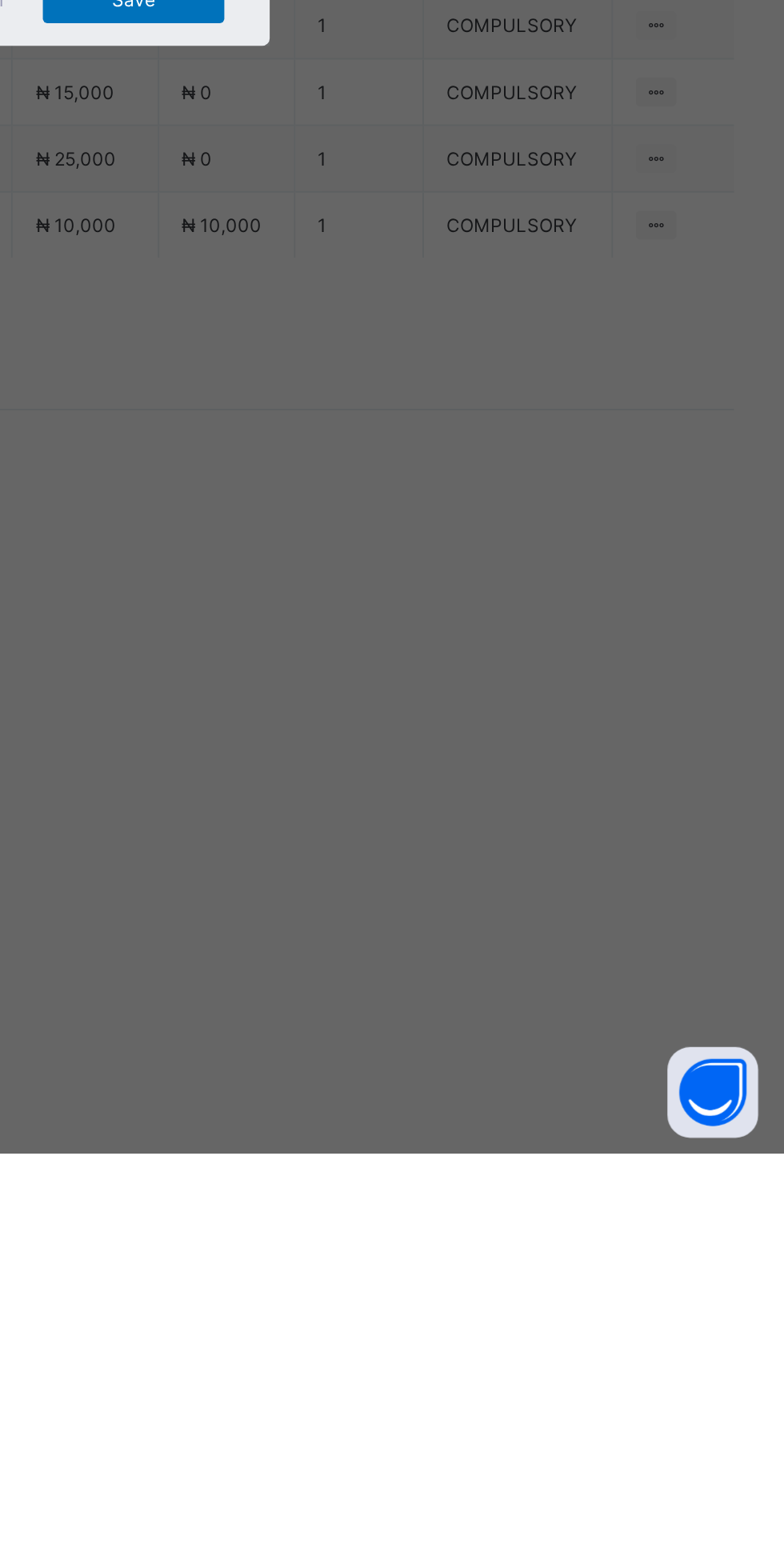
scroll to position [0, 0]
type input "**********"
click at [442, 909] on input "currency" at bounding box center [425, 891] width 34 height 33
type input "*********"
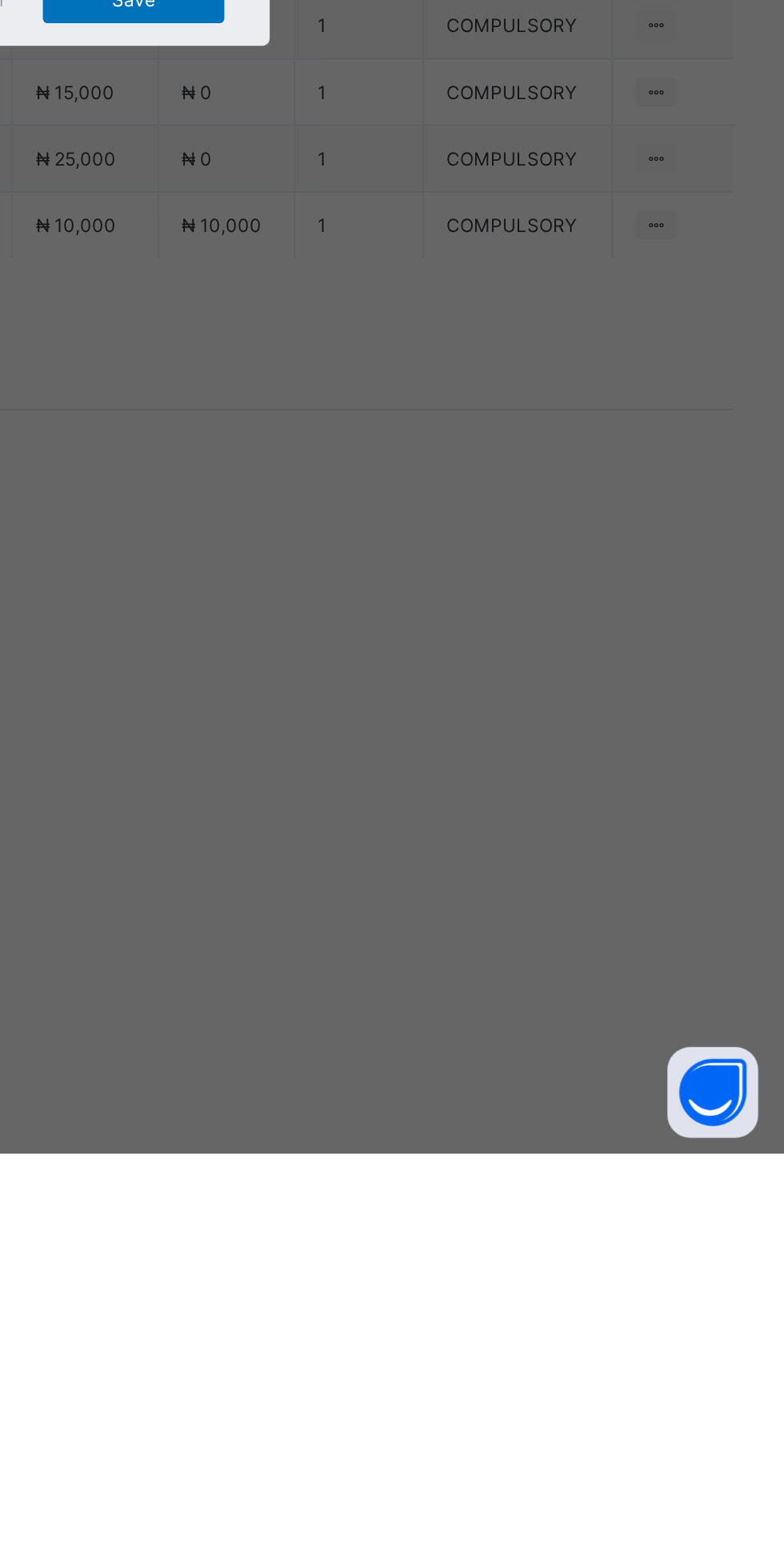
click at [474, 964] on span "Save" at bounding box center [436, 957] width 72 height 12
